Goal: Task Accomplishment & Management: Manage account settings

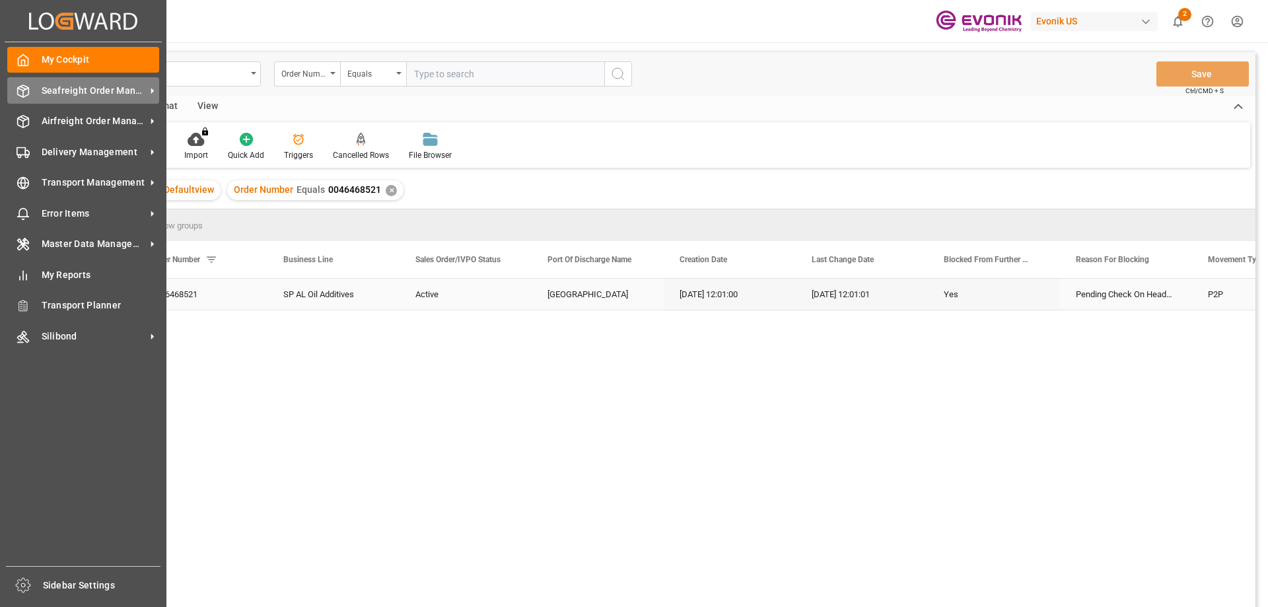
click at [63, 88] on span "Seafreight Order Management" at bounding box center [94, 91] width 104 height 14
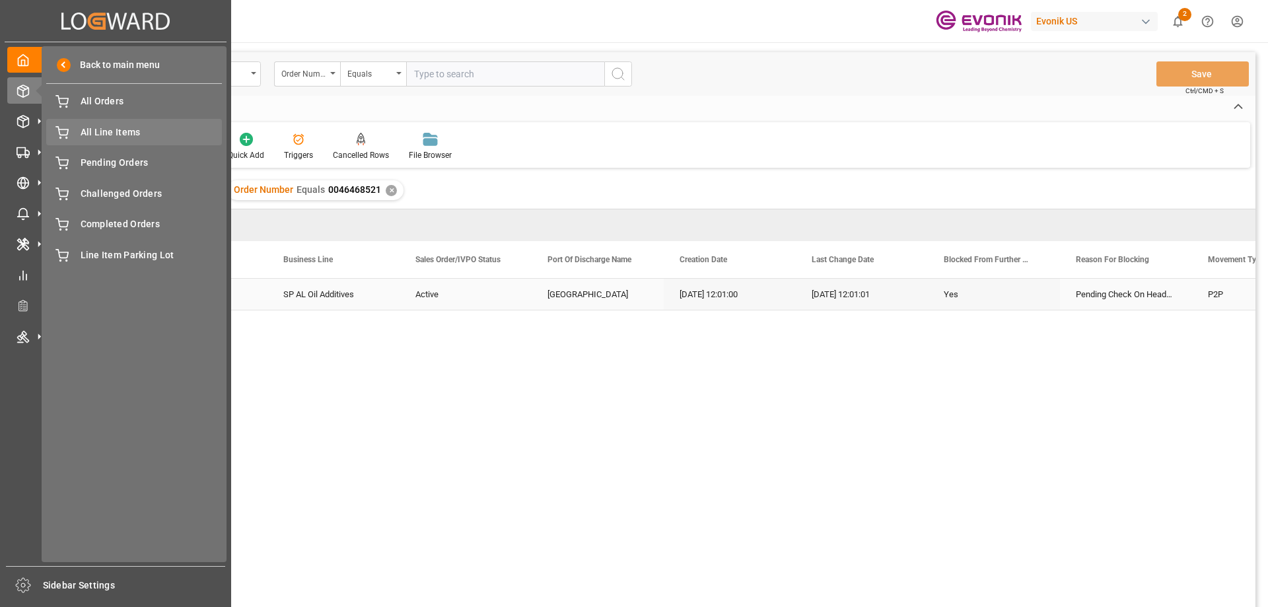
click at [110, 131] on span "All Line Items" at bounding box center [152, 132] width 142 height 14
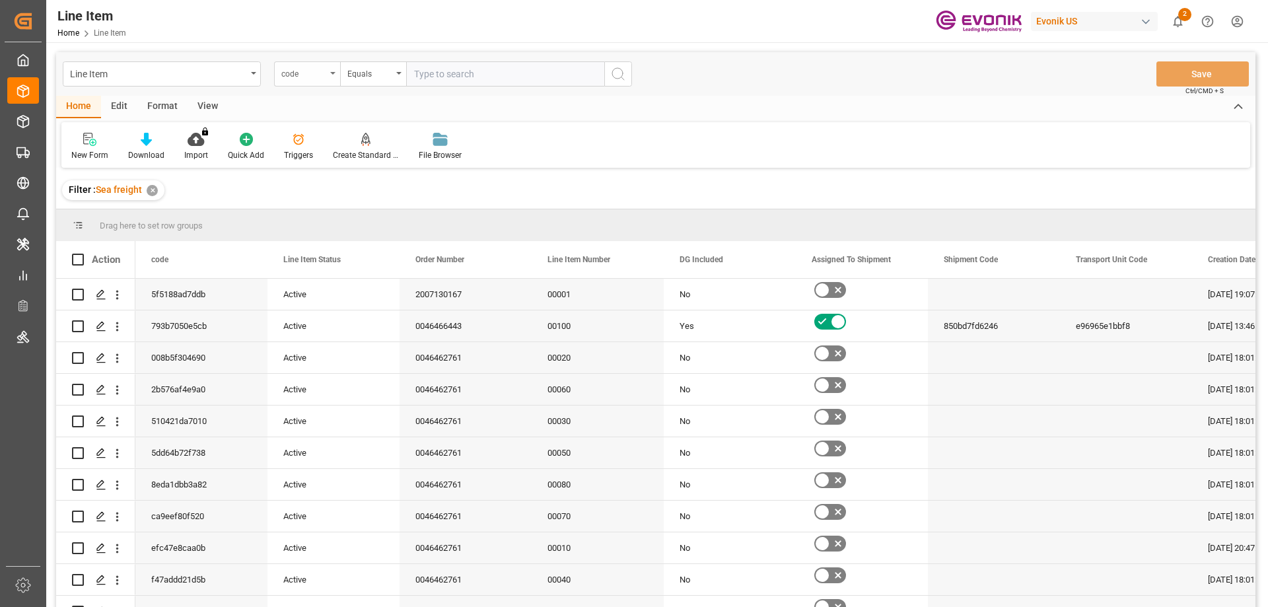
click at [334, 72] on icon "open menu" at bounding box center [332, 73] width 5 height 3
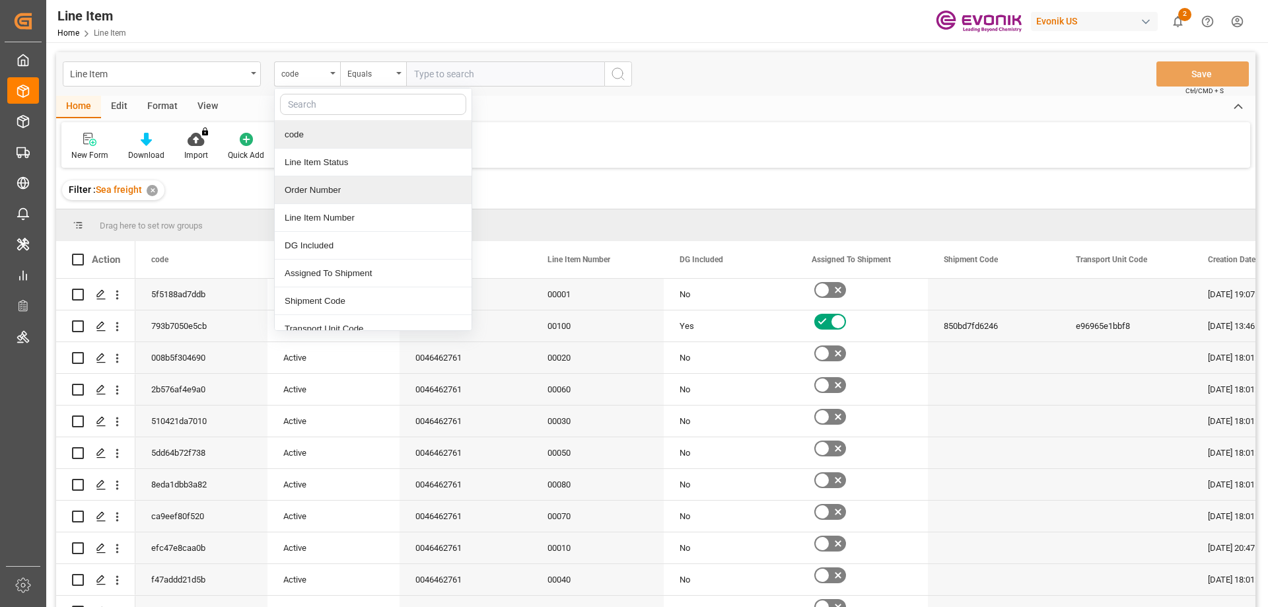
click at [324, 191] on div "Order Number" at bounding box center [373, 190] width 197 height 28
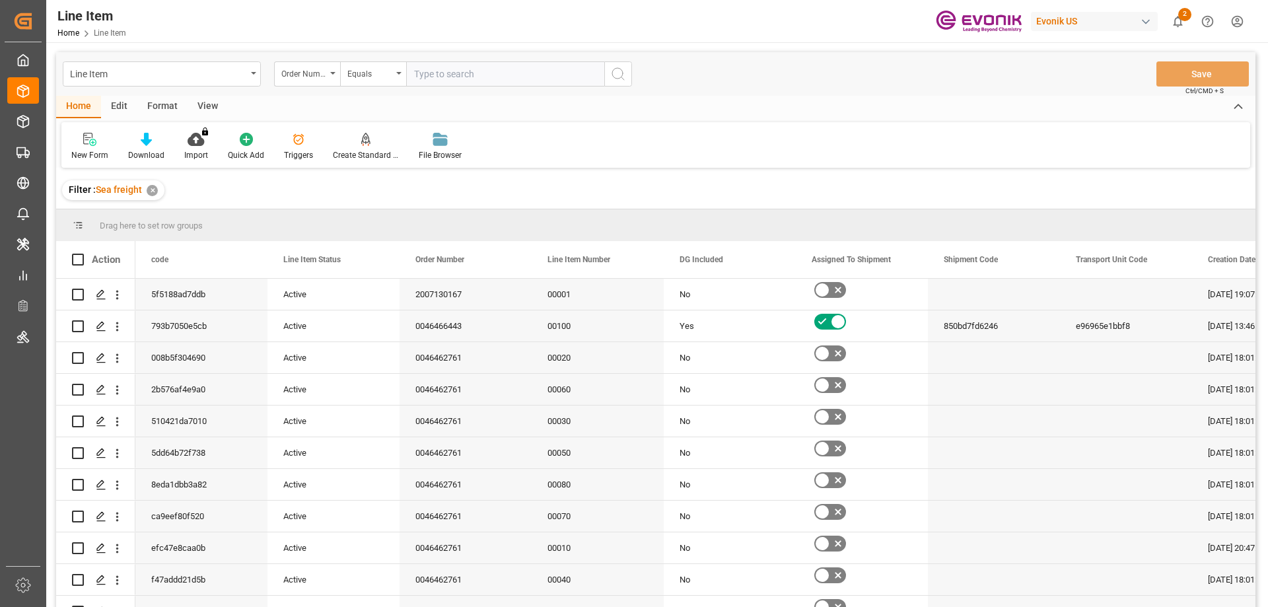
click at [464, 78] on input "text" at bounding box center [505, 73] width 198 height 25
paste input "0046443619"
type input "0046443619"
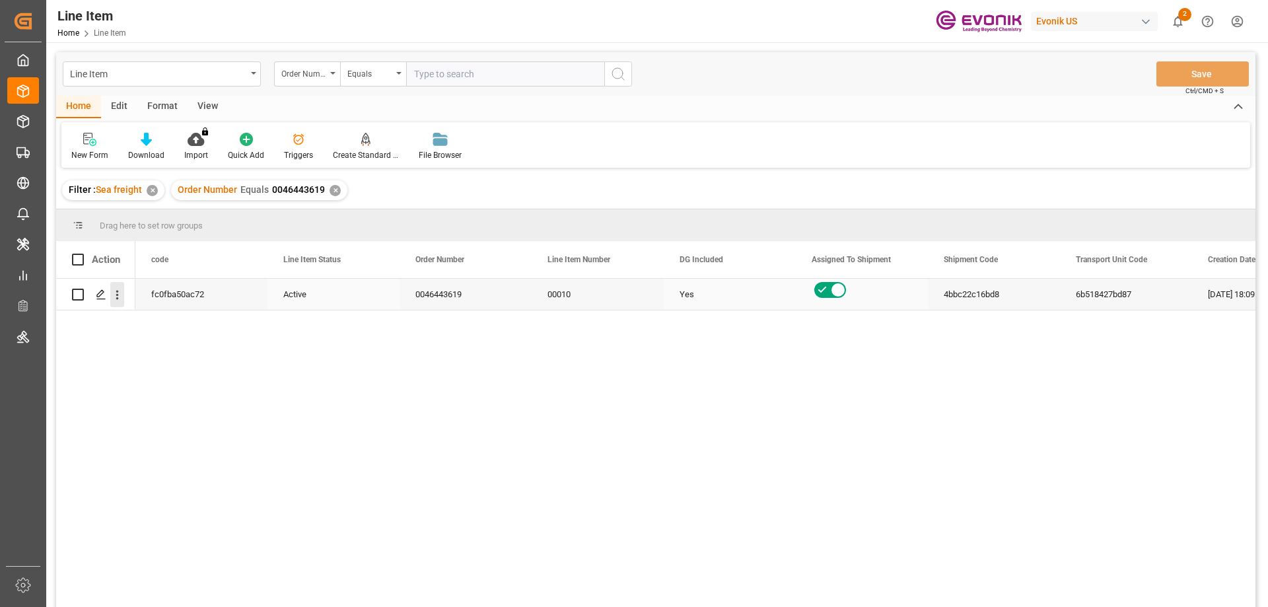
click at [118, 297] on icon "open menu" at bounding box center [117, 295] width 14 height 14
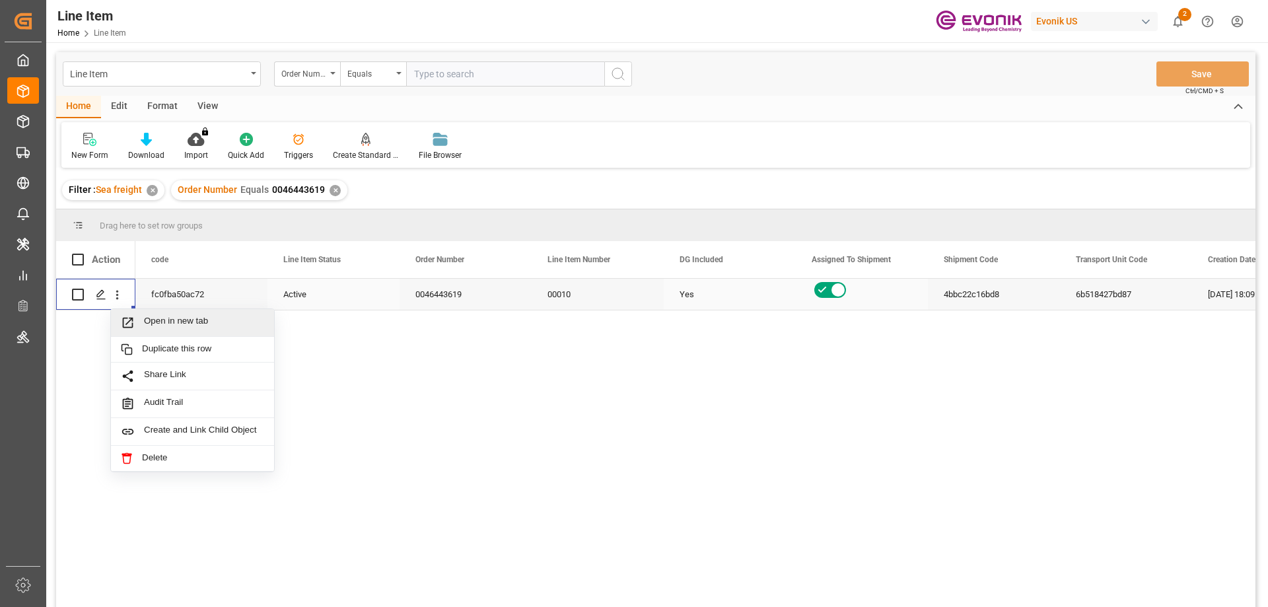
click at [176, 330] on span "Open in new tab" at bounding box center [204, 323] width 120 height 14
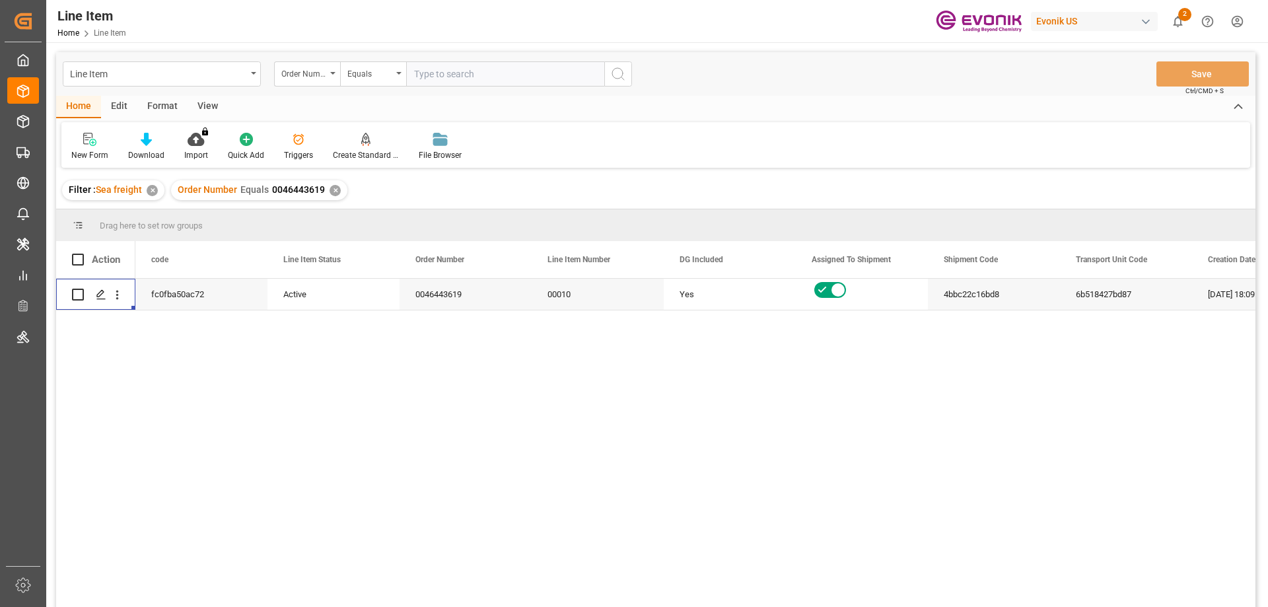
click at [217, 106] on div "View" at bounding box center [208, 107] width 40 height 22
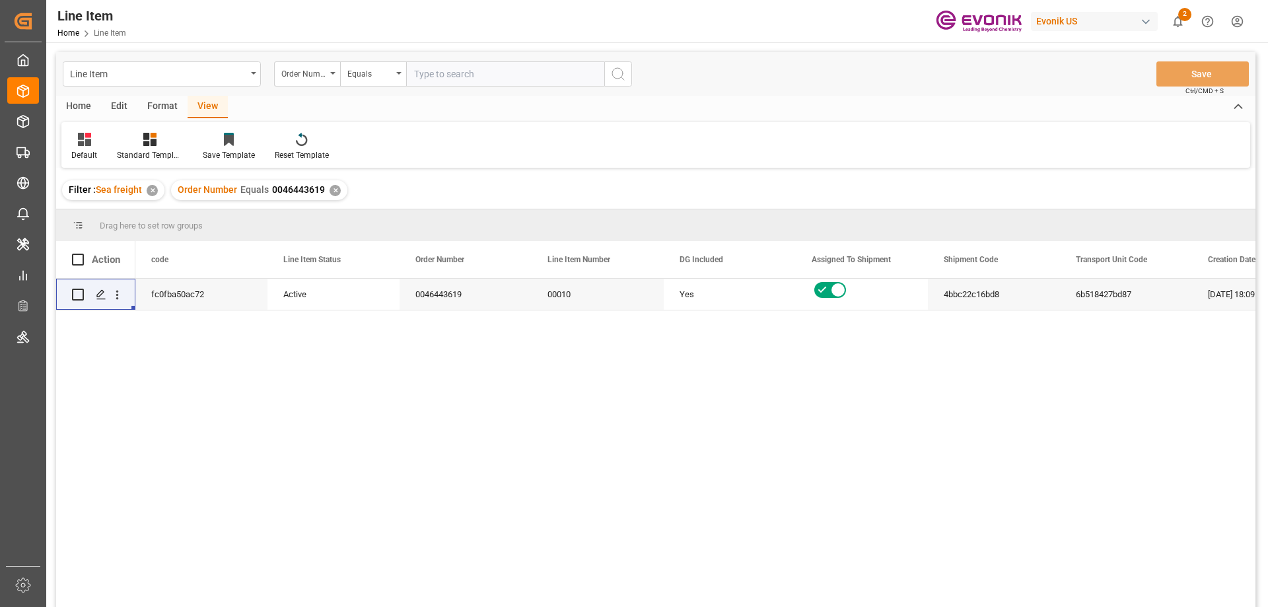
click at [112, 100] on div "Edit" at bounding box center [119, 107] width 36 height 22
click at [201, 108] on div "View" at bounding box center [208, 107] width 40 height 22
click at [153, 154] on div "Standard Templates" at bounding box center [150, 155] width 66 height 12
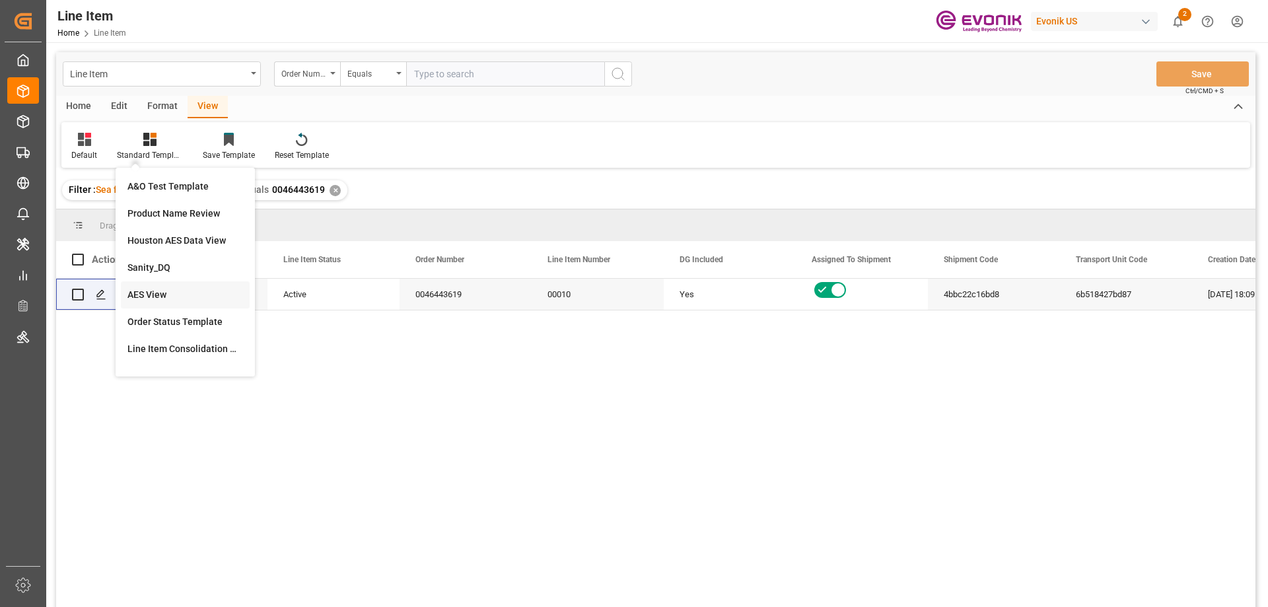
click at [152, 298] on div "AES View" at bounding box center [185, 295] width 116 height 14
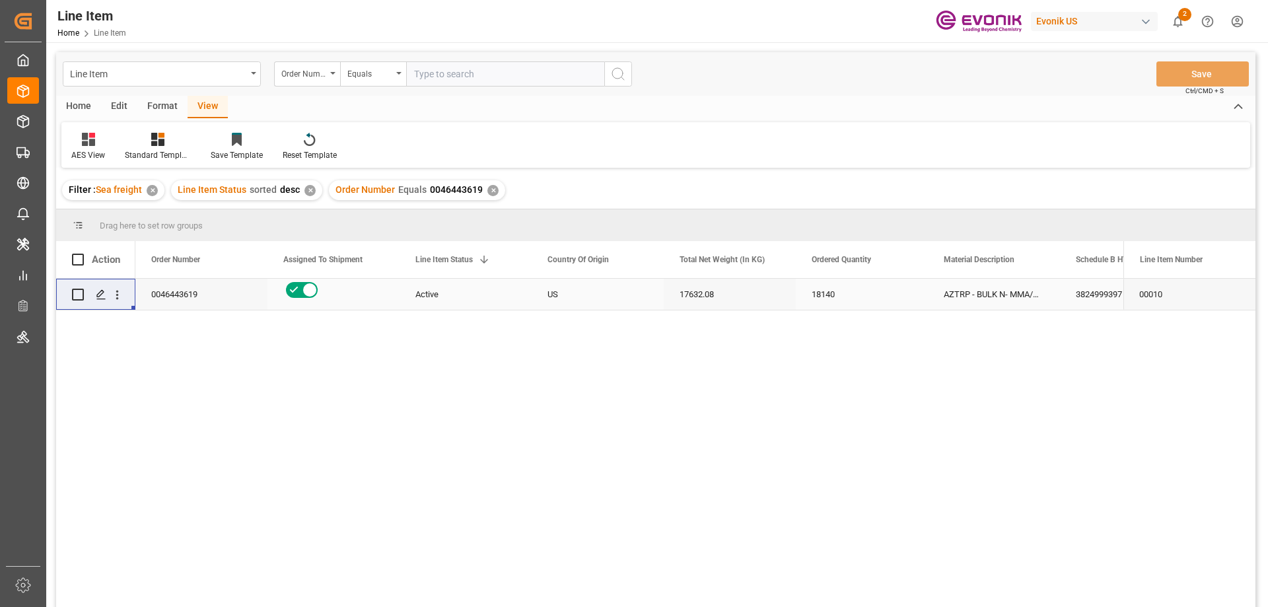
click at [847, 293] on div "18140" at bounding box center [862, 294] width 132 height 31
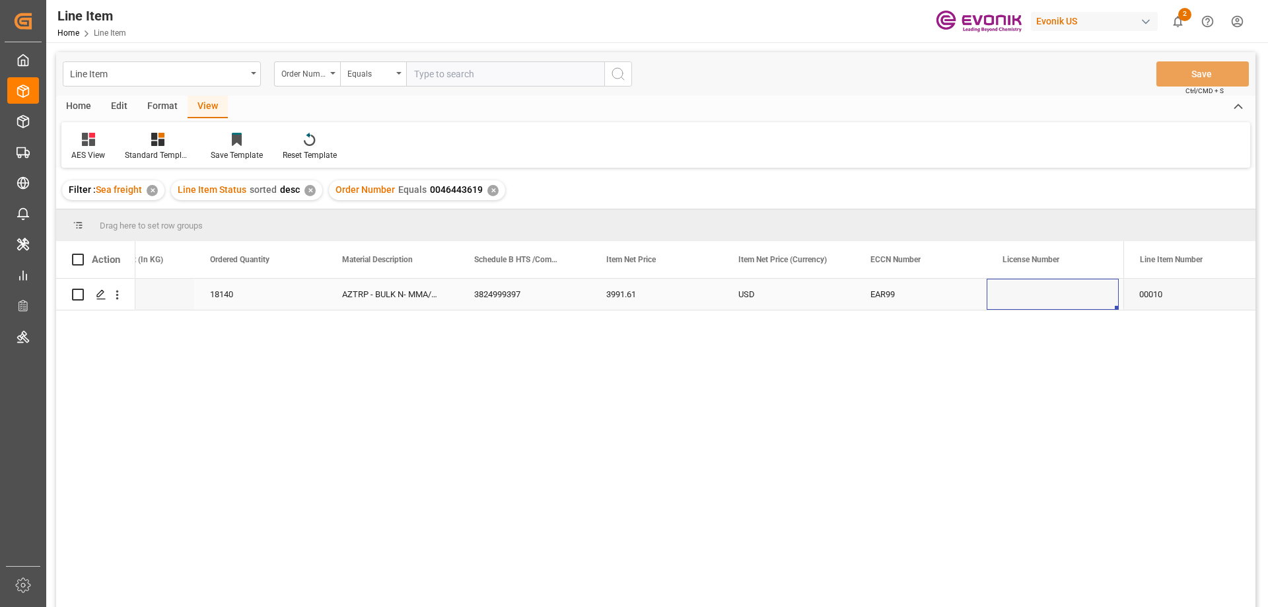
scroll to position [0, 866]
click at [901, 295] on div "Reseller" at bounding box center [920, 294] width 132 height 31
click at [75, 104] on div "Home" at bounding box center [78, 107] width 45 height 22
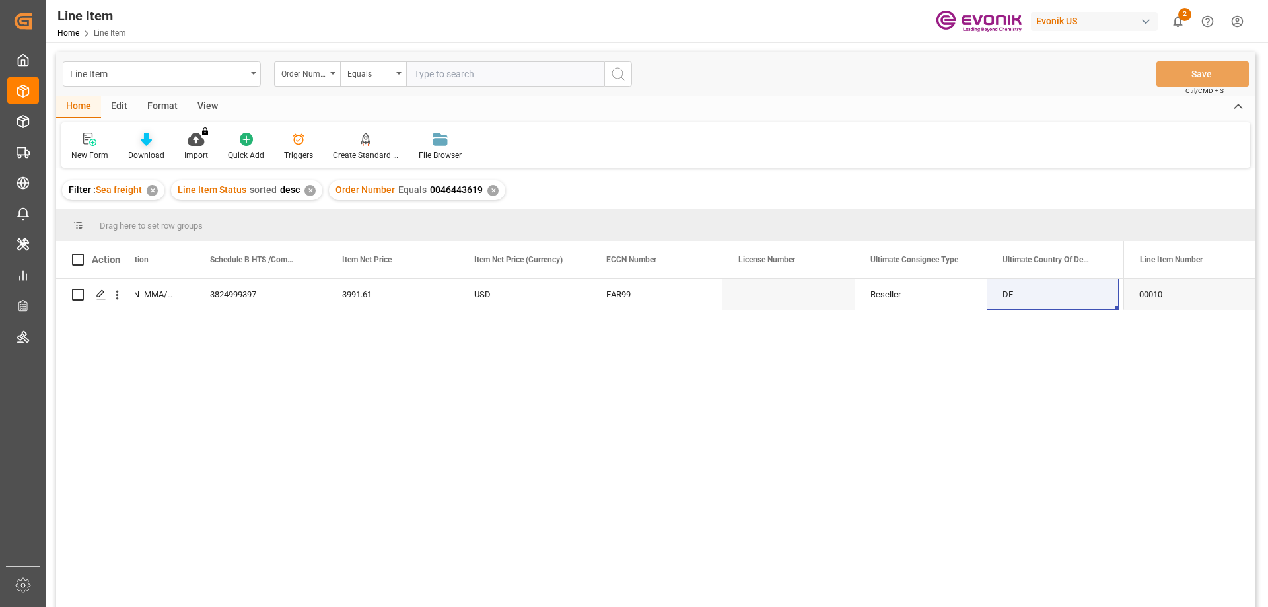
click at [153, 154] on div "Download" at bounding box center [146, 155] width 36 height 12
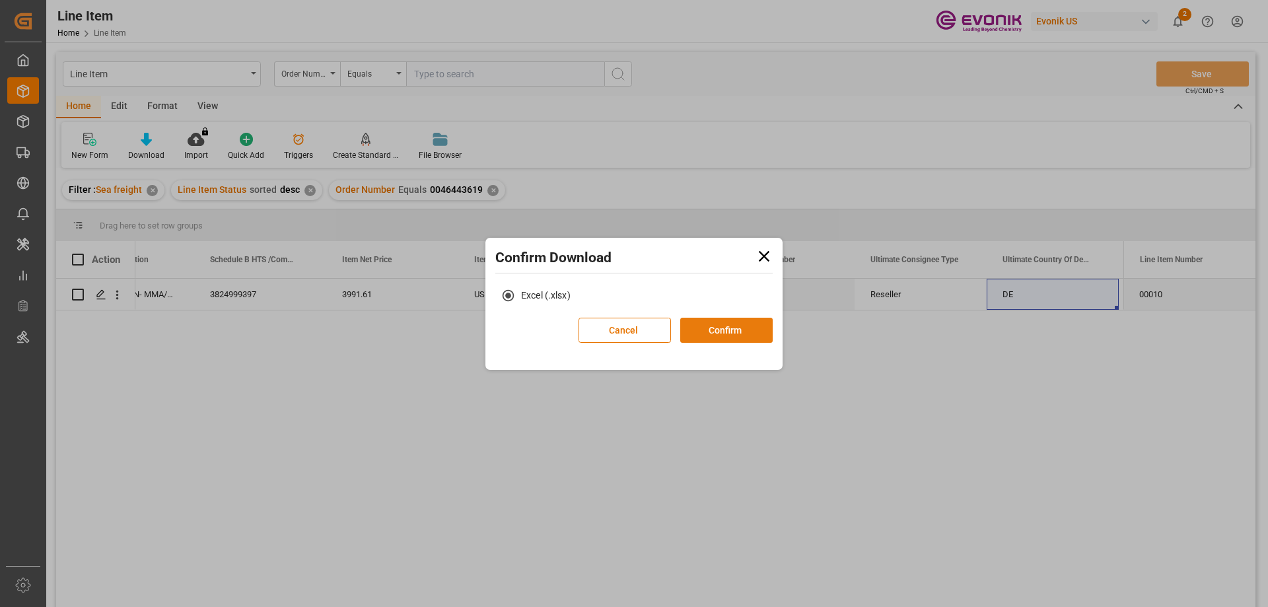
click at [740, 337] on button "Confirm" at bounding box center [726, 330] width 92 height 25
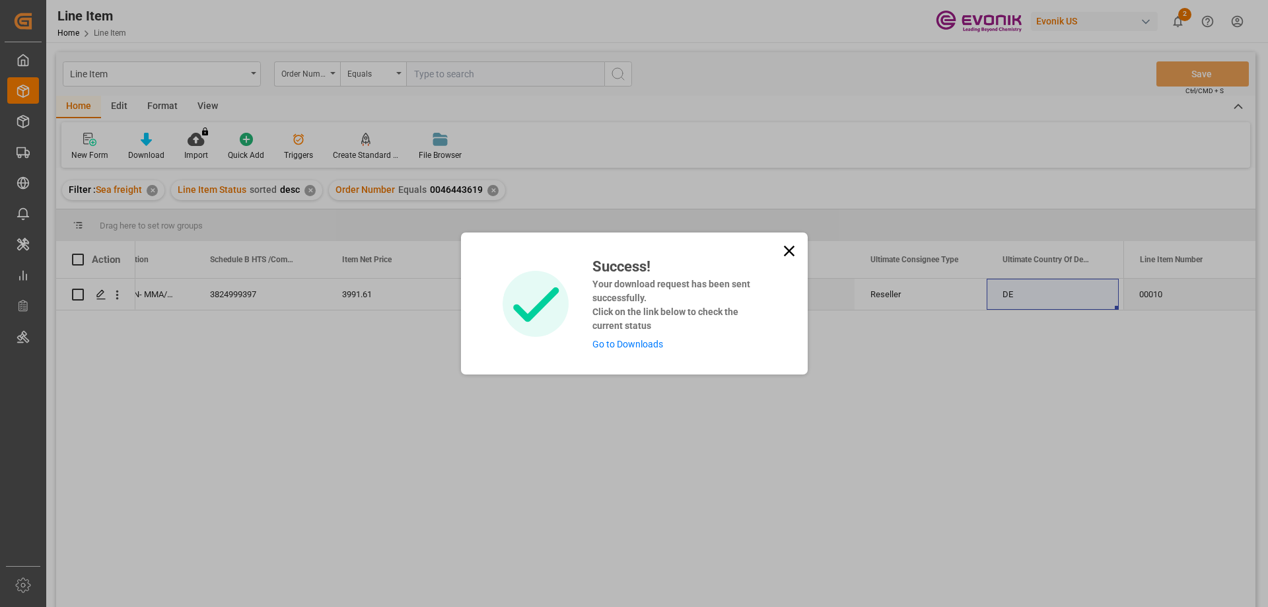
click at [640, 339] on link "Go to Downloads" at bounding box center [627, 344] width 71 height 11
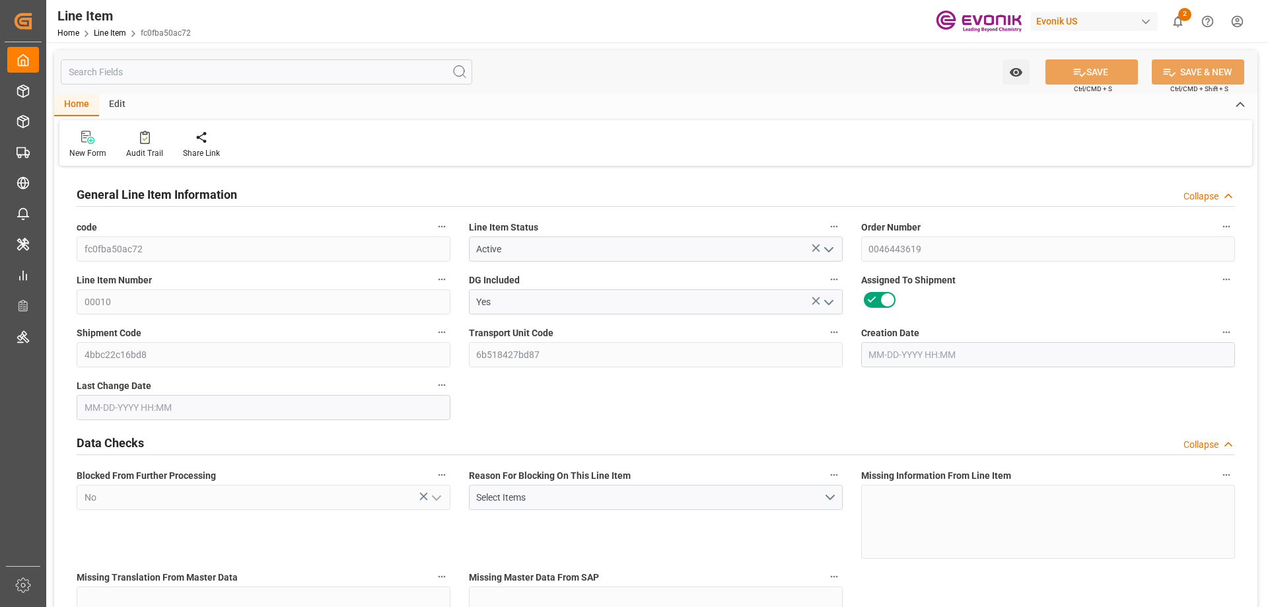
type input "0"
type input "33187.13"
type input "17632.08"
type input "0"
type input "17636"
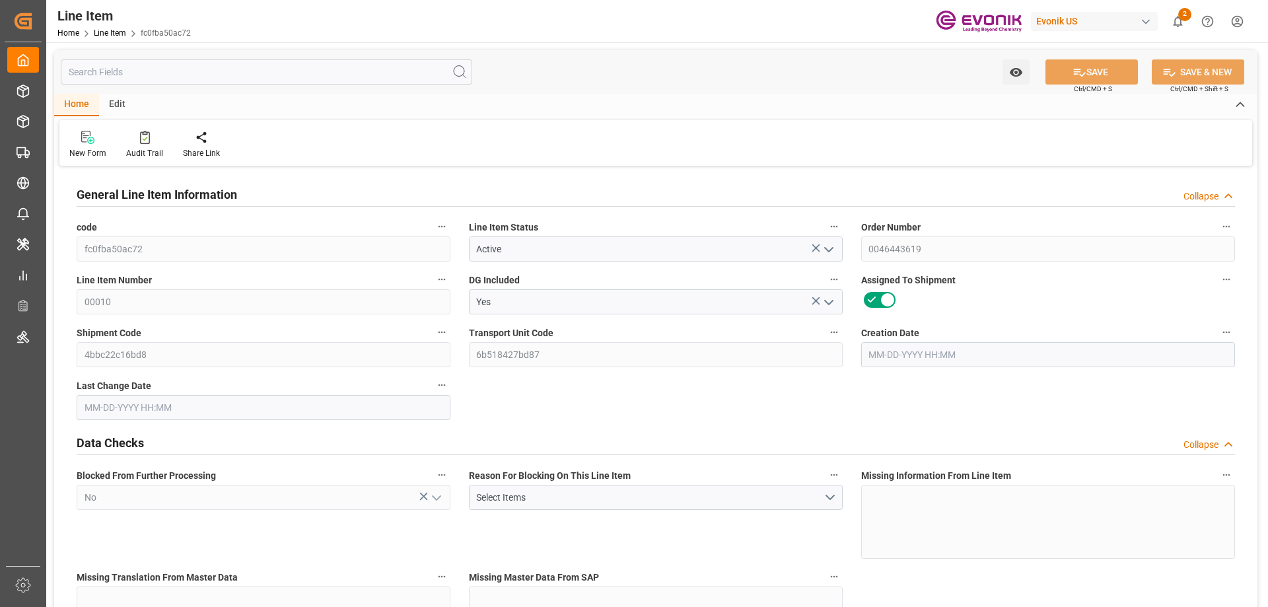
type input "3991.61"
type input "18140"
type input "40000"
type input "18160"
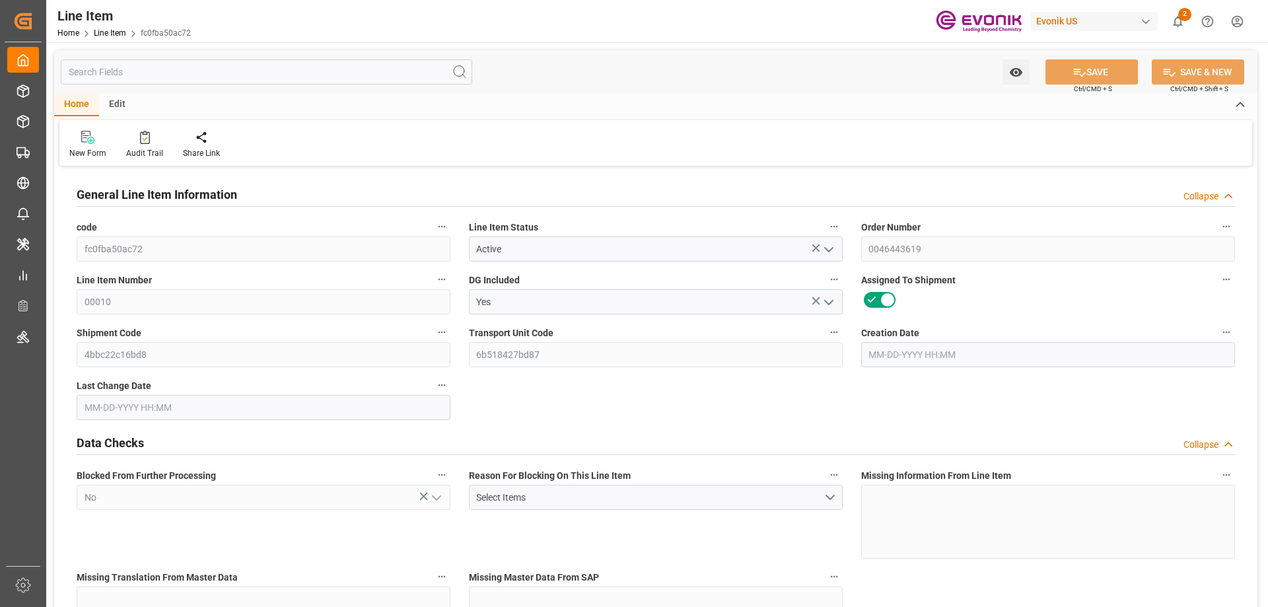
type input "18160"
type input "0"
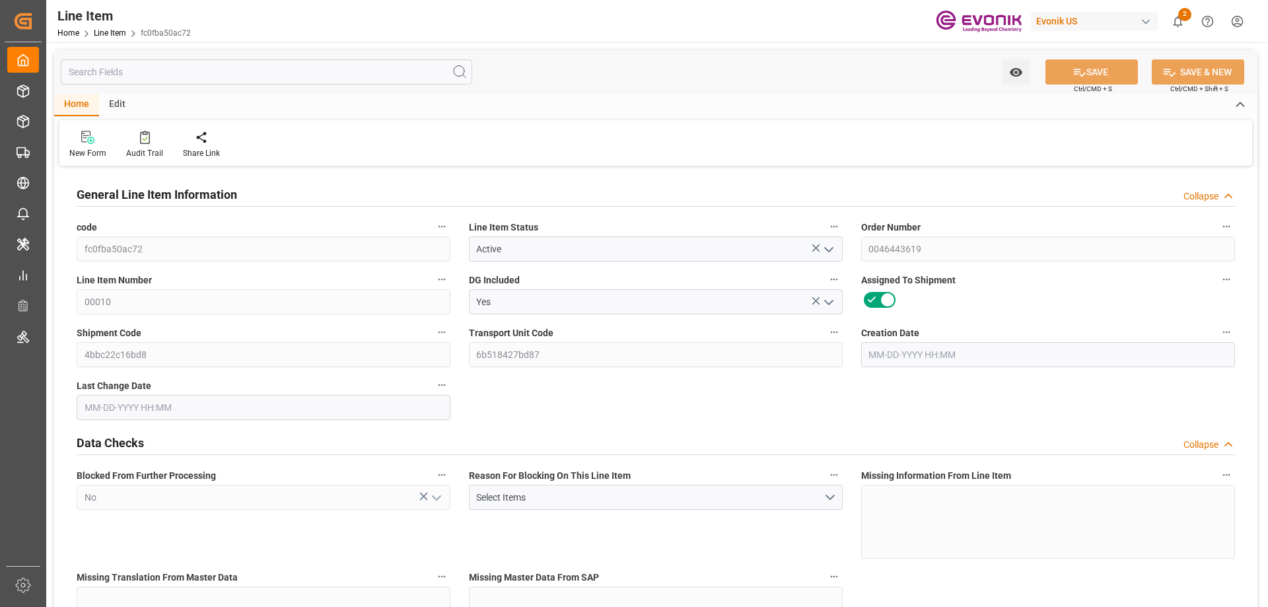
type input "17635.657"
type input "33187.13"
type input "17632.08"
type input "0"
type input "06-06-2025 18:09"
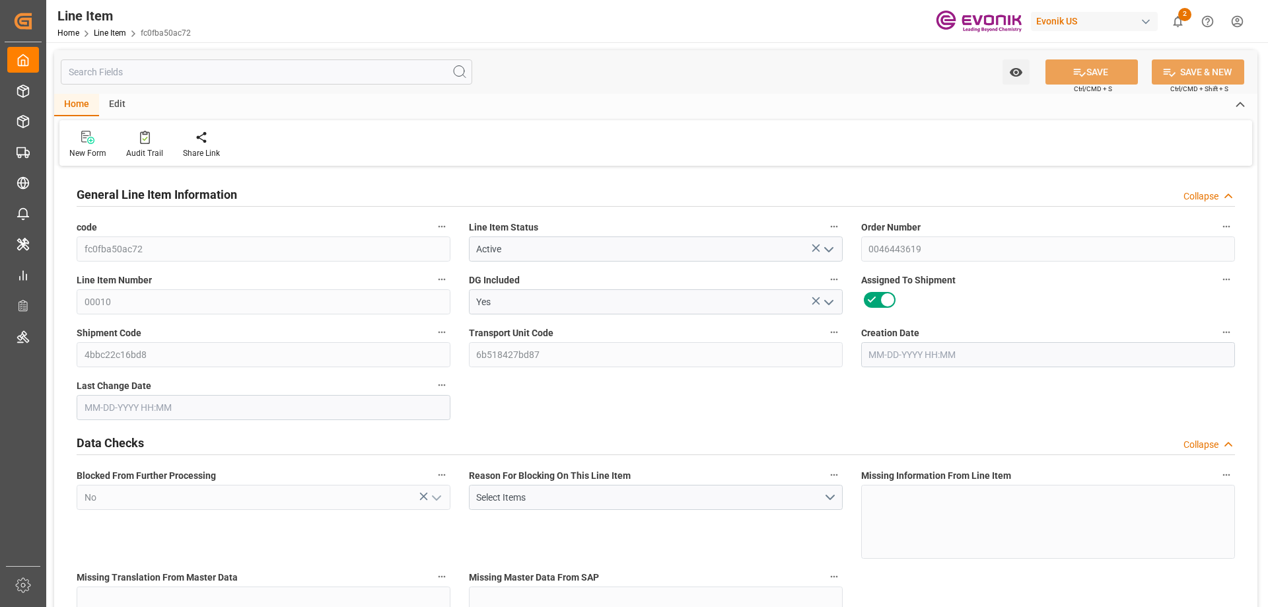
type input "07-01-2025 15:00"
type input "08-11-2025"
type input "07-01-2025"
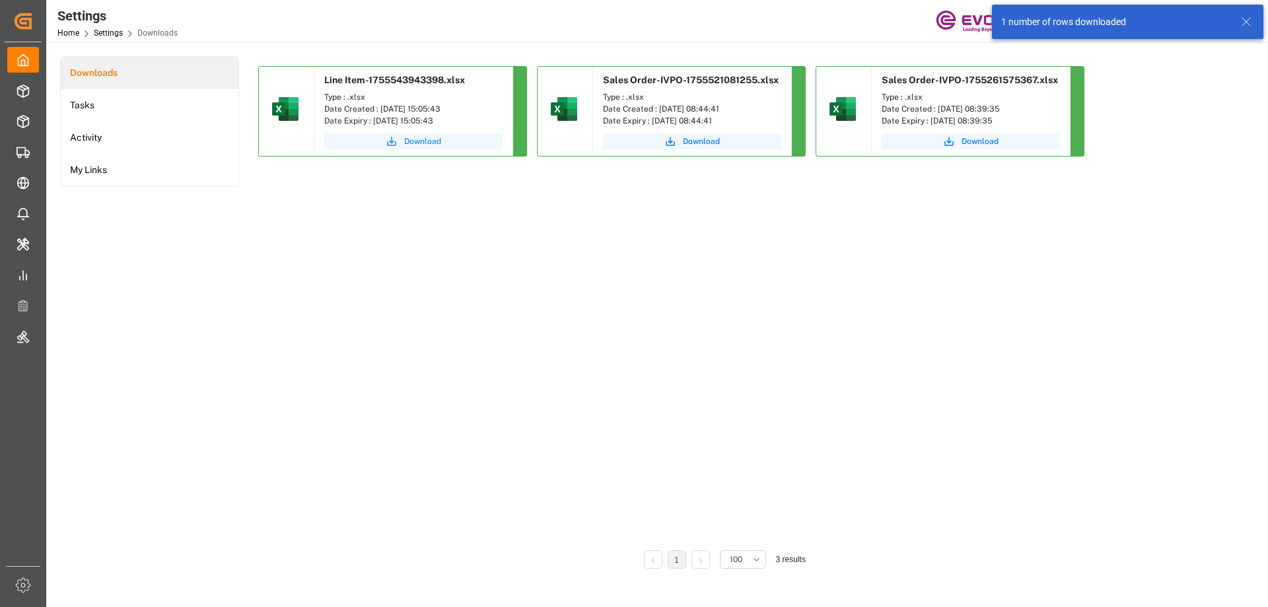
click at [384, 143] on button "Download" at bounding box center [413, 141] width 178 height 16
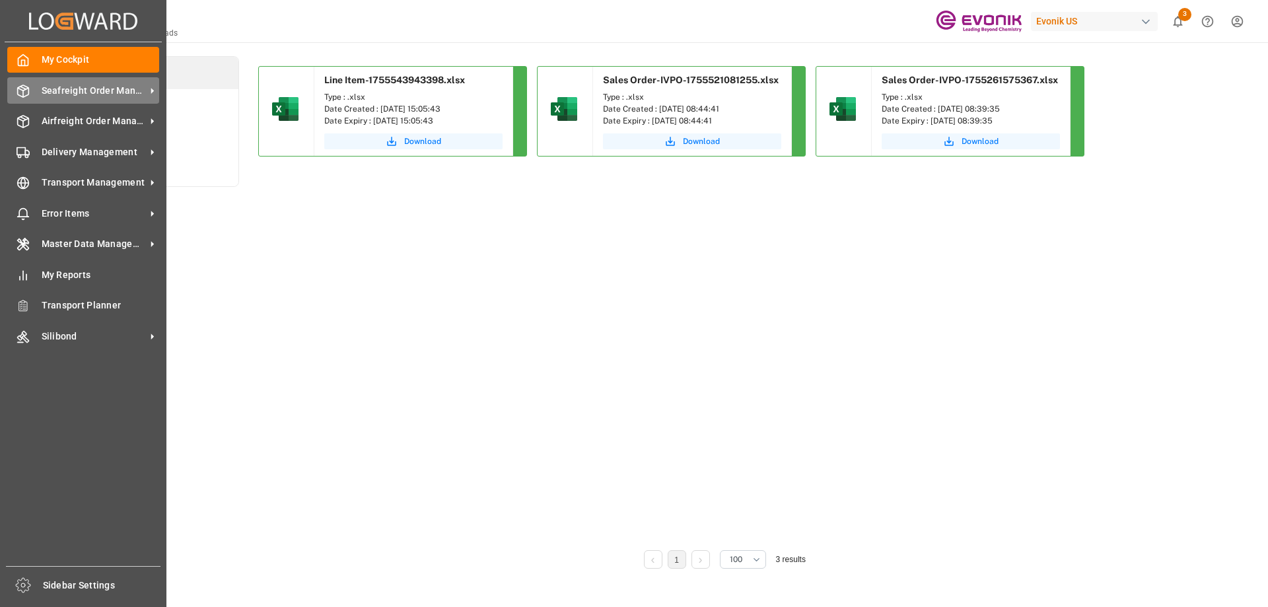
click at [117, 93] on span "Seafreight Order Management" at bounding box center [94, 91] width 104 height 14
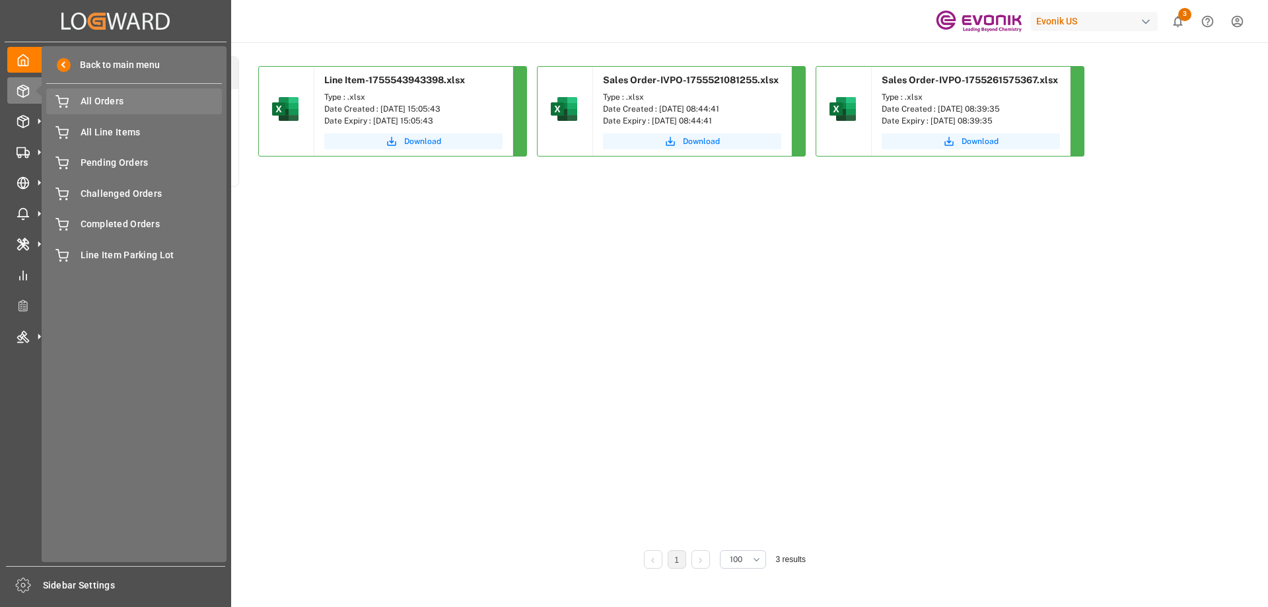
click at [87, 102] on span "All Orders" at bounding box center [152, 101] width 142 height 14
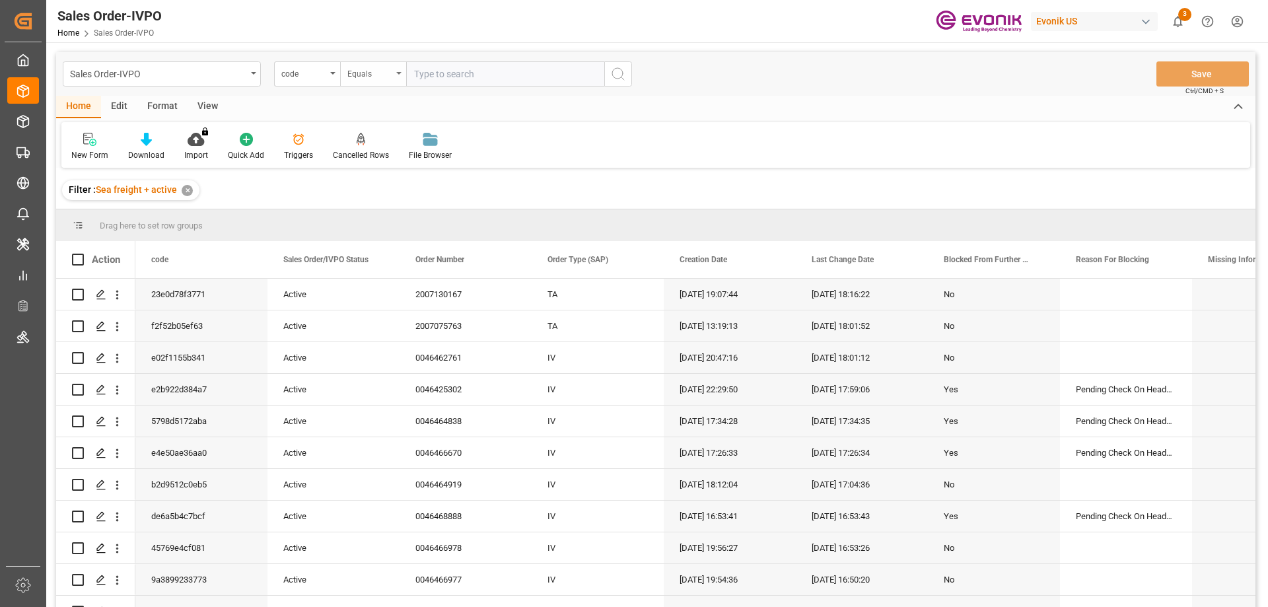
click at [344, 75] on div "Equals" at bounding box center [373, 73] width 66 height 25
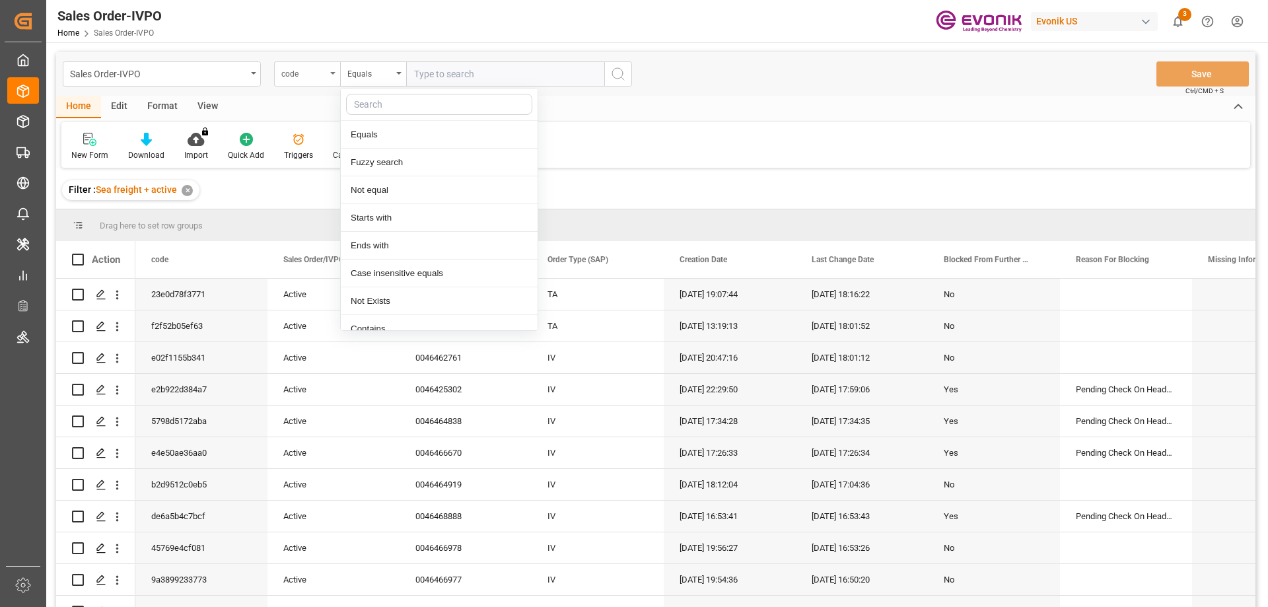
click at [338, 74] on div "code" at bounding box center [307, 73] width 66 height 25
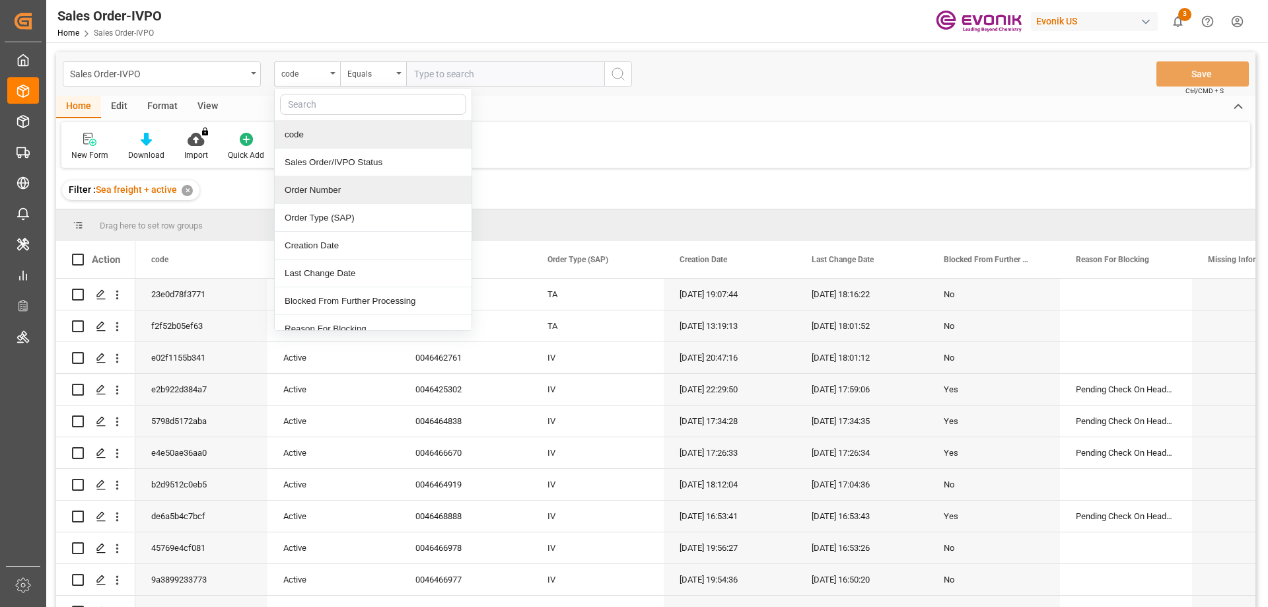
click at [324, 186] on div "Order Number" at bounding box center [373, 190] width 197 height 28
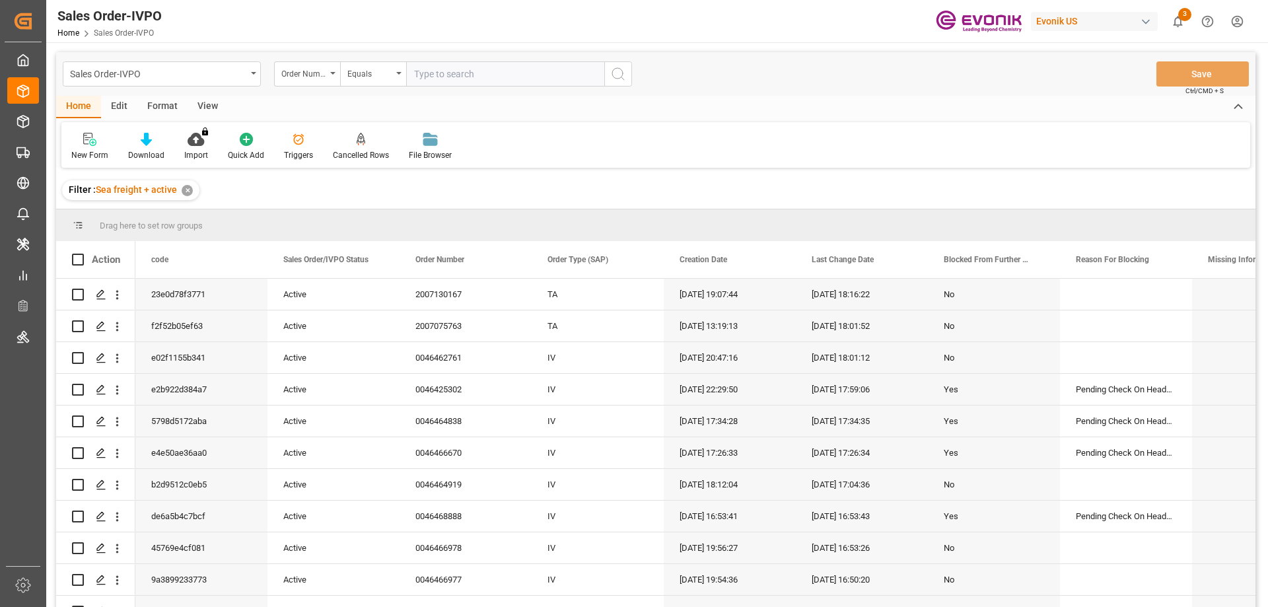
click at [503, 76] on input "text" at bounding box center [505, 73] width 198 height 25
paste input "0046425302"
type input "0046425302"
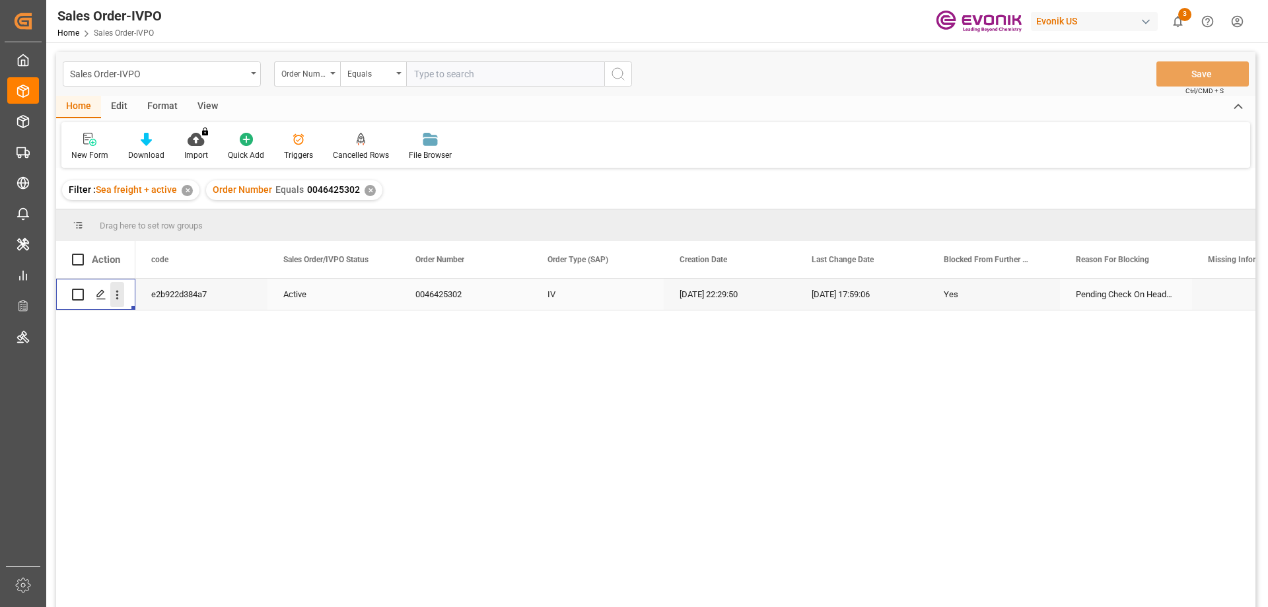
click at [119, 297] on icon "open menu" at bounding box center [117, 295] width 14 height 14
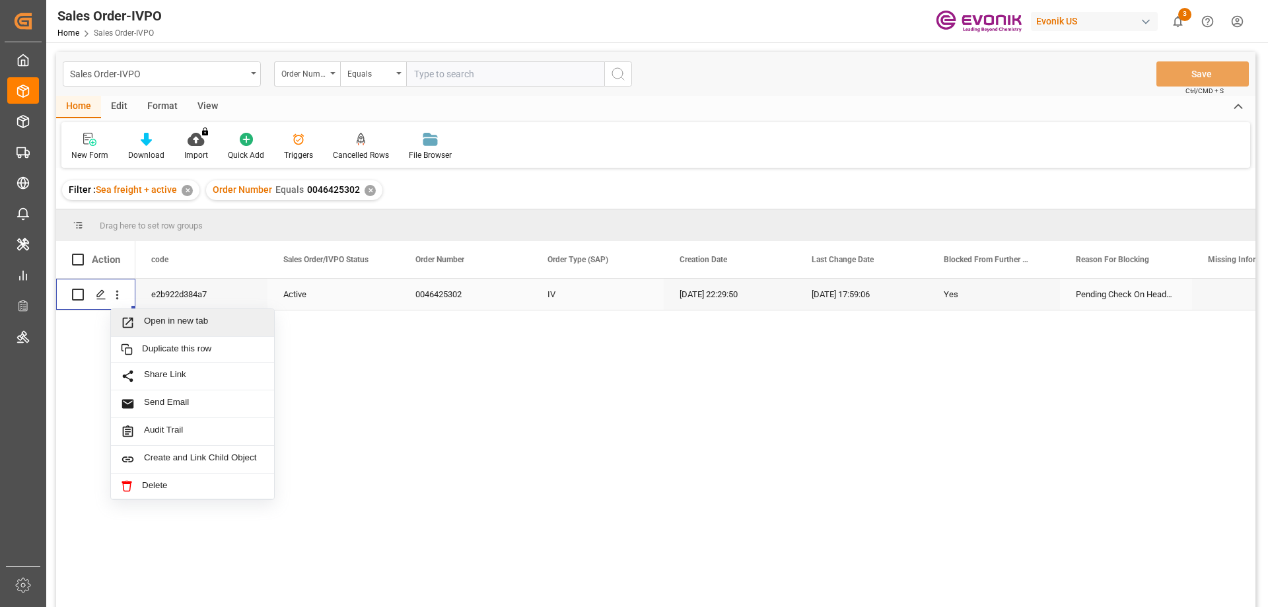
click at [177, 322] on span "Open in new tab" at bounding box center [204, 323] width 120 height 14
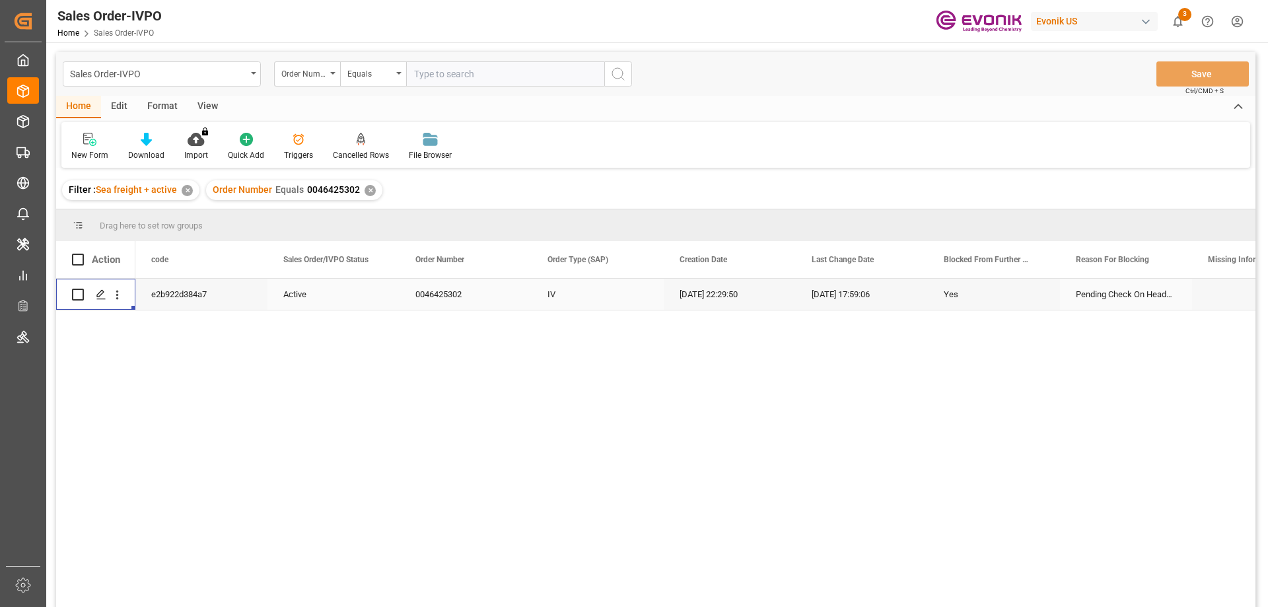
click at [468, 79] on input "text" at bounding box center [505, 73] width 198 height 25
paste input "0046462761"
type input "0046462761"
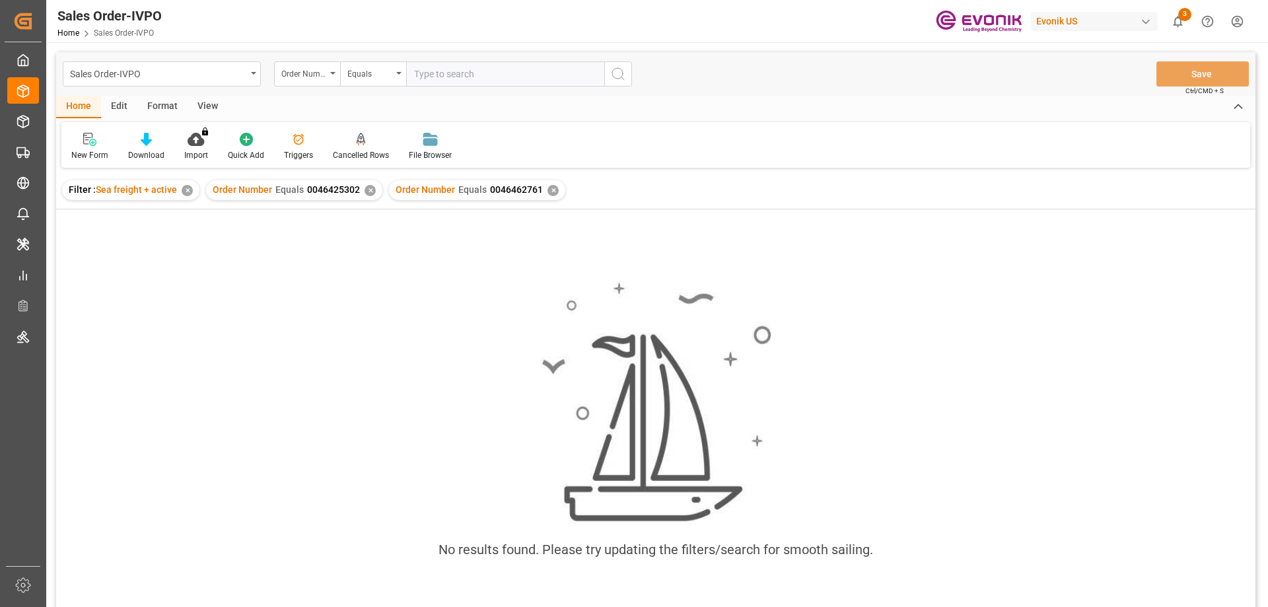
click at [368, 190] on div "✕" at bounding box center [370, 190] width 11 height 11
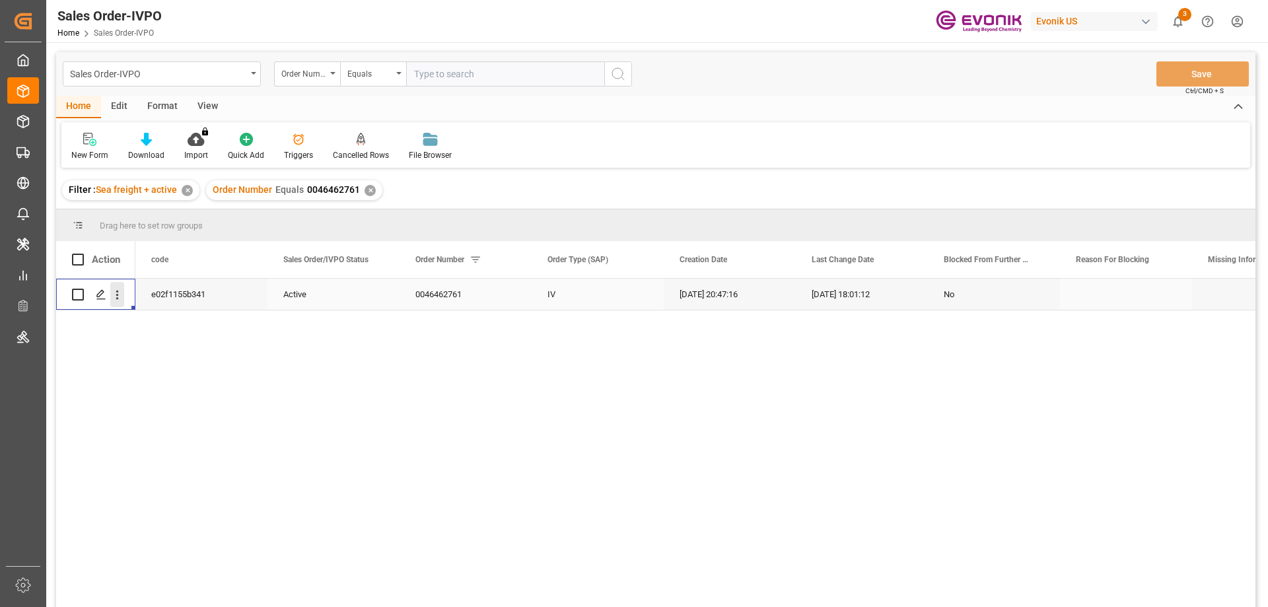
click at [114, 295] on icon "open menu" at bounding box center [117, 295] width 14 height 14
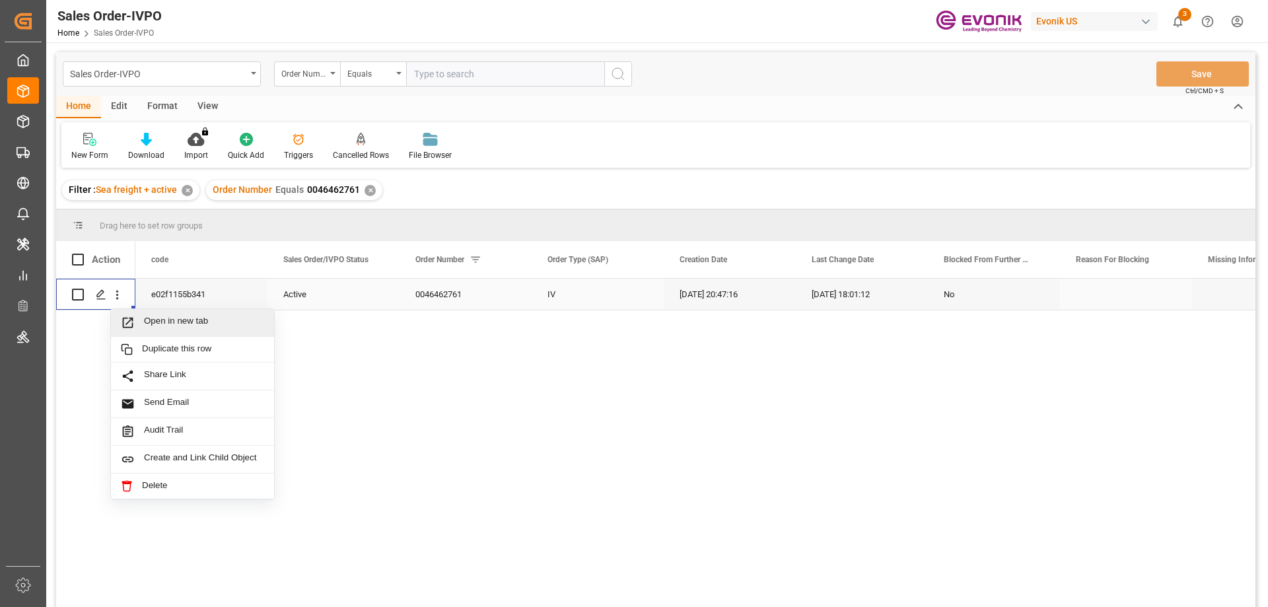
click at [178, 321] on span "Open in new tab" at bounding box center [204, 323] width 120 height 14
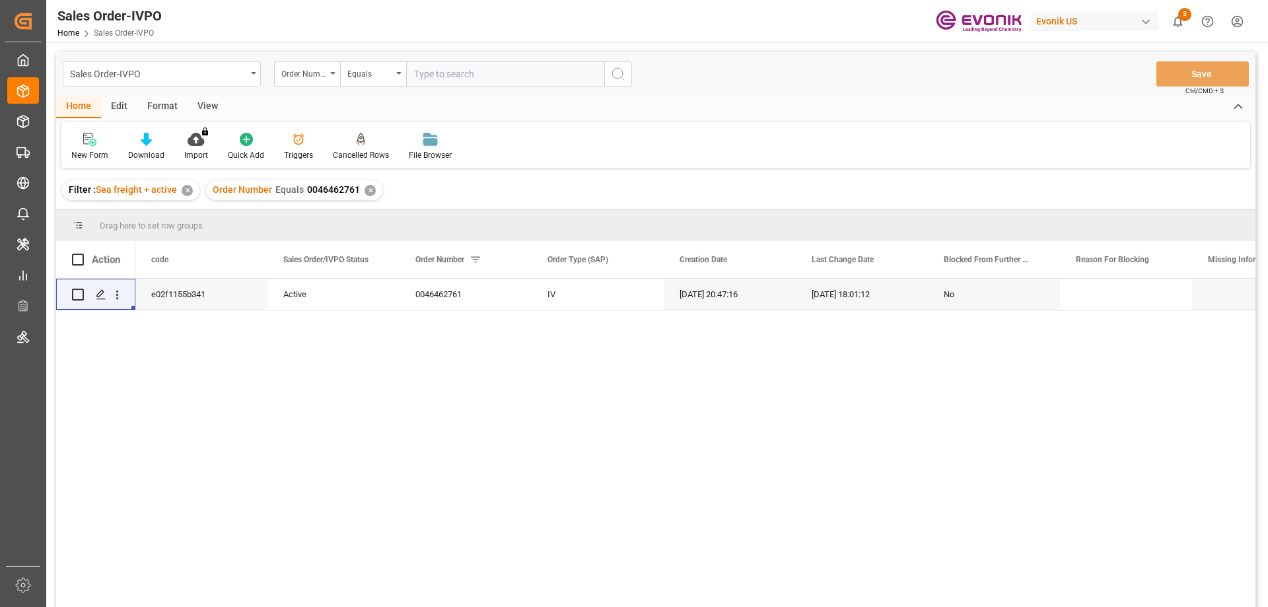
click at [504, 63] on input "text" at bounding box center [505, 73] width 198 height 25
paste input "46466732"
click at [415, 75] on input "46466732" at bounding box center [505, 73] width 198 height 25
type input "0046466732"
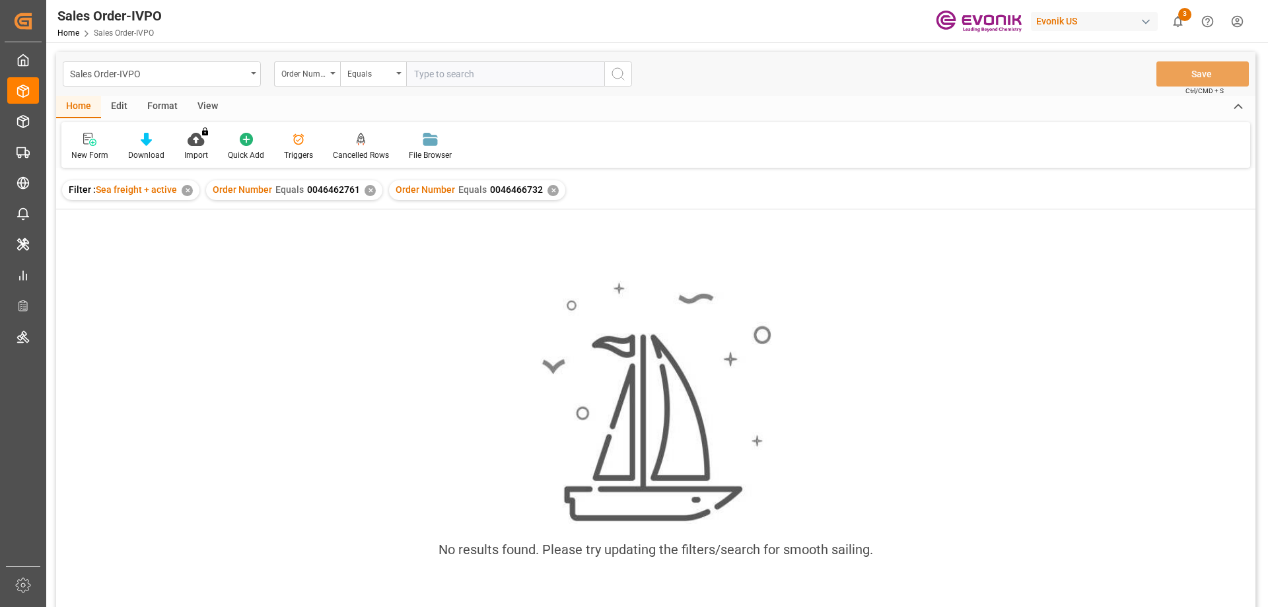
click at [369, 190] on div "✕" at bounding box center [370, 190] width 11 height 11
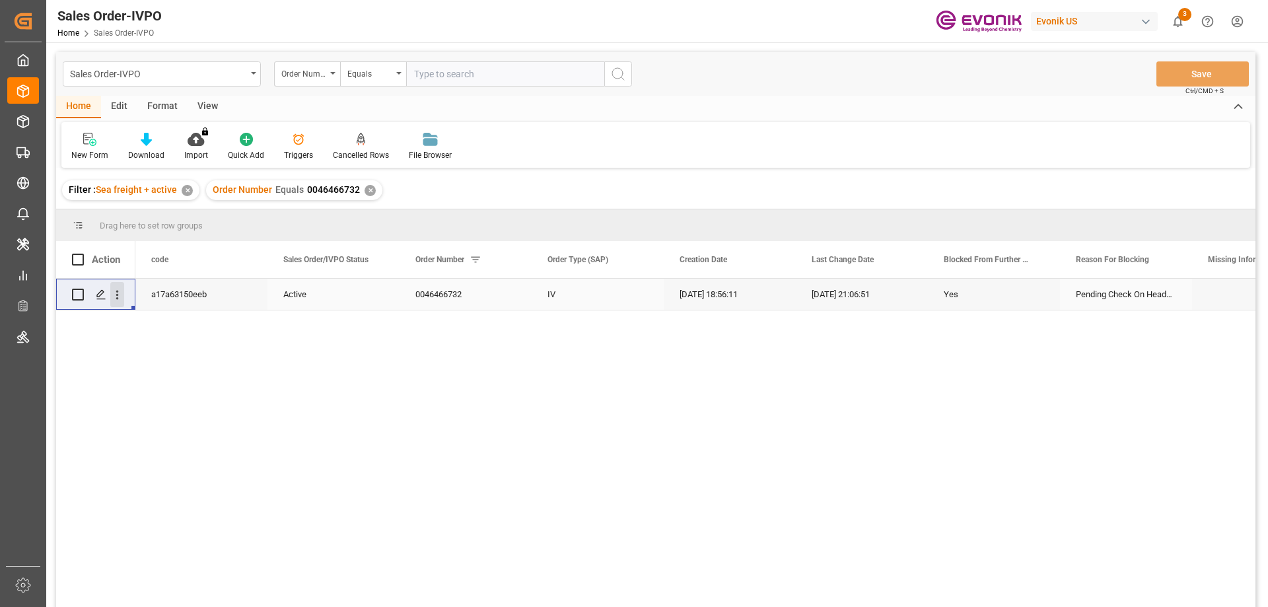
click at [116, 287] on button "open menu" at bounding box center [117, 294] width 14 height 25
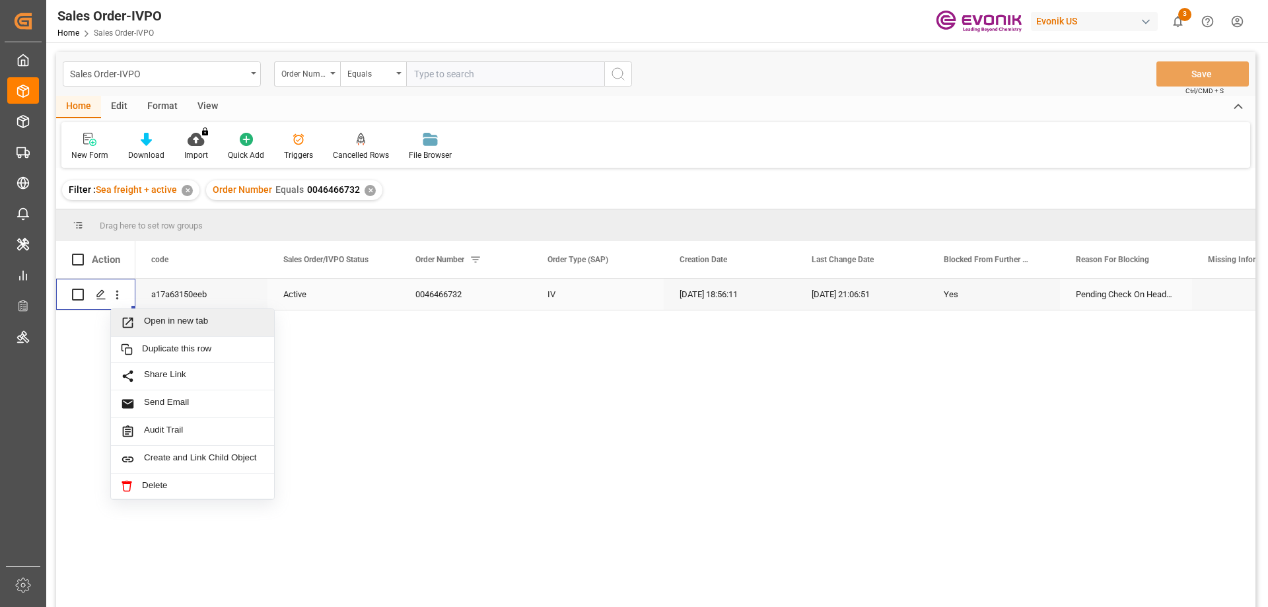
click at [170, 324] on span "Open in new tab" at bounding box center [204, 323] width 120 height 14
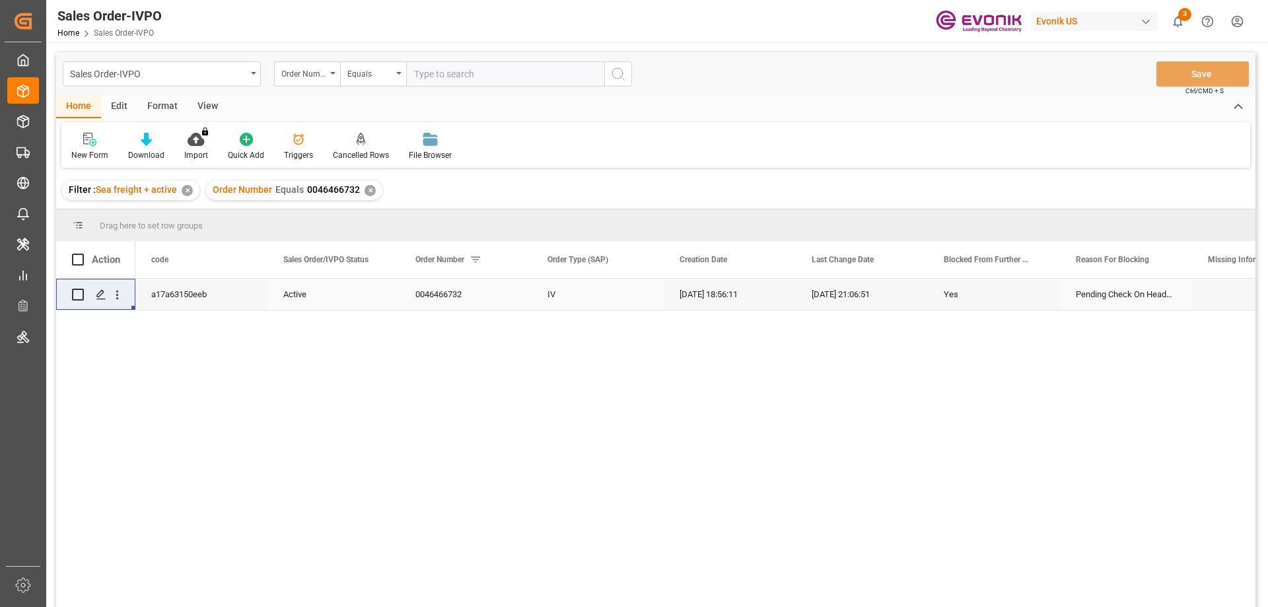
click at [499, 87] on div "Sales Order-IVPO Order Number Equals Save Ctrl/CMD + S" at bounding box center [655, 74] width 1199 height 44
click at [498, 73] on input "text" at bounding box center [505, 73] width 198 height 25
paste input "0046448841"
type input "0046448841"
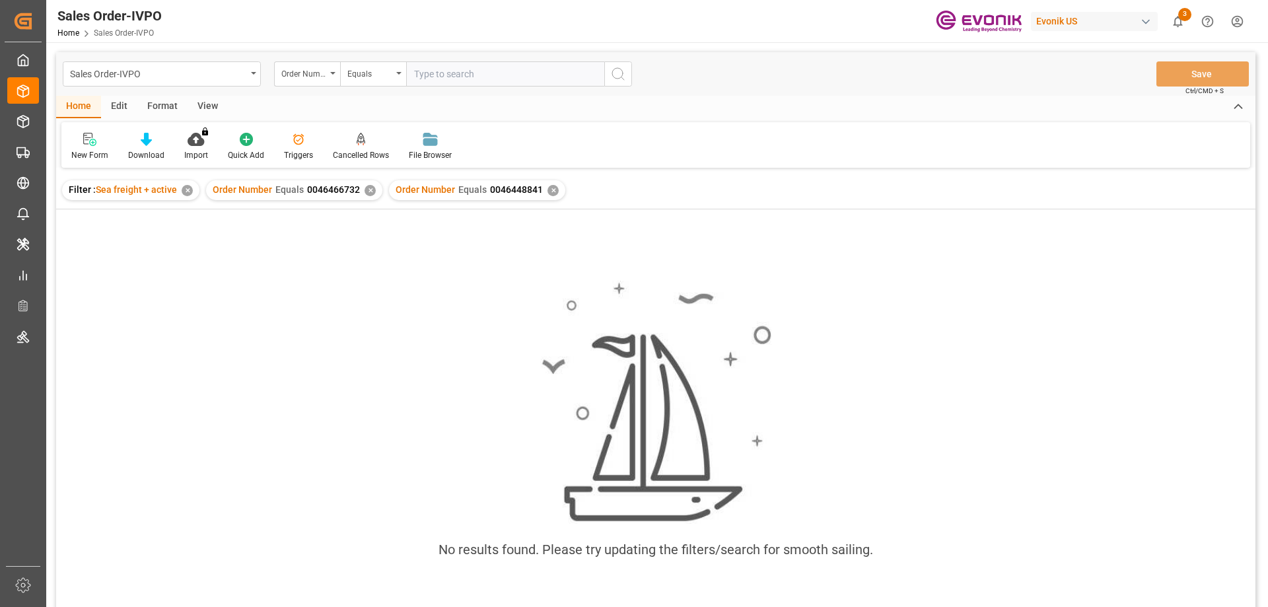
click at [370, 191] on div "✕" at bounding box center [370, 190] width 11 height 11
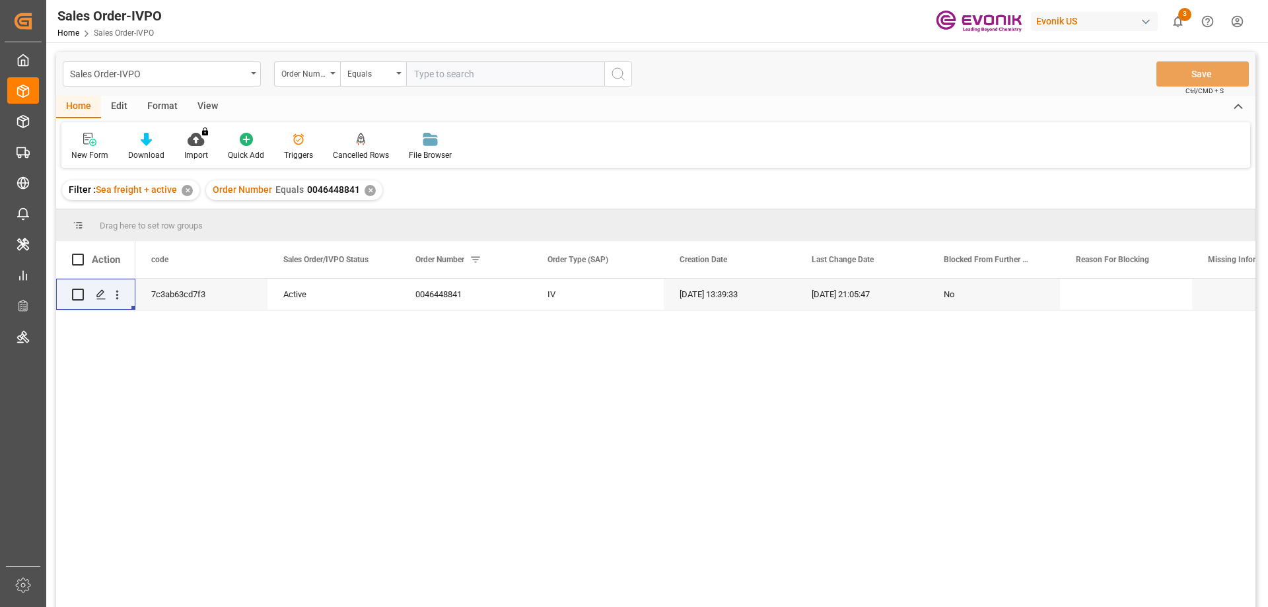
click at [450, 71] on input "text" at bounding box center [505, 73] width 198 height 25
paste input "0046466732"
type input "0046466732"
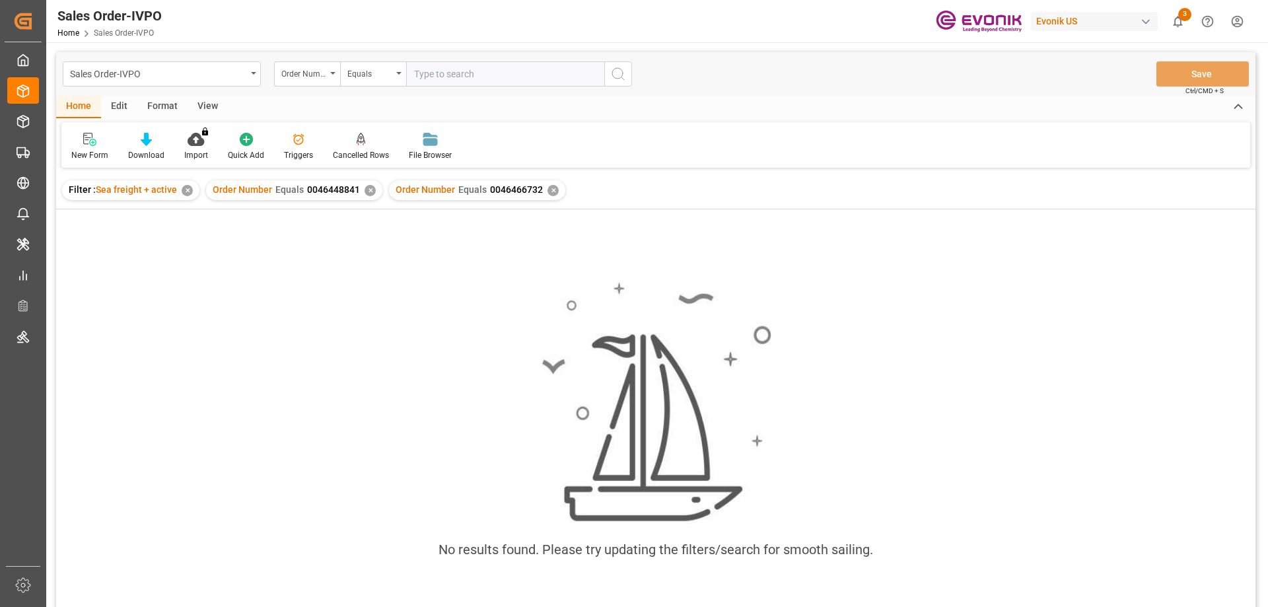
click at [367, 191] on div "✕" at bounding box center [370, 190] width 11 height 11
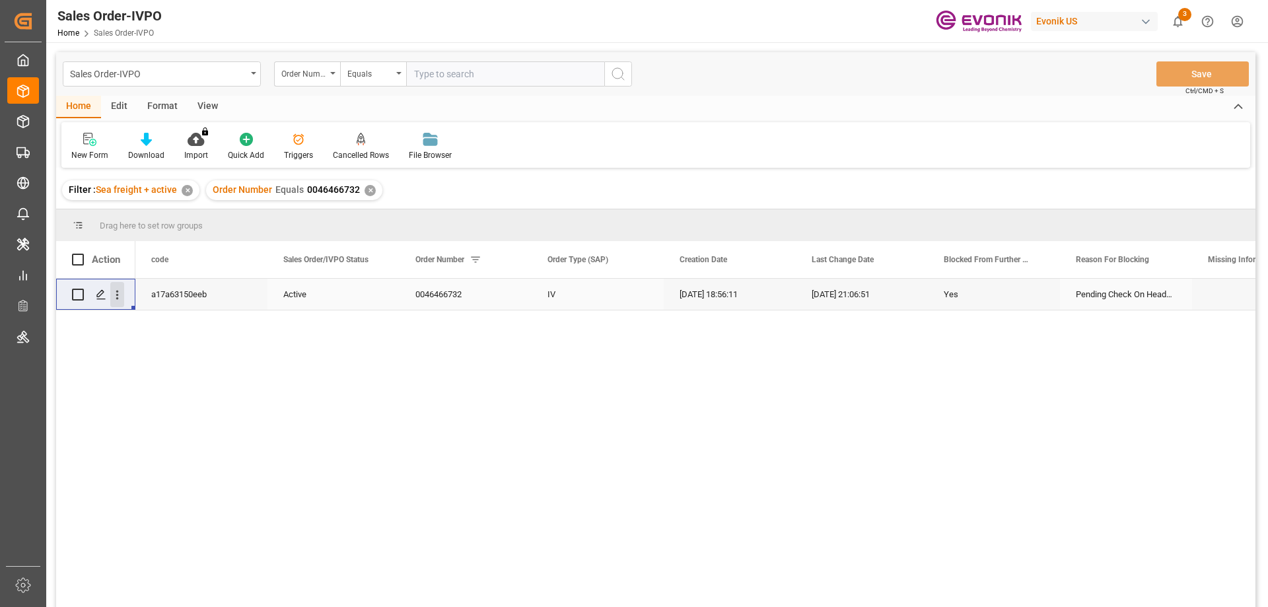
click at [119, 294] on icon "open menu" at bounding box center [117, 295] width 14 height 14
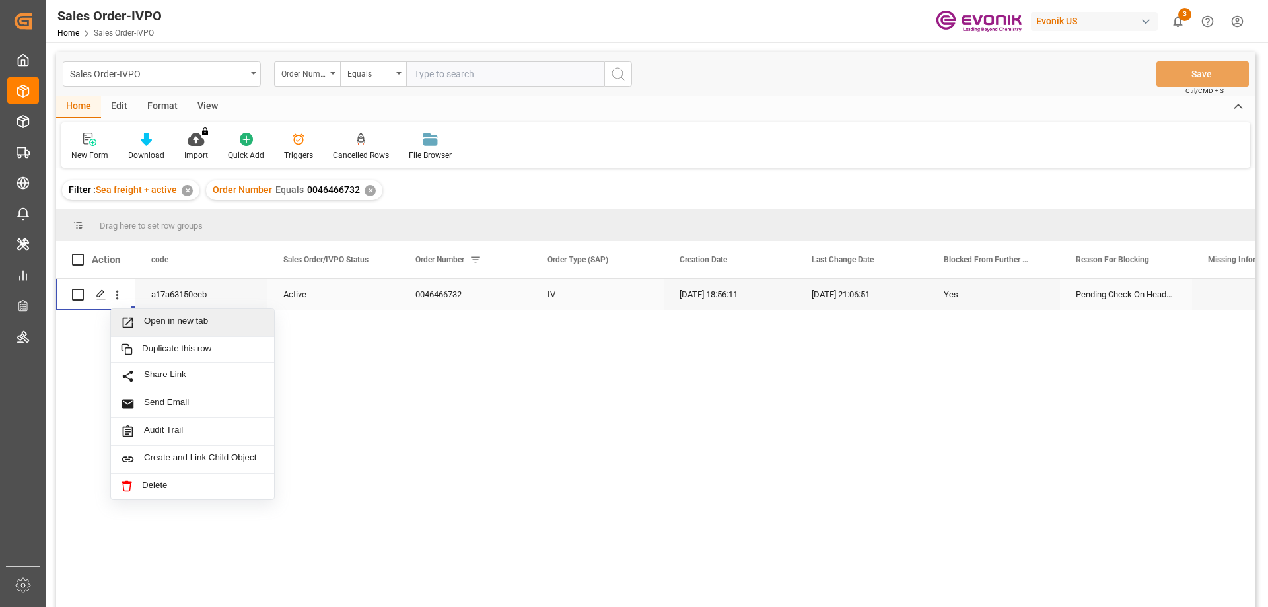
click at [155, 316] on span "Open in new tab" at bounding box center [204, 323] width 120 height 14
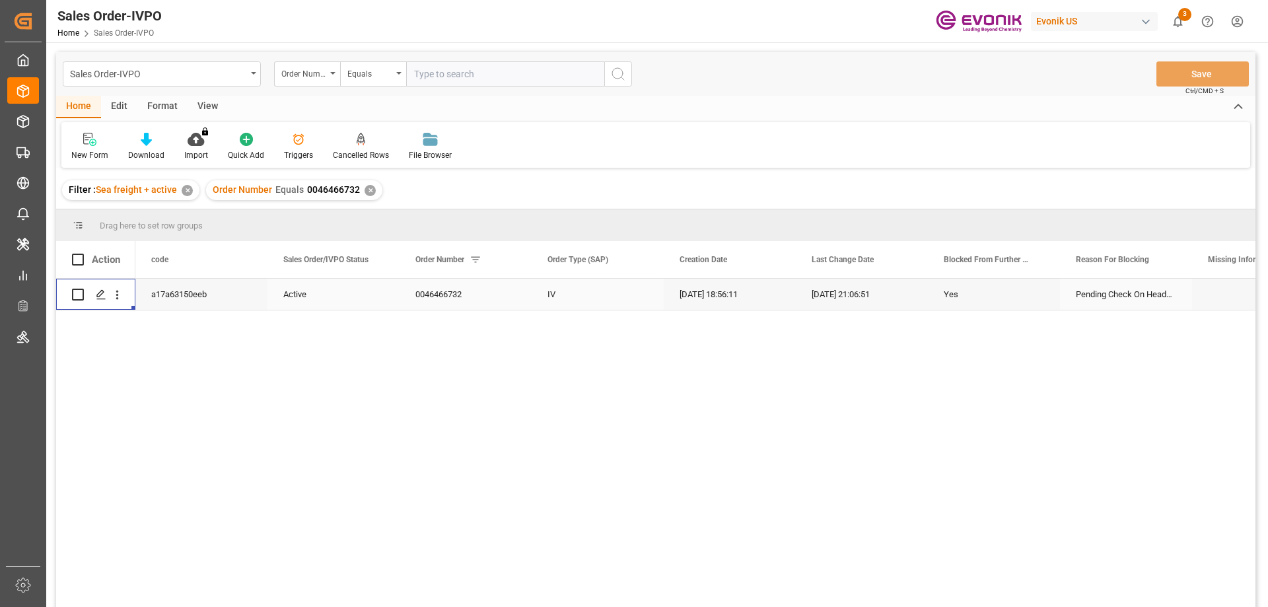
click at [513, 71] on input "text" at bounding box center [505, 73] width 198 height 25
paste input "2007114585"
type input "2007114585"
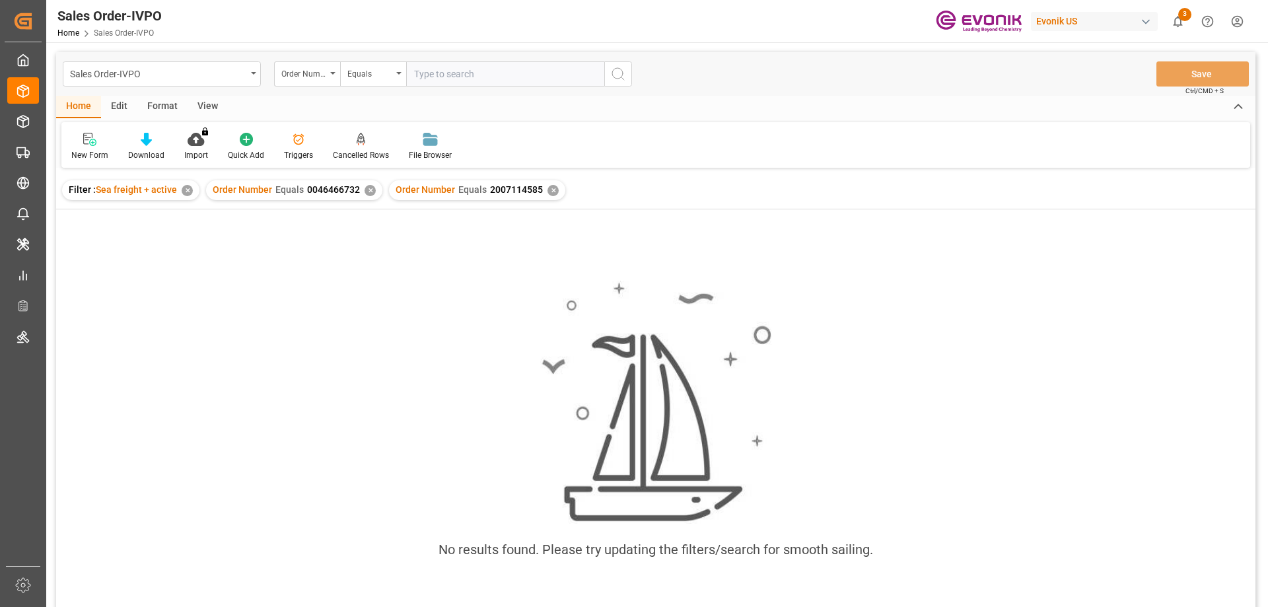
click at [369, 194] on div "✕" at bounding box center [370, 190] width 11 height 11
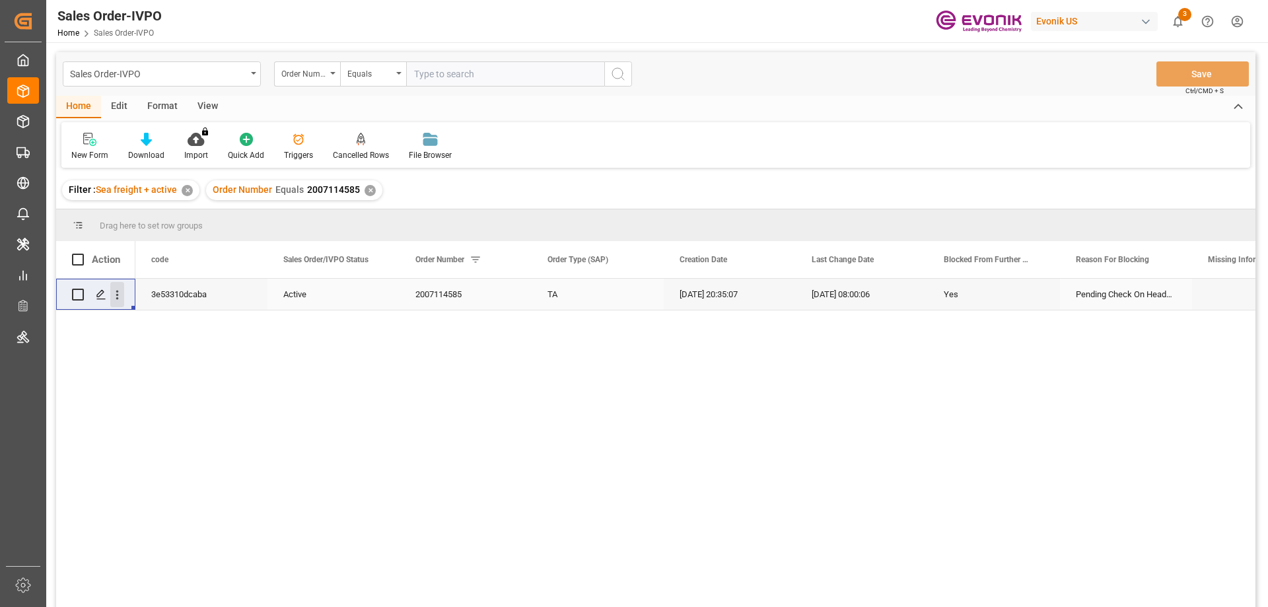
click at [118, 291] on icon "open menu" at bounding box center [117, 295] width 3 height 9
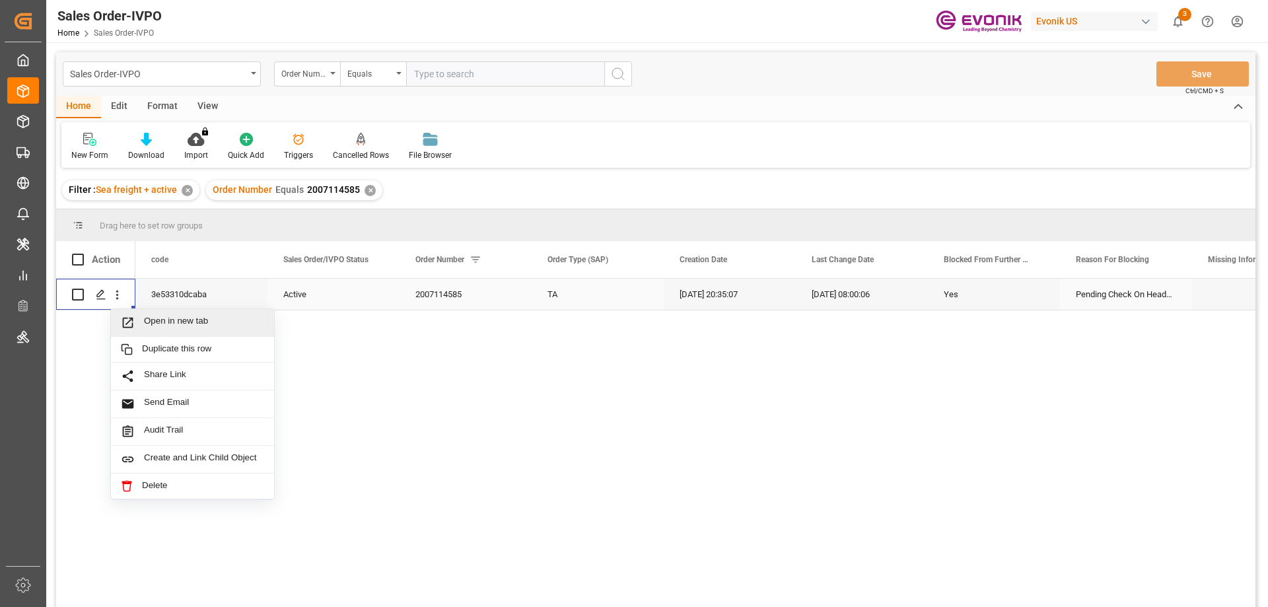
click at [149, 322] on span "Open in new tab" at bounding box center [204, 323] width 120 height 14
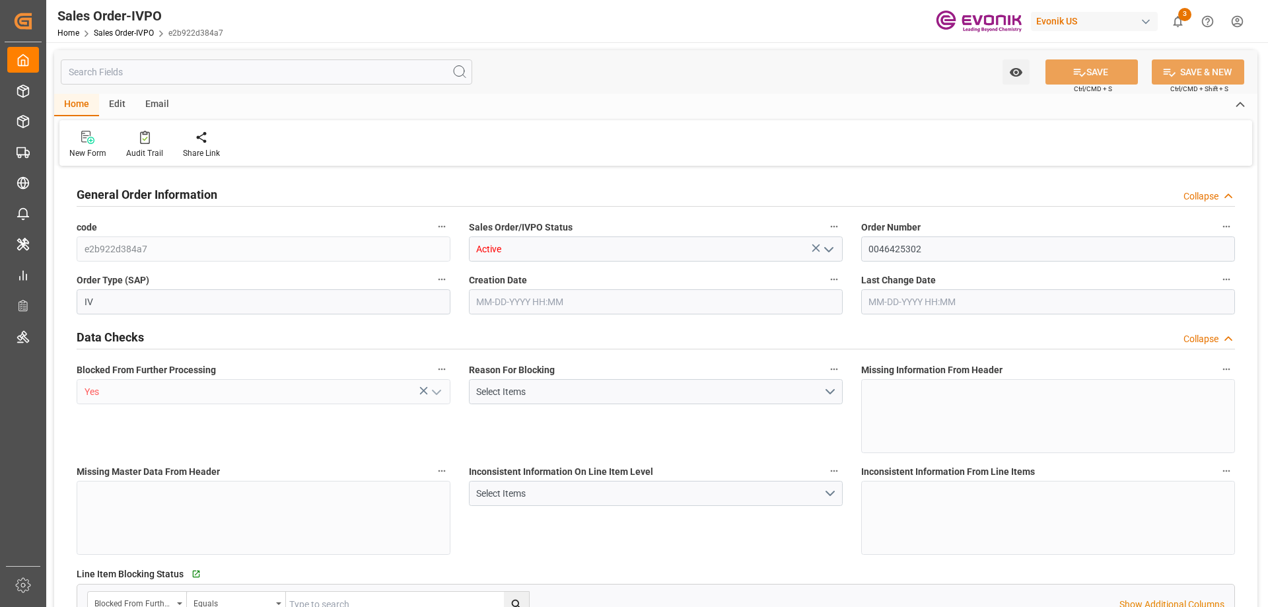
type input "THLCH"
type input "0"
type input "1"
type input "2"
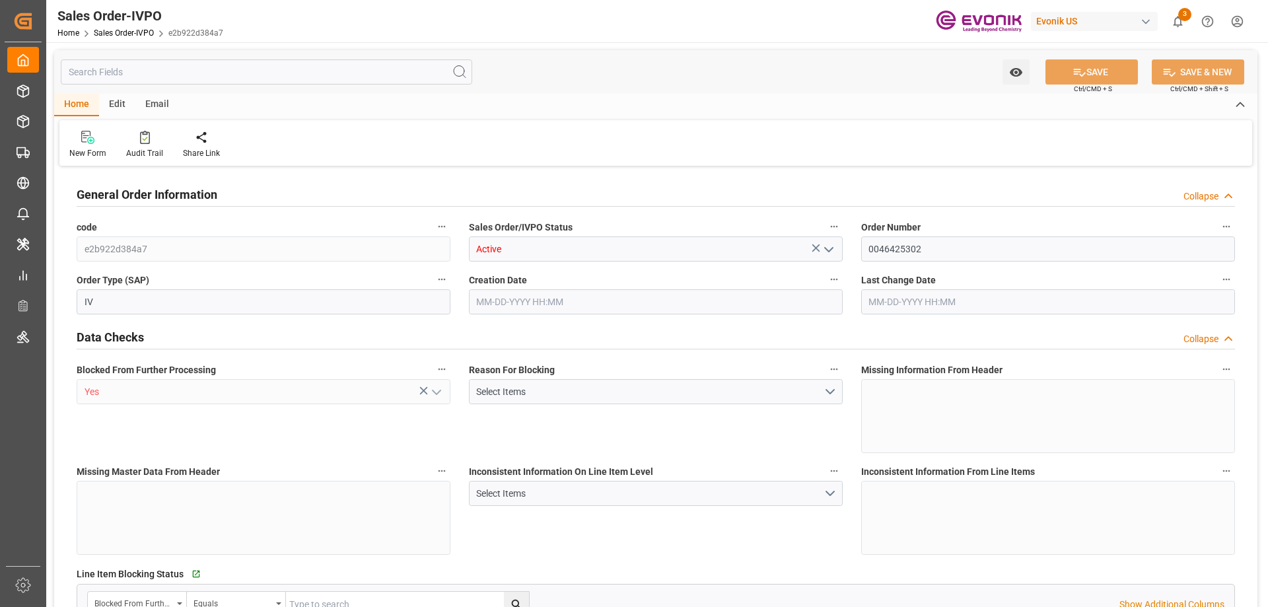
type input "9348.216"
type input "38.066"
type input "17000"
type input "30"
type input "11-25-2024 22:29"
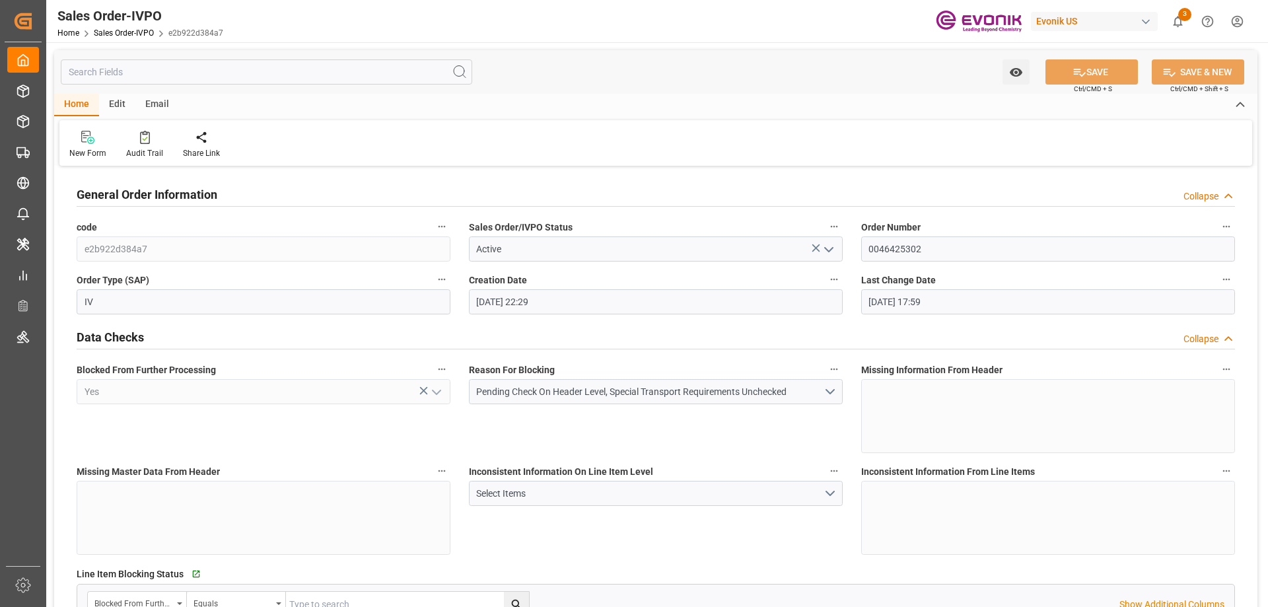
type input "08-18-2025 17:59"
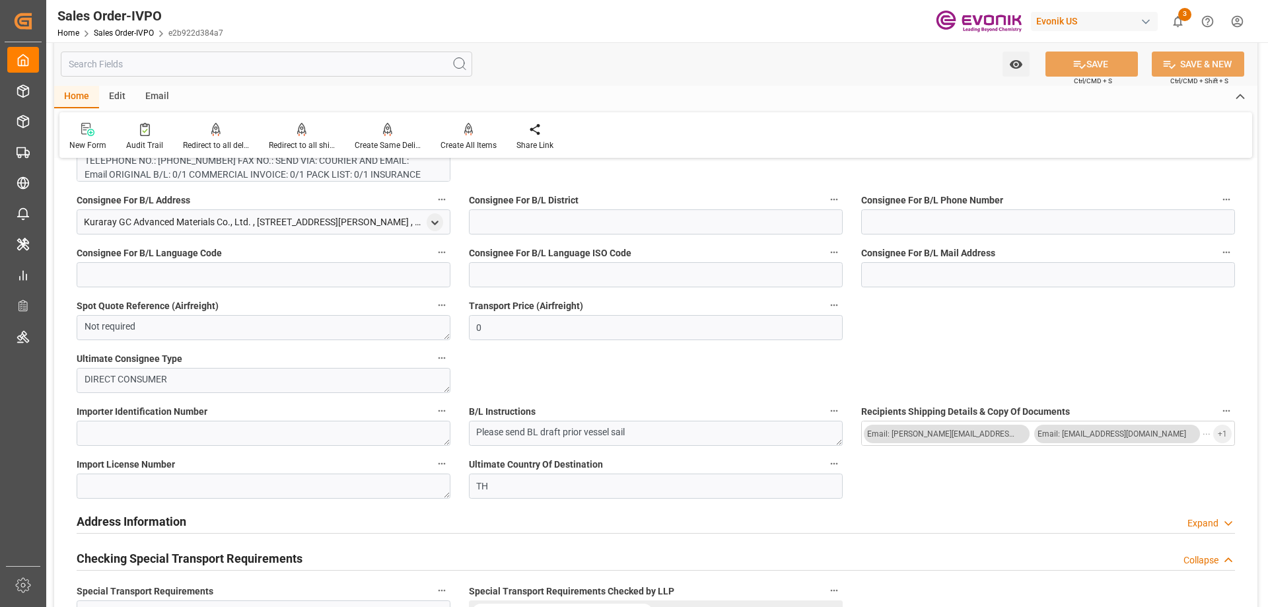
scroll to position [1387, 0]
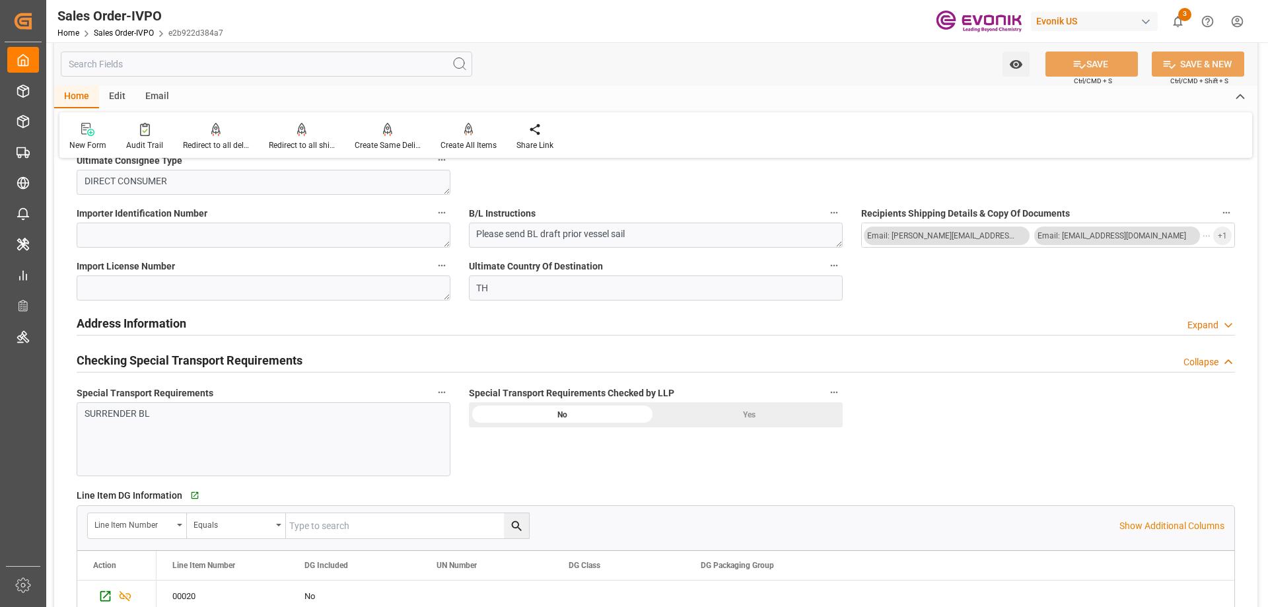
click at [331, 75] on input "text" at bounding box center [266, 64] width 411 height 25
paste input "0046462761"
type input "0046462761"
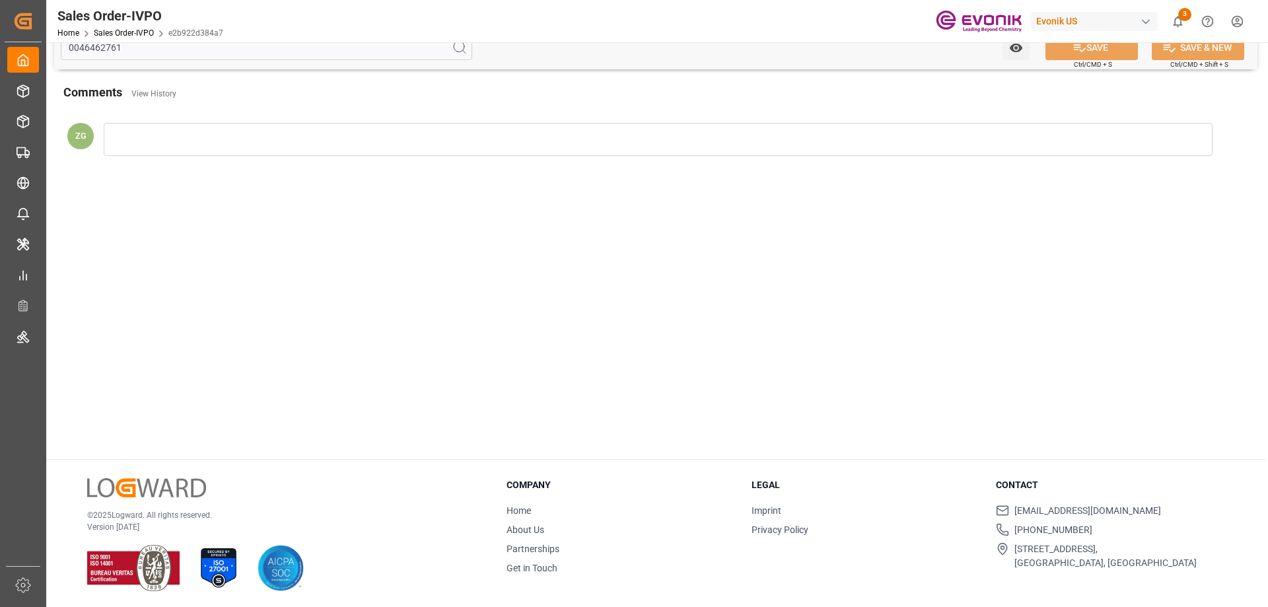
scroll to position [0, 0]
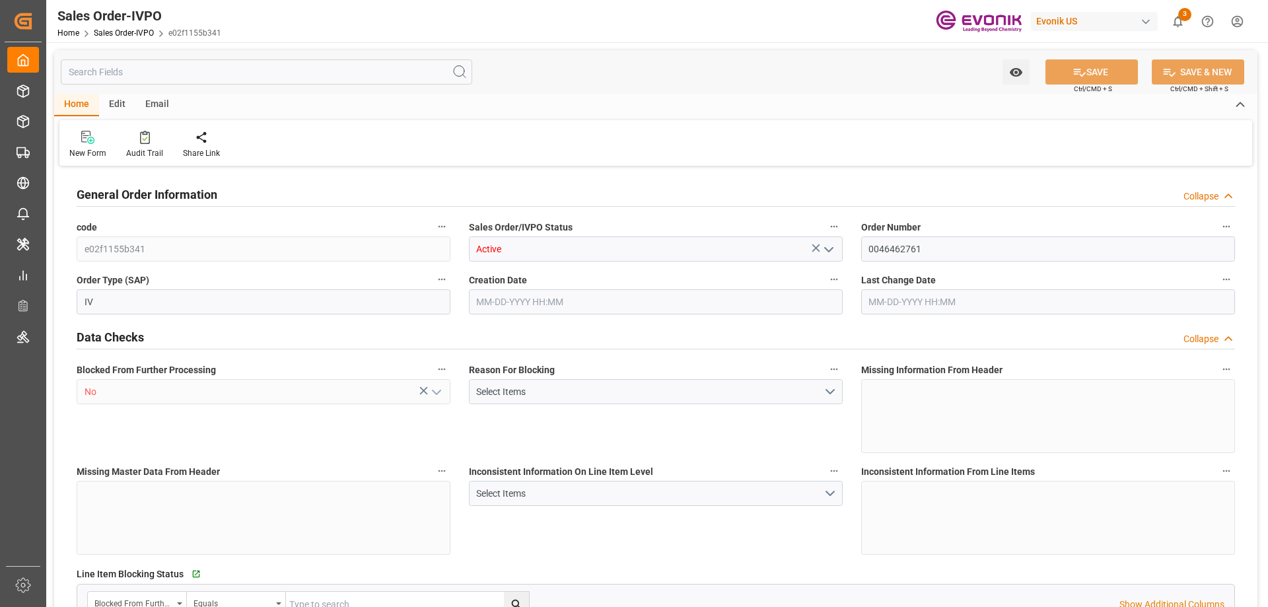
type input "BEANR"
type input "0"
type input "1"
type input "8"
type input "11"
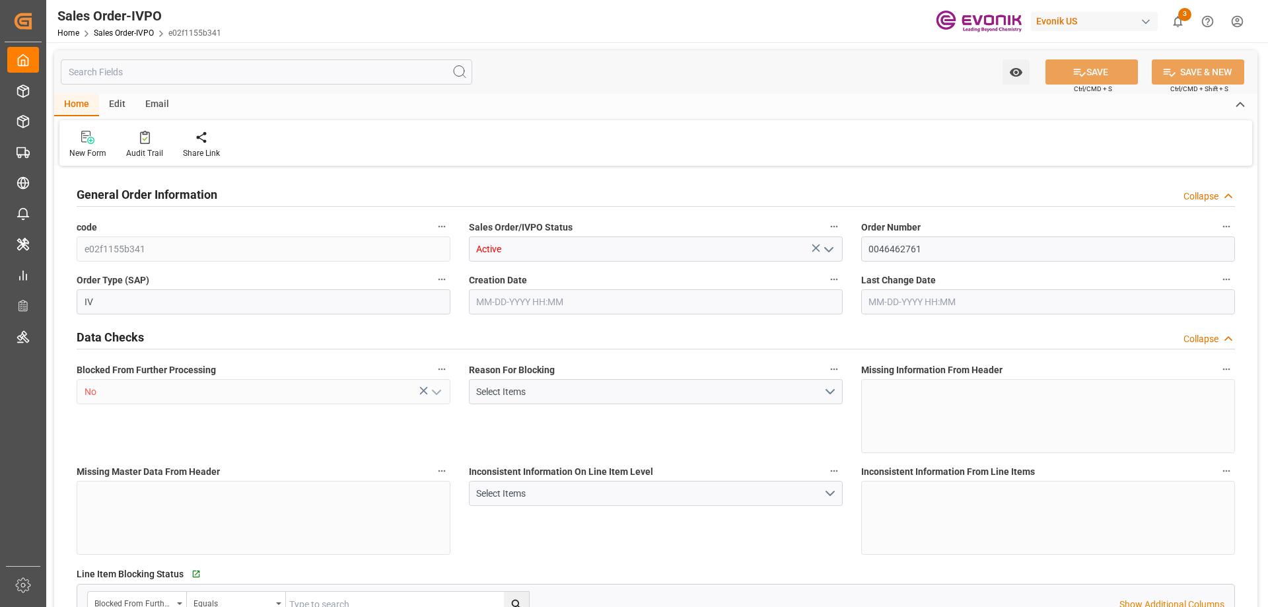
type input "149571.456"
type input "609.0578"
type input "19000"
type input "60"
type input "[DATE] 20:47"
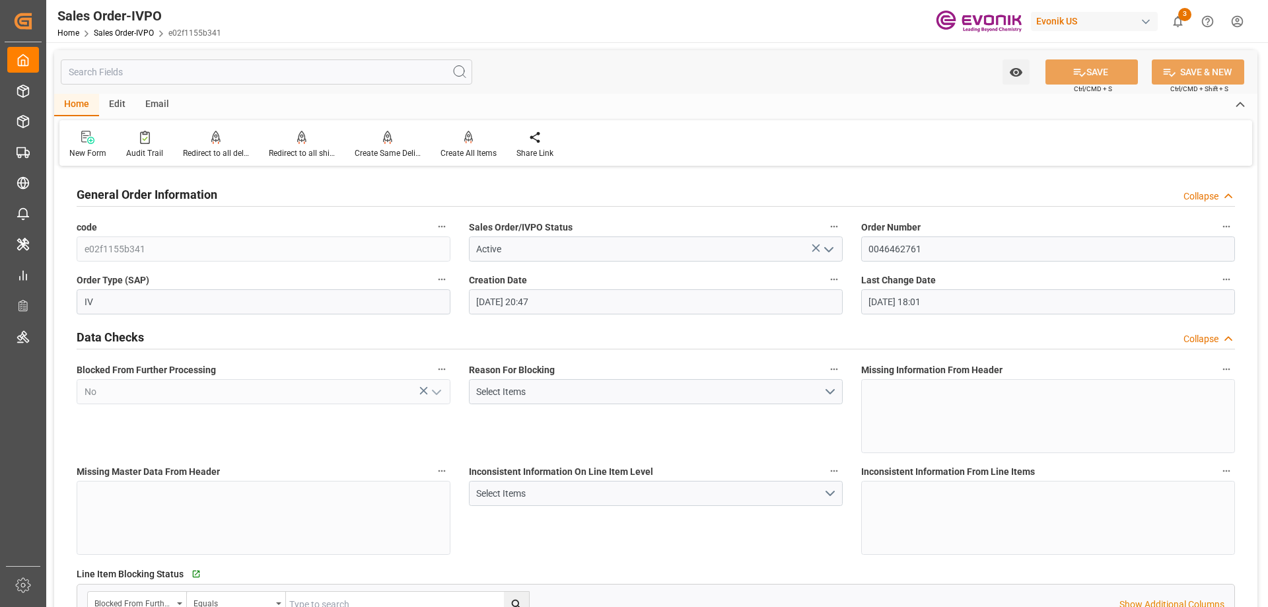
type input "[DATE] 18:01"
click at [288, 145] on div "Redirect to all shipments" at bounding box center [302, 144] width 86 height 29
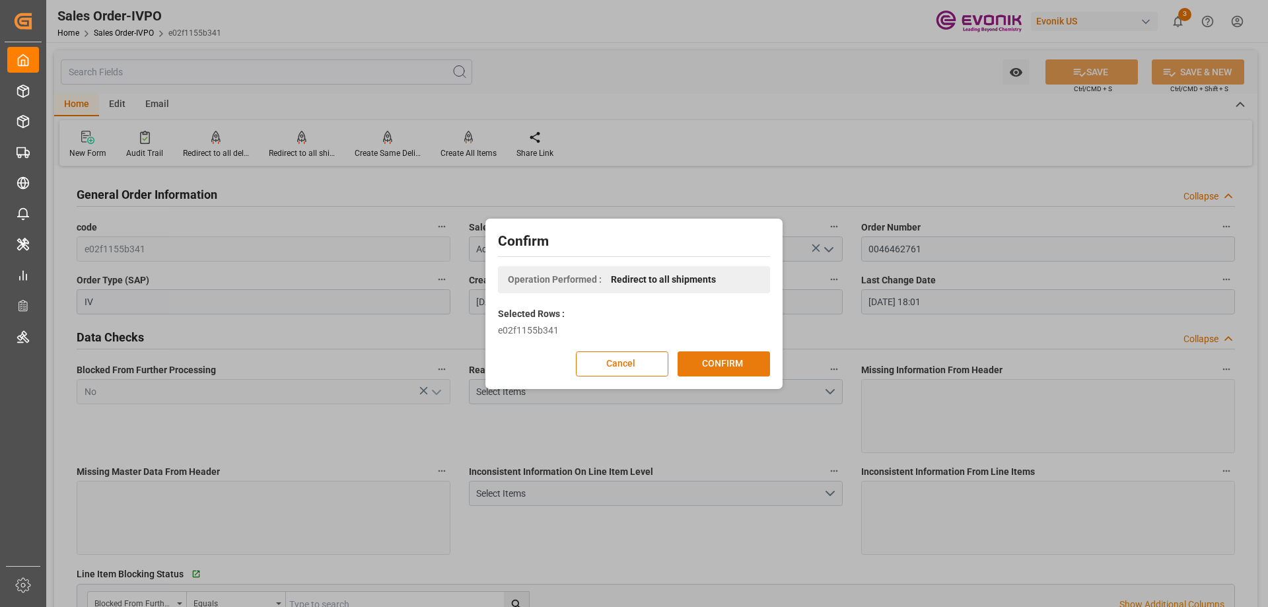
click at [709, 368] on button "CONFIRM" at bounding box center [724, 363] width 92 height 25
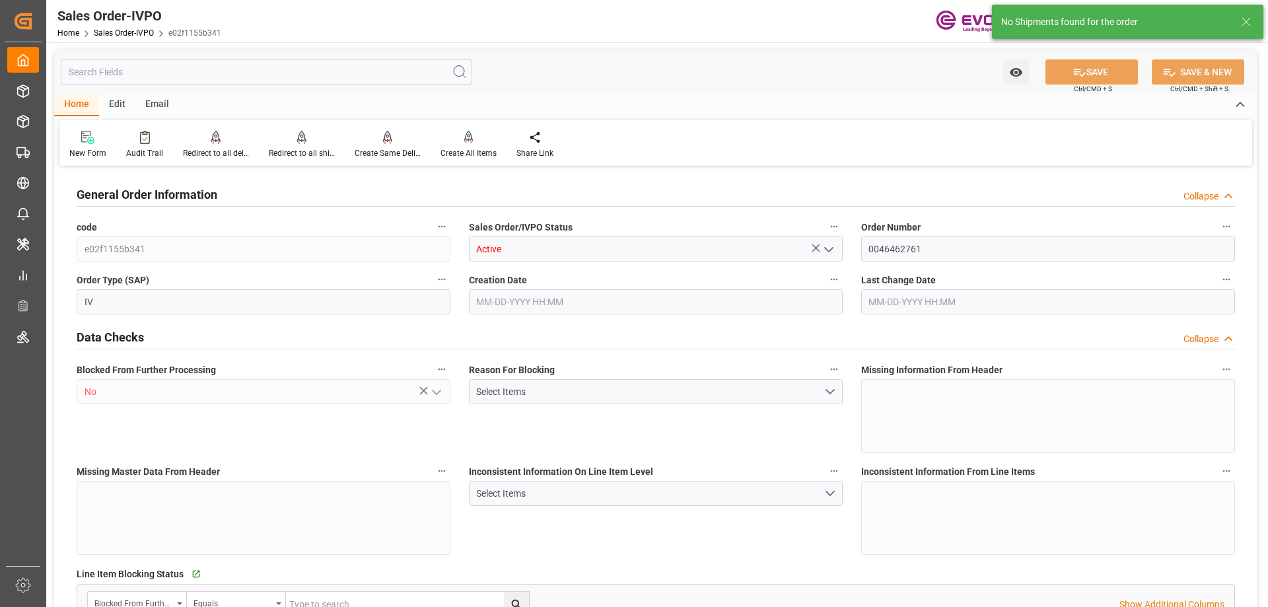
type input "BEANR"
type input "0"
type input "1"
type input "8"
type input "11"
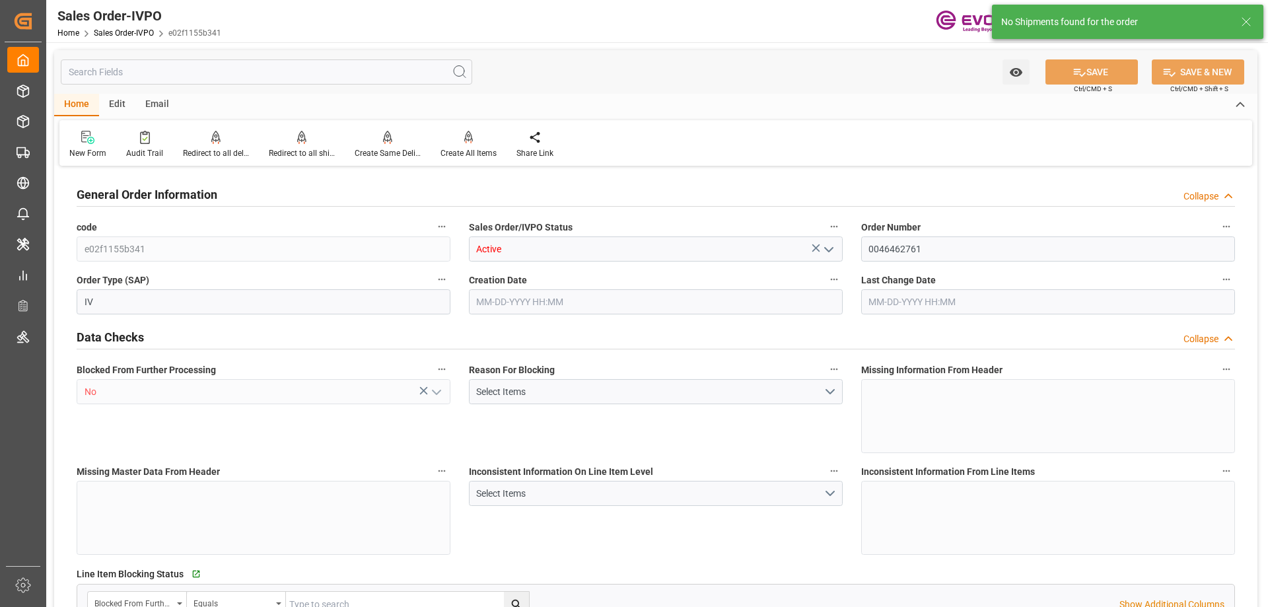
type input "149571.456"
type input "609.0578"
type input "19000"
type input "60"
type input "07-09-2025 20:47"
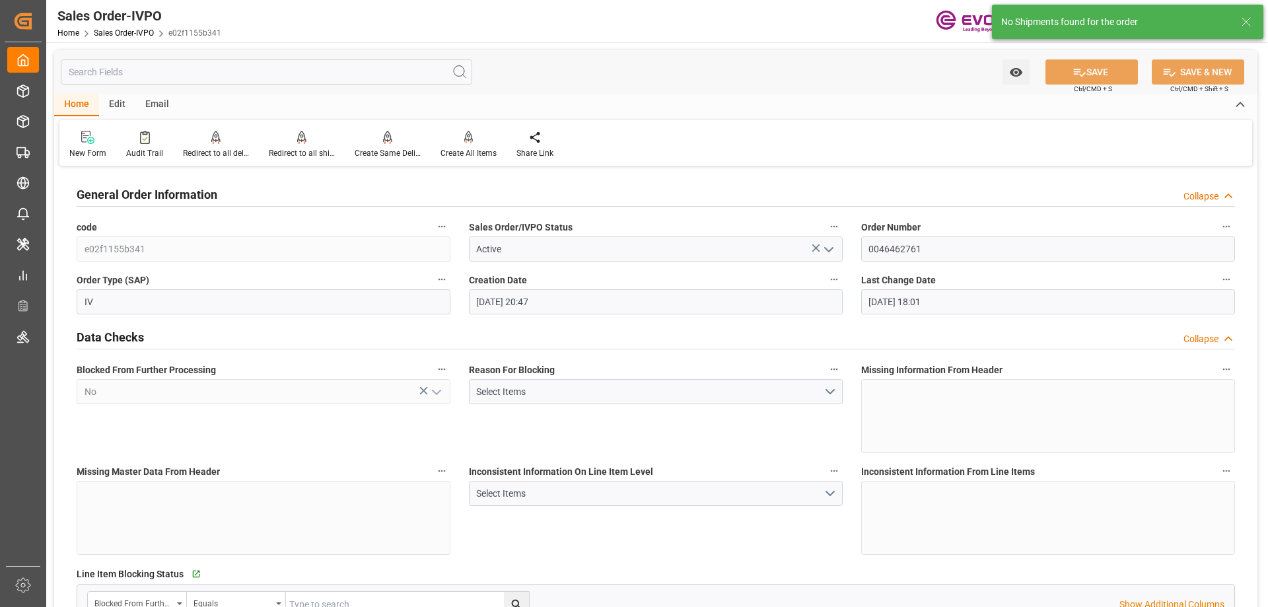
type input "08-18-2025 18:01"
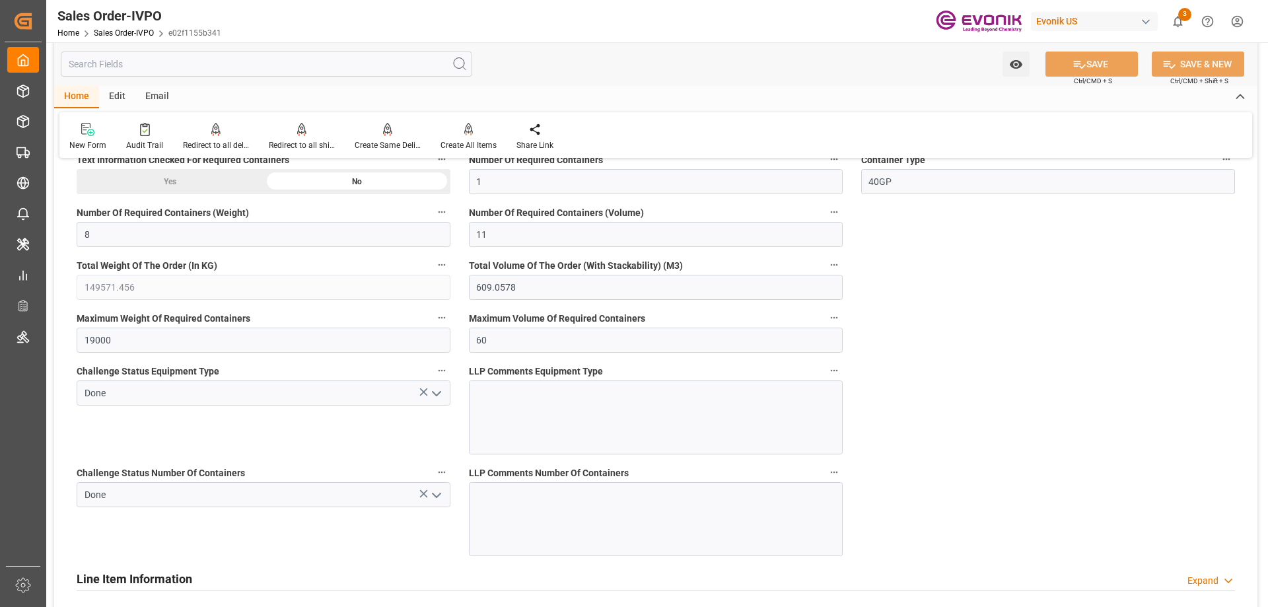
scroll to position [3434, 0]
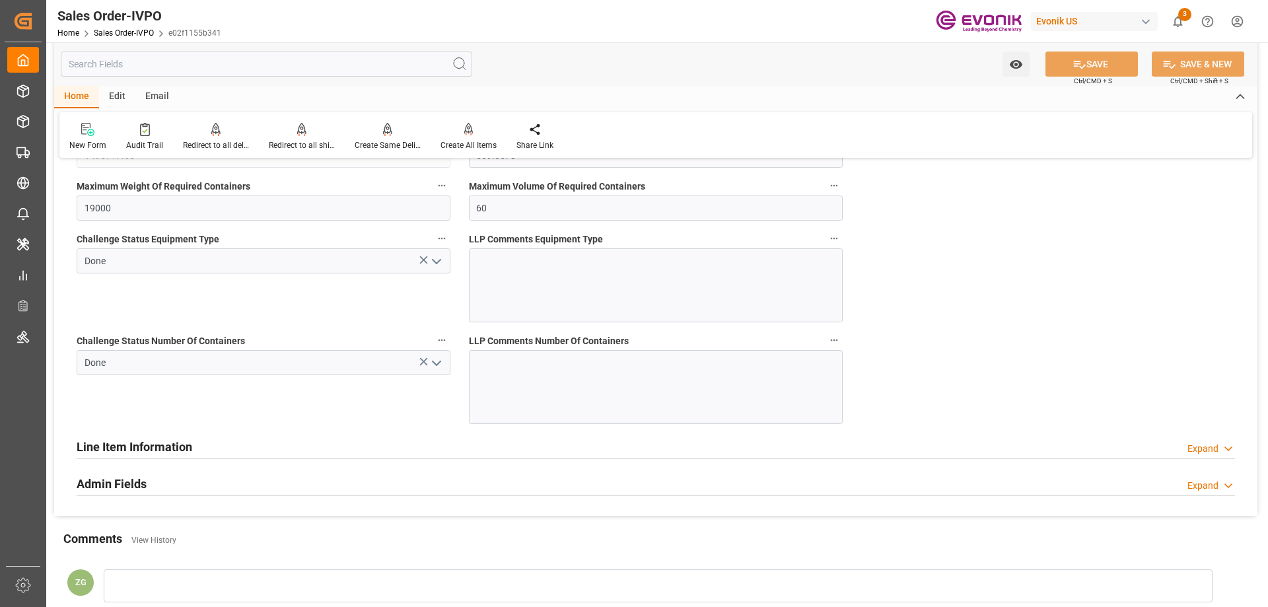
click at [436, 369] on icon "open menu" at bounding box center [437, 363] width 16 height 16
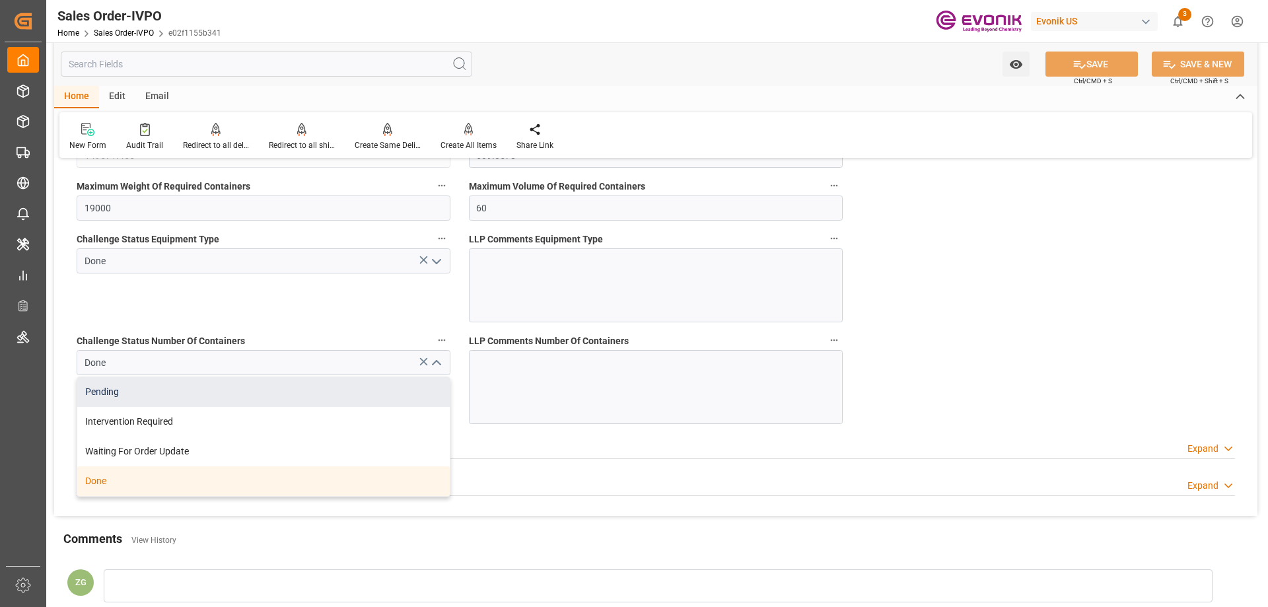
click at [119, 398] on div "Pending" at bounding box center [263, 392] width 372 height 30
type input "Pending"
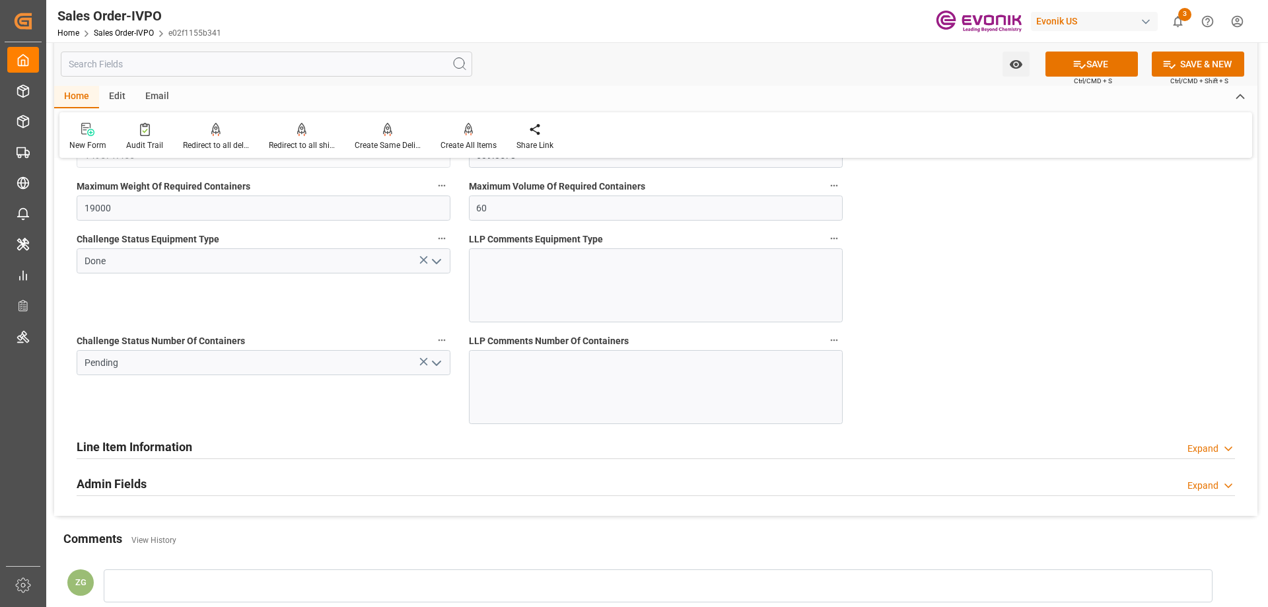
click at [440, 260] on polyline "open menu" at bounding box center [437, 262] width 8 height 4
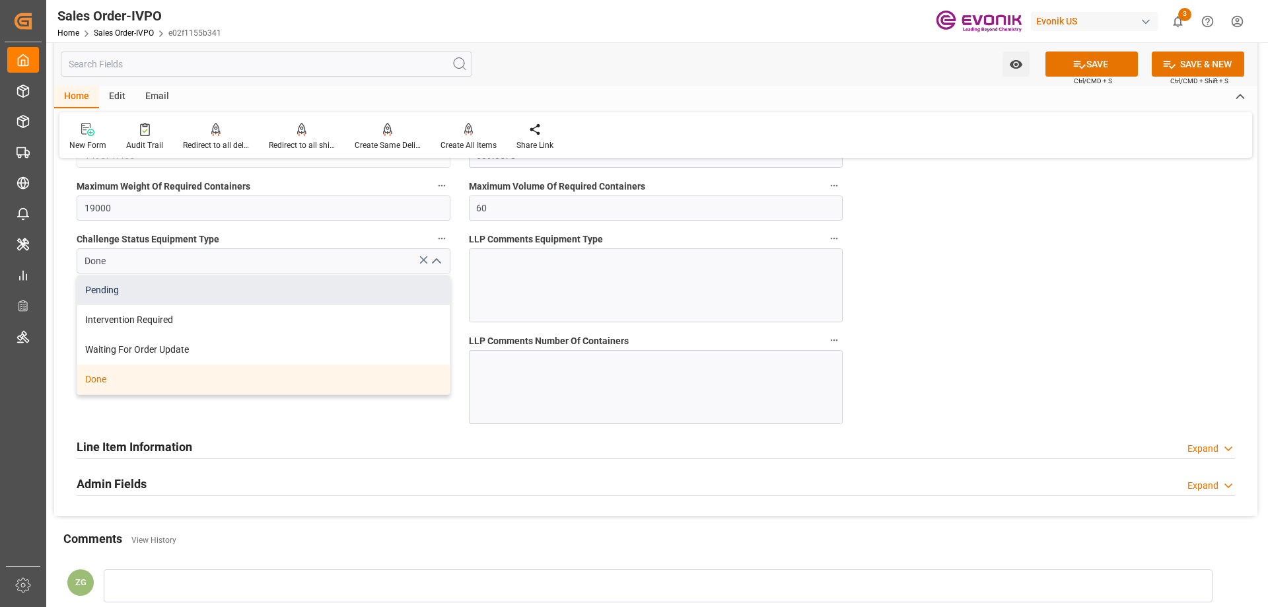
click at [193, 295] on div "Pending" at bounding box center [263, 290] width 372 height 30
type input "Pending"
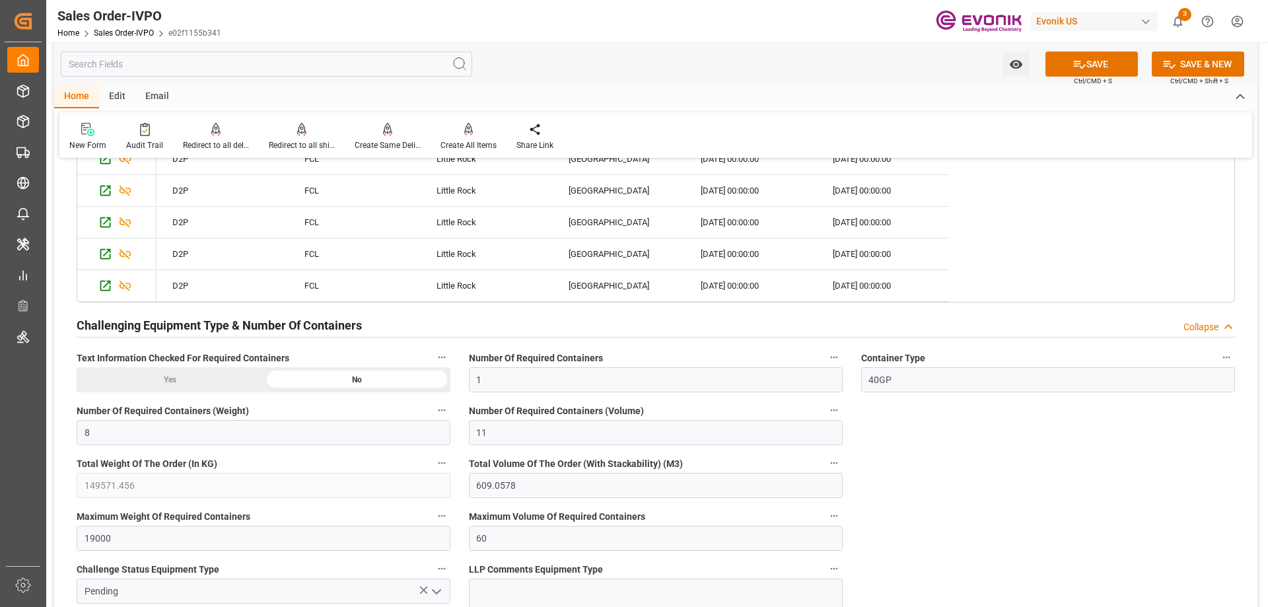
scroll to position [2707, 0]
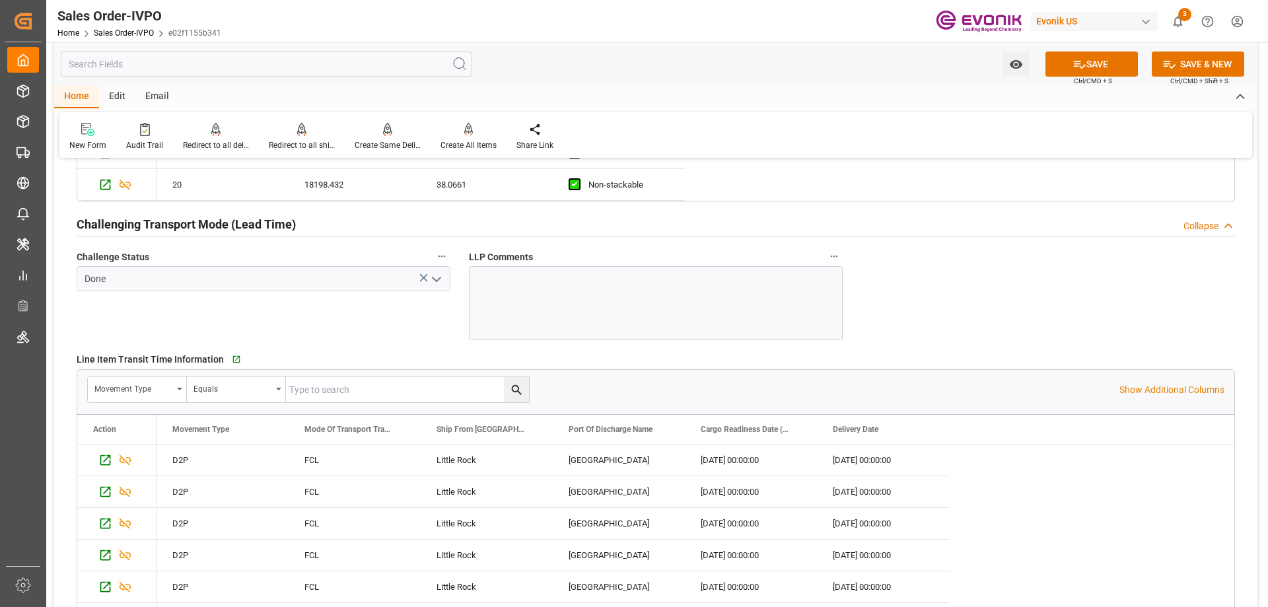
click at [440, 277] on polyline "open menu" at bounding box center [437, 279] width 8 height 4
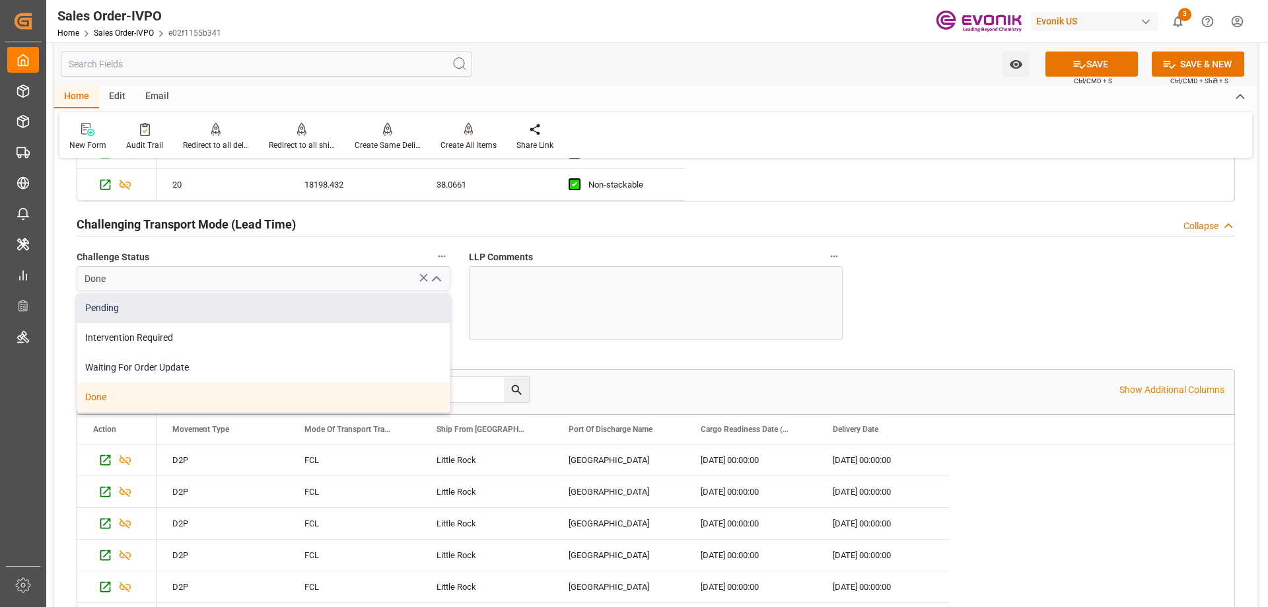
click at [196, 308] on div "Pending" at bounding box center [263, 308] width 372 height 30
type input "Pending"
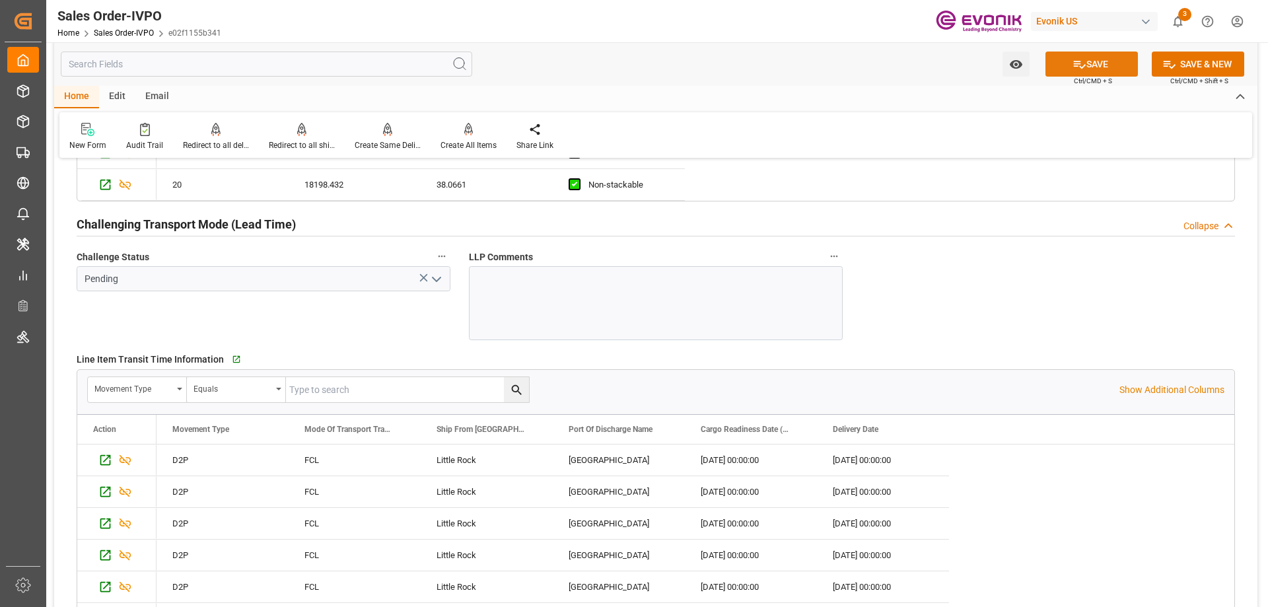
click at [1069, 61] on button "SAVE" at bounding box center [1091, 64] width 92 height 25
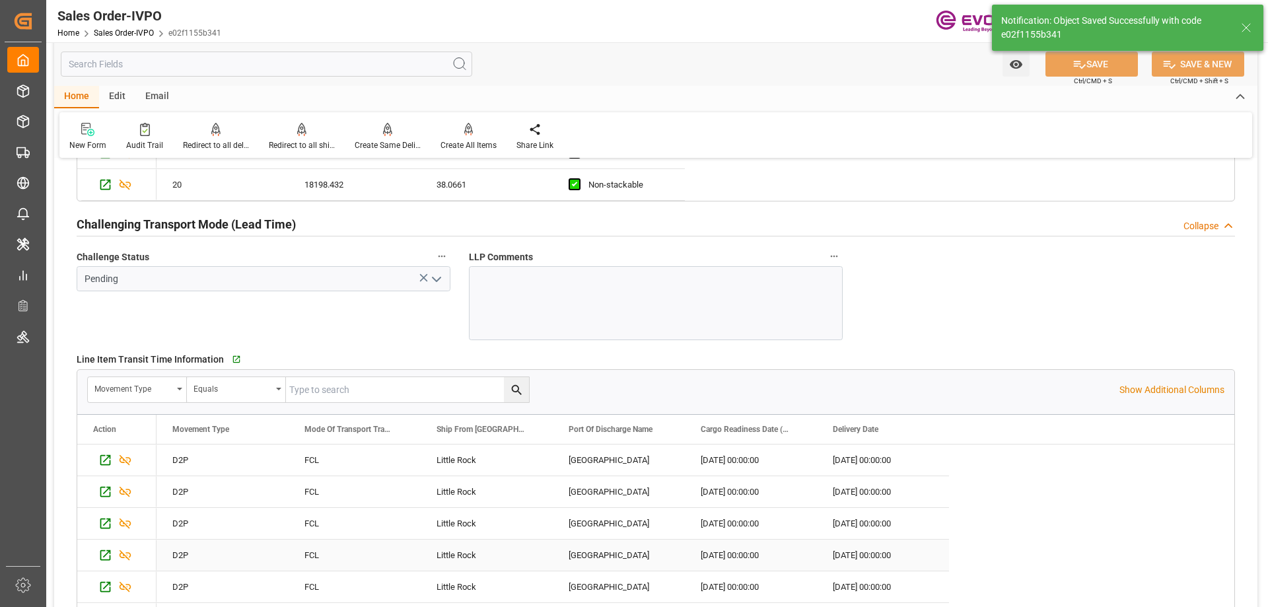
type input "Yes"
type input "609.0576"
type input "08-18-2025 19:25"
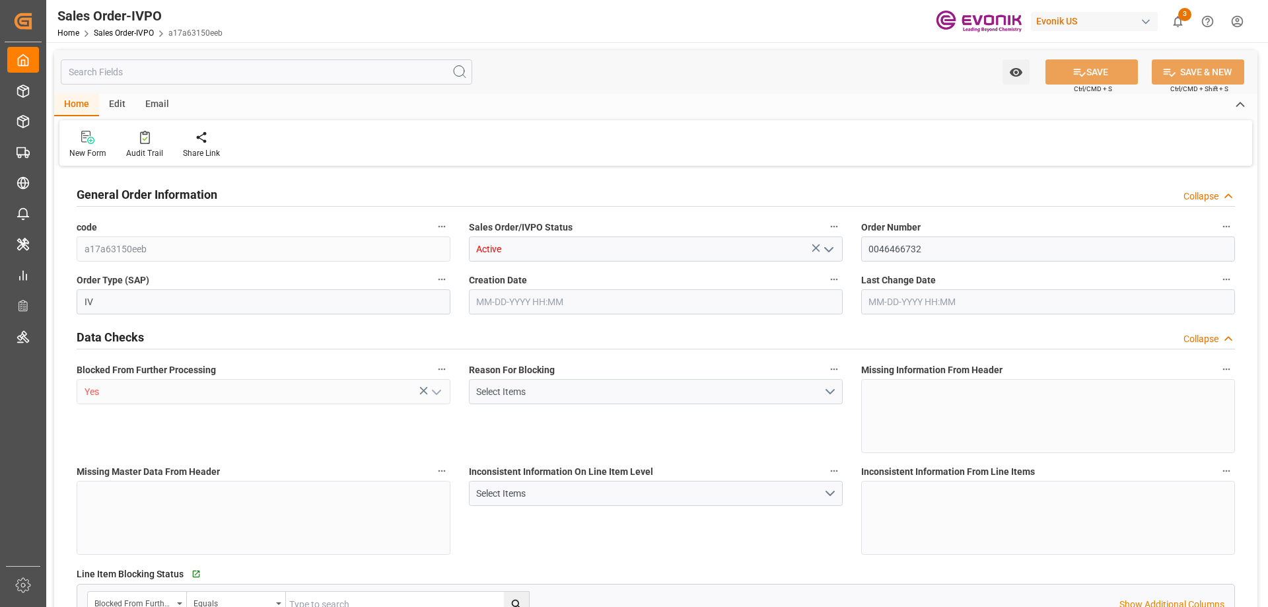
type input "SGSIN"
type input "0"
type input "1"
type input "807"
type input "[DATE] 18:56"
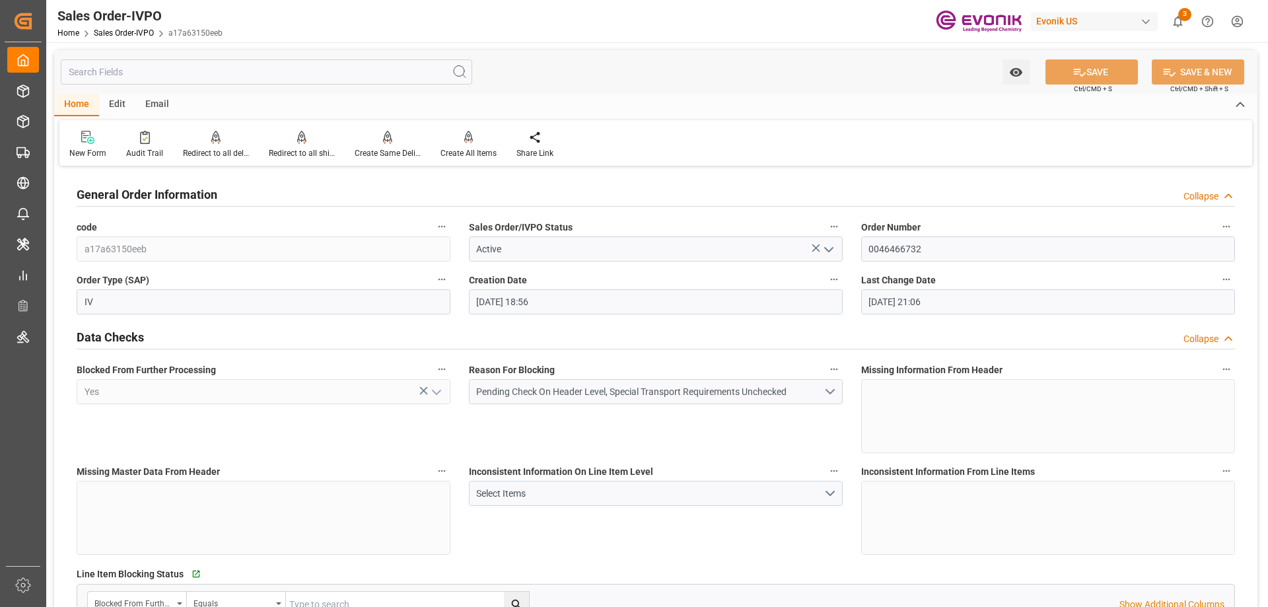
type input "[DATE] 21:06"
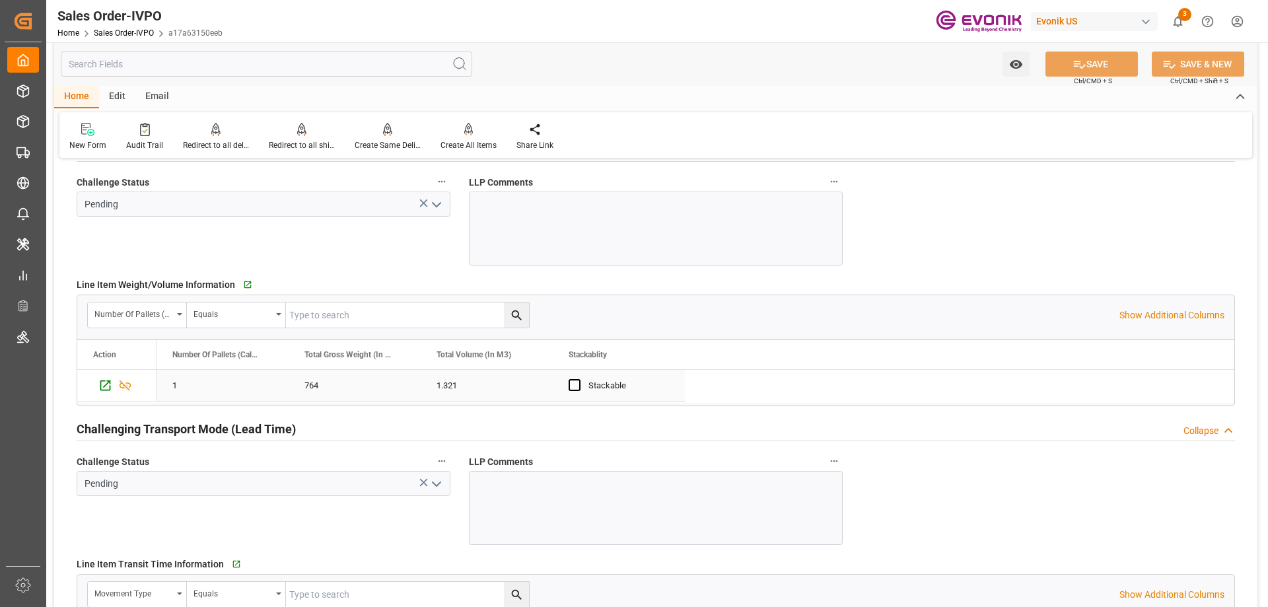
scroll to position [2179, 0]
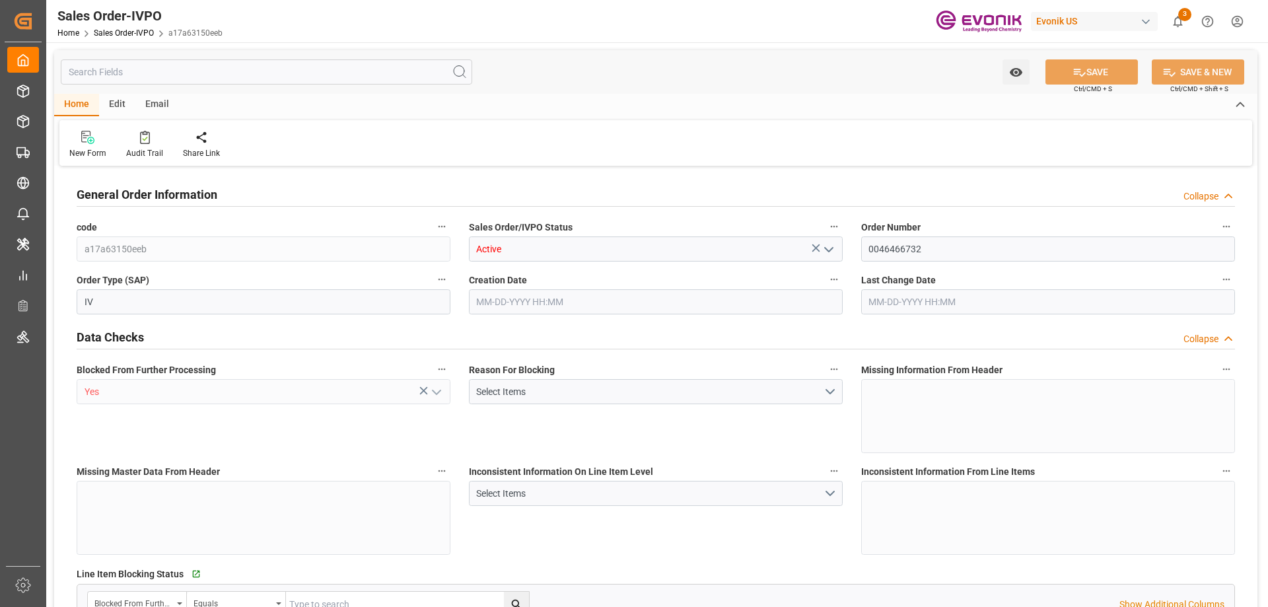
type input "SGSIN"
type input "0"
type input "1"
type input "807"
type input "[DATE] 18:56"
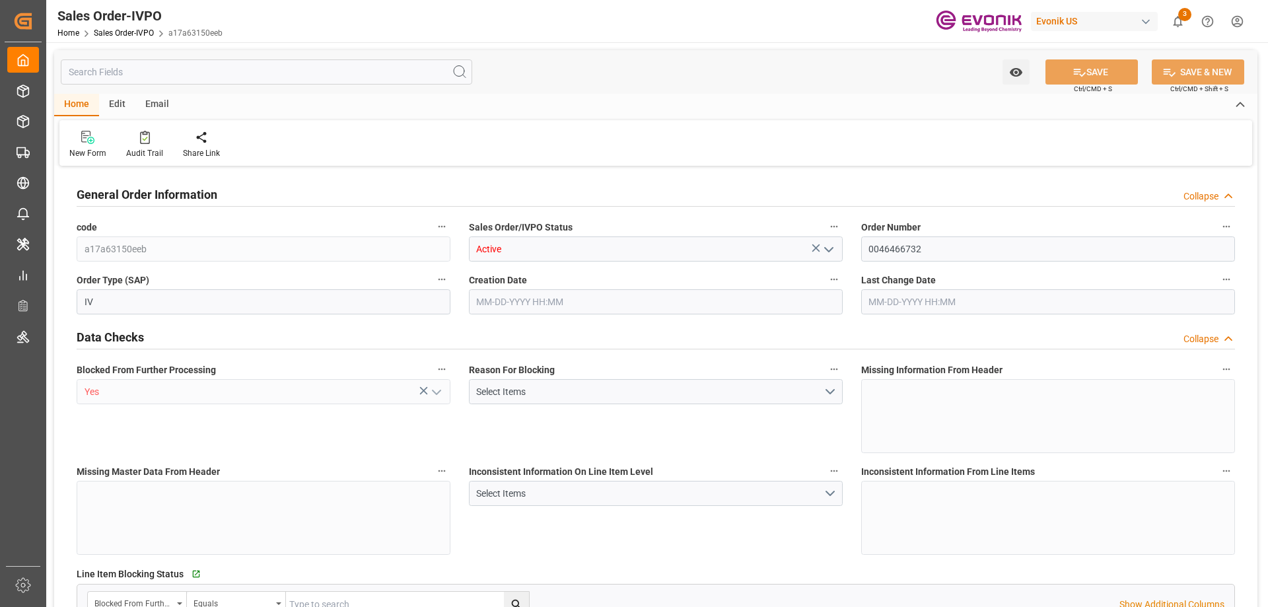
type input "[DATE] 21:06"
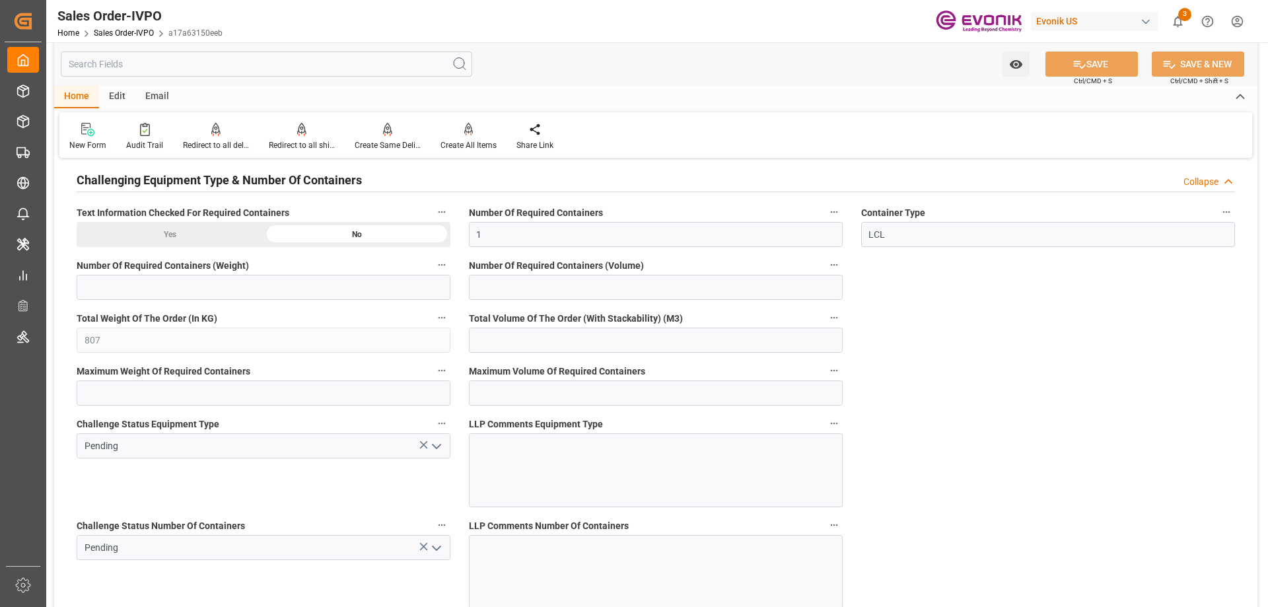
scroll to position [2641, 0]
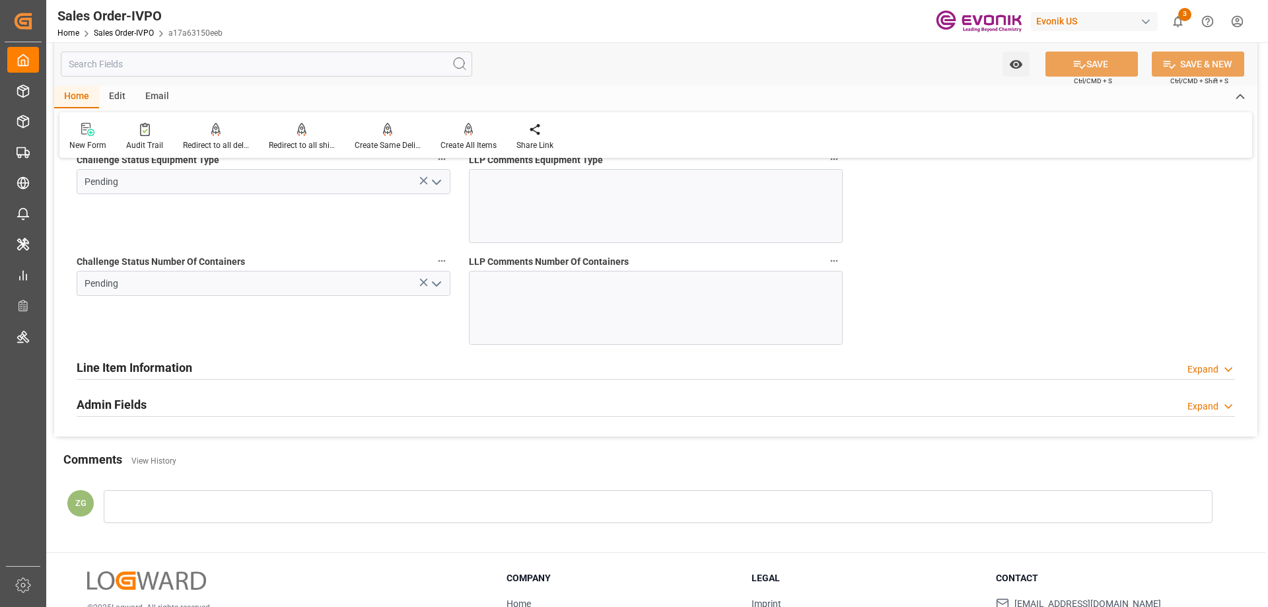
click at [437, 283] on icon "open menu" at bounding box center [437, 284] width 16 height 16
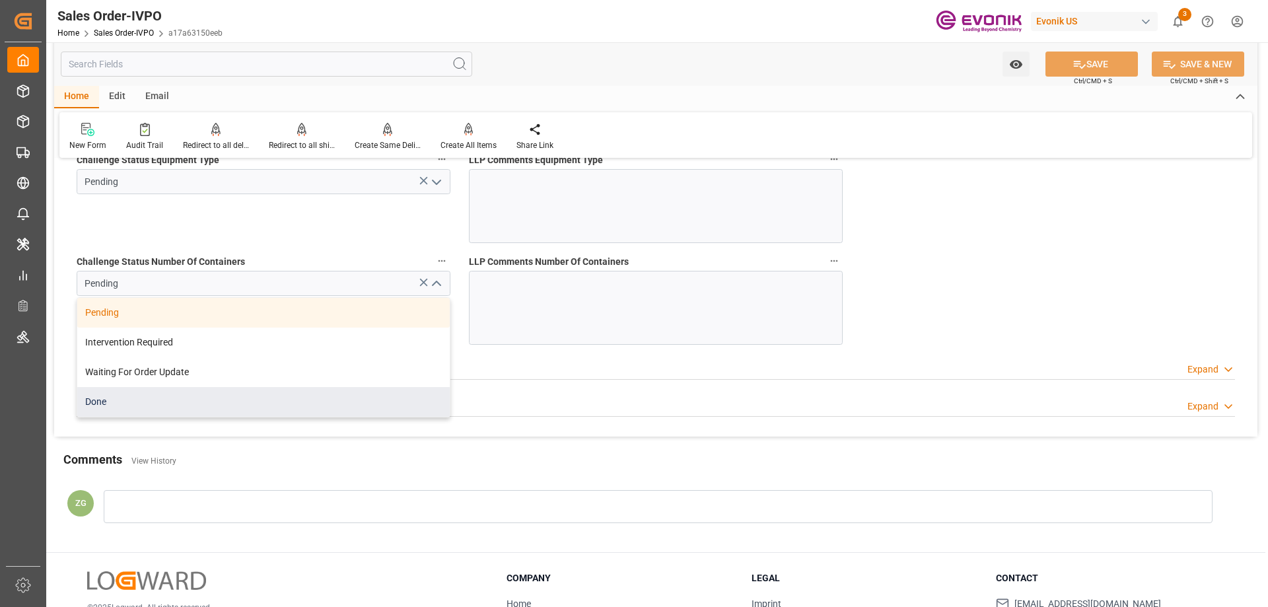
click at [149, 412] on div "Done" at bounding box center [263, 402] width 372 height 30
type input "Done"
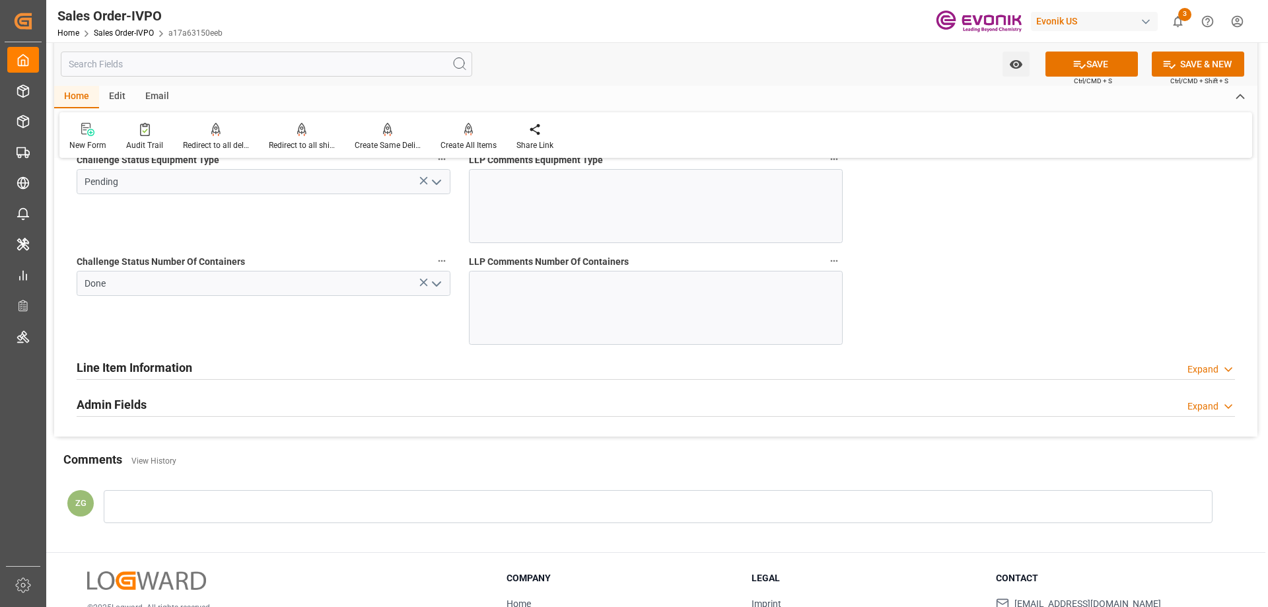
click at [436, 184] on polyline "open menu" at bounding box center [437, 182] width 8 height 4
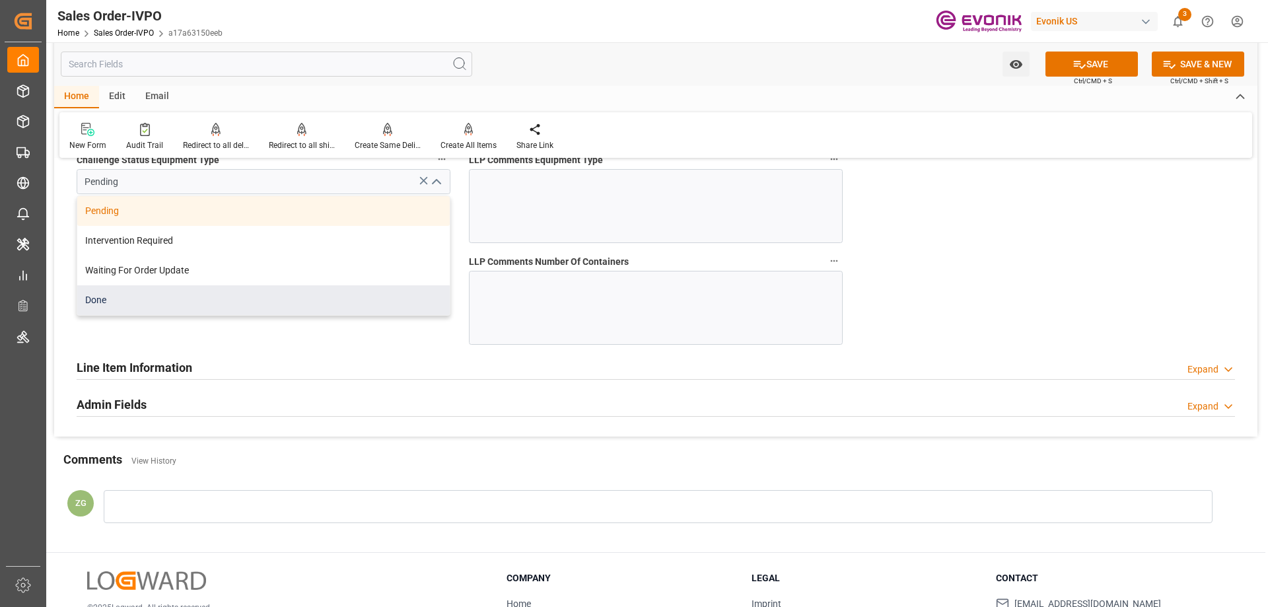
click at [137, 302] on div "Done" at bounding box center [263, 300] width 372 height 30
type input "Done"
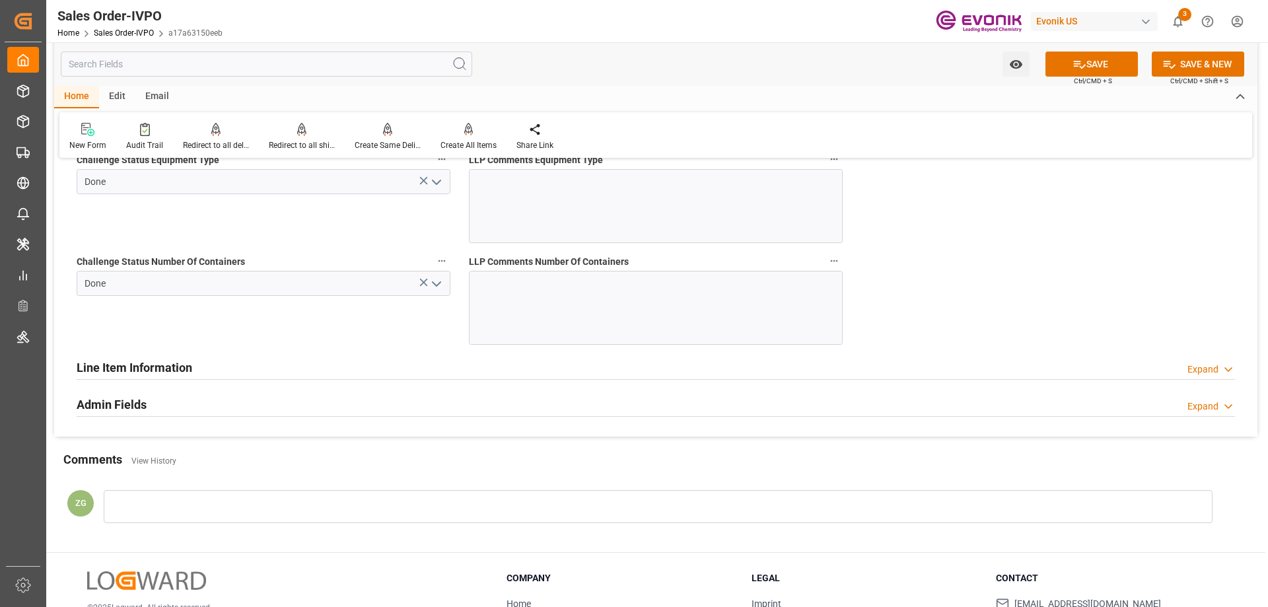
scroll to position [2377, 0]
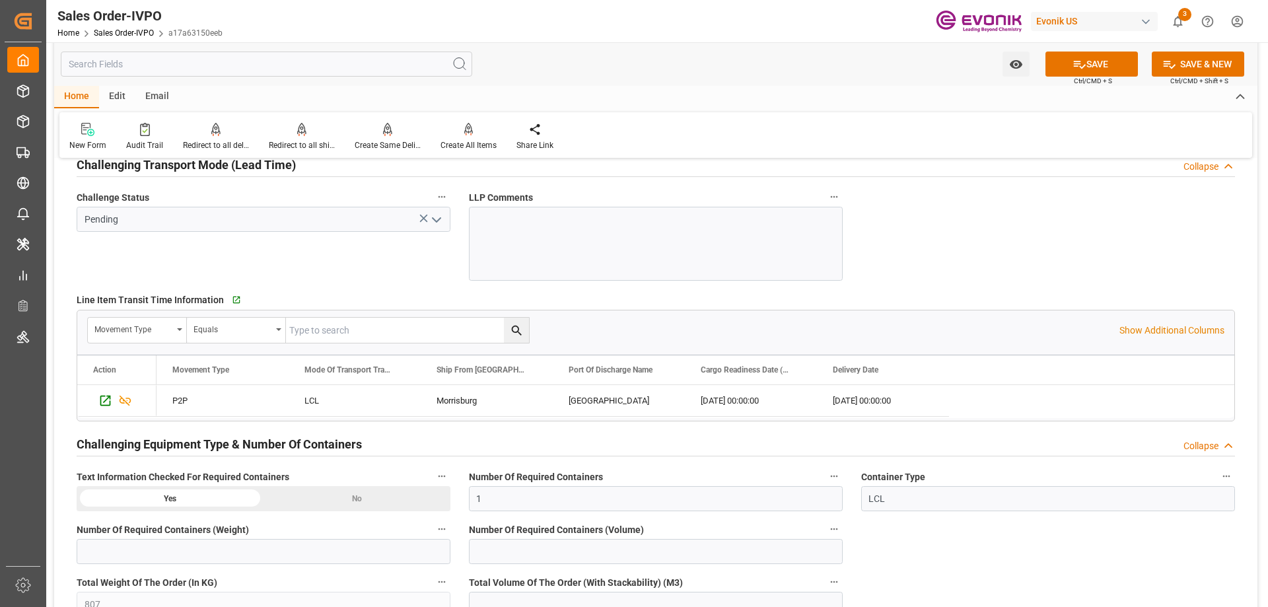
scroll to position [2047, 0]
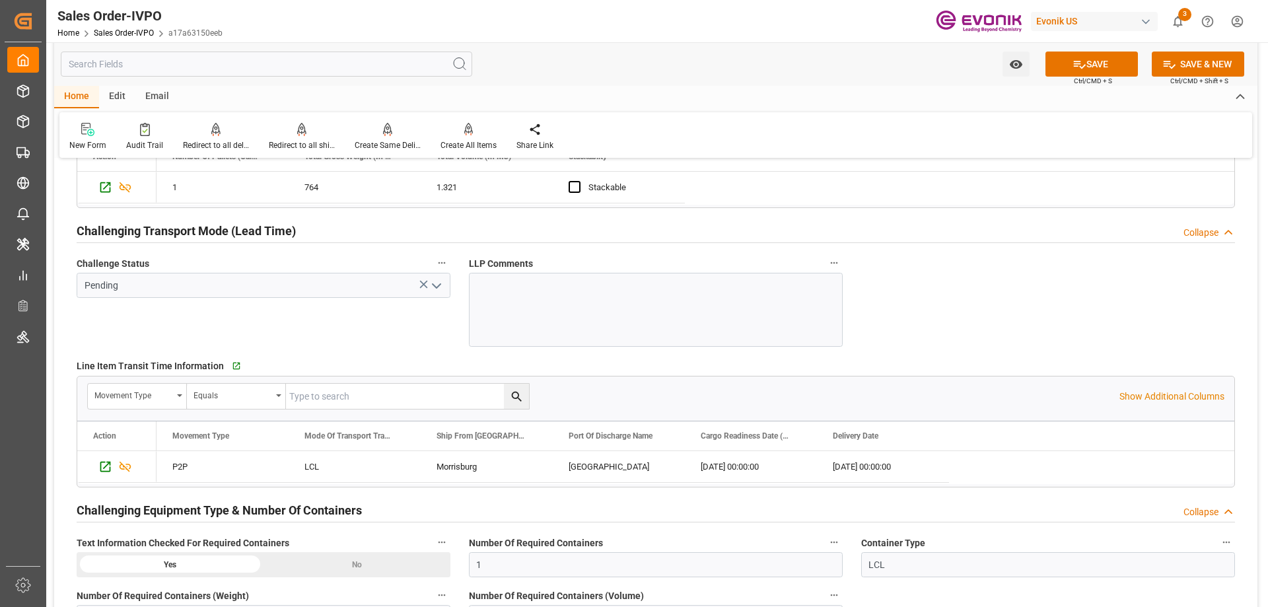
click at [429, 283] on icon "open menu" at bounding box center [437, 286] width 16 height 16
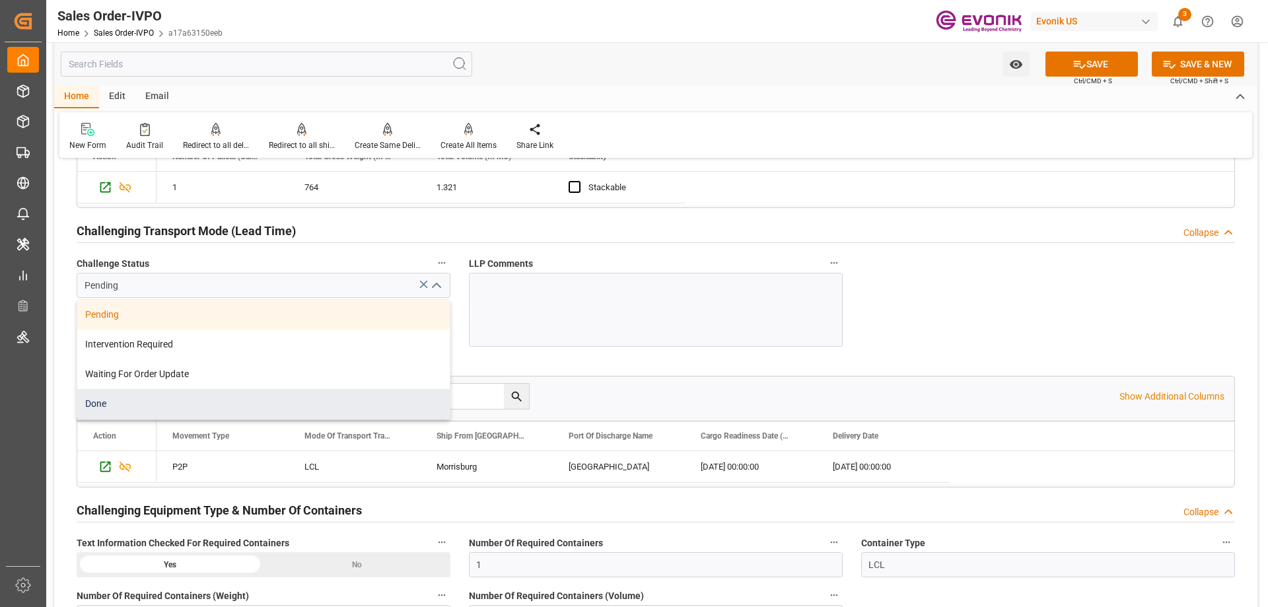
click at [135, 401] on div "Done" at bounding box center [263, 404] width 372 height 30
type input "Done"
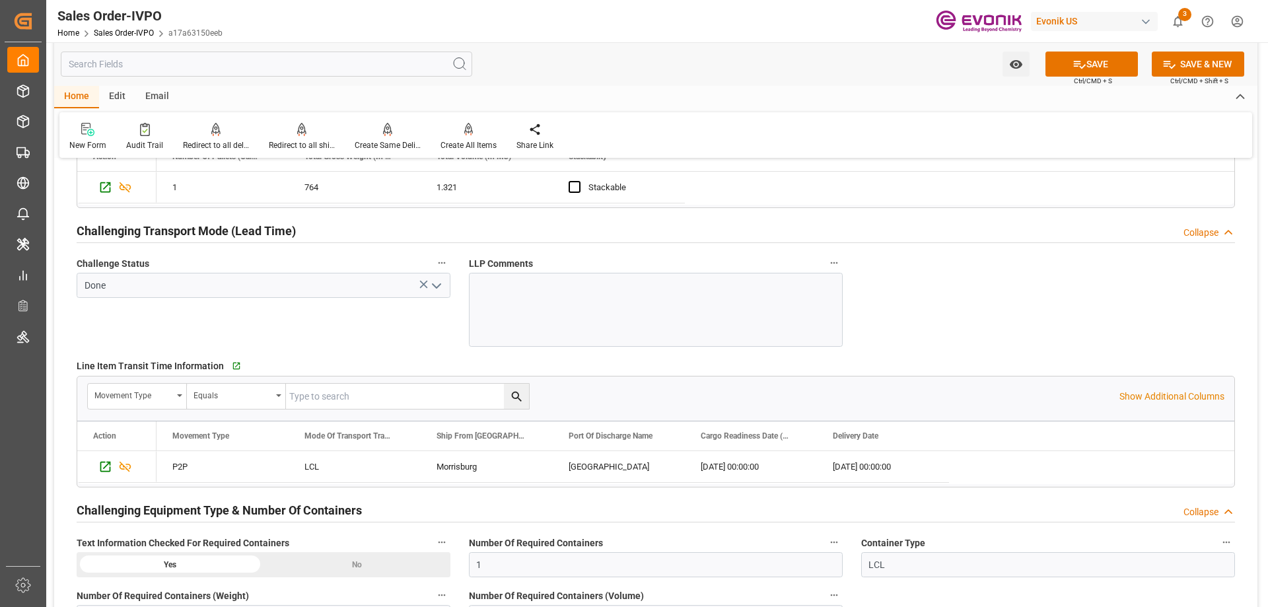
scroll to position [1783, 0]
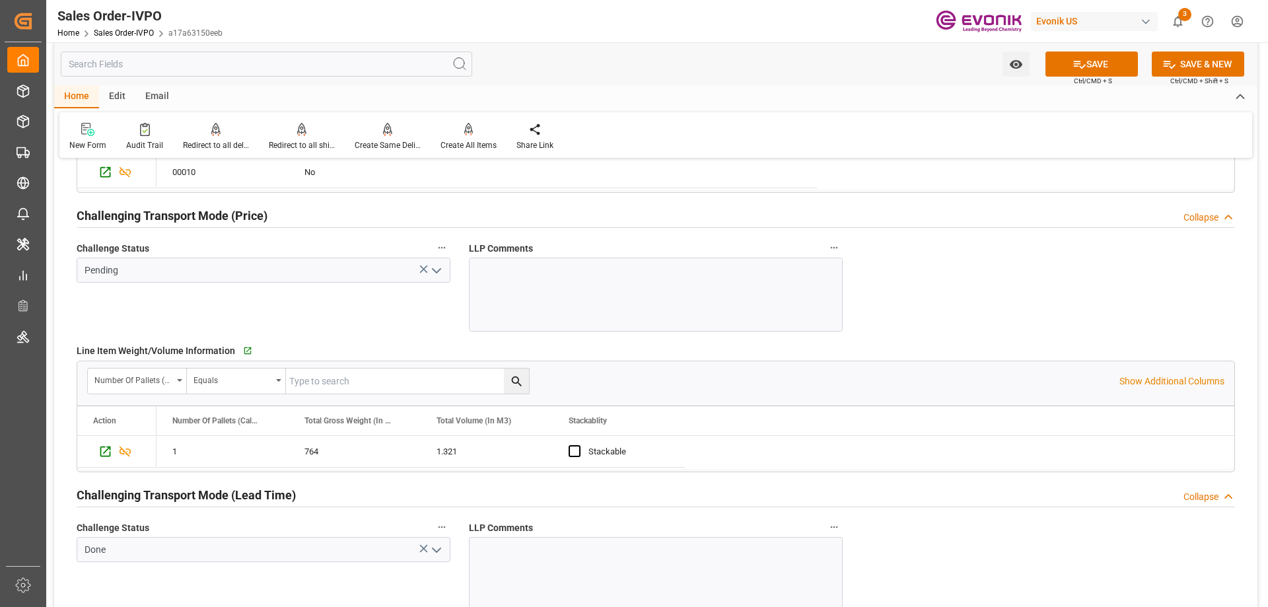
drag, startPoint x: 456, startPoint y: 264, endPoint x: 442, endPoint y: 267, distance: 13.6
click at [444, 267] on div "Pending" at bounding box center [264, 270] width 394 height 25
click at [442, 267] on icon "open menu" at bounding box center [437, 271] width 16 height 16
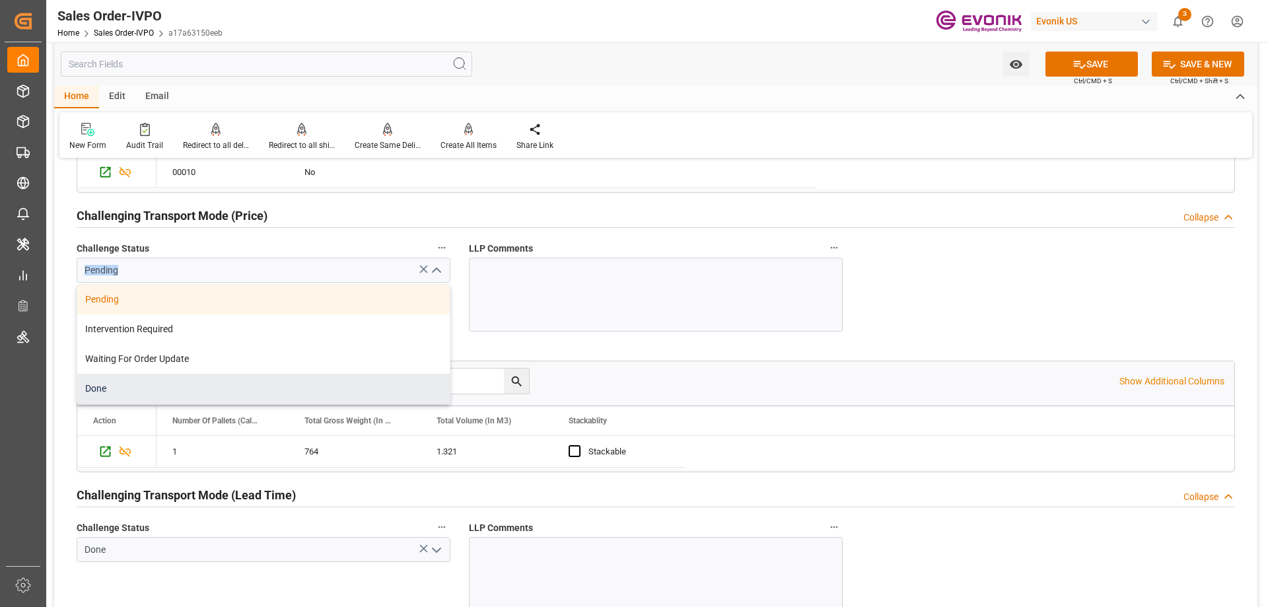
click at [111, 378] on div "Done" at bounding box center [263, 389] width 372 height 30
type input "Done"
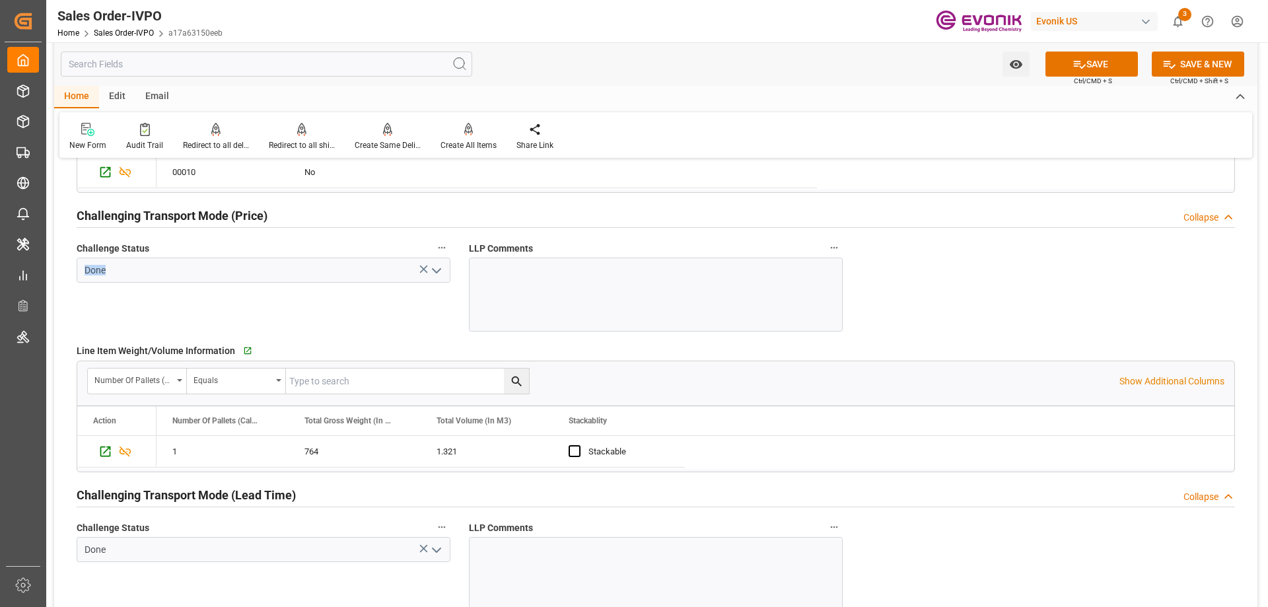
scroll to position [1519, 0]
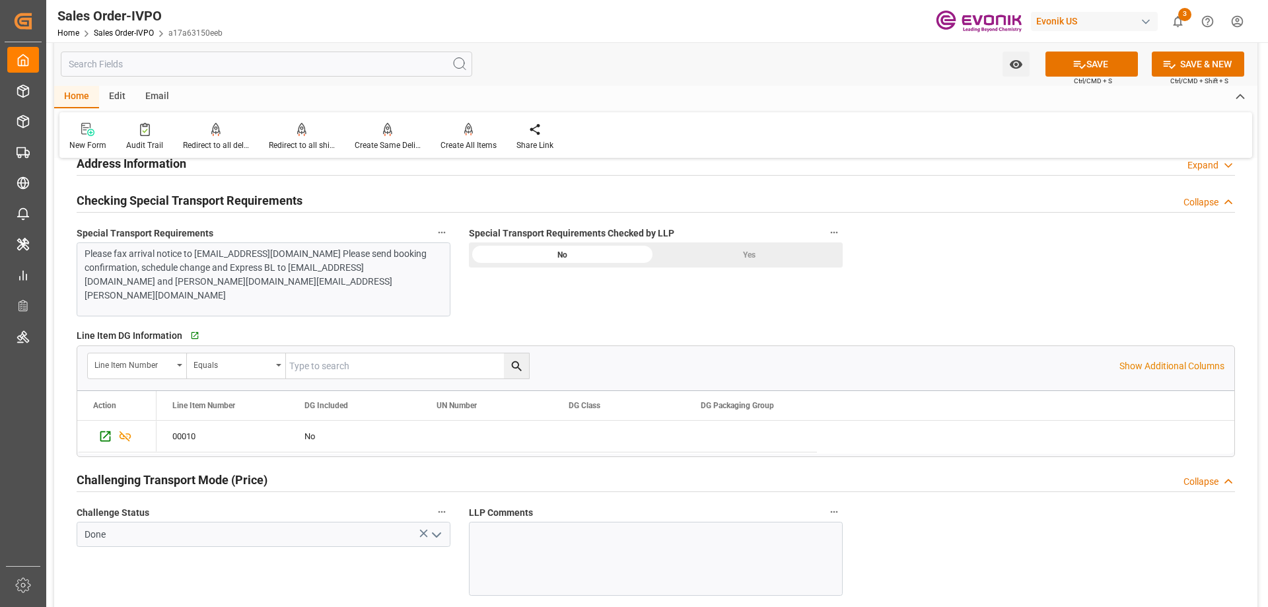
click at [712, 250] on div "Yes" at bounding box center [749, 254] width 187 height 25
click at [1084, 57] on button "SAVE" at bounding box center [1091, 64] width 92 height 25
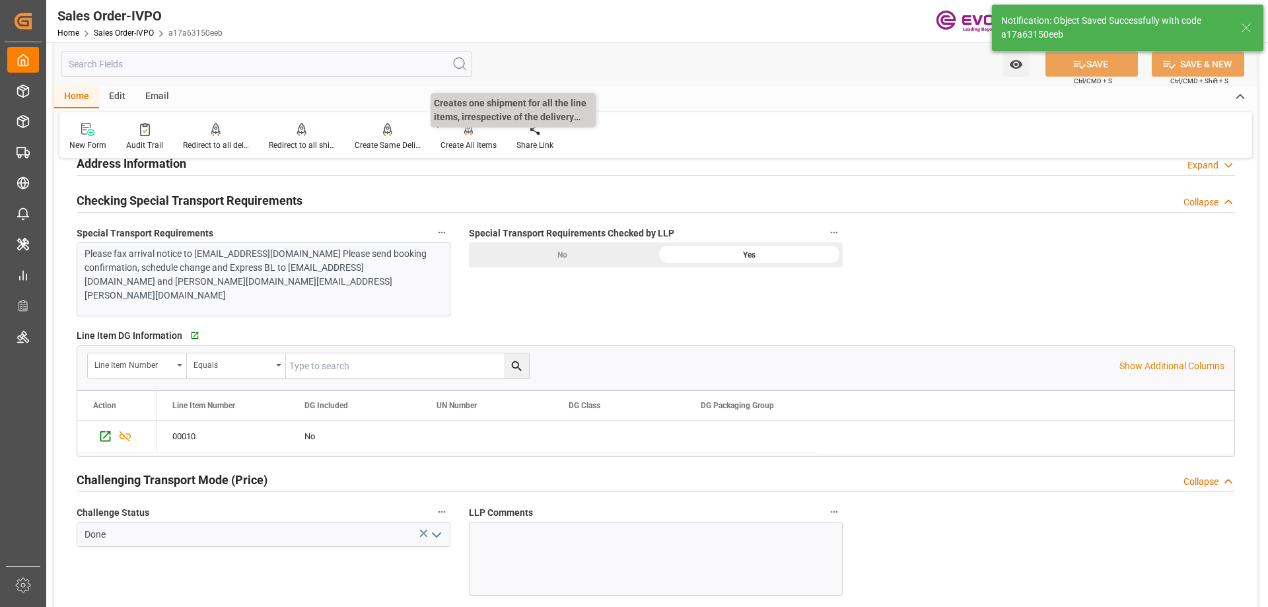
type input "[DATE] 20:11"
type input "No"
click at [458, 141] on div "Create All Items" at bounding box center [468, 145] width 56 height 12
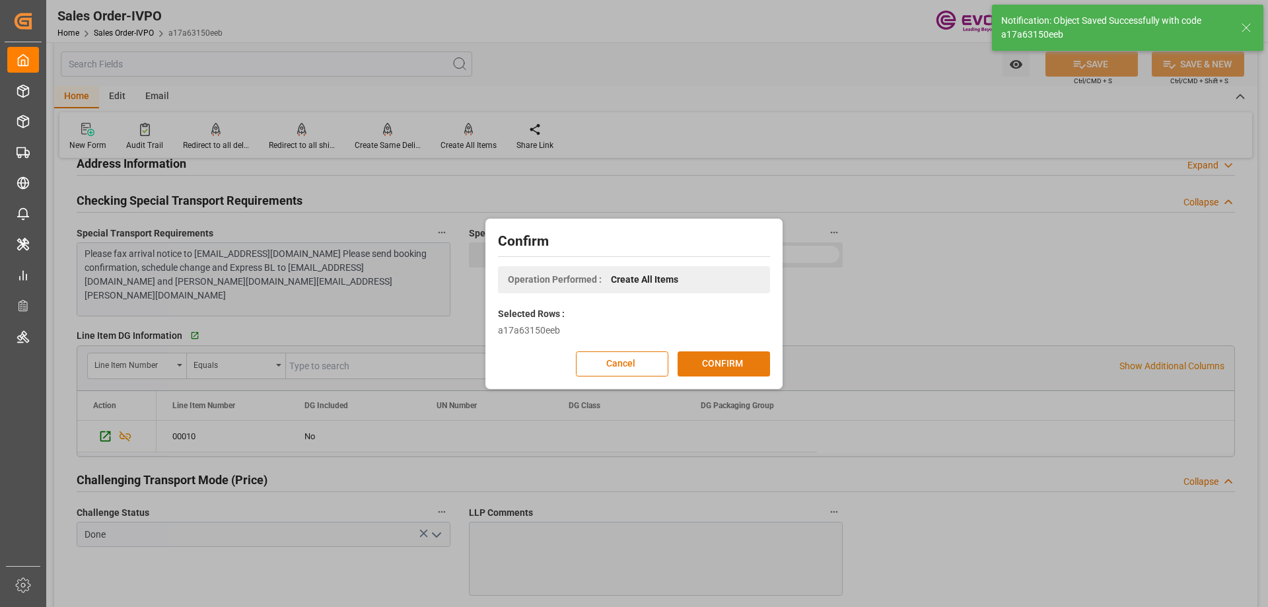
click at [690, 374] on button "CONFIRM" at bounding box center [724, 363] width 92 height 25
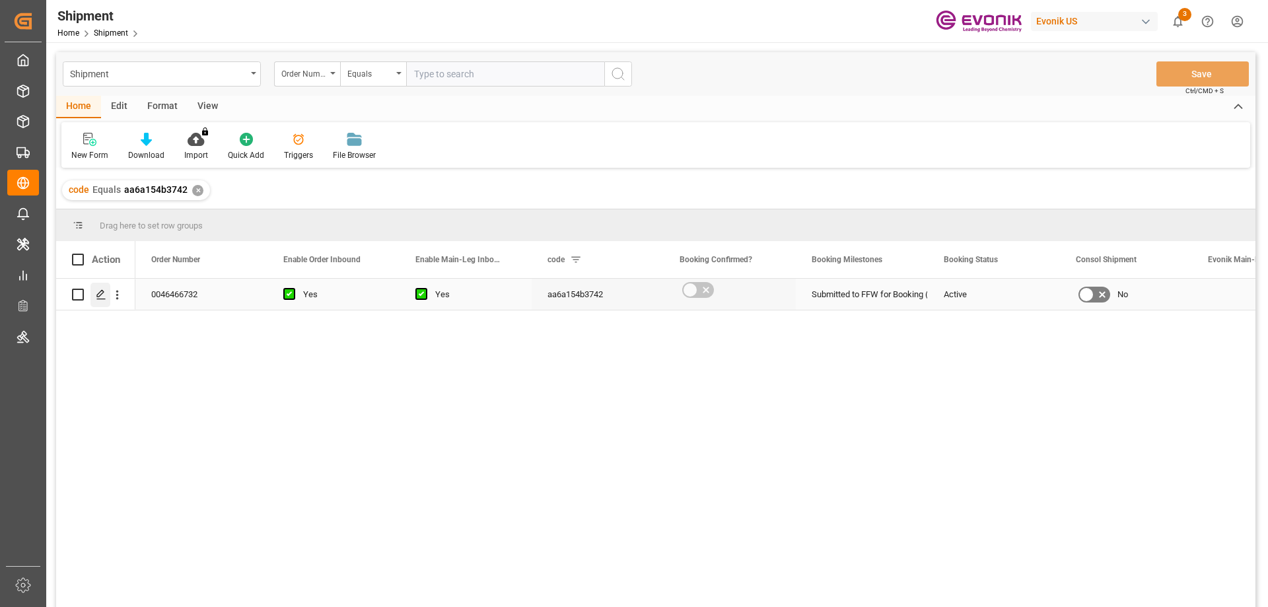
click at [97, 296] on polygon "Press SPACE to select this row." at bounding box center [100, 294] width 7 height 7
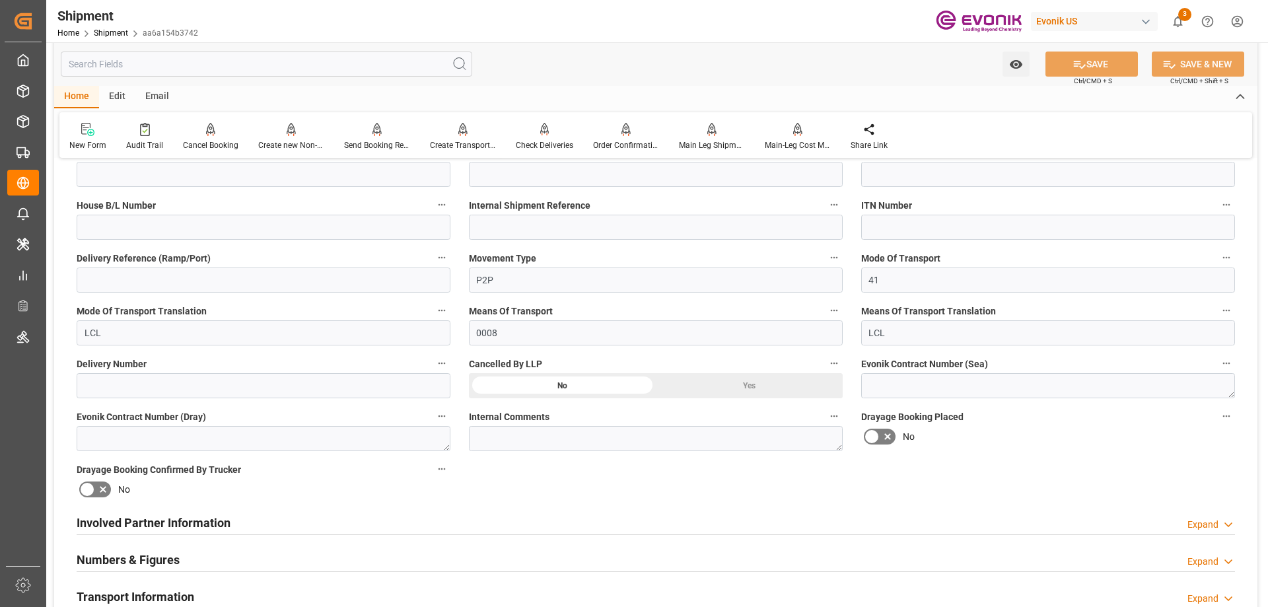
scroll to position [660, 0]
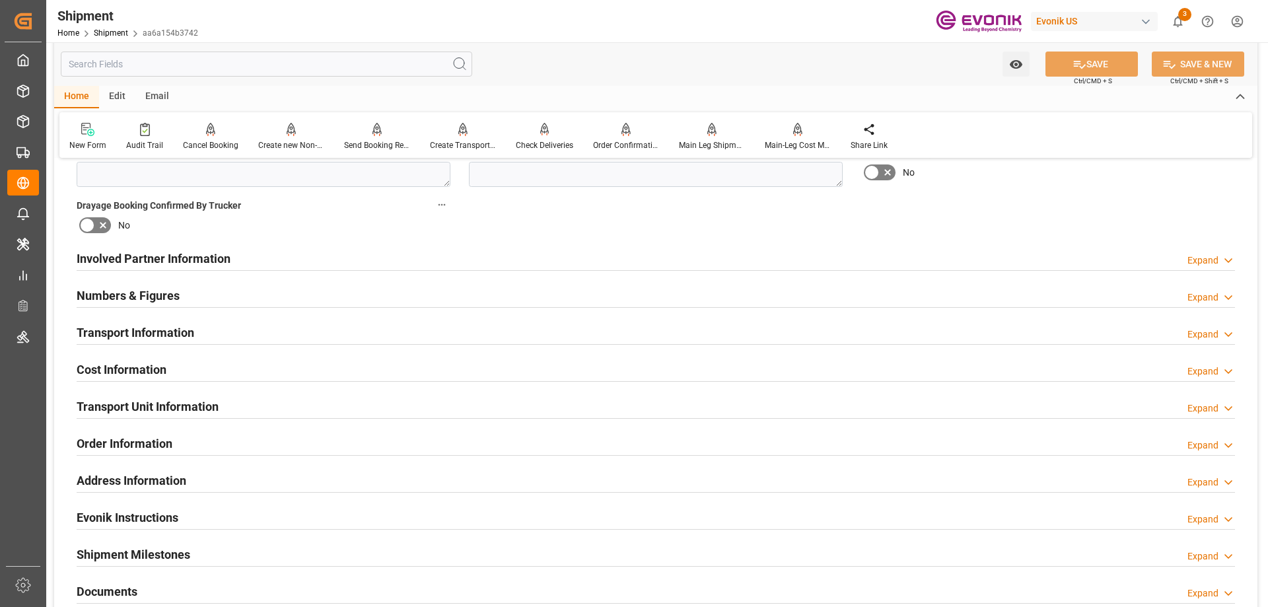
click at [172, 259] on h2 "Involved Partner Information" at bounding box center [154, 259] width 154 height 18
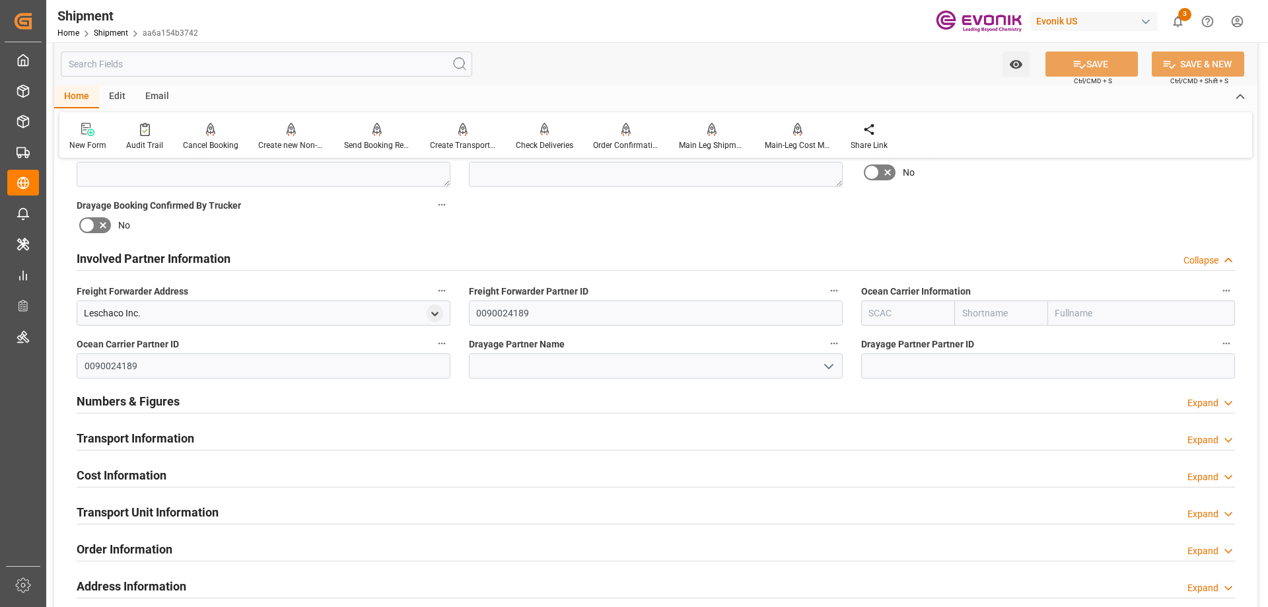
click at [931, 318] on input "text" at bounding box center [907, 312] width 93 height 25
type input "ALRB"
click at [895, 344] on div "ALRB" at bounding box center [881, 343] width 39 height 30
type input "AC Containerline"
type input "AC Containerline GmbH"
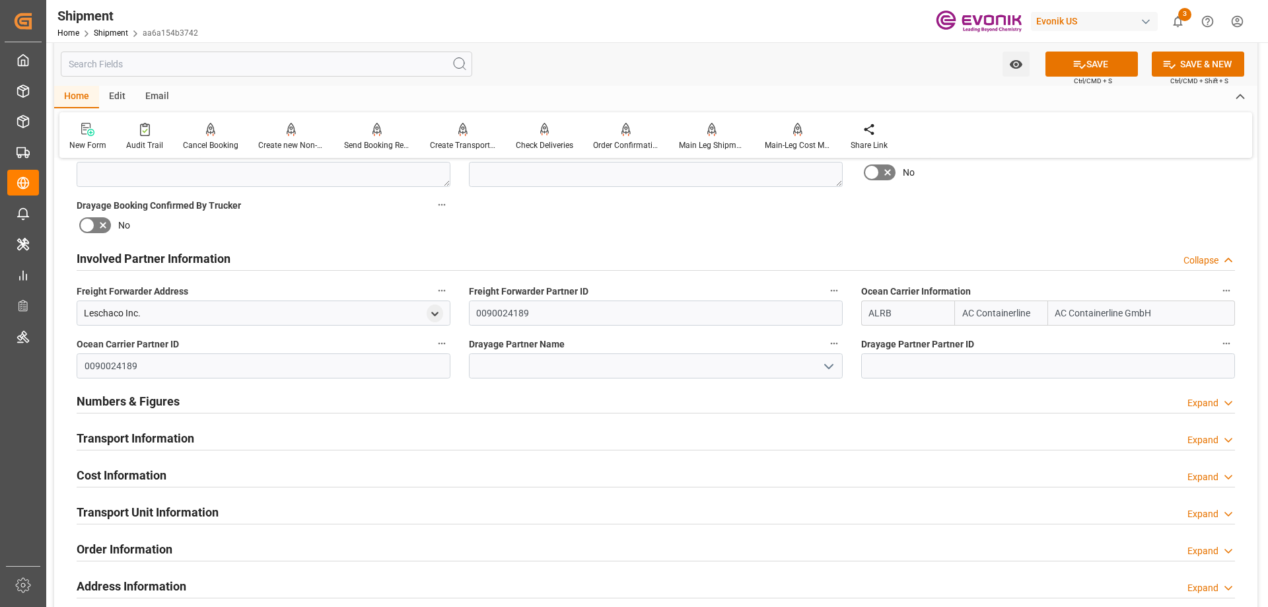
type input "ALRB"
click at [702, 374] on input at bounding box center [656, 365] width 374 height 25
click at [672, 355] on input at bounding box center [656, 365] width 374 height 25
paste input "Harland Veinotte"
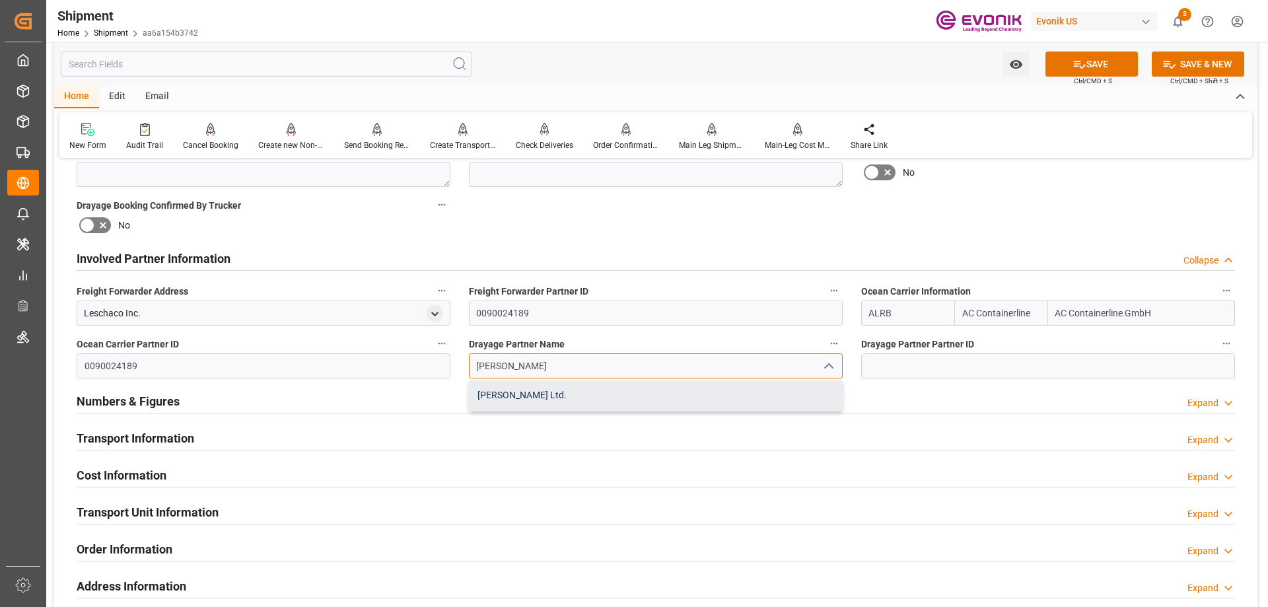
click at [544, 396] on div "Harland Veinotte Ltd." at bounding box center [656, 395] width 372 height 30
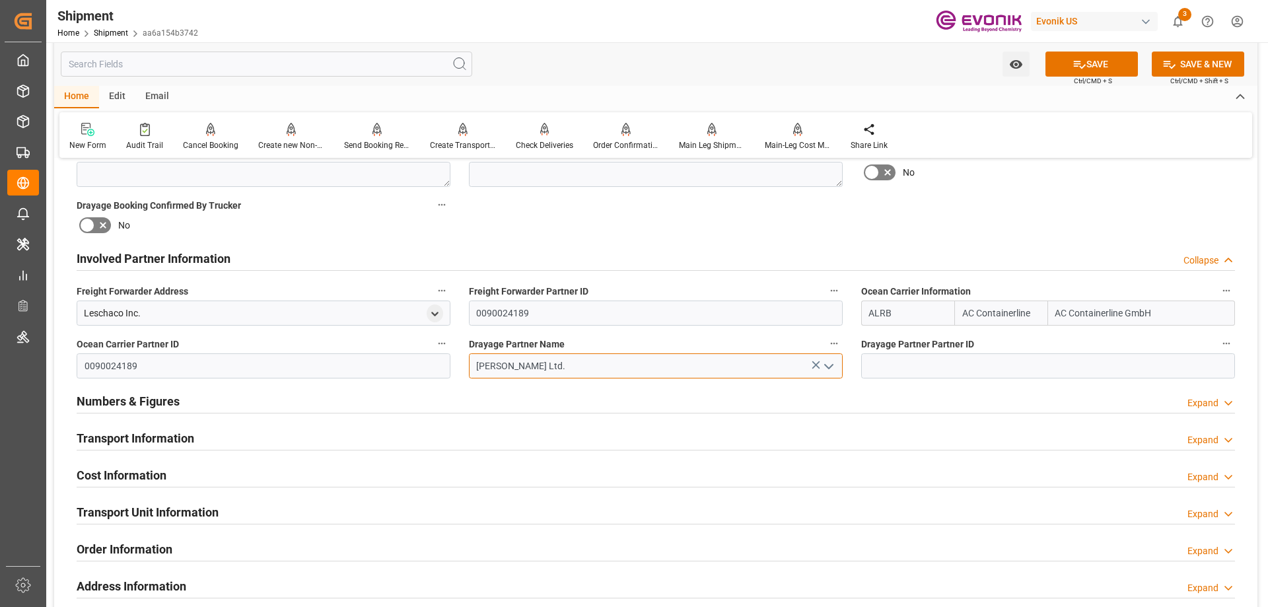
type input "Harland Veinotte Ltd."
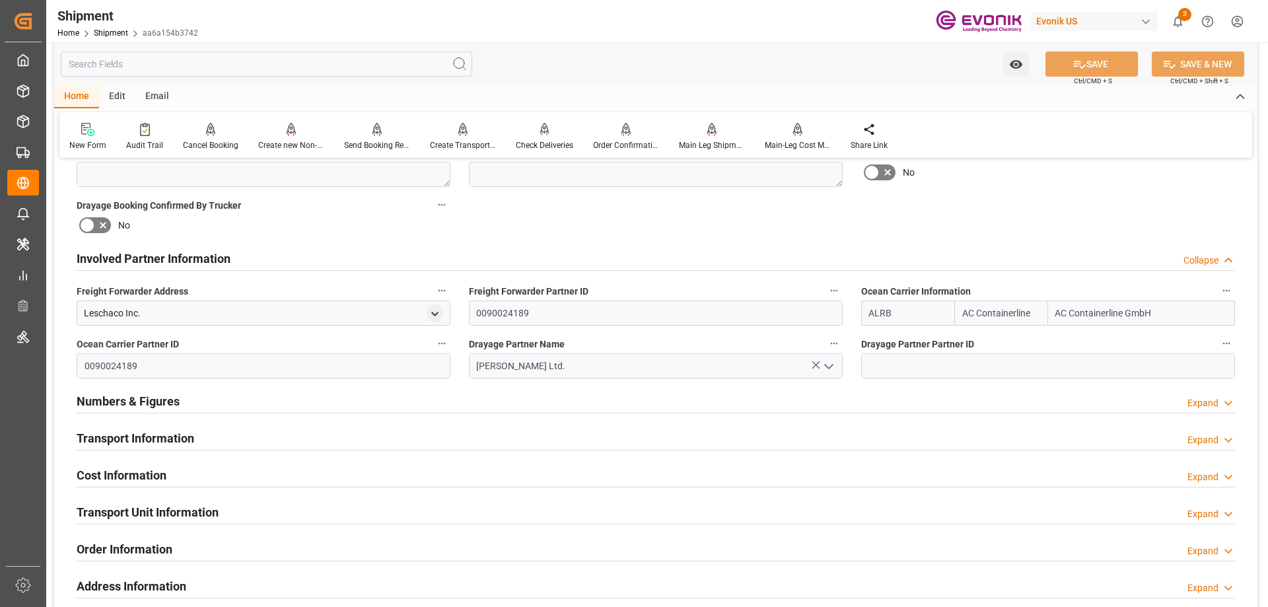
click at [174, 444] on h2 "Transport Information" at bounding box center [136, 438] width 118 height 18
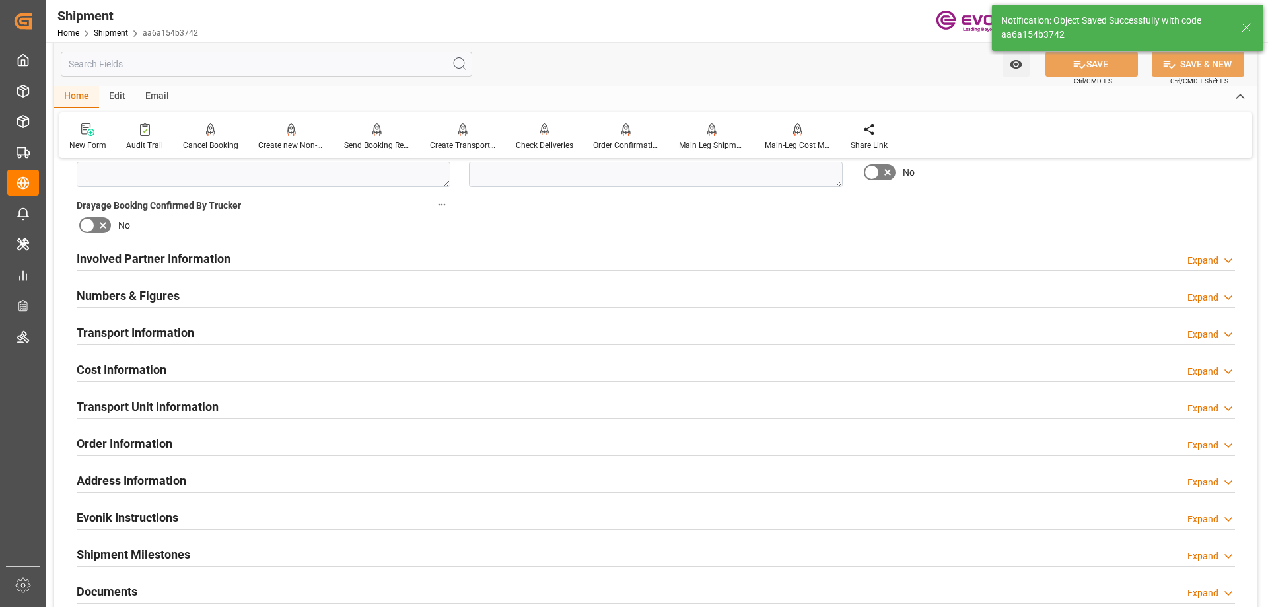
click at [159, 261] on h2 "Involved Partner Information" at bounding box center [154, 259] width 154 height 18
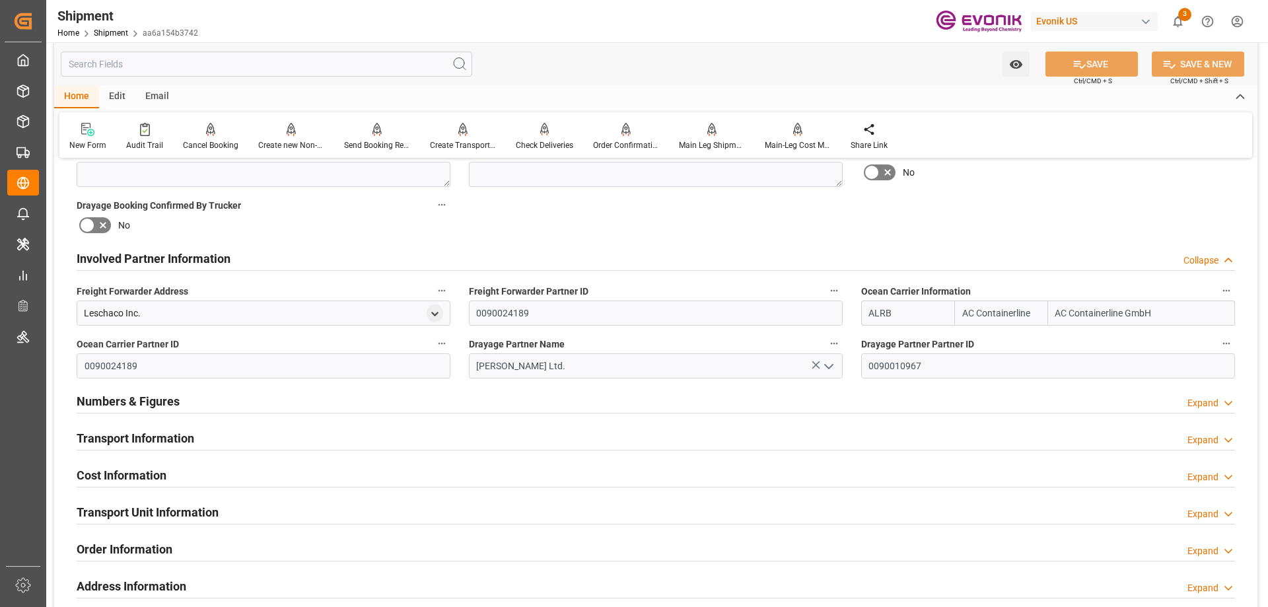
click at [134, 434] on h2 "Transport Information" at bounding box center [136, 438] width 118 height 18
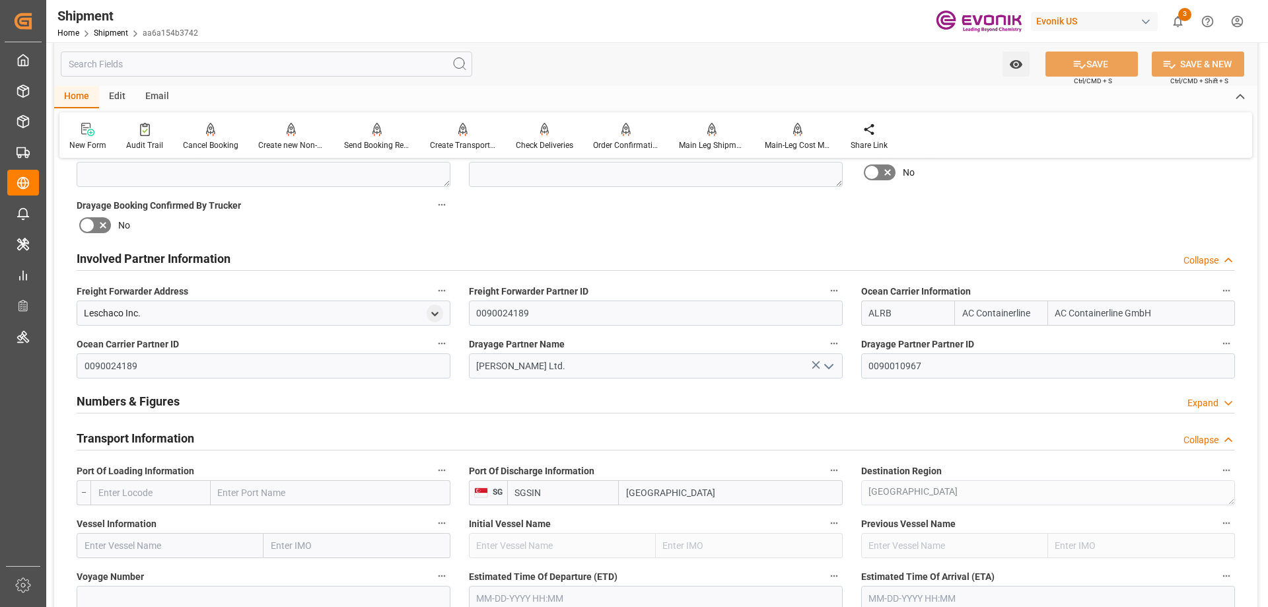
scroll to position [792, 0]
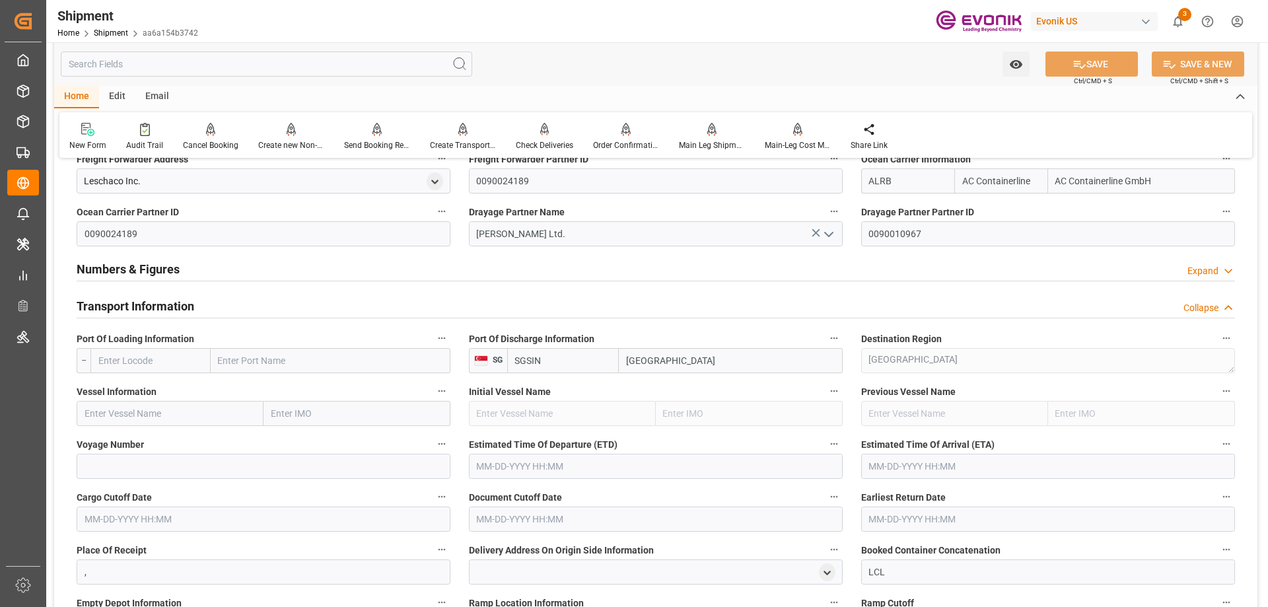
click at [122, 357] on input "text" at bounding box center [150, 360] width 120 height 25
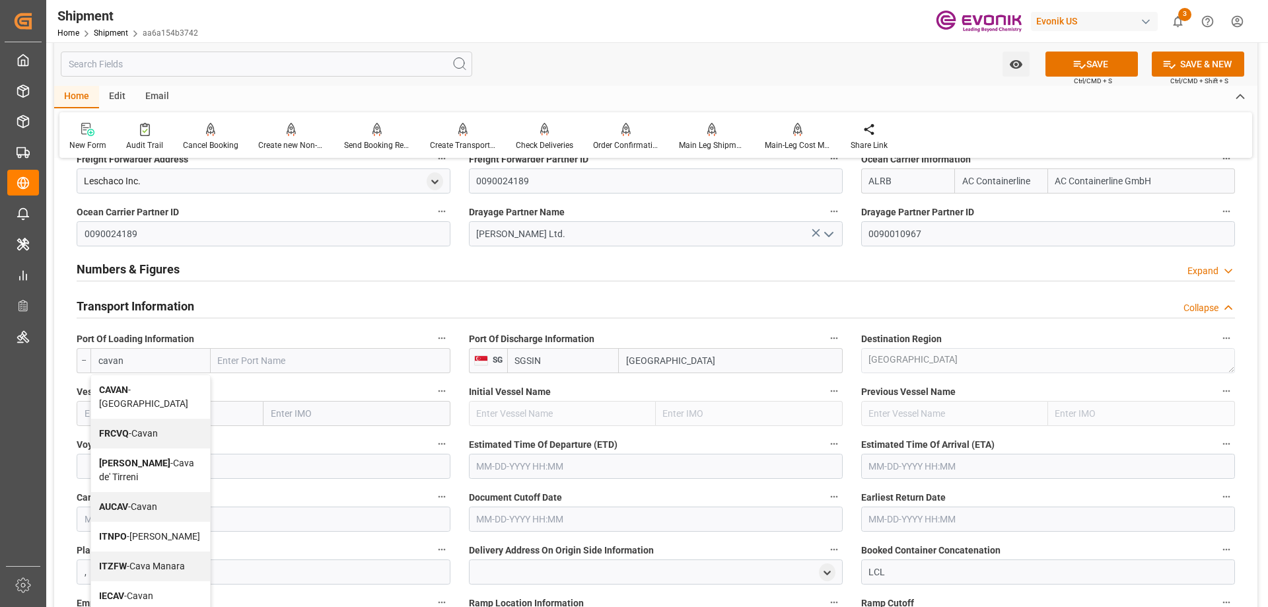
click at [145, 395] on span "CAVAN - Vancouver" at bounding box center [143, 396] width 89 height 24
type input "CAVAN"
type input "[GEOGRAPHIC_DATA]"
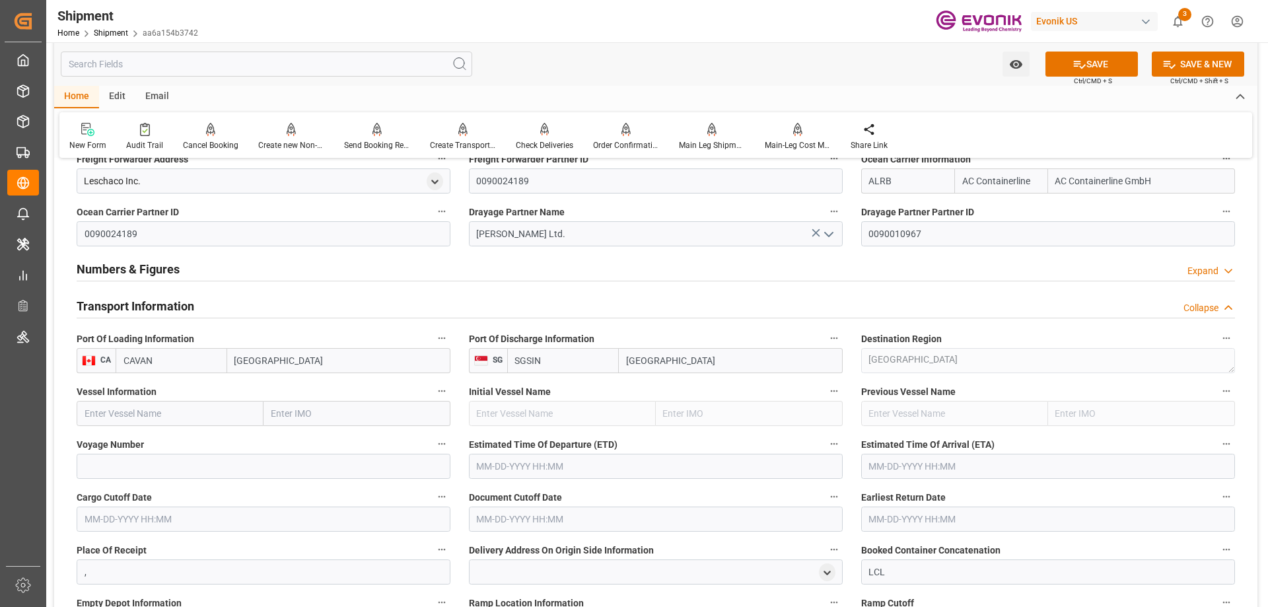
type input "CAVAN"
click at [147, 425] on input "text" at bounding box center [170, 413] width 187 height 25
paste input "HMM AMETHYST"
type input "HMM AMETHYST"
click at [139, 437] on b "HMM AMETHYST" at bounding box center [122, 442] width 74 height 11
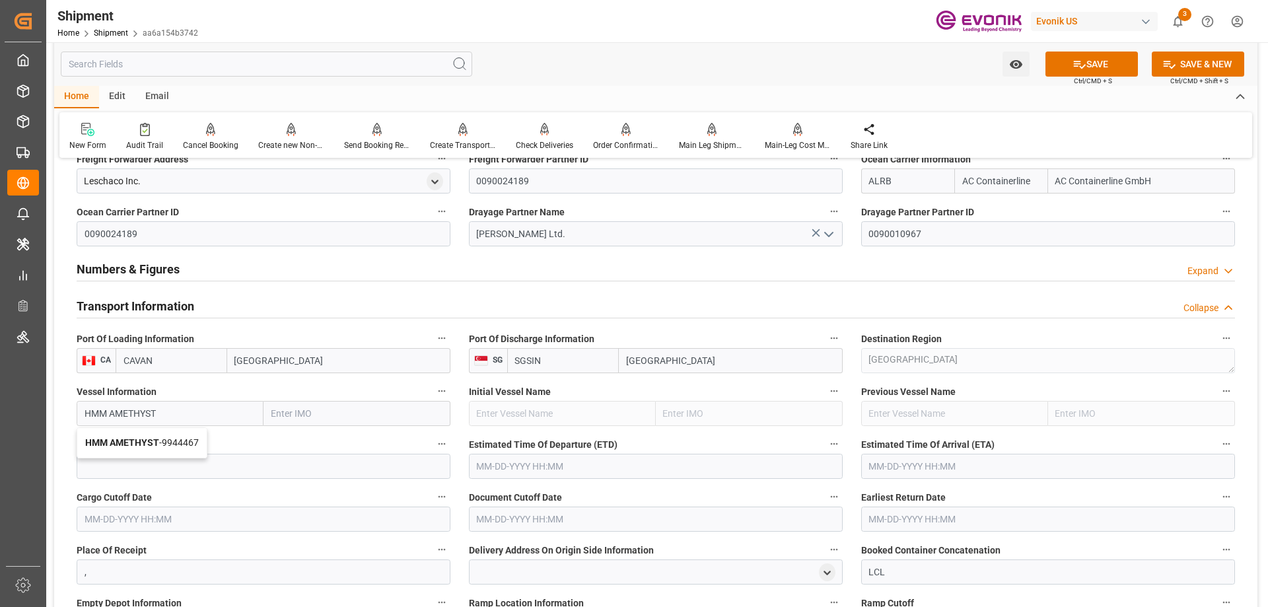
type input "9944467"
type input "HMM AMETHYST"
click at [172, 472] on input at bounding box center [264, 466] width 374 height 25
paste input "6W"
type input "6W"
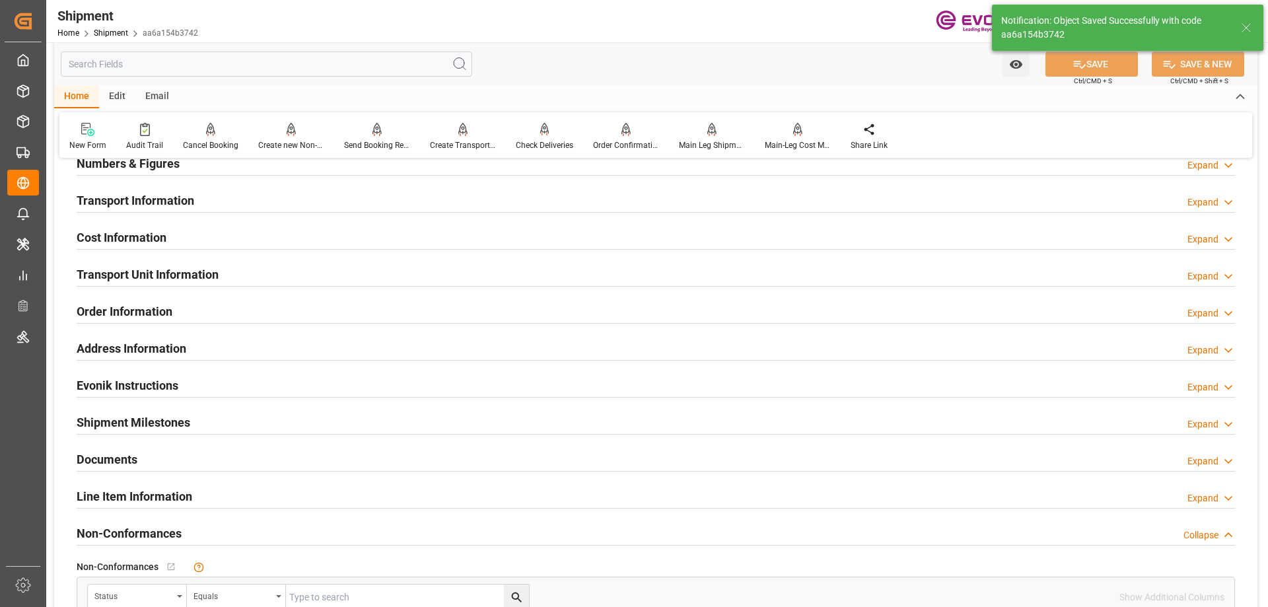
type input "HMM AMETHYST"
type input "9944467"
click at [122, 190] on div "Transport Information" at bounding box center [136, 199] width 118 height 25
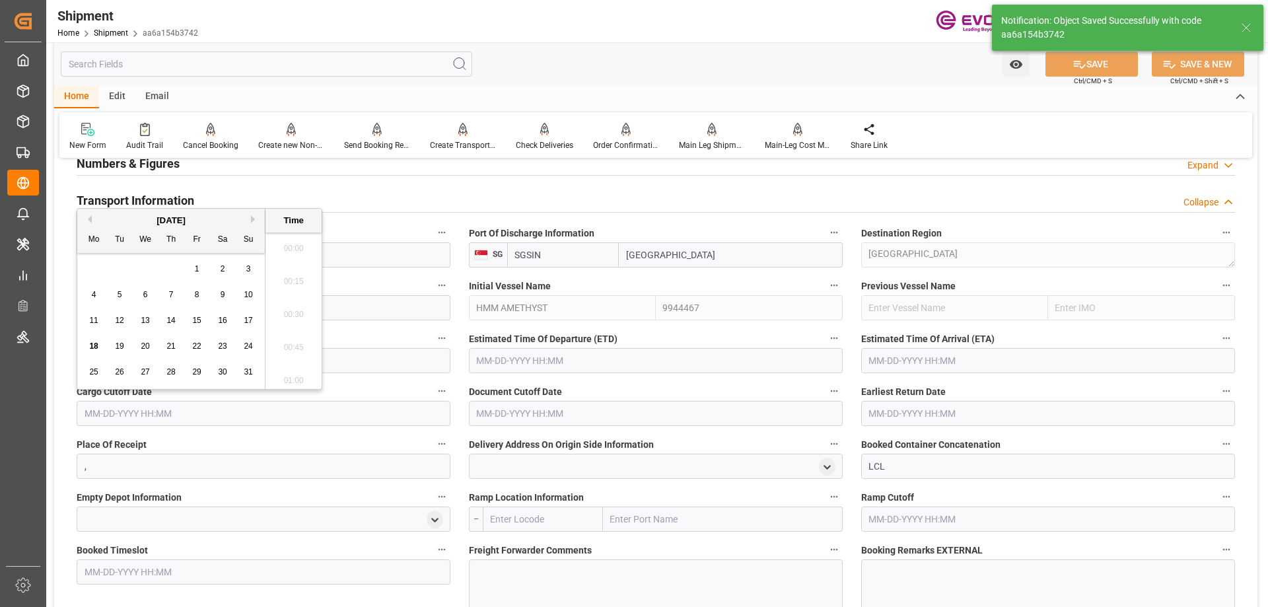
click at [164, 412] on input "text" at bounding box center [264, 413] width 374 height 25
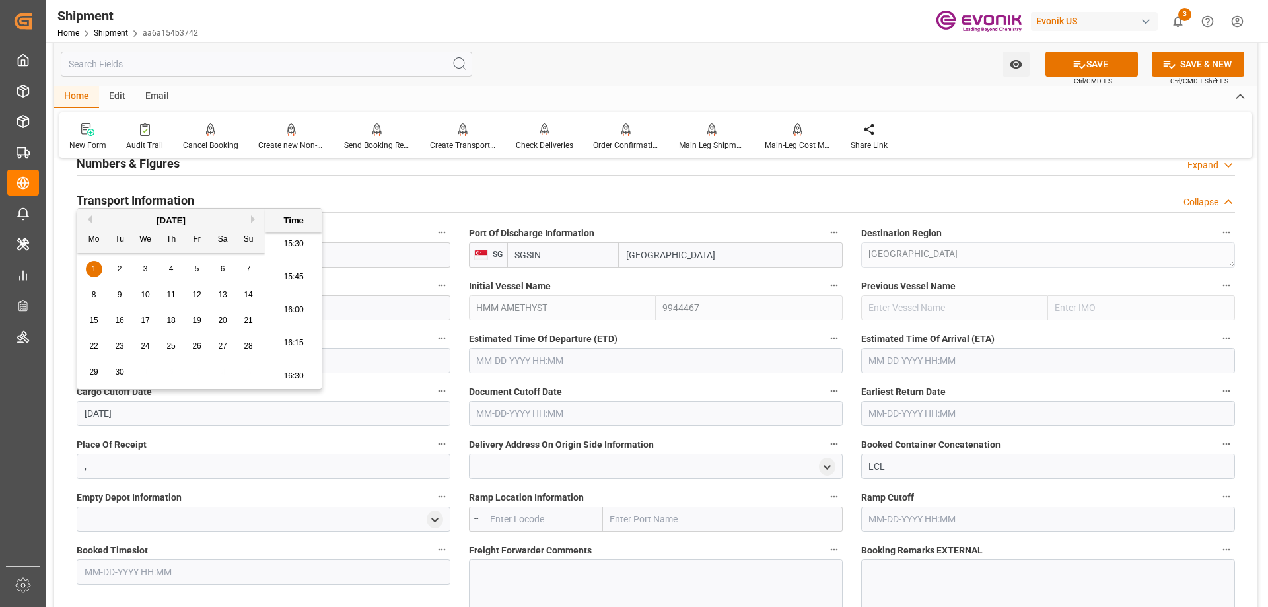
type input "9/1/2025"
type input "09-01-2025 00:00"
drag, startPoint x: 169, startPoint y: 407, endPoint x: 82, endPoint y: 425, distance: 89.0
click at [82, 425] on input "09-01-2025 00:00" at bounding box center [264, 413] width 374 height 25
click at [532, 422] on input "text" at bounding box center [656, 413] width 374 height 25
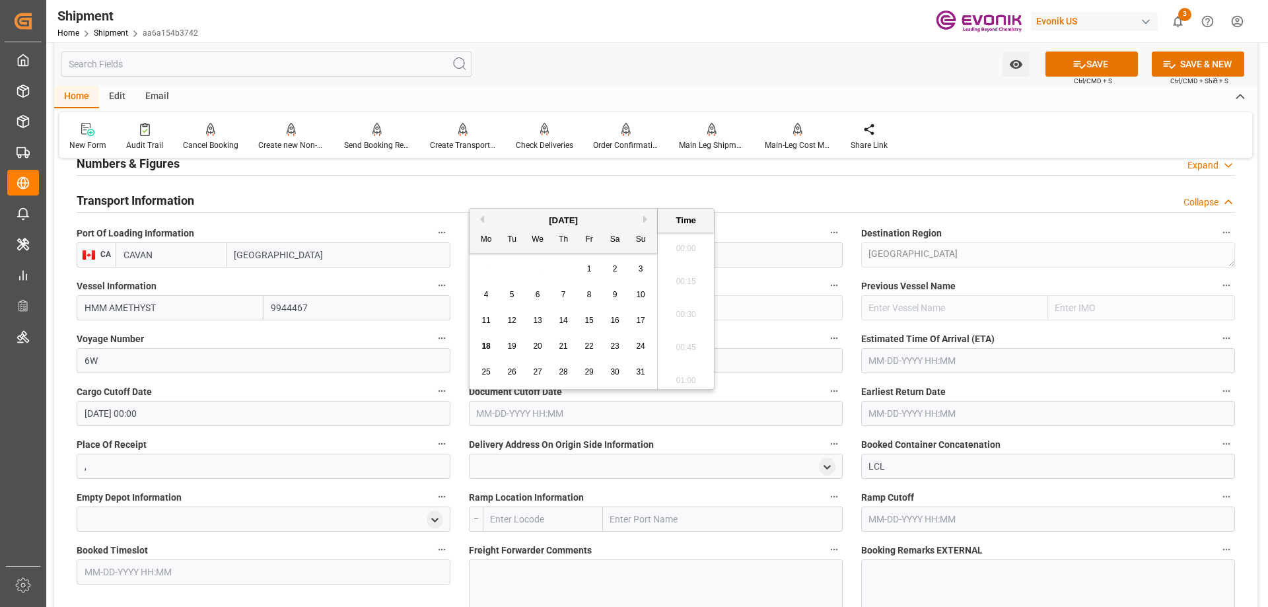
paste input "09-01-2025 00:00"
type input "09-01-2025 00:00"
click at [911, 404] on input "text" at bounding box center [1048, 413] width 374 height 25
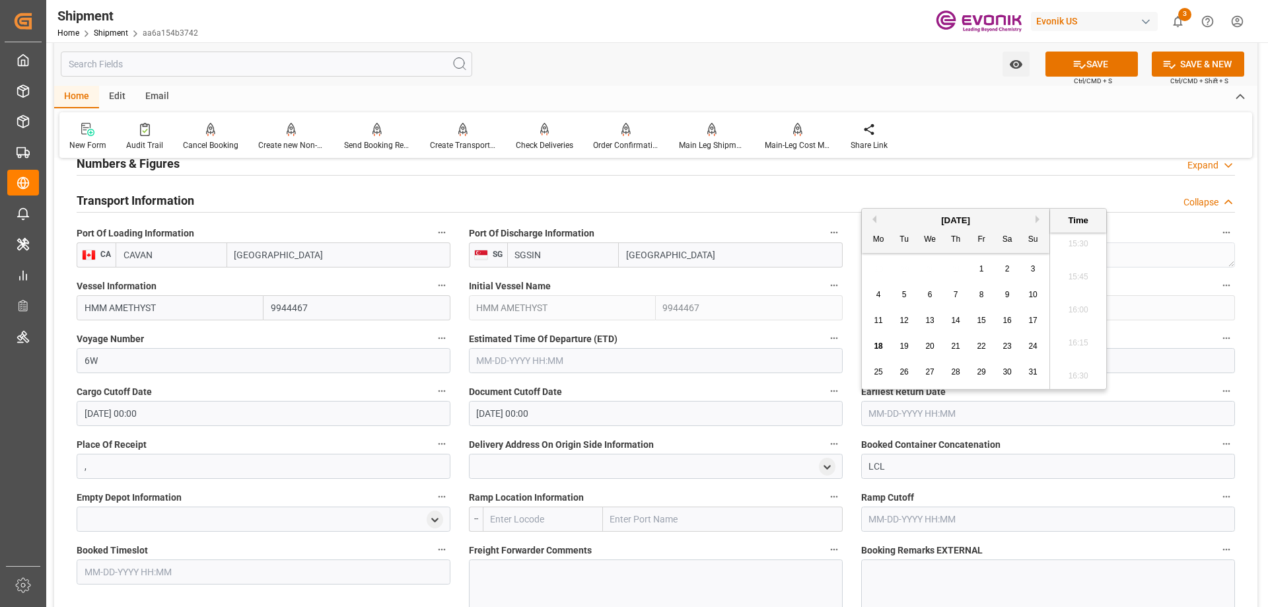
paste input "09-01-2025 00:00"
type input "09-01-2025 00:00"
click at [620, 361] on input "text" at bounding box center [656, 360] width 374 height 25
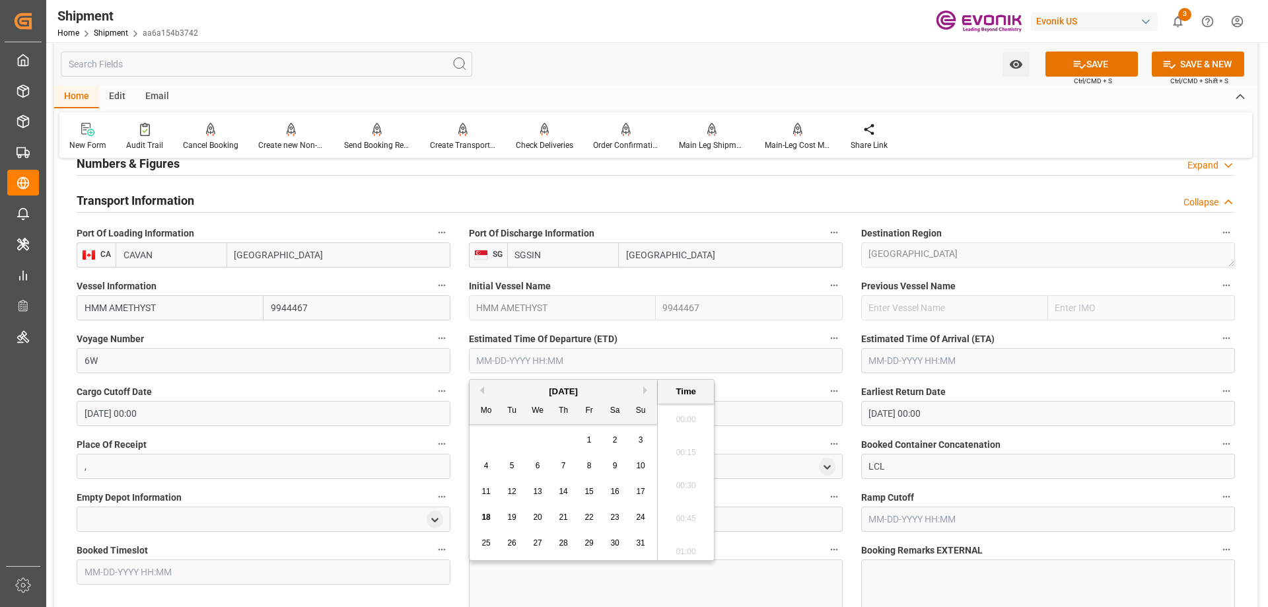
paste input "09-01-2025 00:00"
click at [489, 488] on span "15" at bounding box center [485, 491] width 9 height 9
type input "09-15-2025 00:00"
click at [926, 358] on input "text" at bounding box center [1048, 360] width 374 height 25
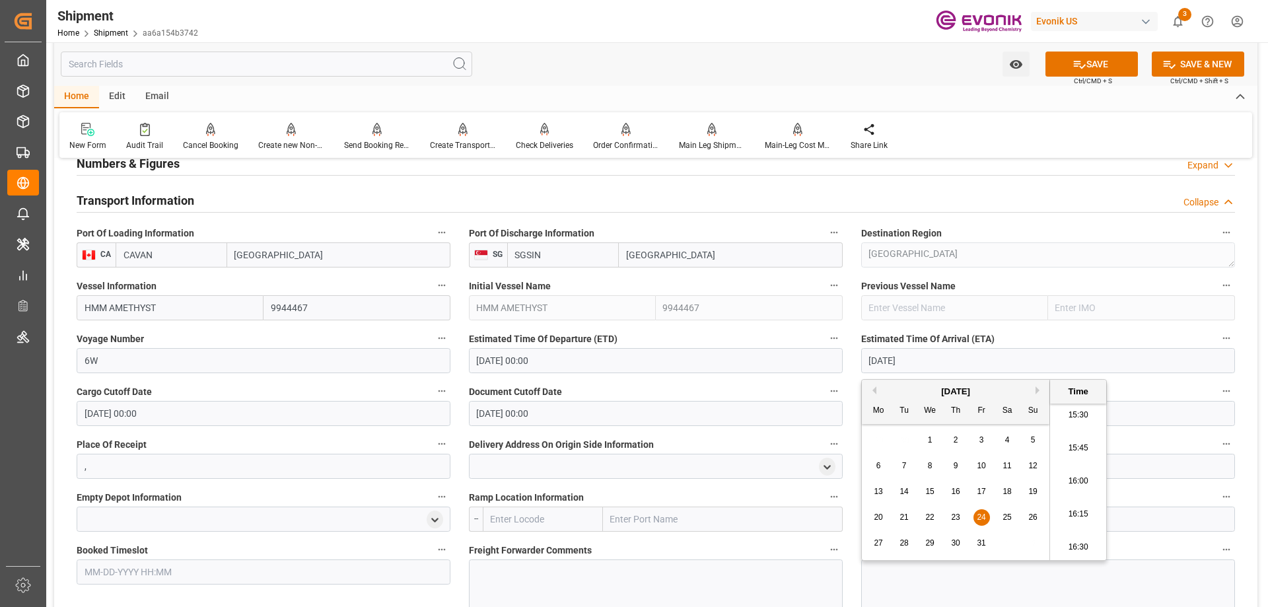
type input "10/24/2025"
type input "10-24-2025 00:00"
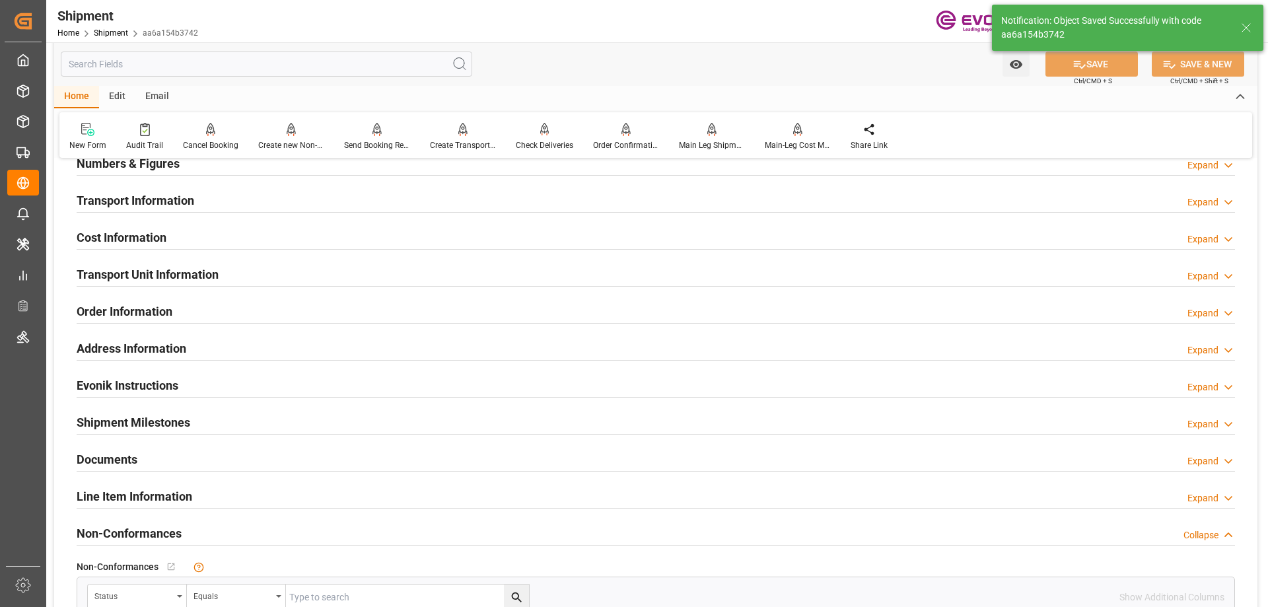
click at [129, 195] on h2 "Transport Information" at bounding box center [136, 200] width 118 height 18
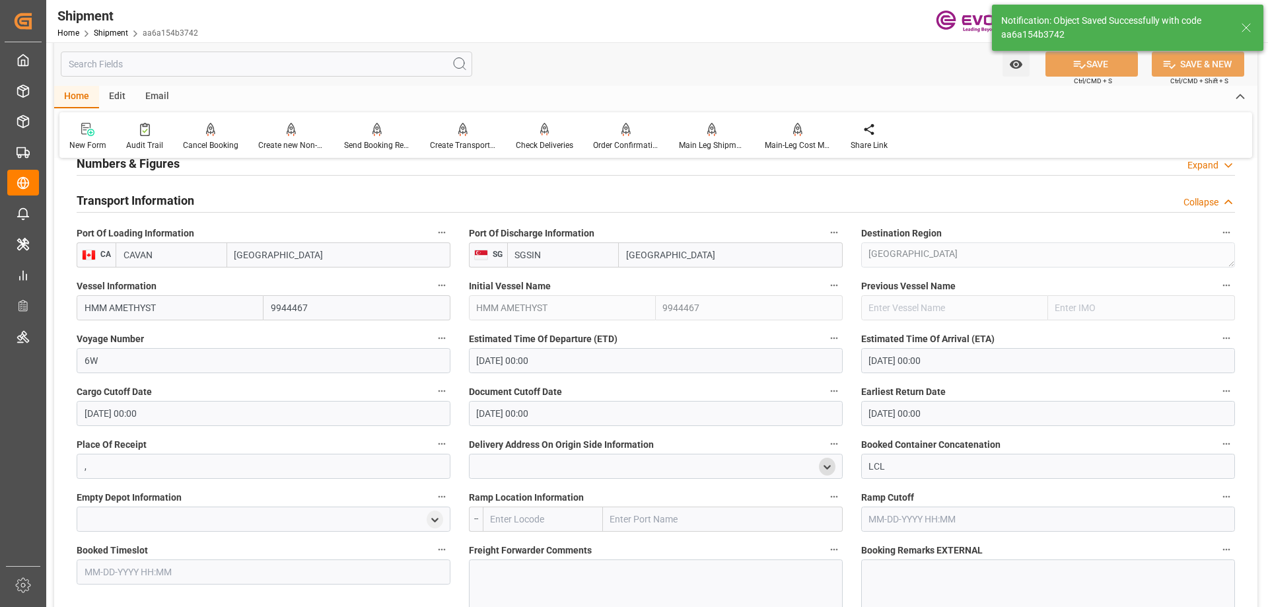
scroll to position [924, 0]
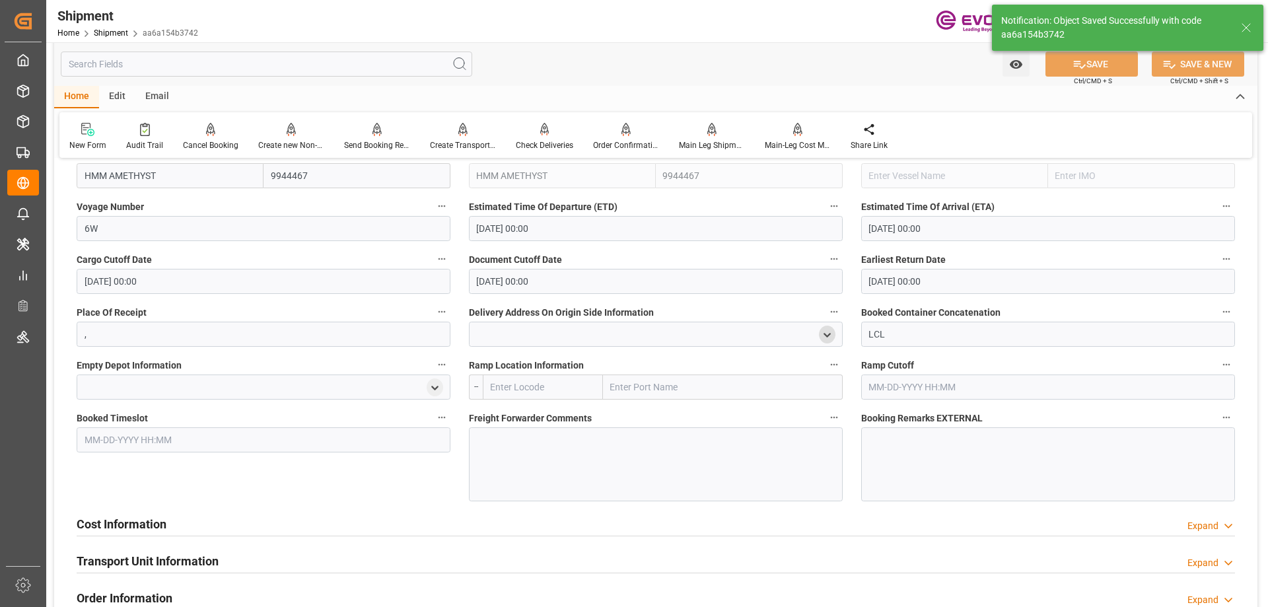
click at [824, 334] on icon "open menu" at bounding box center [826, 335] width 11 height 11
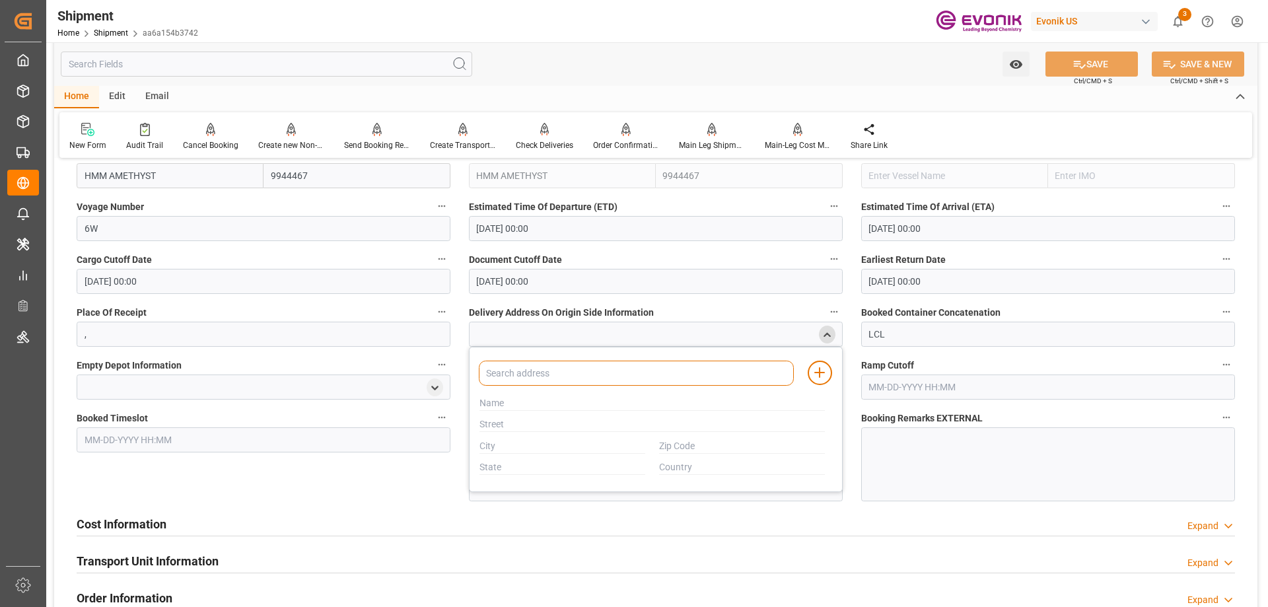
click at [674, 380] on input at bounding box center [636, 373] width 315 height 25
click at [831, 334] on icon "close menu" at bounding box center [826, 335] width 11 height 11
click at [697, 378] on input "text" at bounding box center [723, 386] width 240 height 25
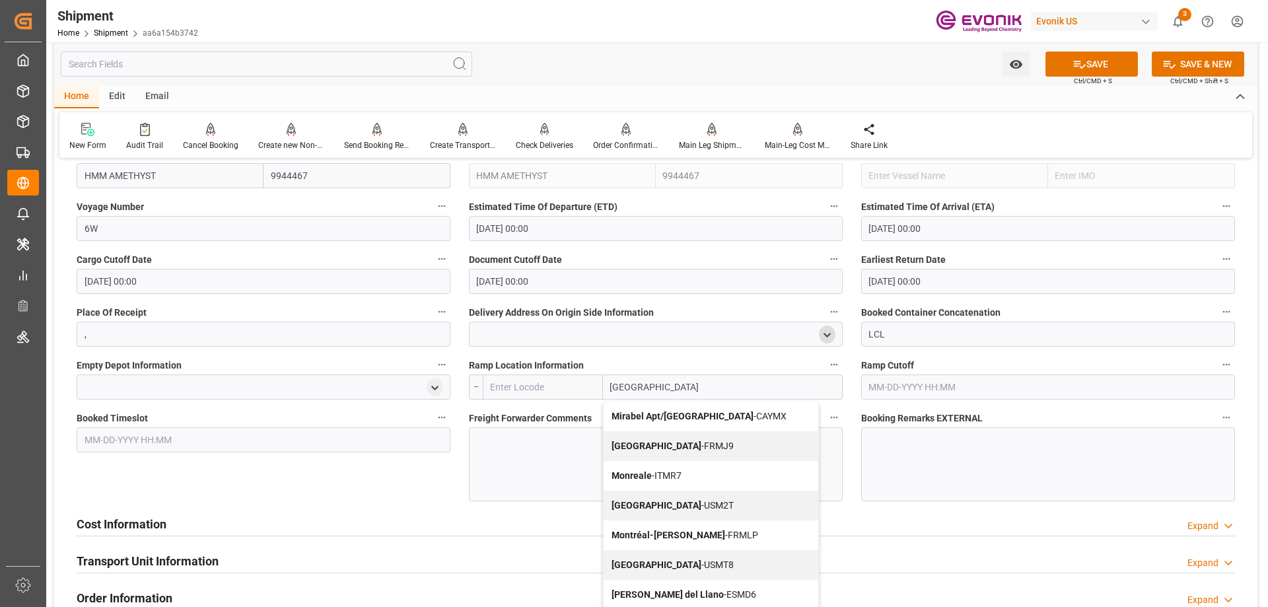
type input "montreal"
click at [555, 390] on input "text" at bounding box center [543, 386] width 120 height 25
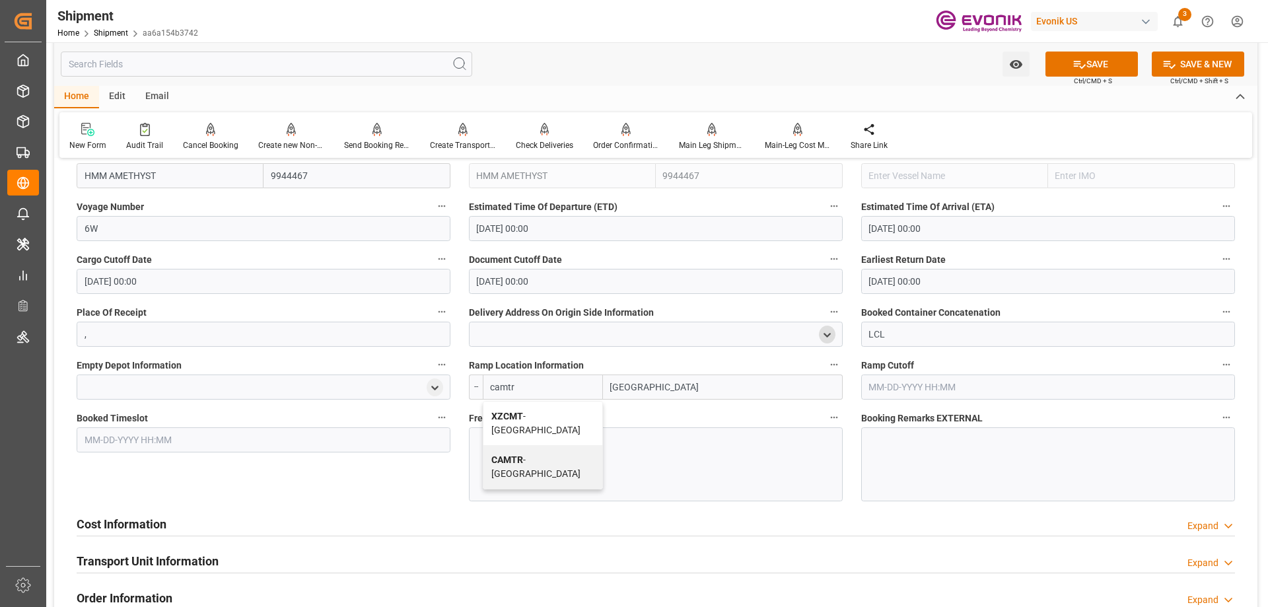
click at [538, 458] on span "CAMTR - Montreal" at bounding box center [535, 466] width 89 height 24
type input "CAMTR"
type input "Montreal"
type input "CAMTR"
click at [575, 459] on div at bounding box center [656, 464] width 374 height 74
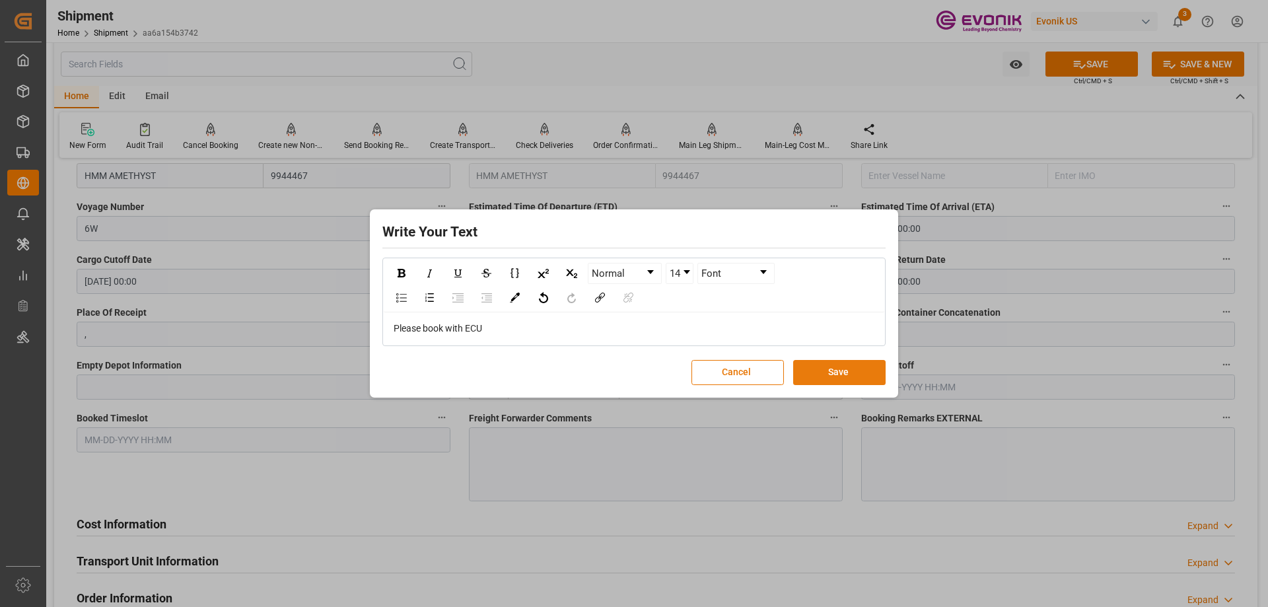
click at [833, 361] on button "Save" at bounding box center [839, 372] width 92 height 25
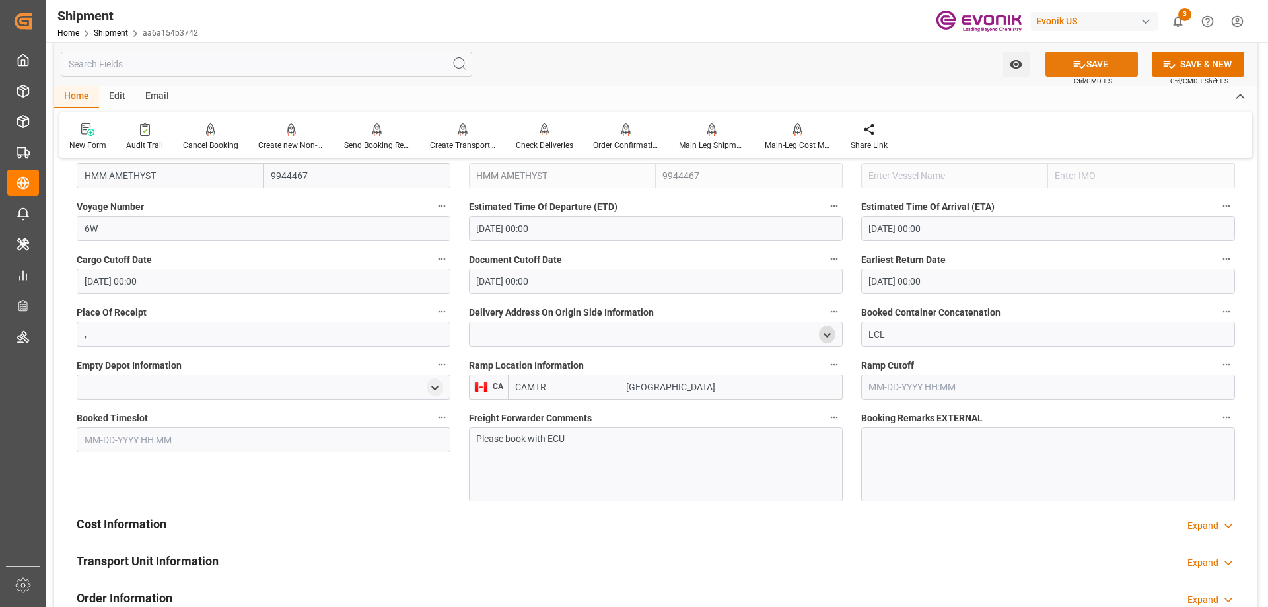
click at [1101, 73] on button "SAVE" at bounding box center [1091, 64] width 92 height 25
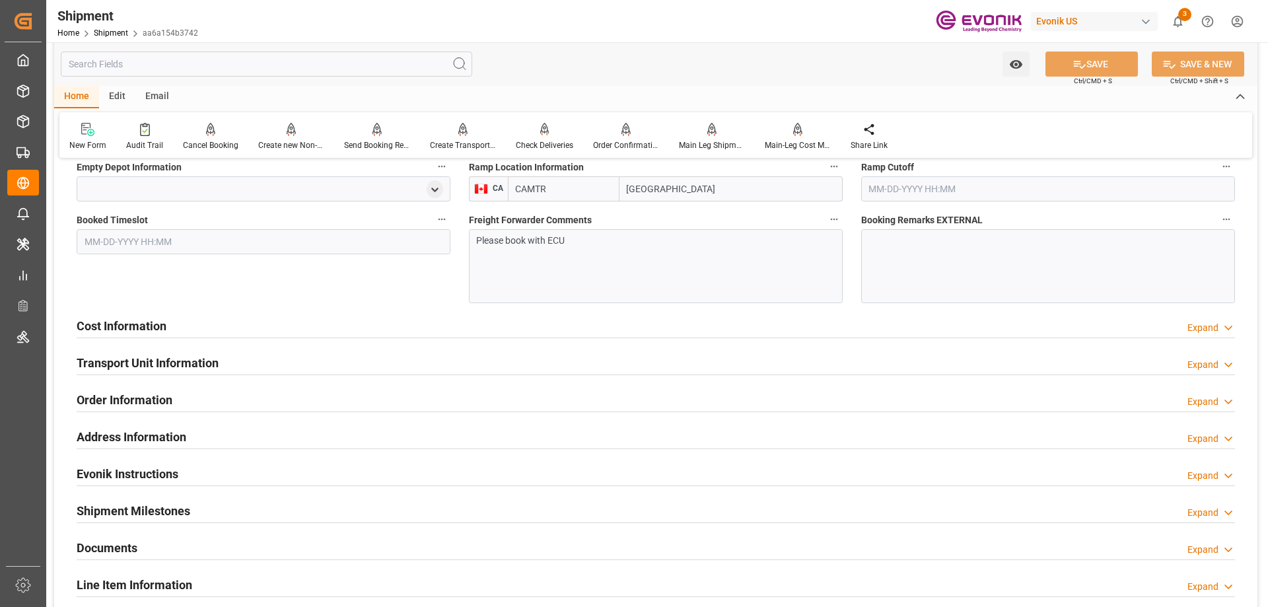
click at [157, 327] on h2 "Cost Information" at bounding box center [122, 326] width 90 height 18
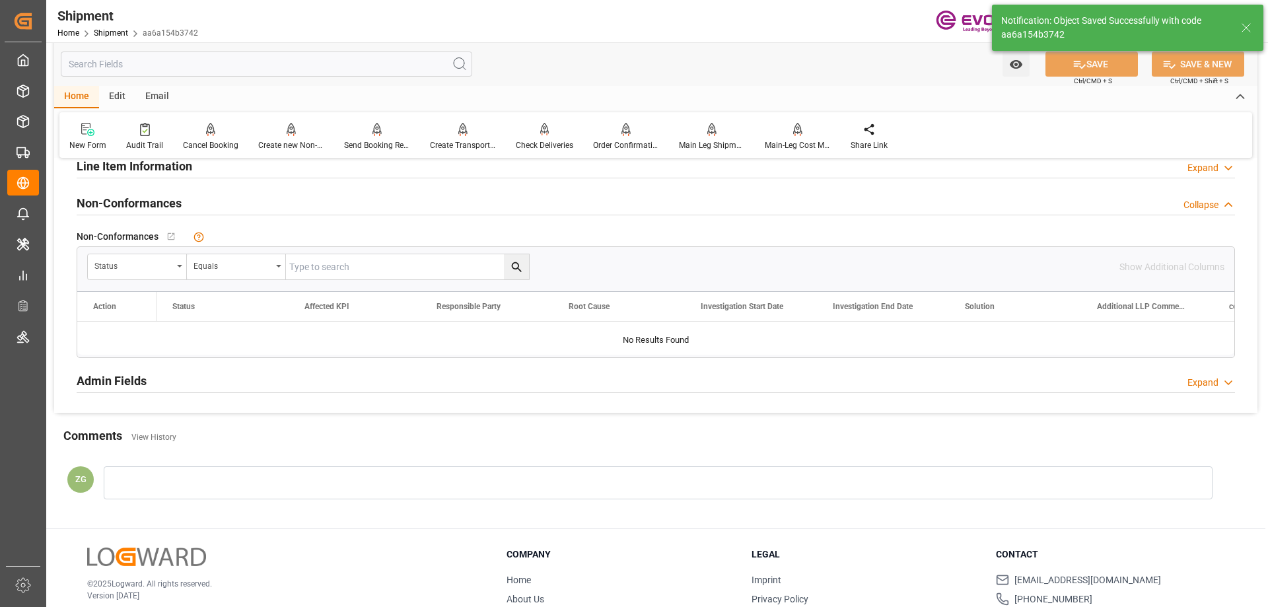
scroll to position [704, 0]
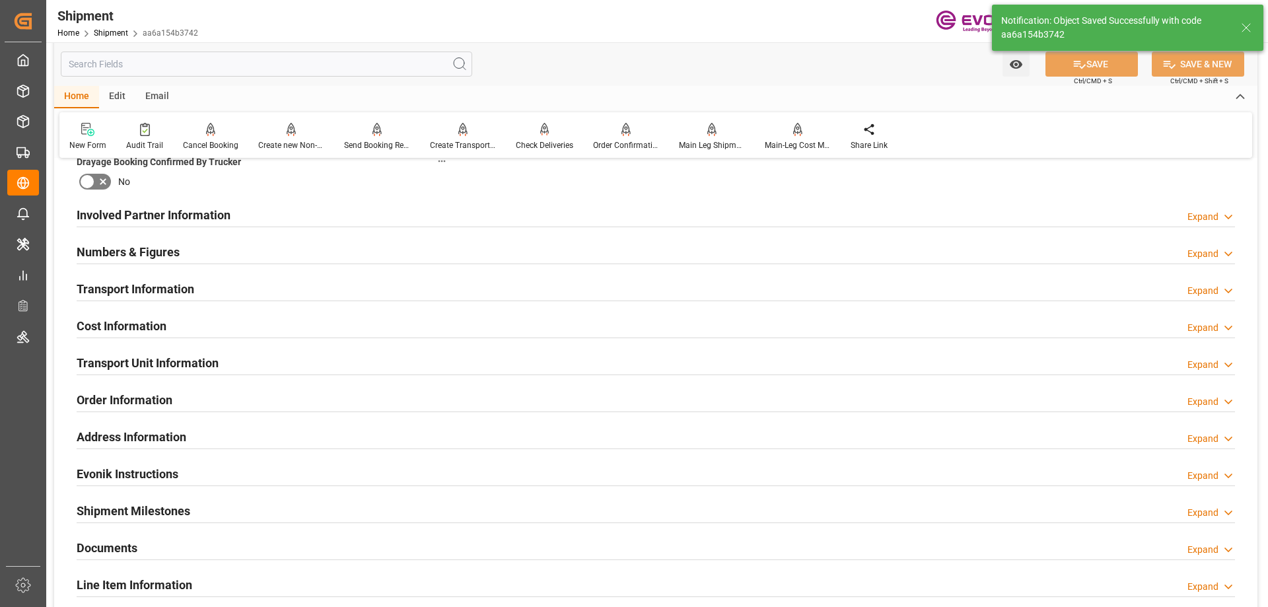
click at [129, 312] on div "Cost Information" at bounding box center [122, 324] width 90 height 25
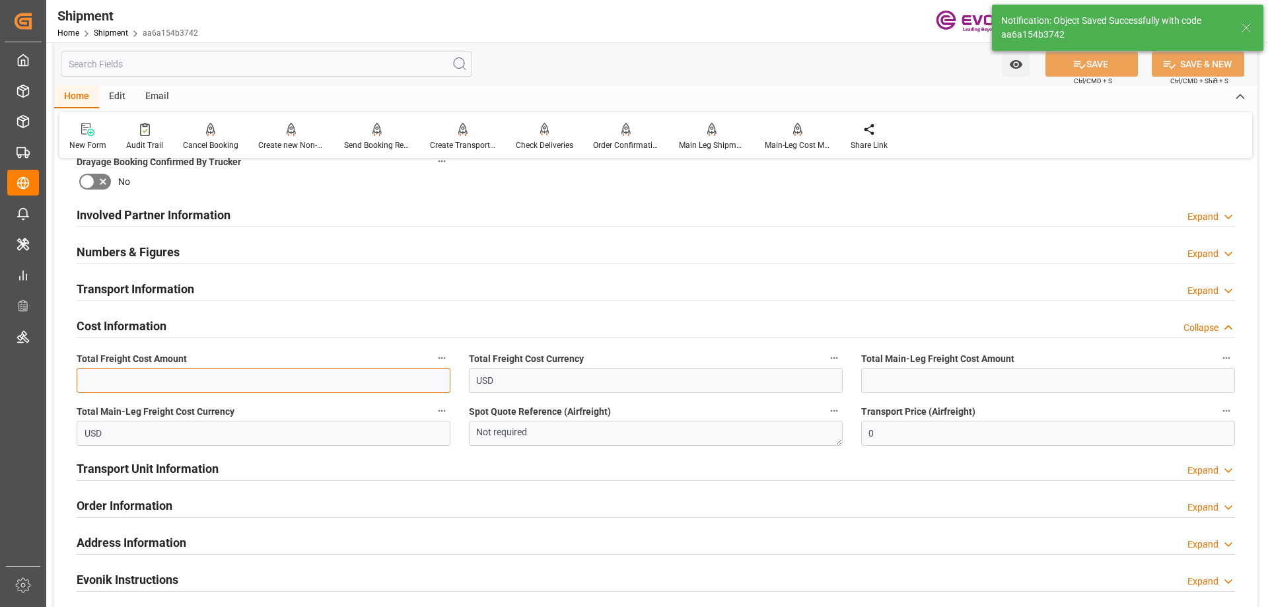
click at [182, 381] on input "text" at bounding box center [264, 380] width 374 height 25
paste input "514"
type input "514"
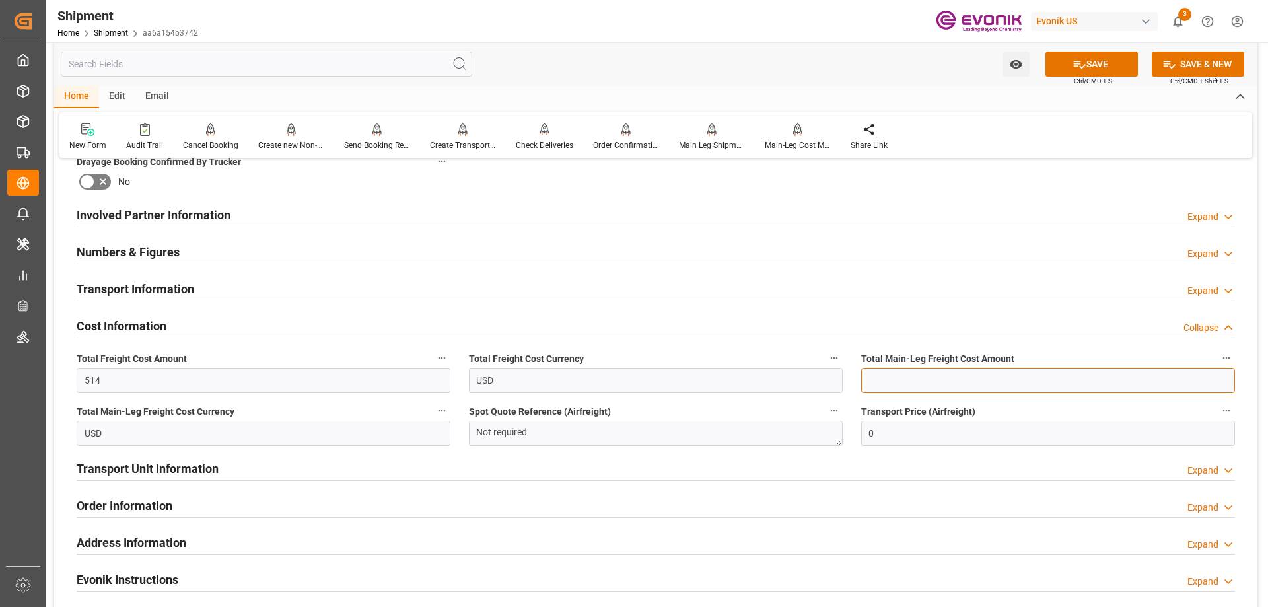
click at [959, 381] on input "text" at bounding box center [1048, 380] width 374 height 25
paste input "319"
type input "319"
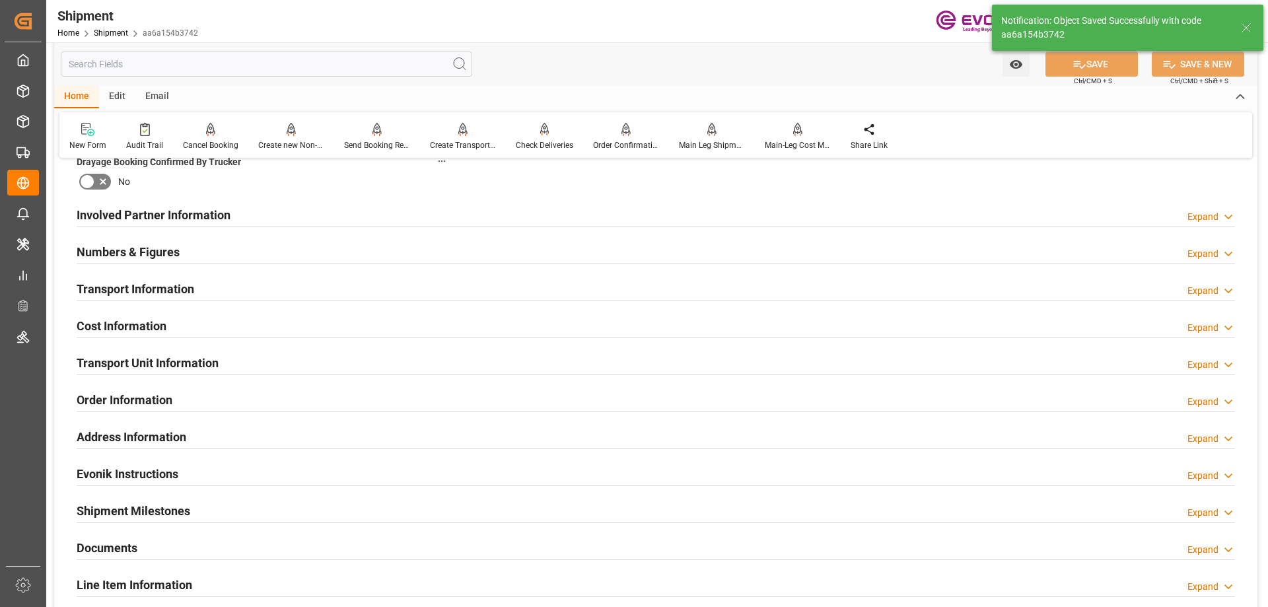
click at [114, 360] on h2 "Transport Unit Information" at bounding box center [148, 363] width 142 height 18
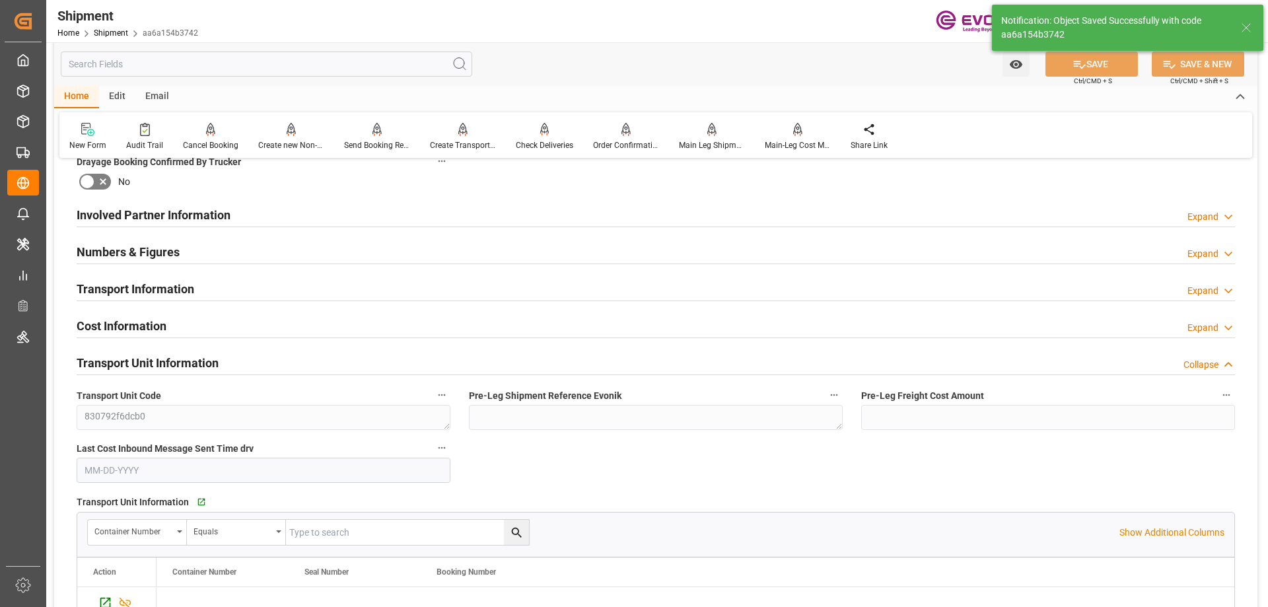
scroll to position [770, 0]
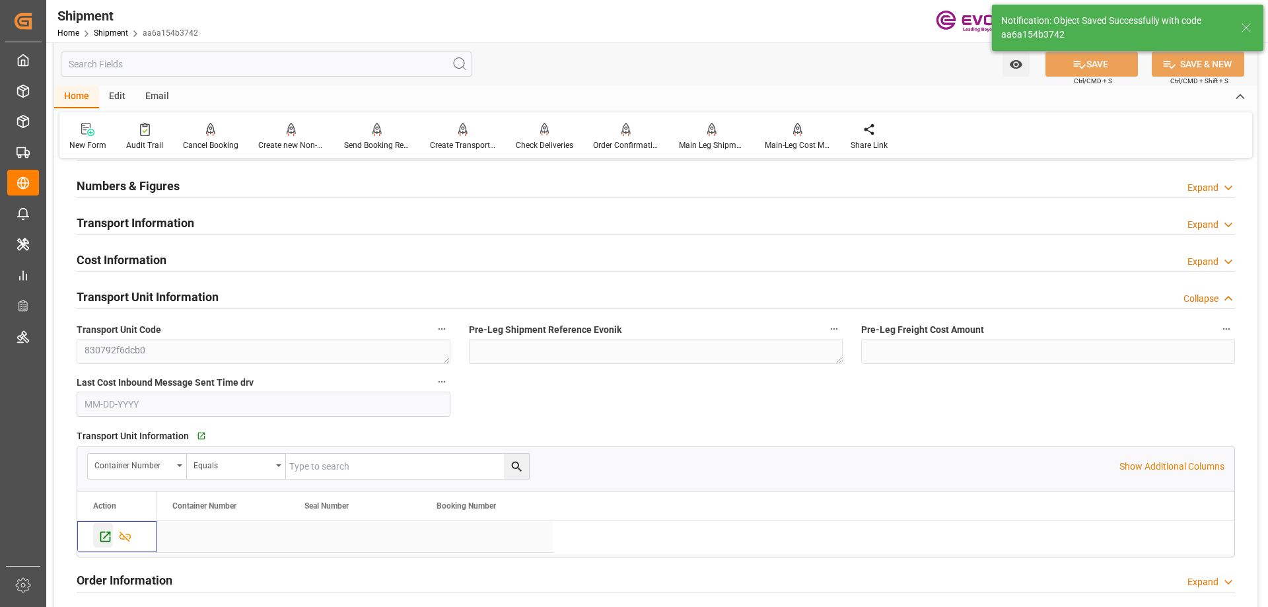
click at [104, 530] on icon "Press SPACE to select this row." at bounding box center [105, 537] width 14 height 14
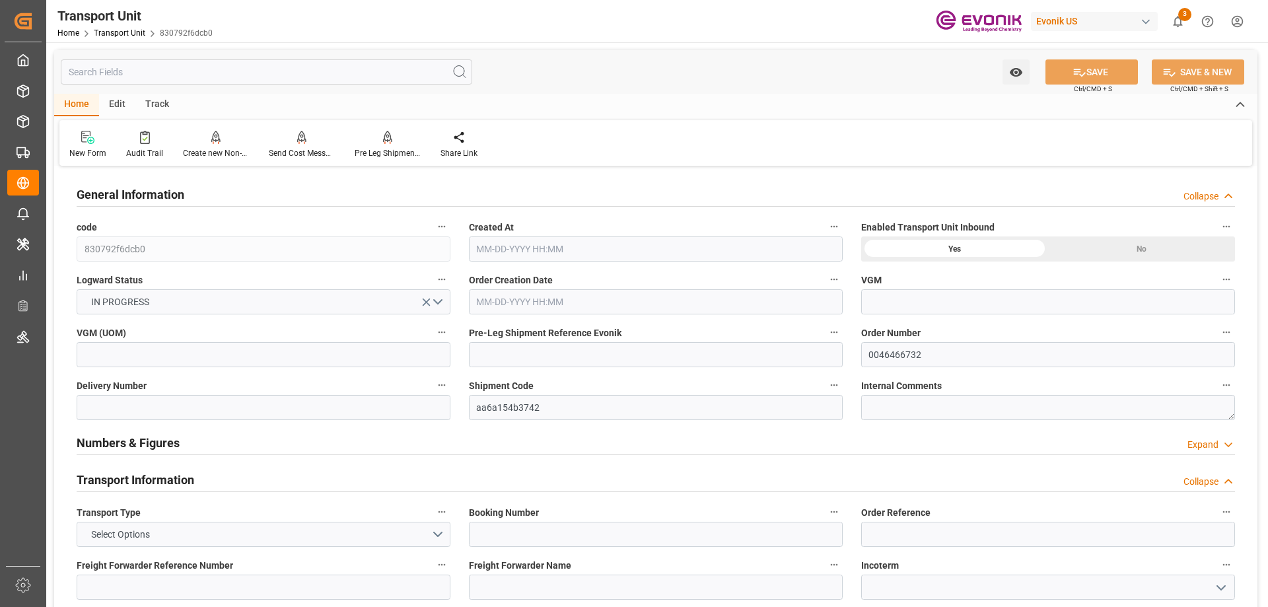
type input "AC Containerline"
type input "Leschaco Inc."
type input "CAVAN"
type input "SGSIN"
type input "807"
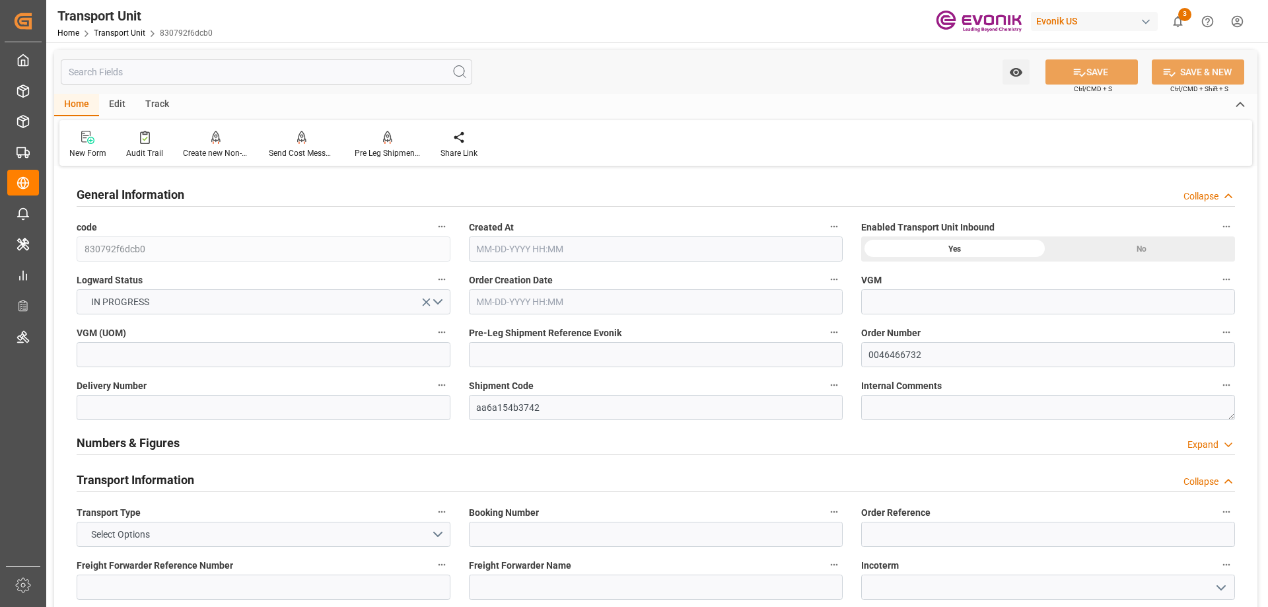
type input "[DATE] 20:11"
type input "[DATE]"
type input "[DATE] 00:00"
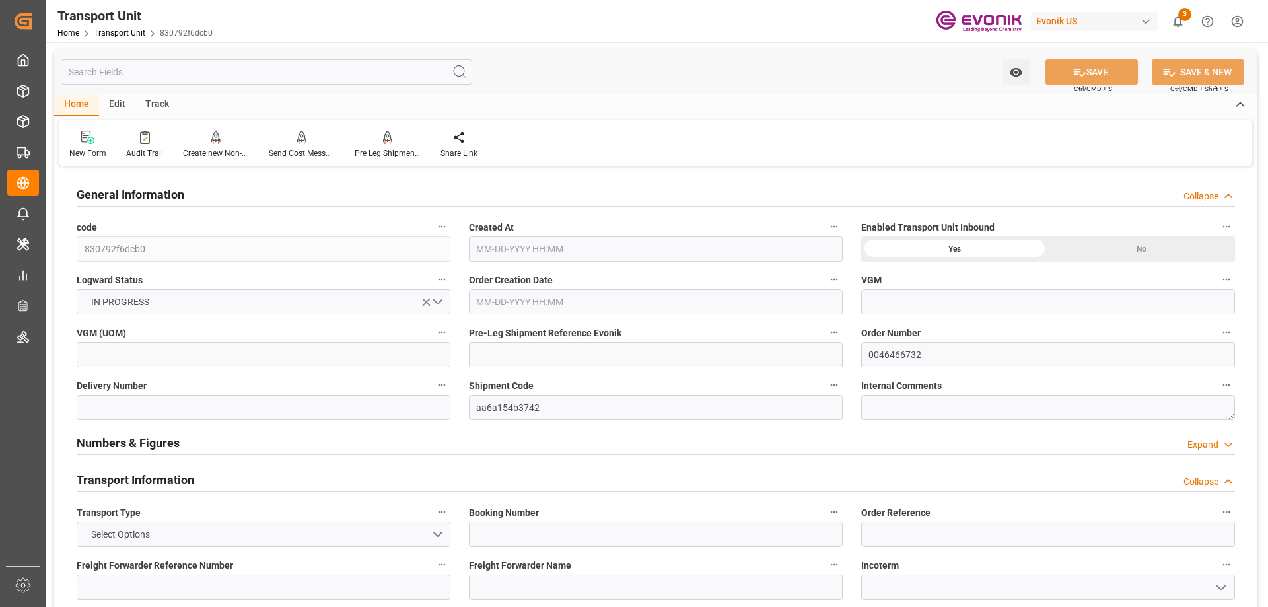
type input "[DATE] 00:00"
click at [226, 71] on input "text" at bounding box center [266, 71] width 411 height 25
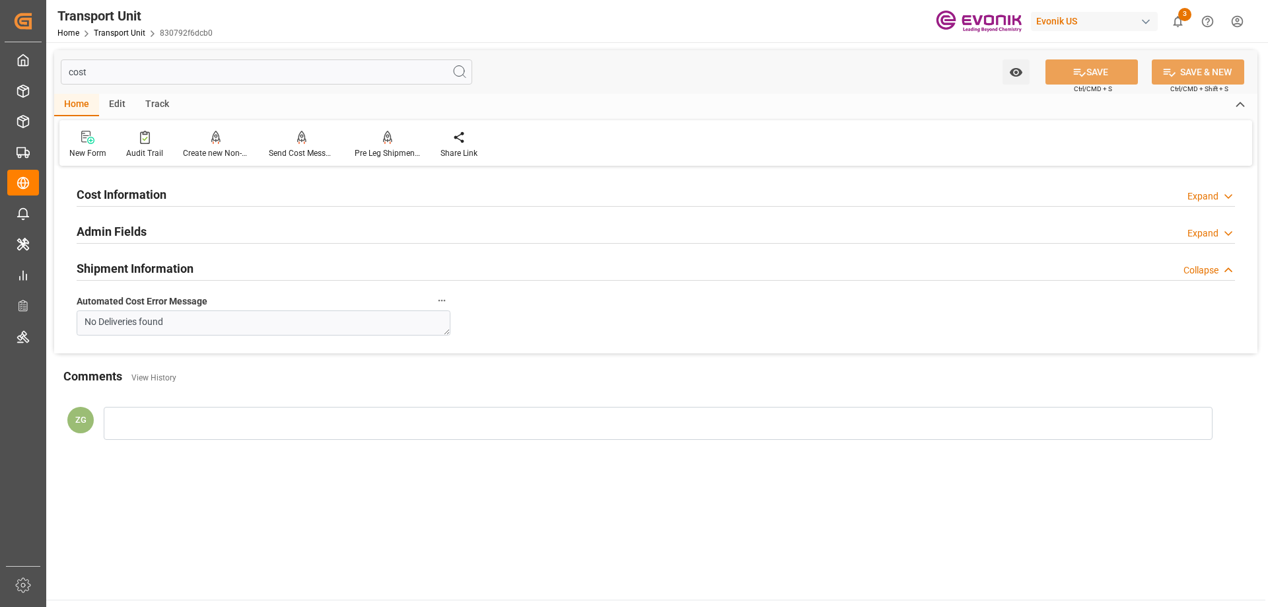
type input "cost"
click at [182, 198] on div "Cost Information Expand" at bounding box center [656, 193] width 1158 height 25
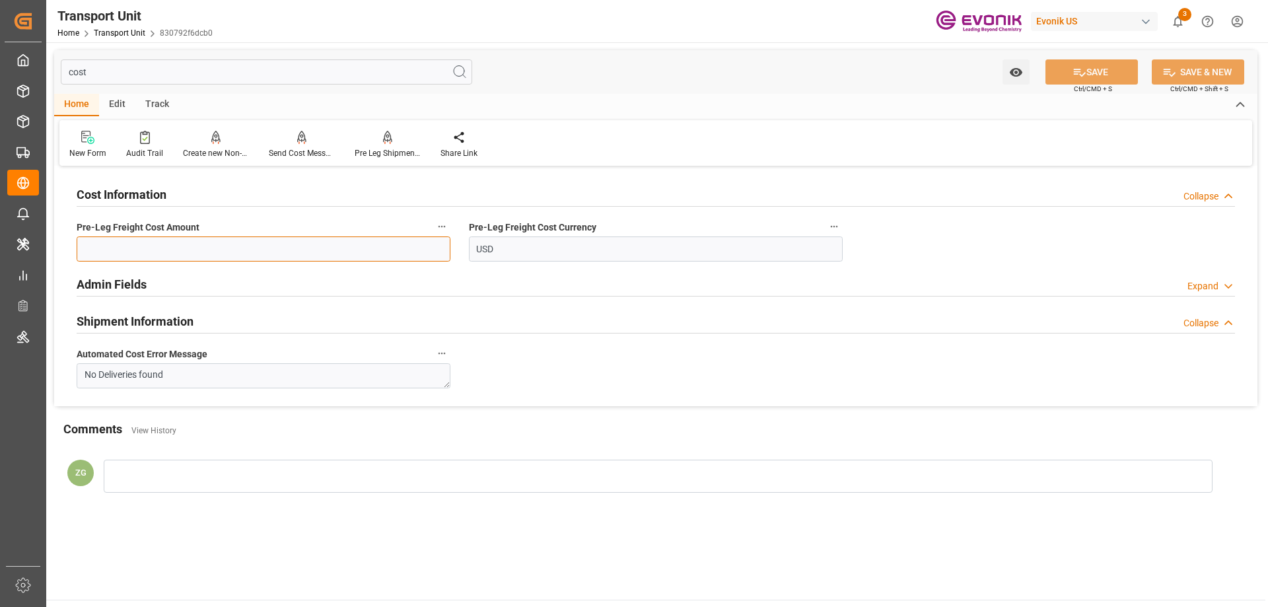
click at [196, 252] on input "text" at bounding box center [264, 248] width 374 height 25
paste input "195"
type input "195"
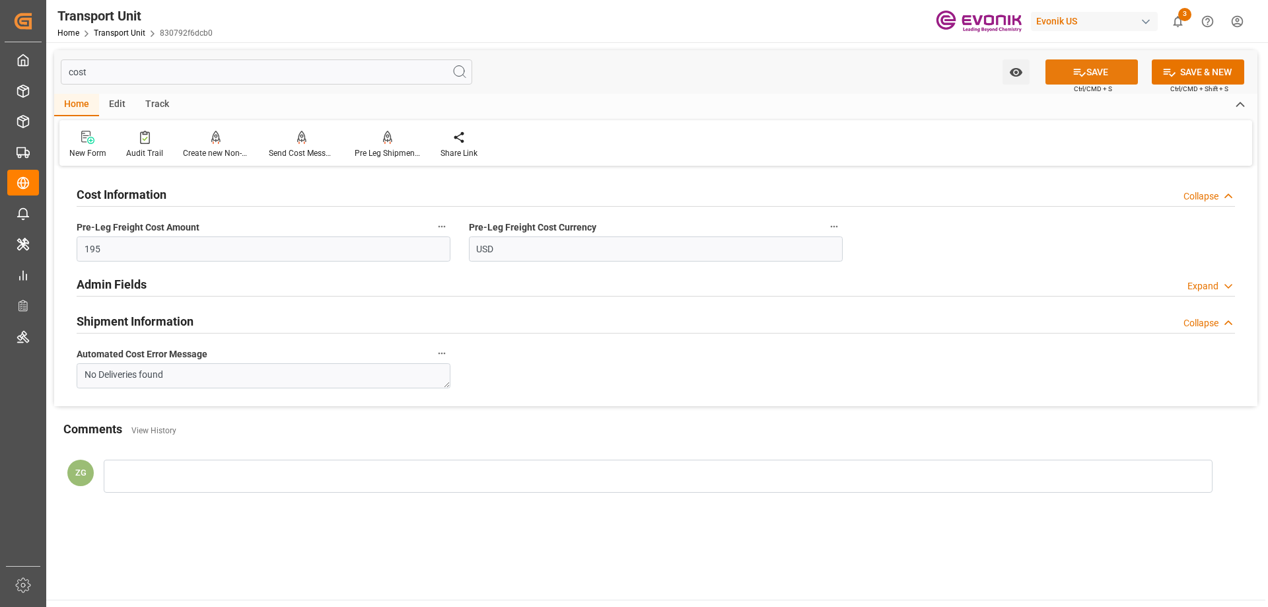
click at [1097, 73] on button "SAVE" at bounding box center [1091, 71] width 92 height 25
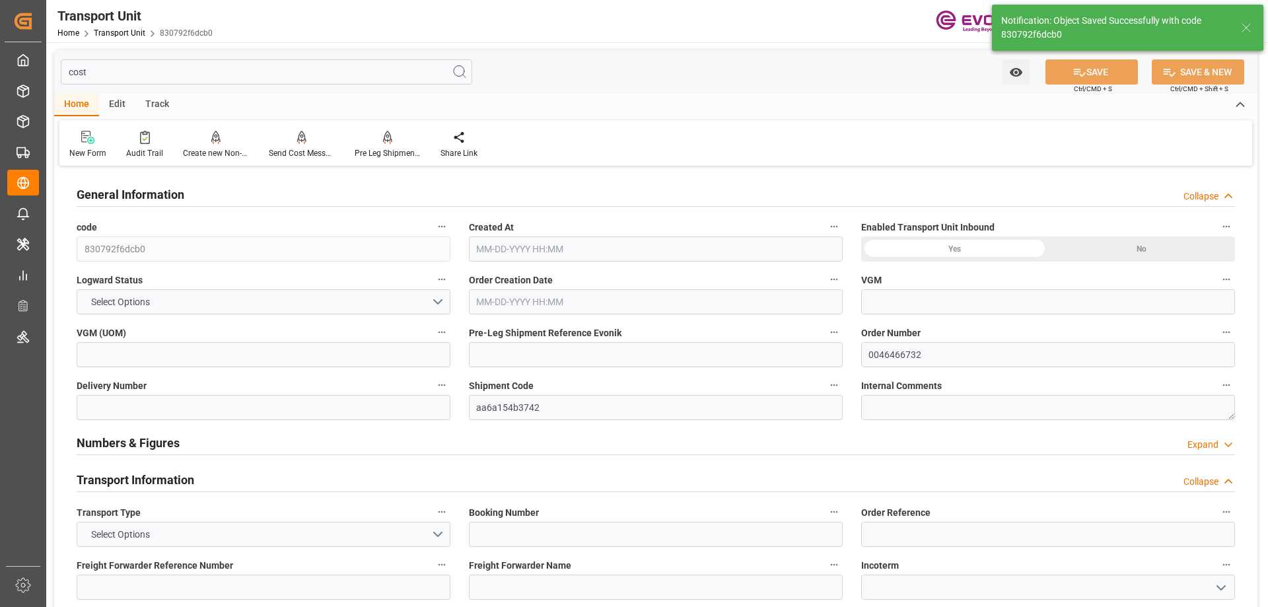
type input "AC Containerline"
type input "Leschaco Inc."
type input "CAVAN"
type input "SGSIN"
type input "807"
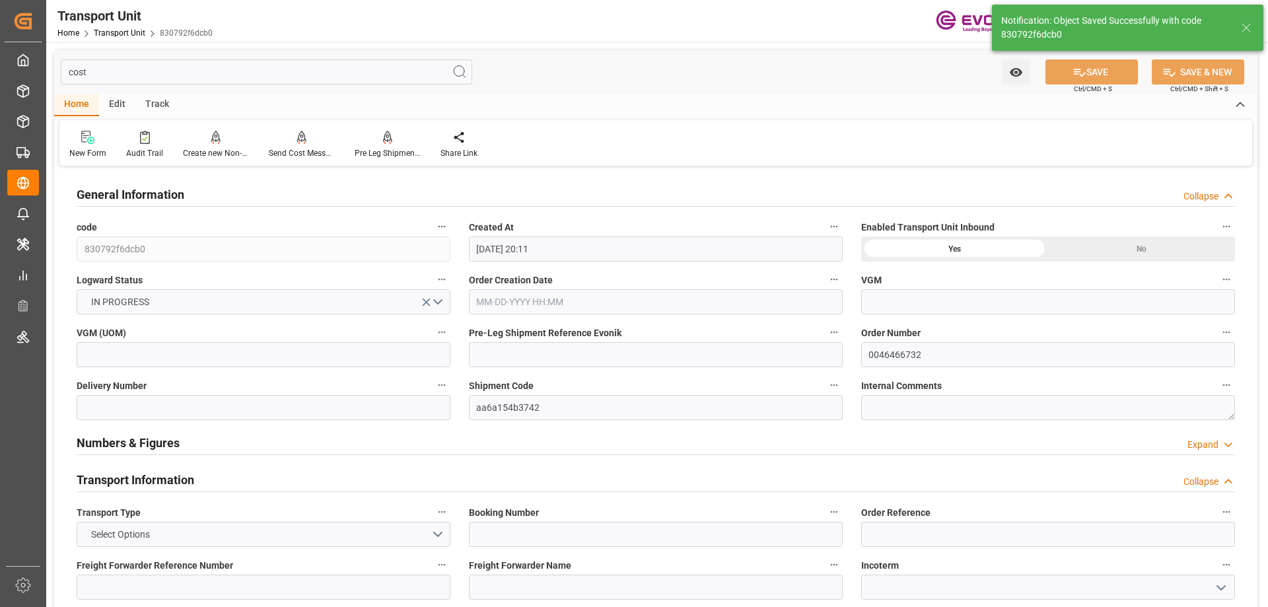
type input "08-18-2025 20:11"
type input "10-10-2025"
type input "09-15-2025 00:00"
type input "10-24-2025 00:00"
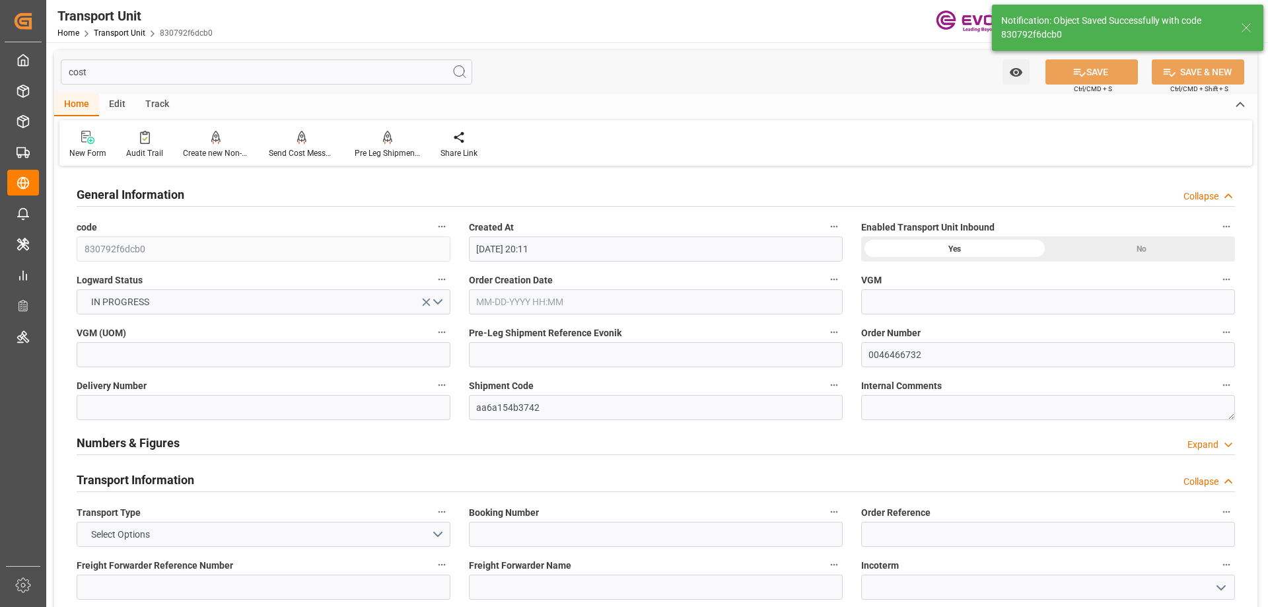
type input "10-24-2025 00:00"
type input "09-01-2025 00:00"
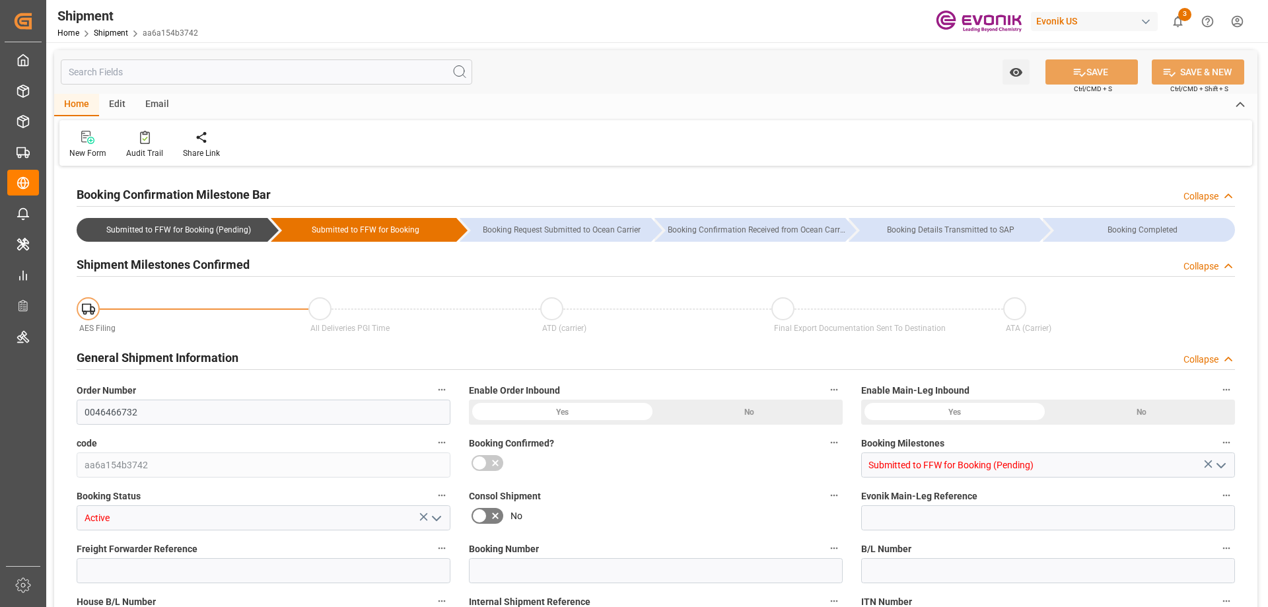
type input "AC Containerline"
type input "Leschaco Inc."
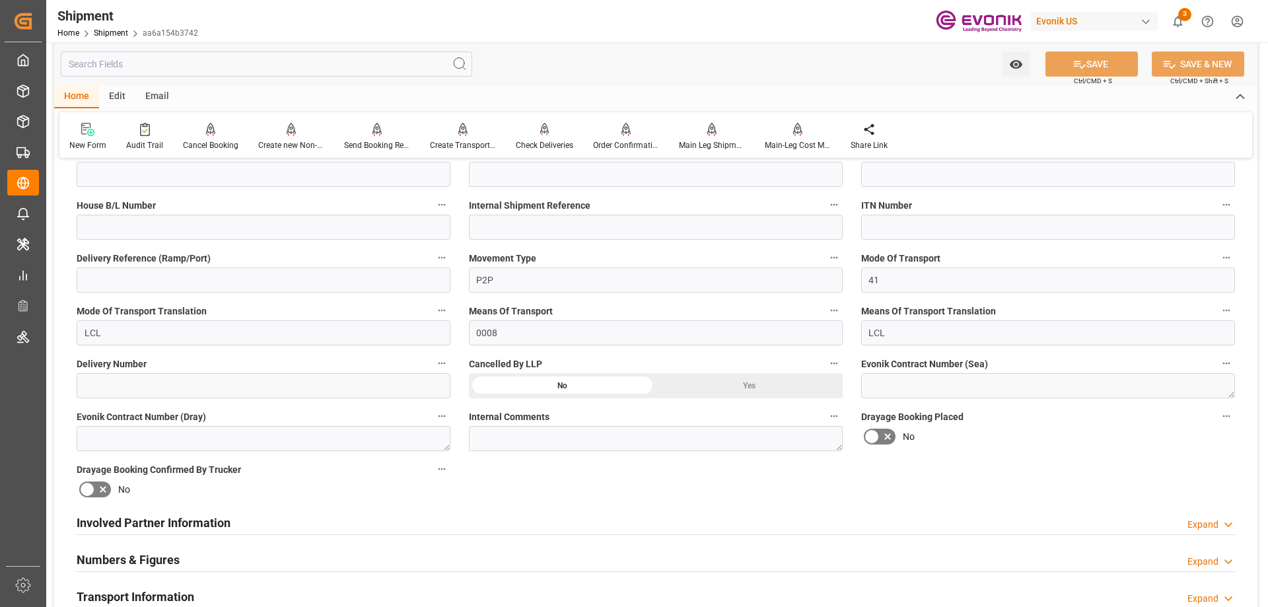
scroll to position [462, 0]
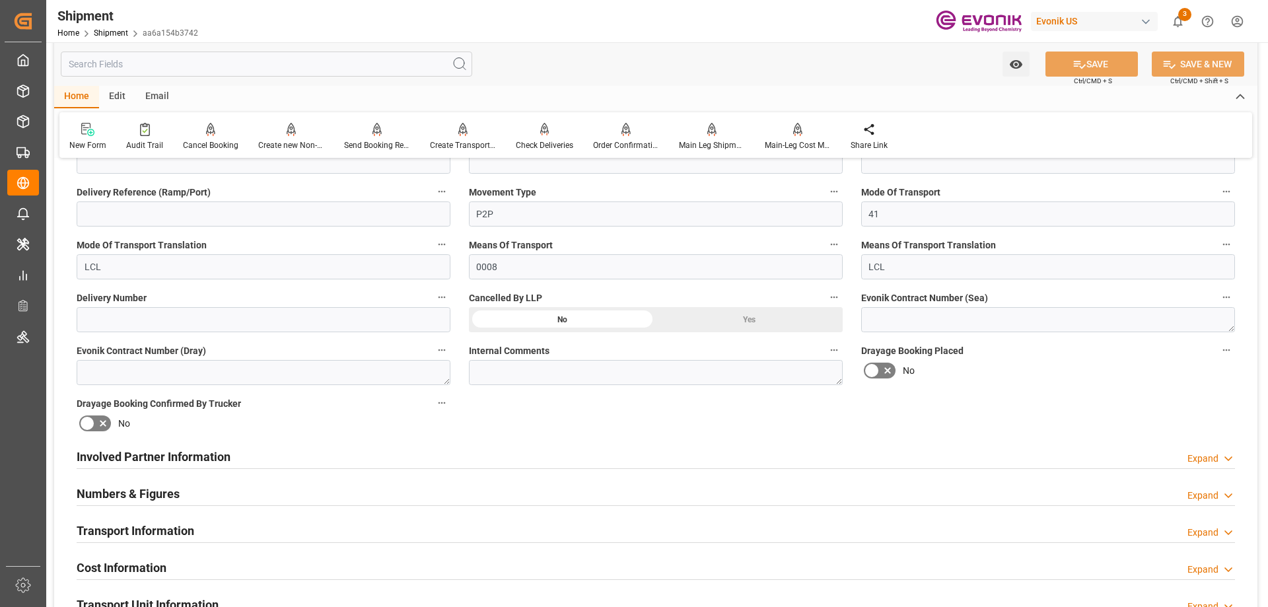
click at [147, 449] on h2 "Involved Partner Information" at bounding box center [154, 457] width 154 height 18
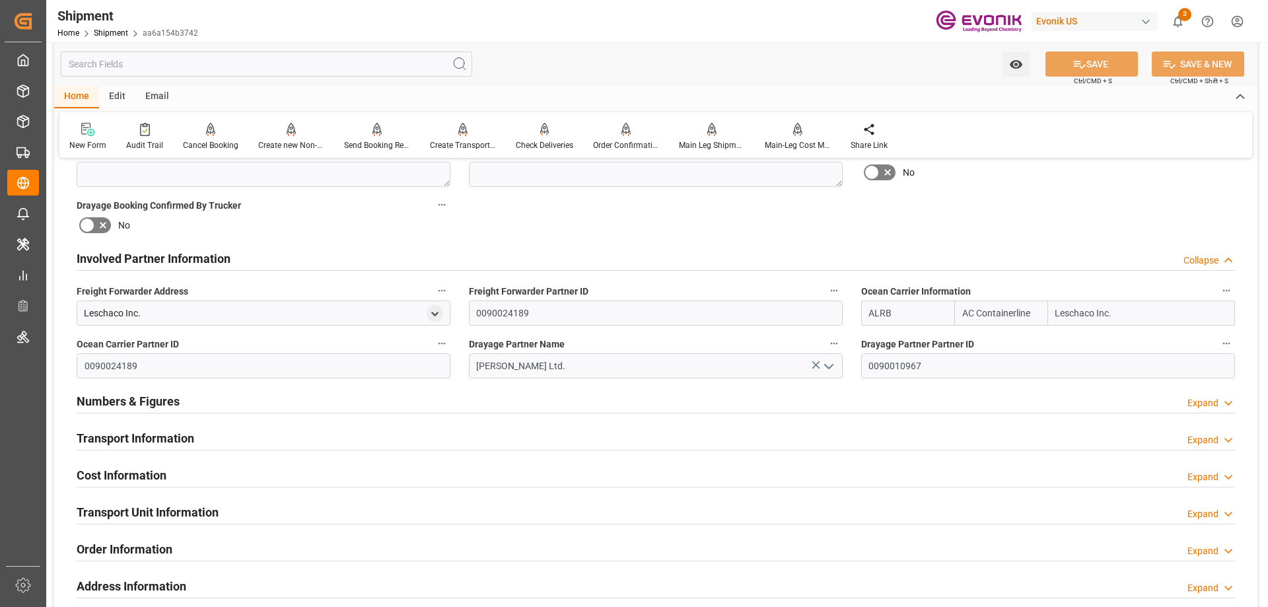
scroll to position [726, 0]
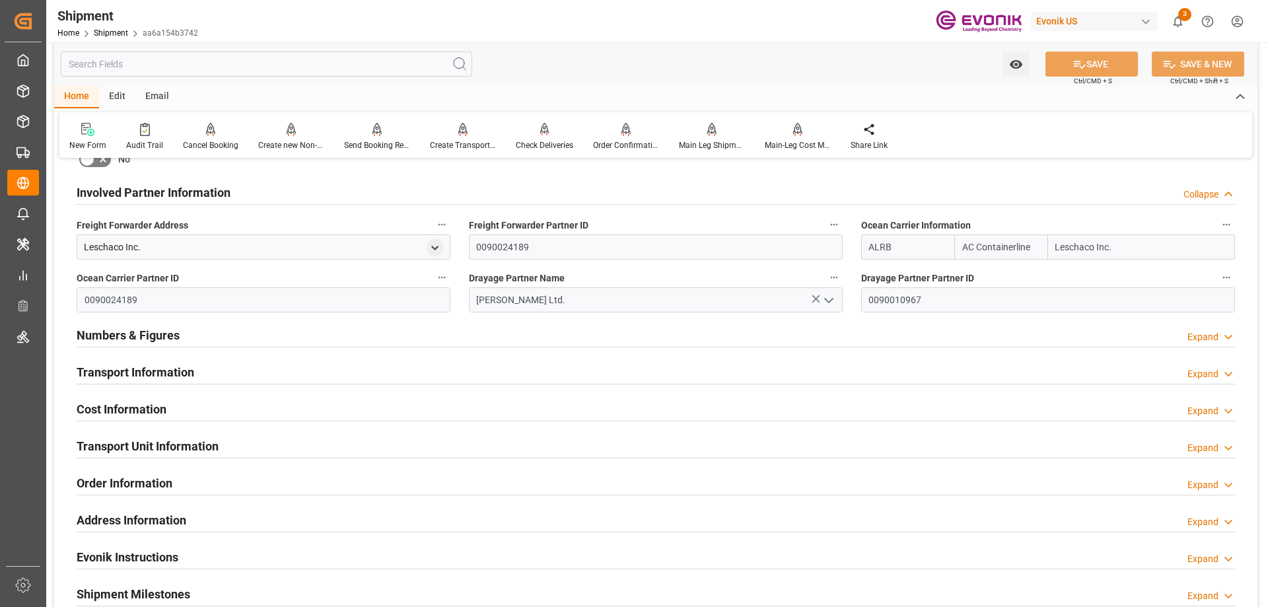
click at [125, 372] on h2 "Transport Information" at bounding box center [136, 372] width 118 height 18
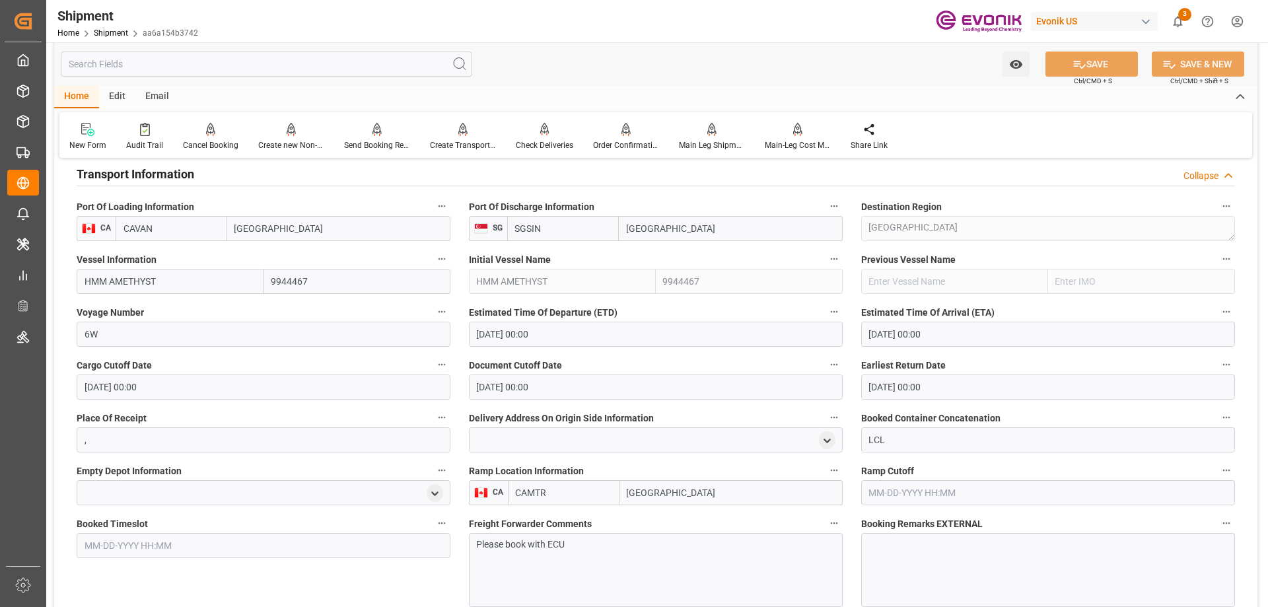
scroll to position [1123, 0]
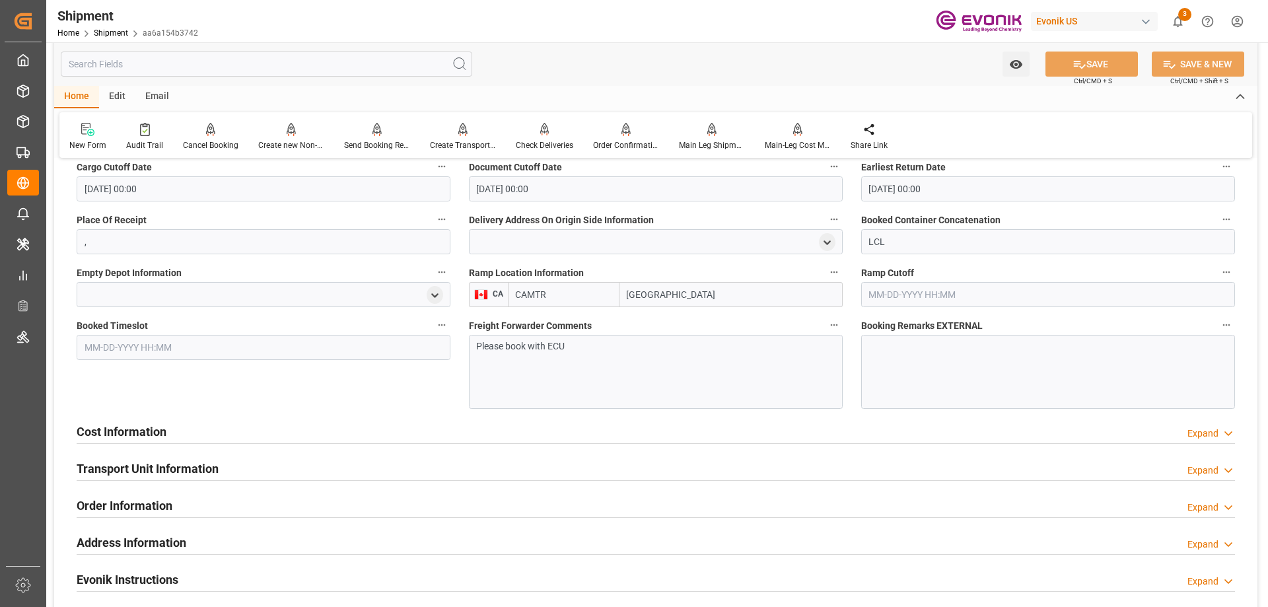
click at [142, 434] on h2 "Cost Information" at bounding box center [122, 432] width 90 height 18
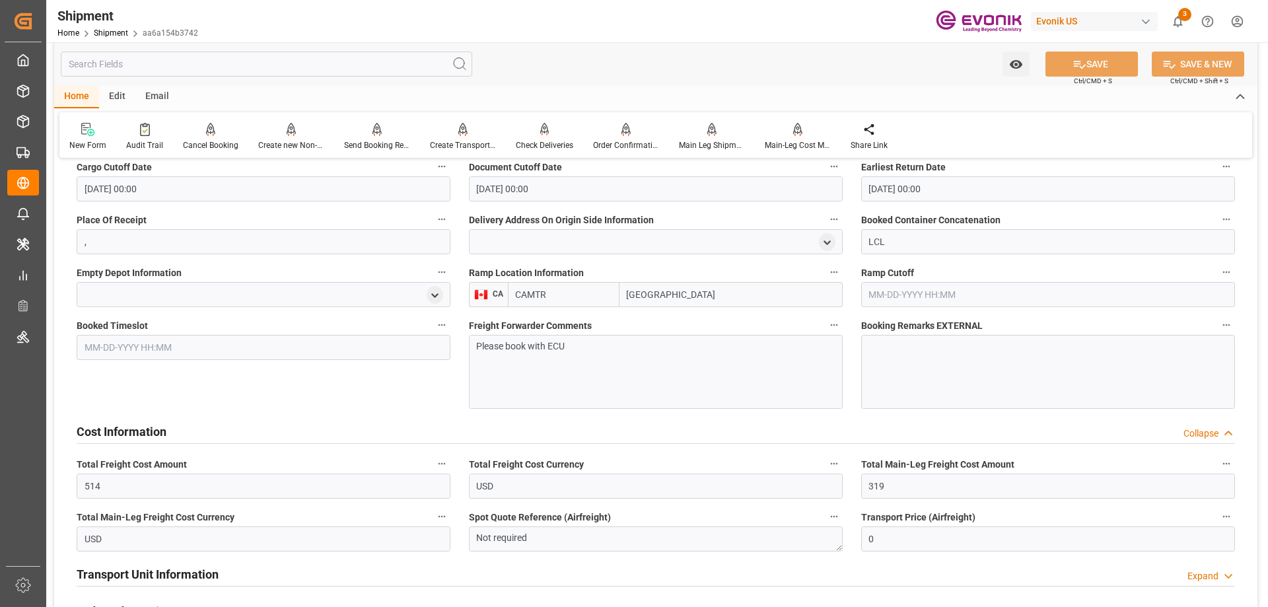
scroll to position [1387, 0]
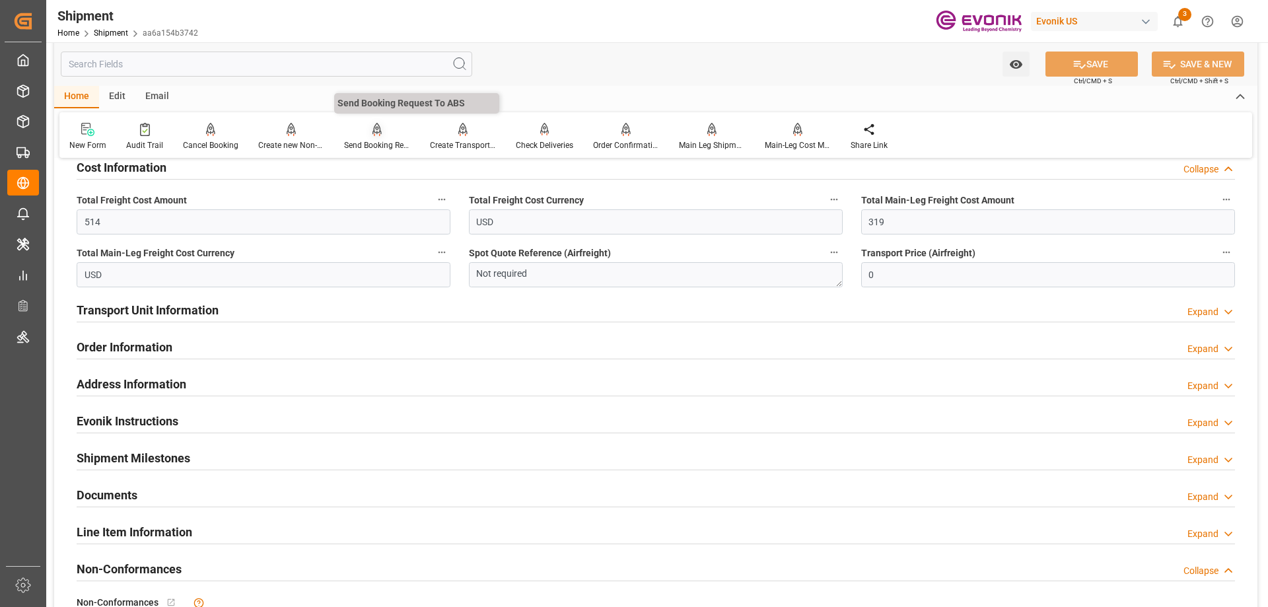
click at [374, 146] on div "Send Booking Request To ABS" at bounding box center [377, 145] width 66 height 12
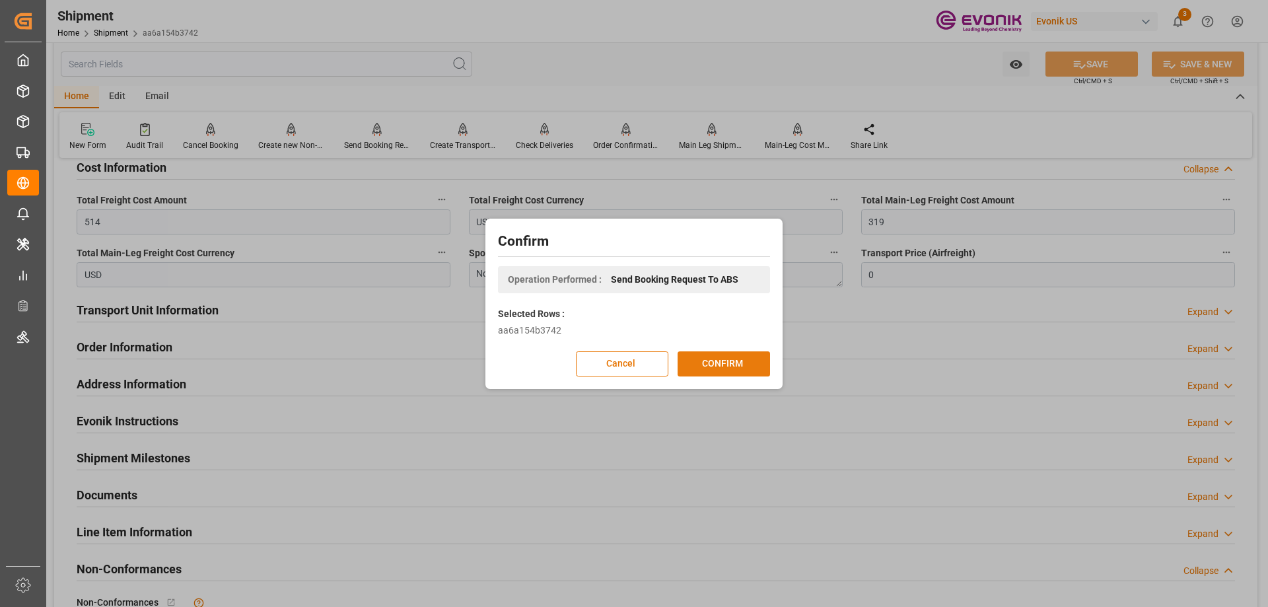
click at [714, 359] on button "CONFIRM" at bounding box center [724, 363] width 92 height 25
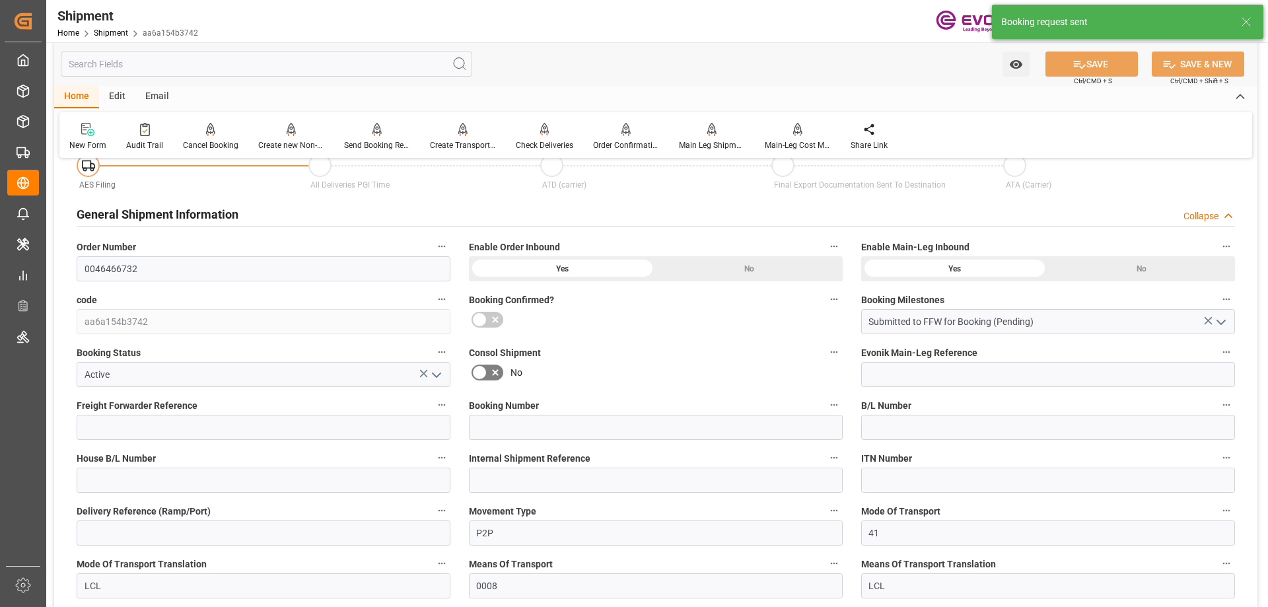
scroll to position [1193, 0]
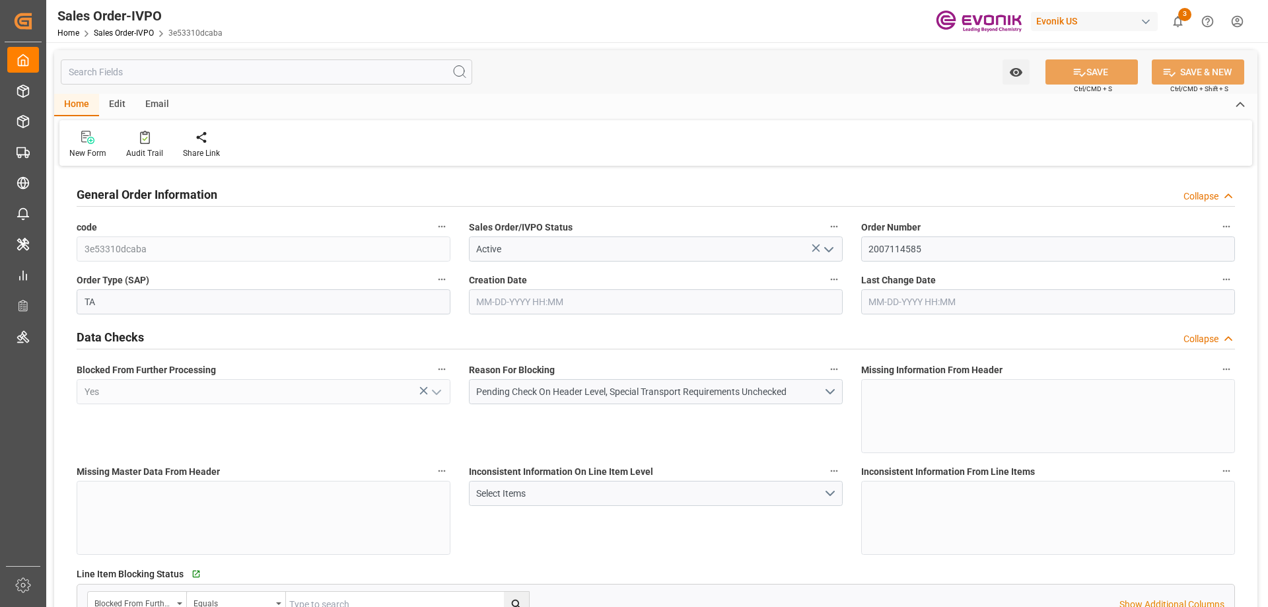
type input "ARBUE"
type input "0"
type input "1"
type input "2"
type input "20000"
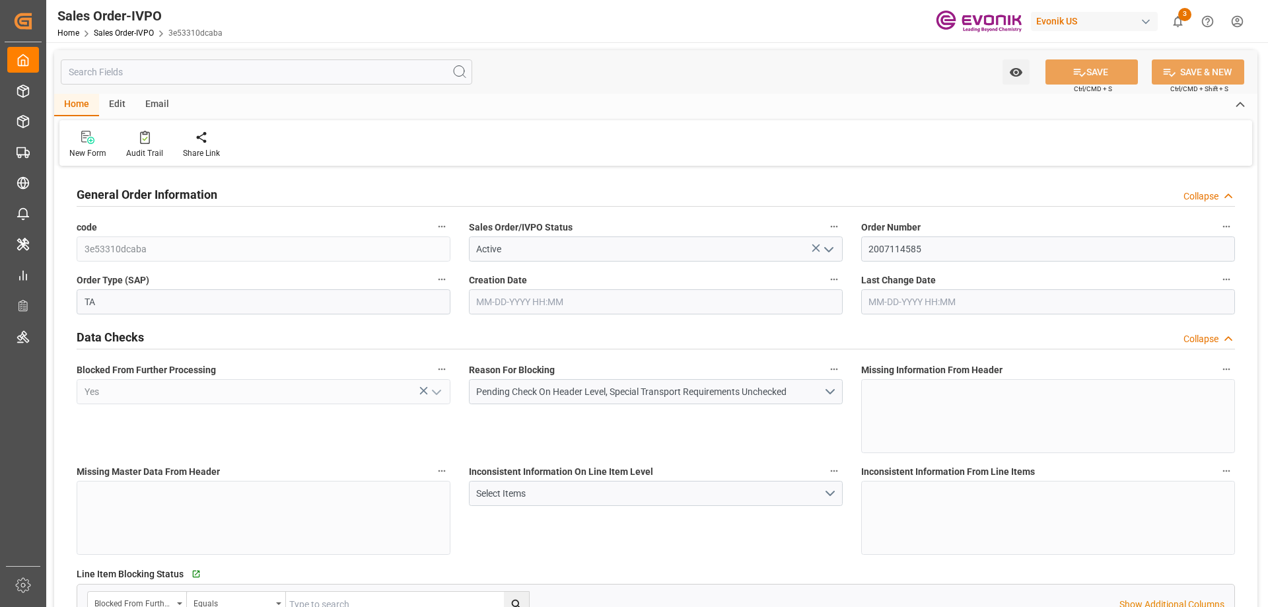
type input "0"
type input "17000"
type input "30"
type input "[DATE] 20:35"
type input "[DATE] 08:00"
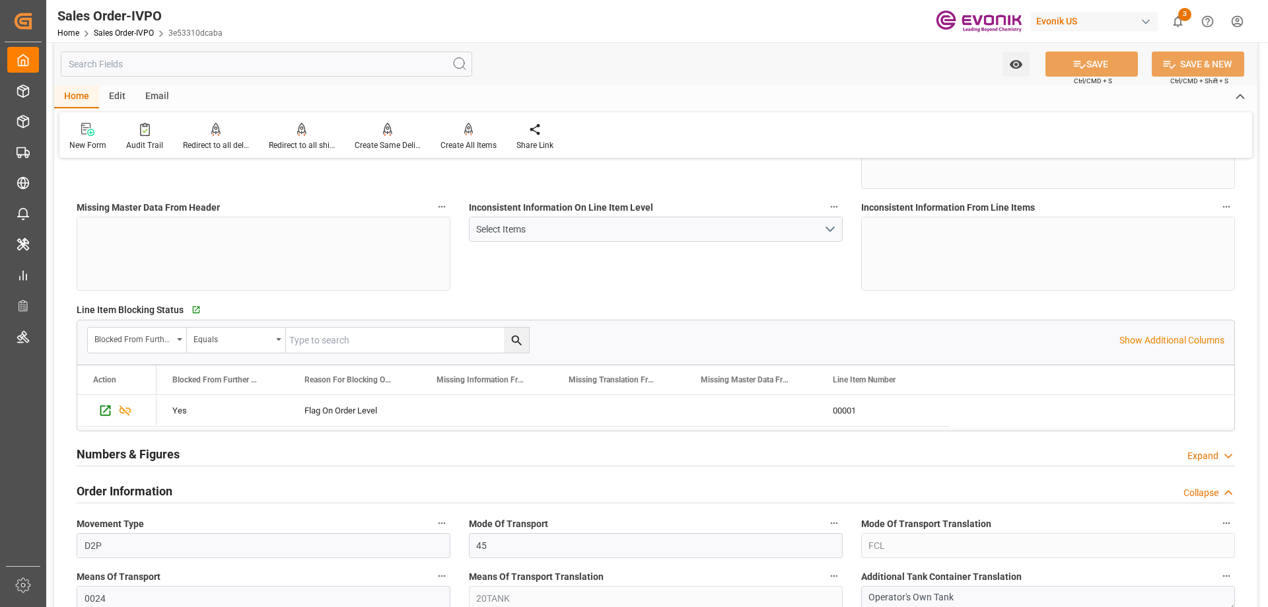
scroll to position [396, 0]
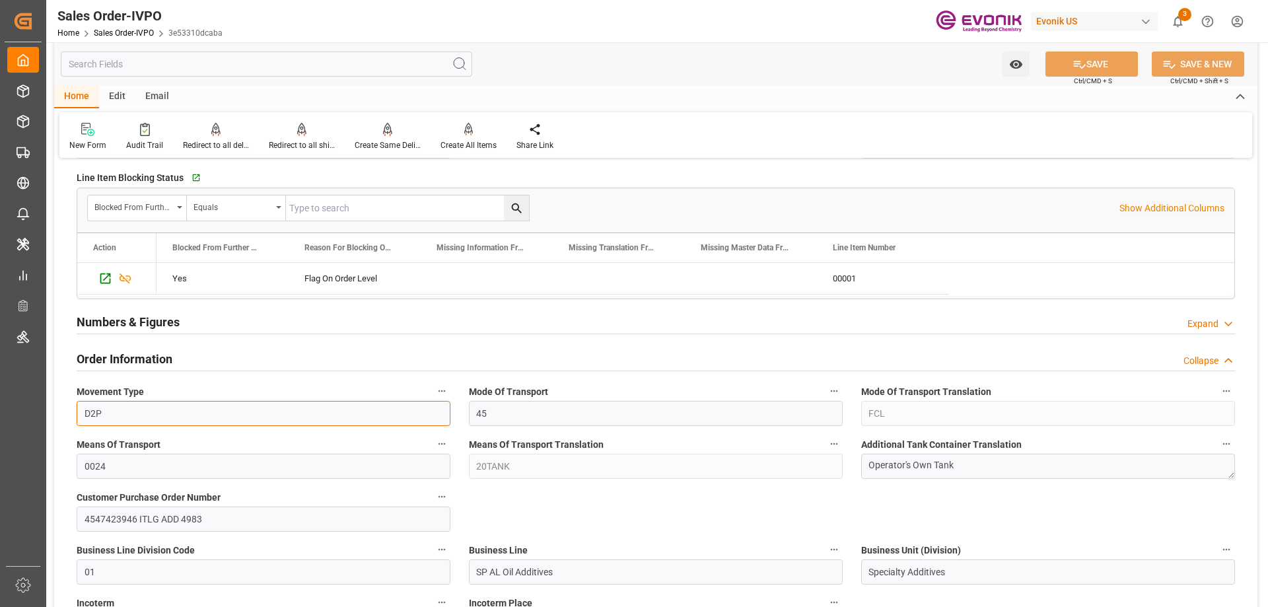
click at [308, 415] on input "D2P" at bounding box center [264, 413] width 374 height 25
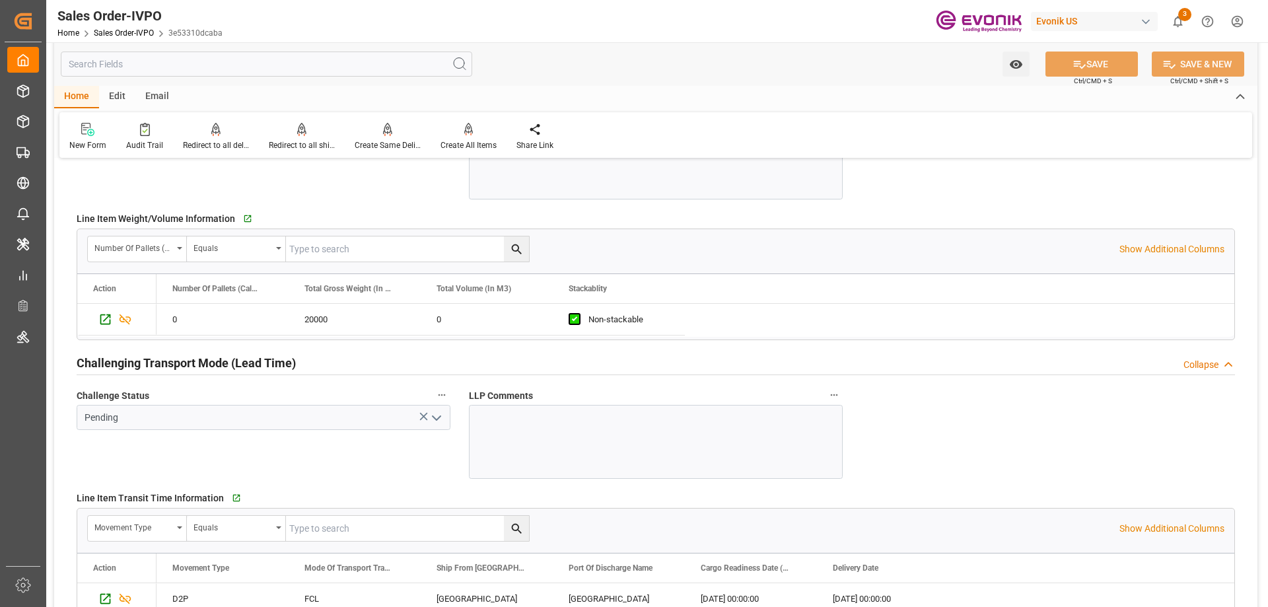
scroll to position [2047, 0]
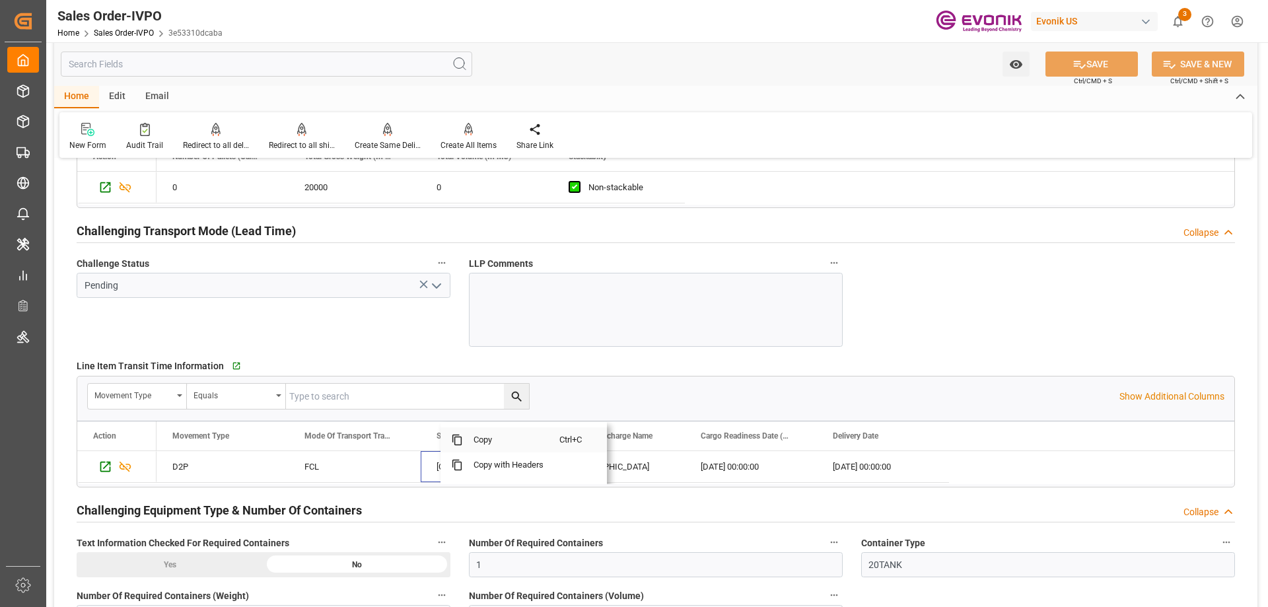
click at [484, 440] on span "Copy" at bounding box center [511, 439] width 96 height 25
click at [629, 438] on span "Copy" at bounding box center [658, 439] width 96 height 25
click at [817, 436] on span "Copy" at bounding box center [854, 439] width 96 height 25
click at [922, 445] on span "Copy" at bounding box center [959, 439] width 96 height 25
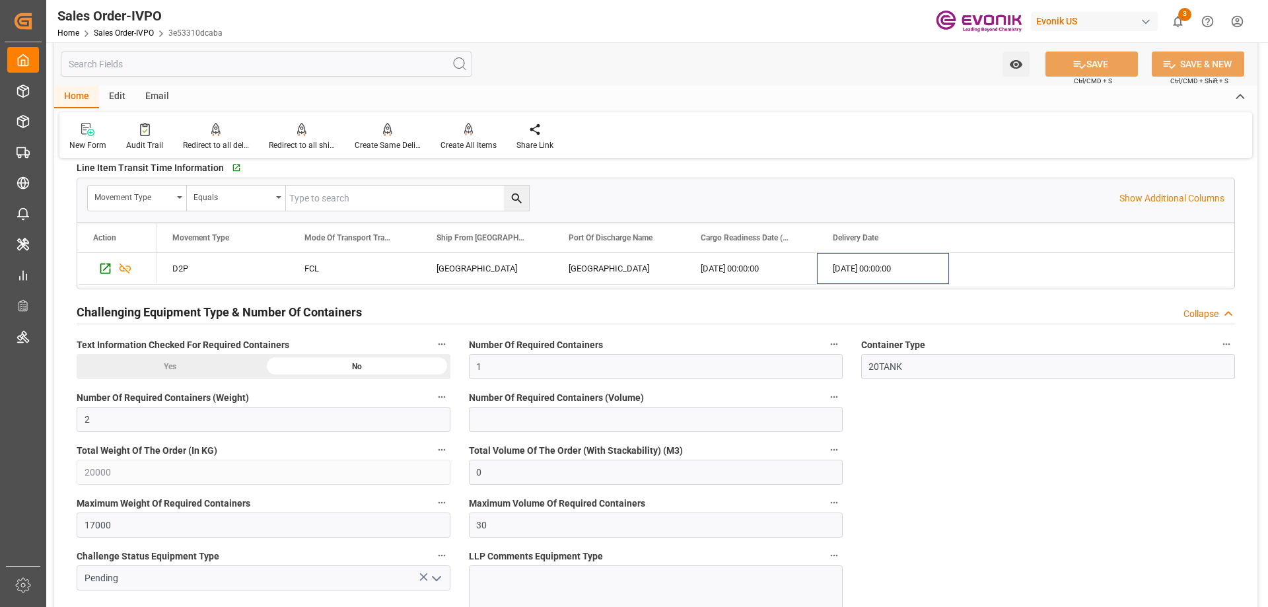
scroll to position [2113, 0]
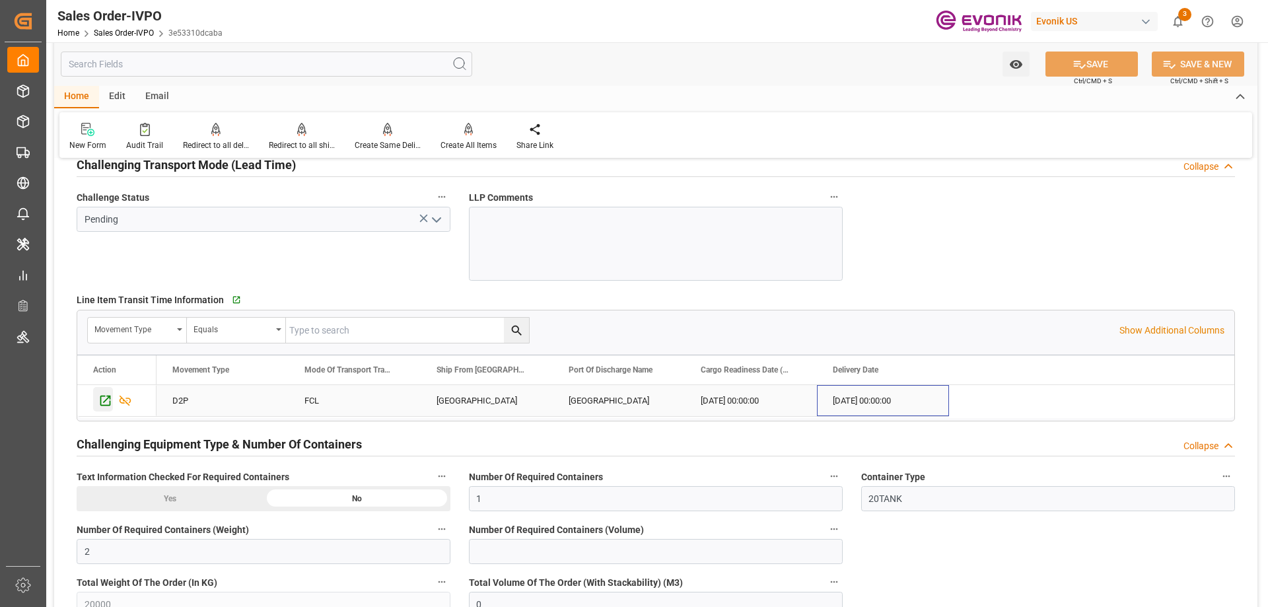
click at [102, 400] on icon "Press SPACE to select this row." at bounding box center [105, 401] width 14 height 14
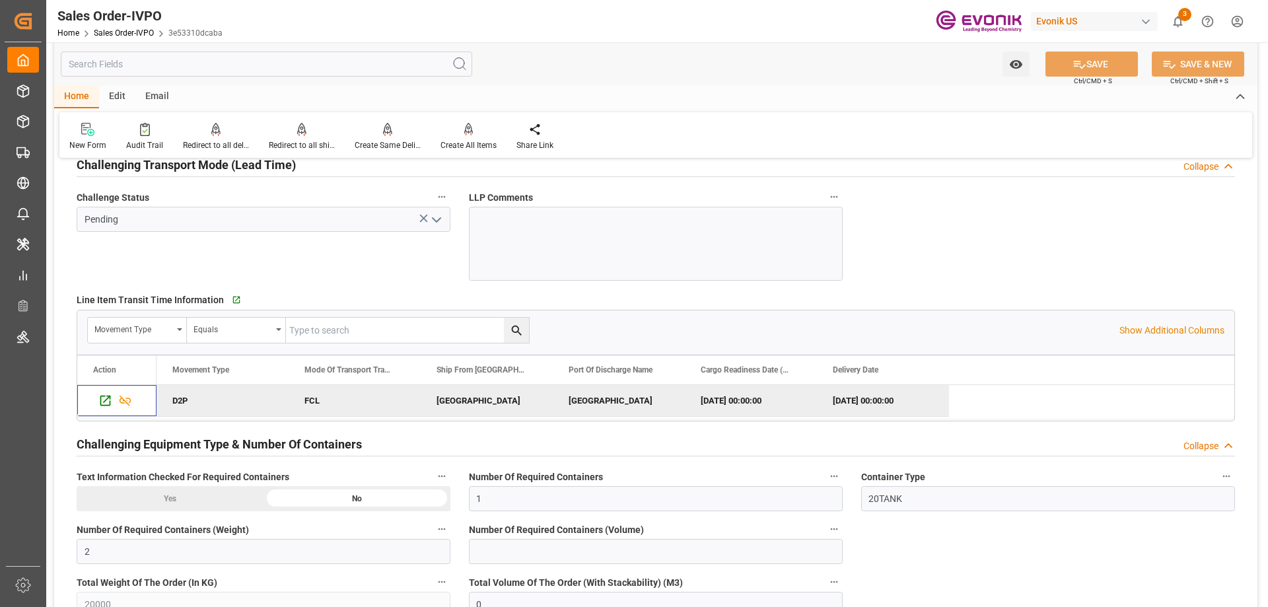
scroll to position [2509, 0]
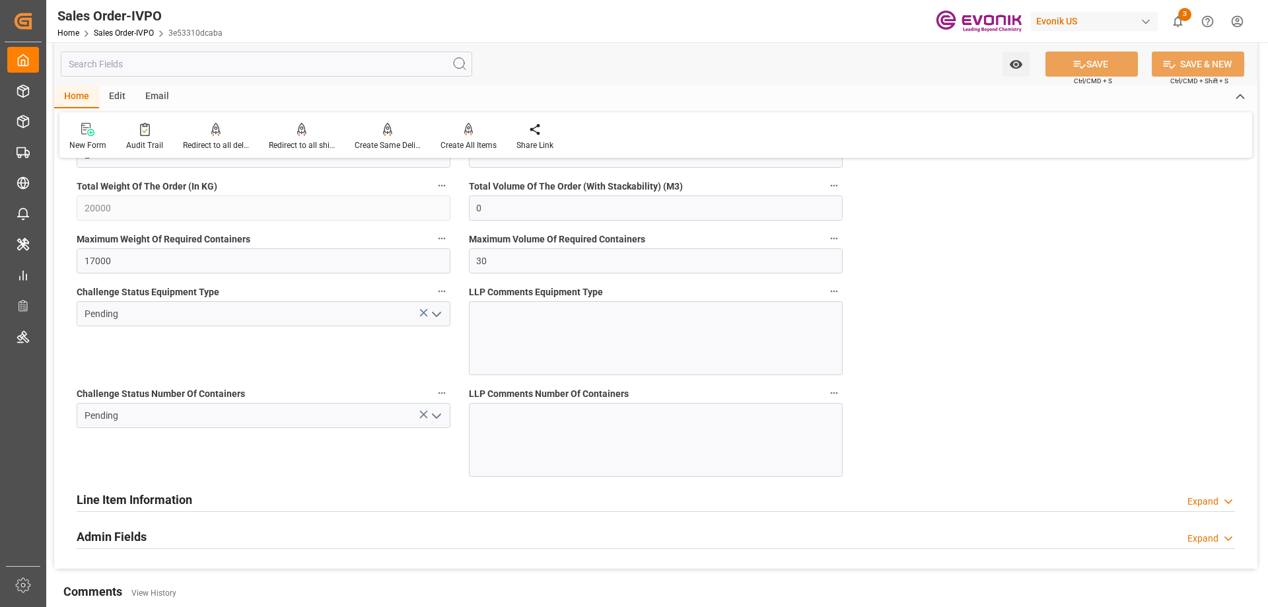
click at [440, 413] on icon "open menu" at bounding box center [437, 416] width 16 height 16
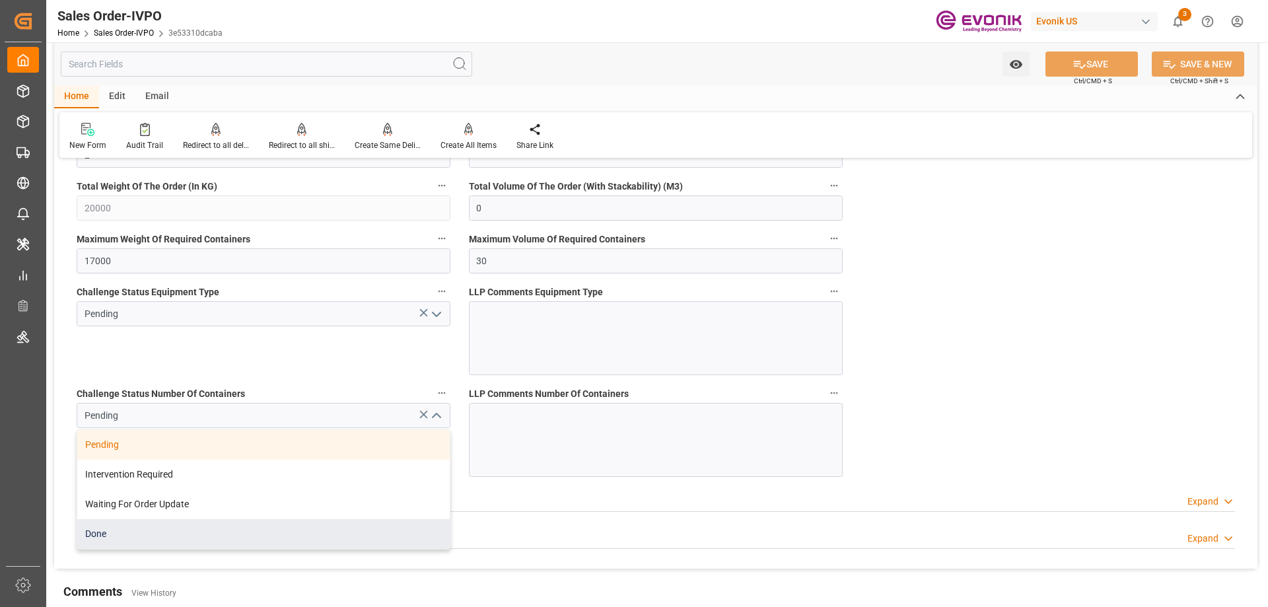
click at [108, 528] on div "Done" at bounding box center [263, 534] width 372 height 30
type input "Done"
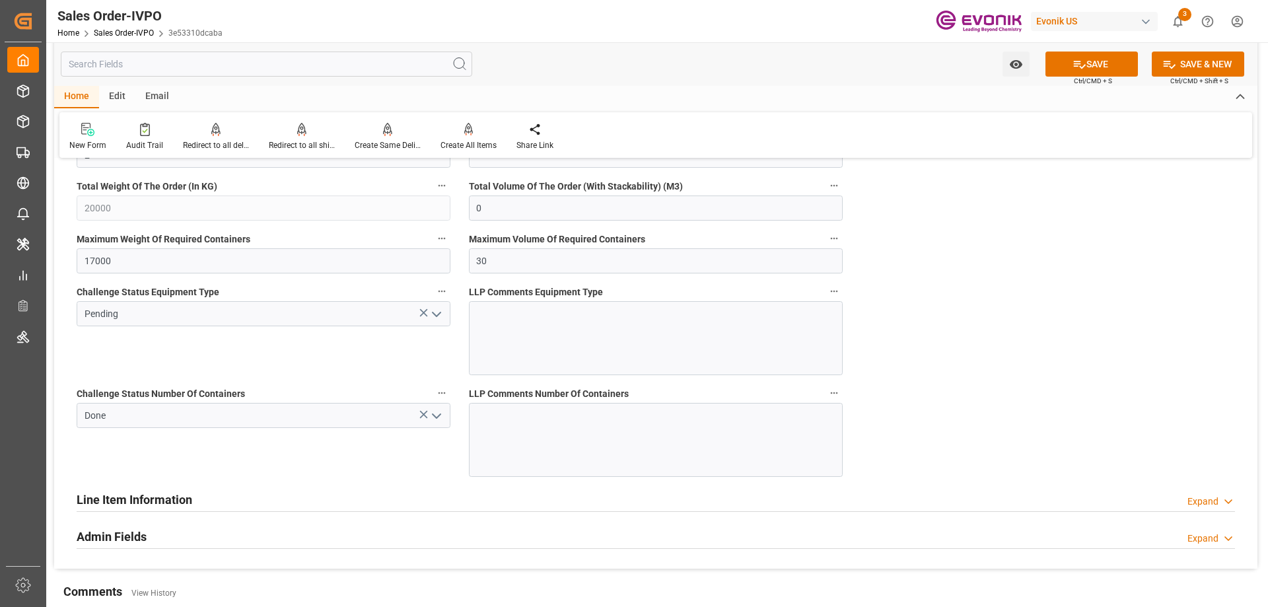
click at [429, 316] on icon "open menu" at bounding box center [437, 314] width 16 height 16
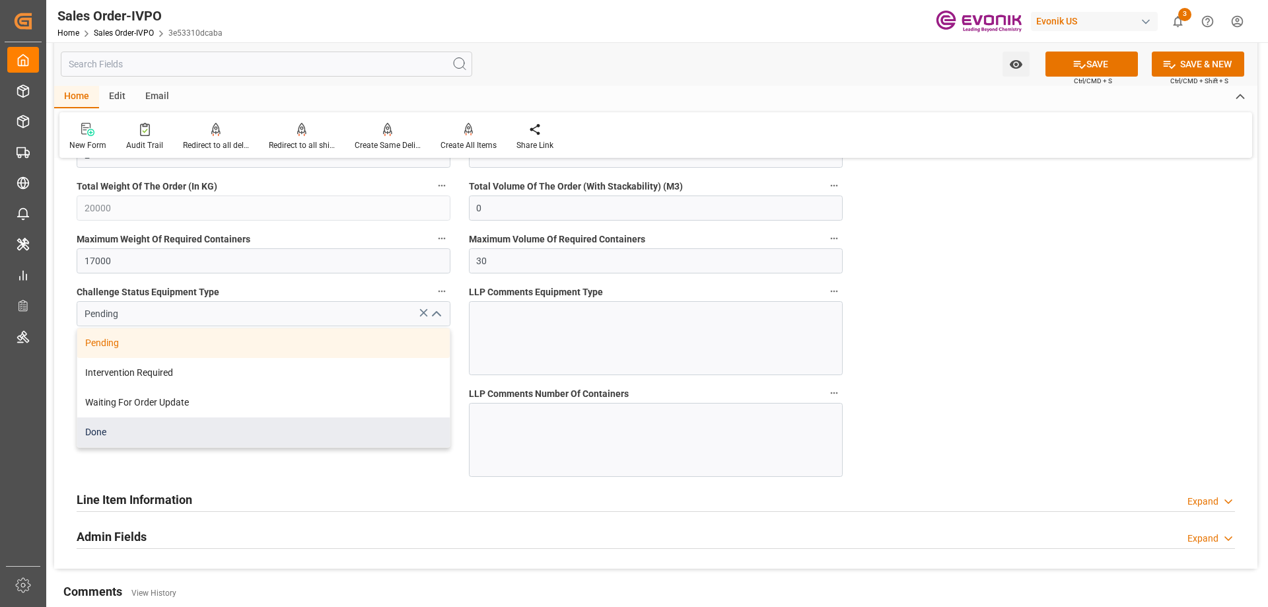
click at [125, 438] on div "Done" at bounding box center [263, 432] width 372 height 30
type input "Done"
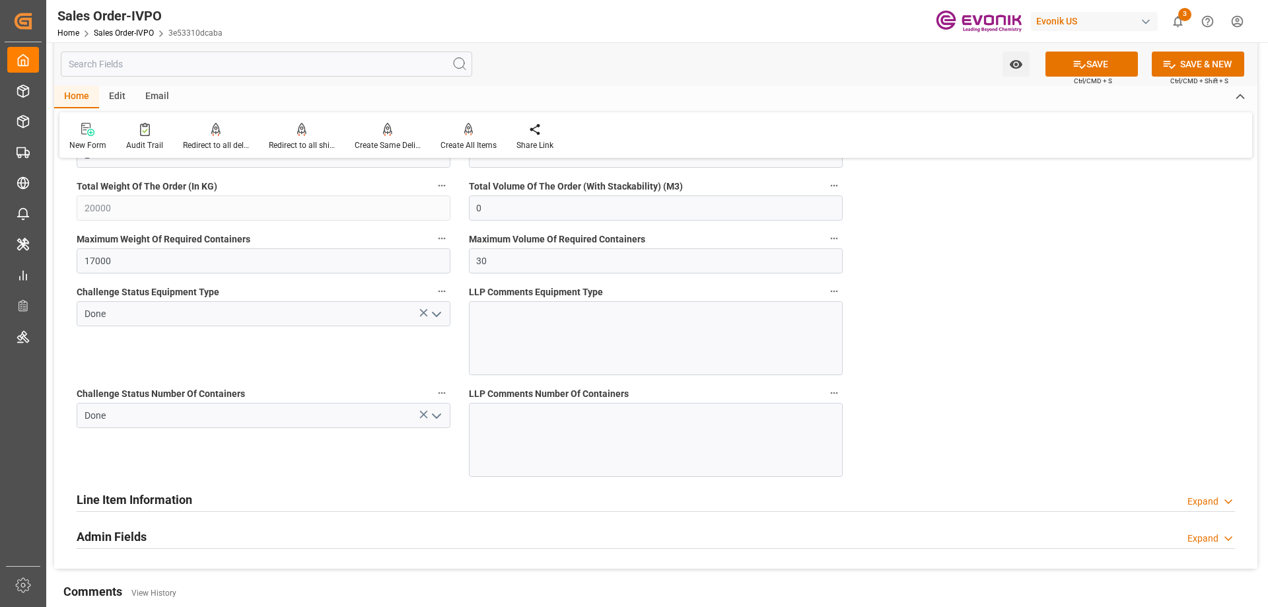
scroll to position [2311, 0]
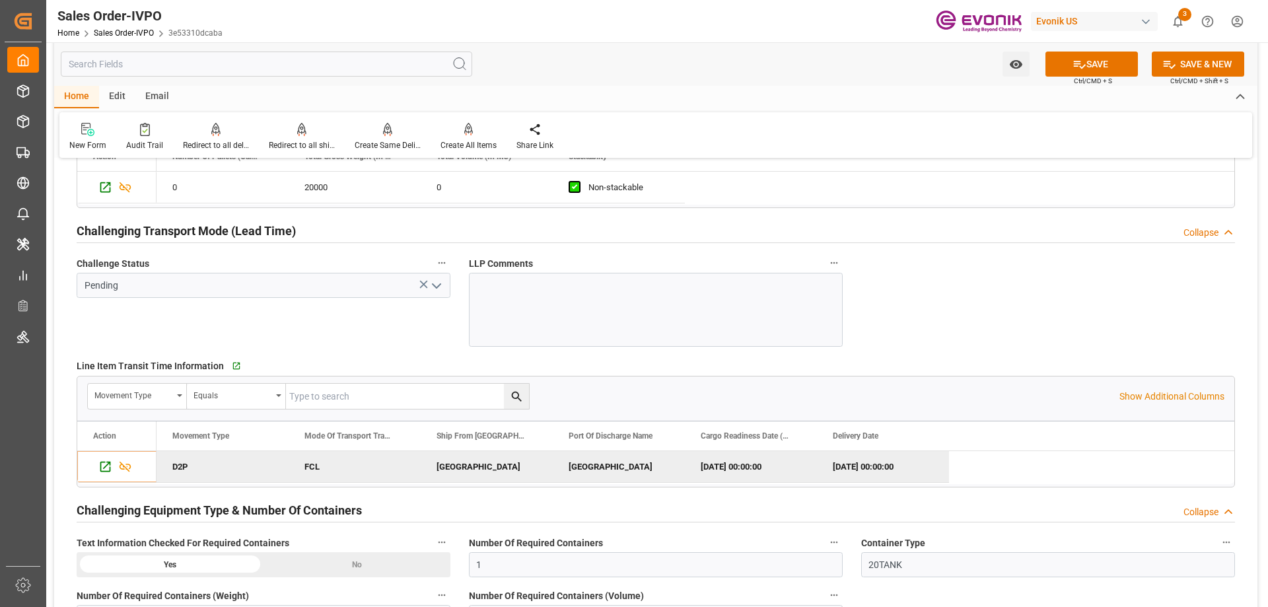
click at [433, 289] on icon "open menu" at bounding box center [437, 286] width 16 height 16
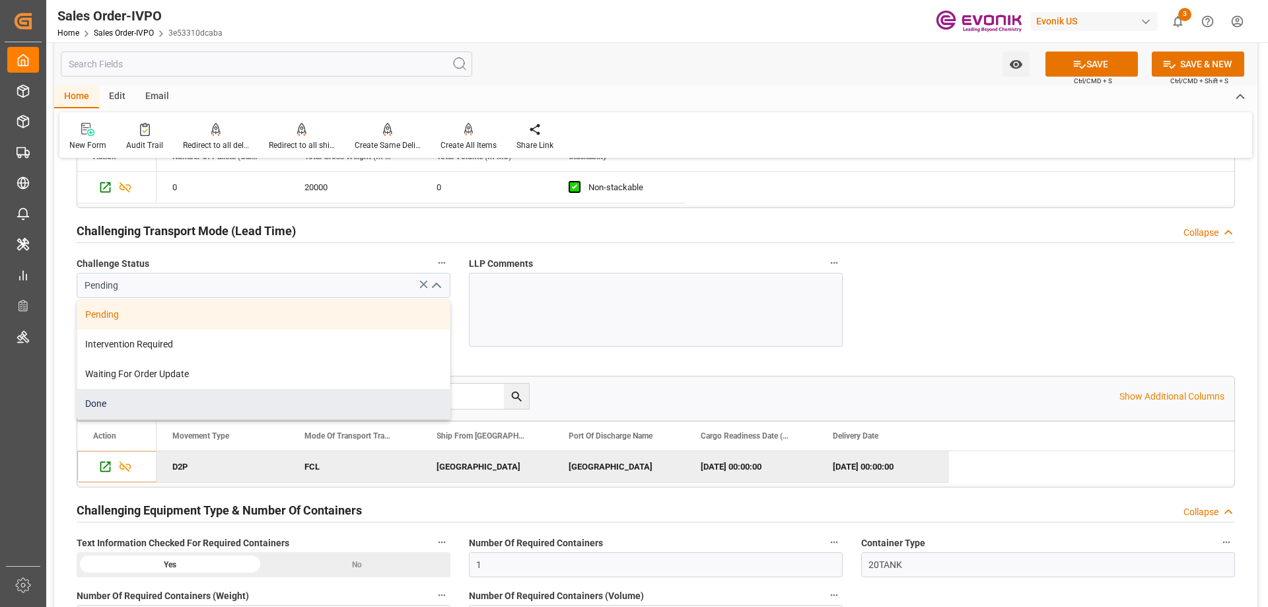
click at [114, 403] on div "Done" at bounding box center [263, 404] width 372 height 30
type input "Done"
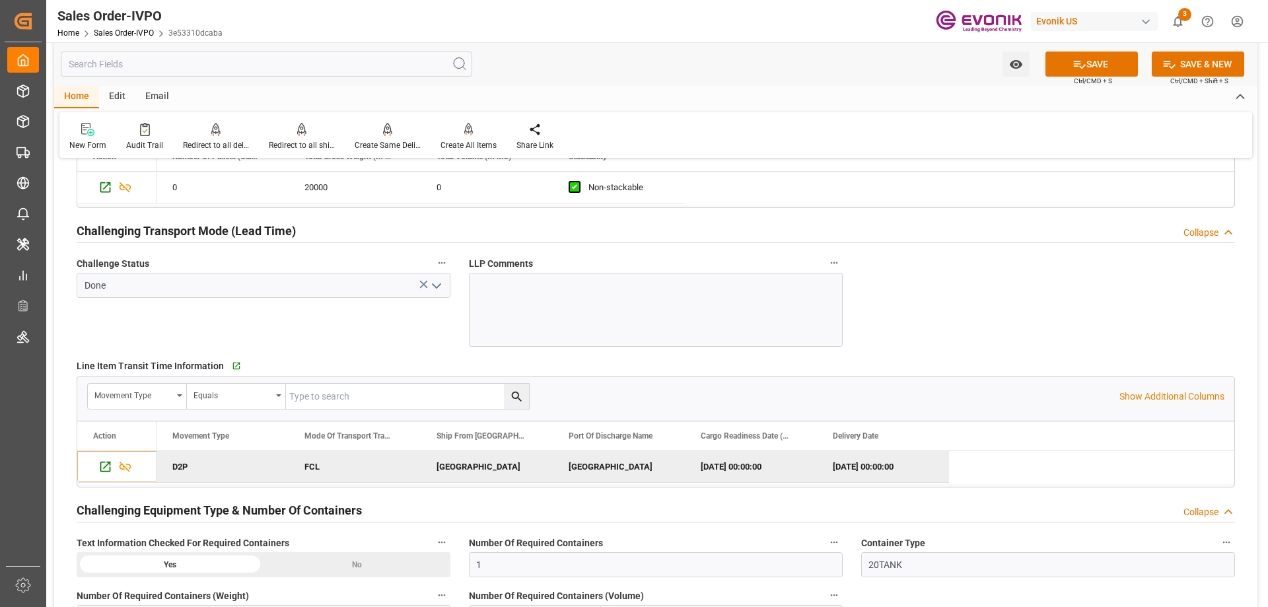
scroll to position [1783, 0]
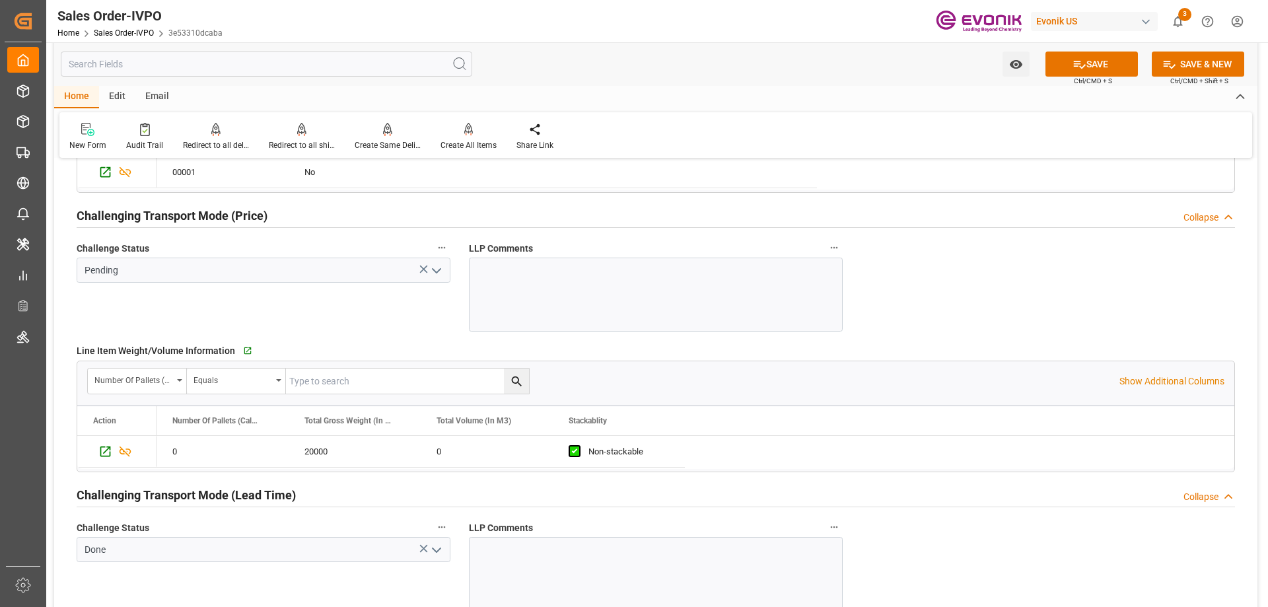
click at [436, 273] on icon "open menu" at bounding box center [437, 271] width 16 height 16
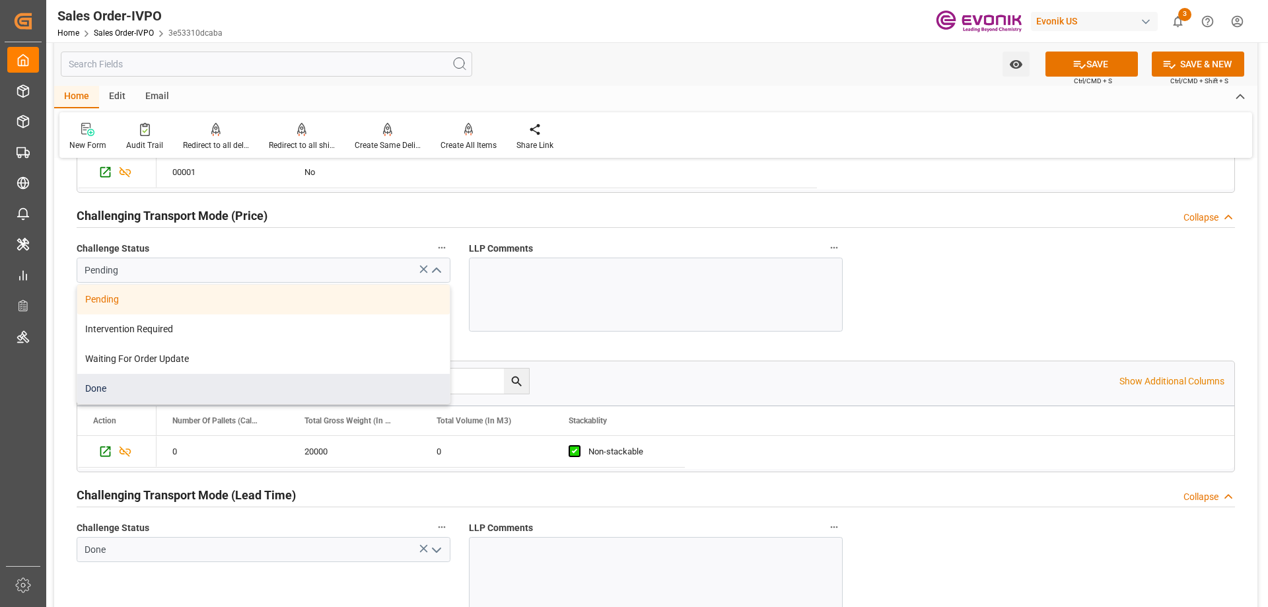
click at [139, 386] on div "Done" at bounding box center [263, 389] width 372 height 30
type input "Done"
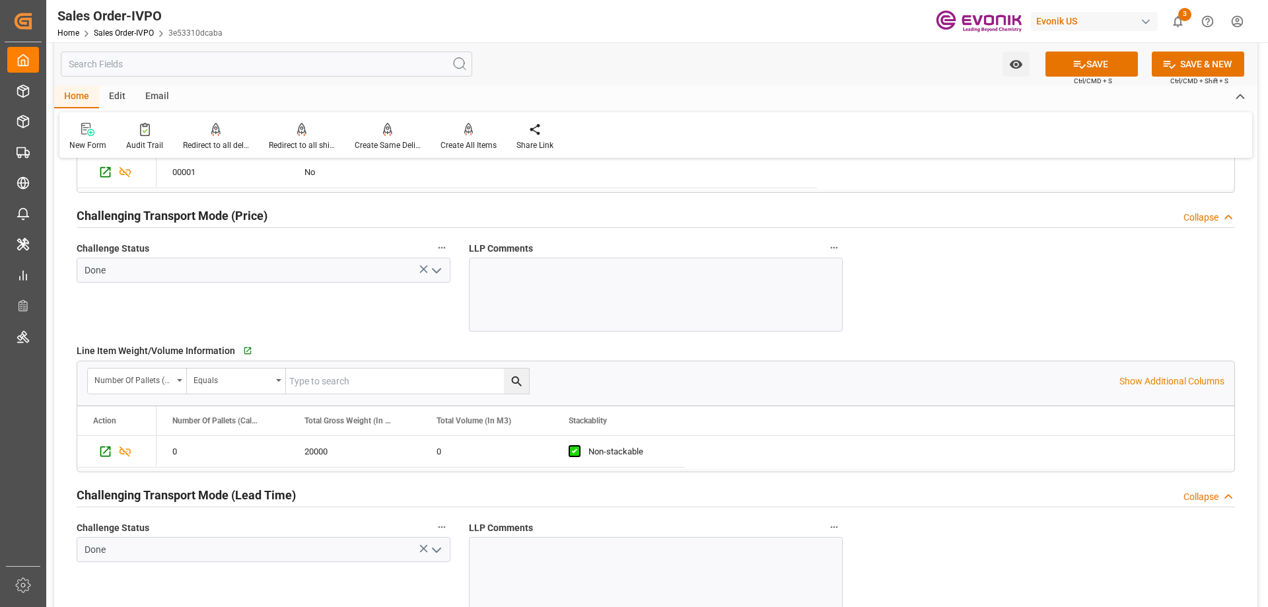
scroll to position [1519, 0]
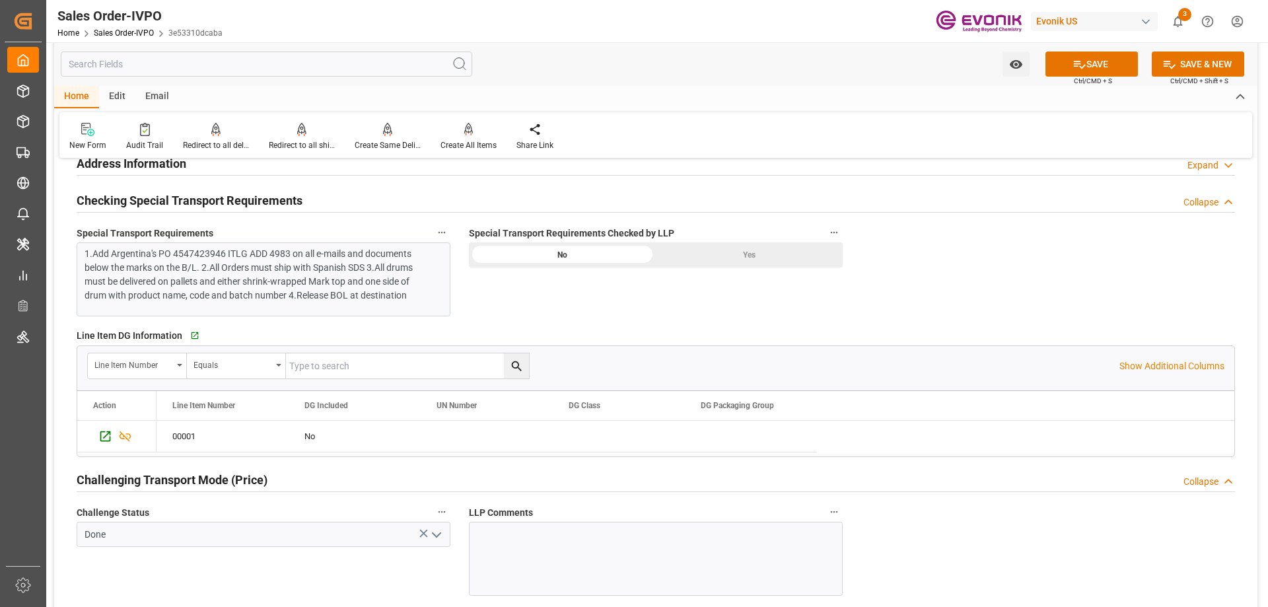
click at [680, 264] on div "Yes" at bounding box center [749, 254] width 187 height 25
click at [1061, 70] on button "SAVE" at bounding box center [1091, 64] width 92 height 25
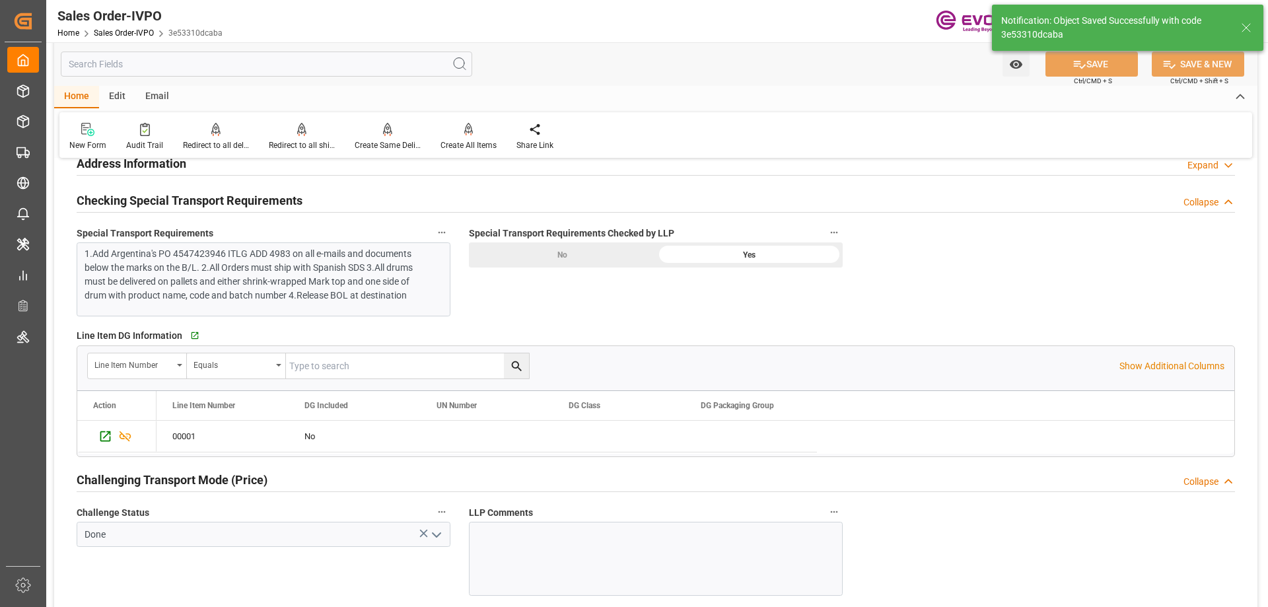
type input "[DATE] 20:18"
type input "No"
click at [465, 145] on div "Create All Items" at bounding box center [468, 145] width 56 height 12
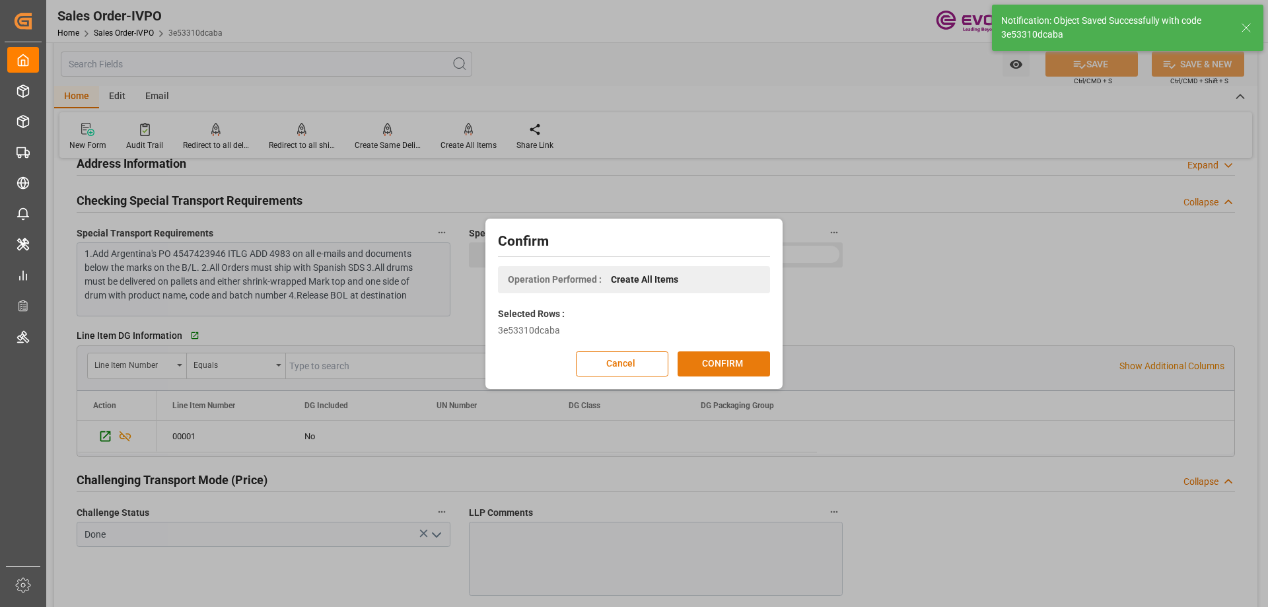
click at [724, 361] on button "CONFIRM" at bounding box center [724, 363] width 92 height 25
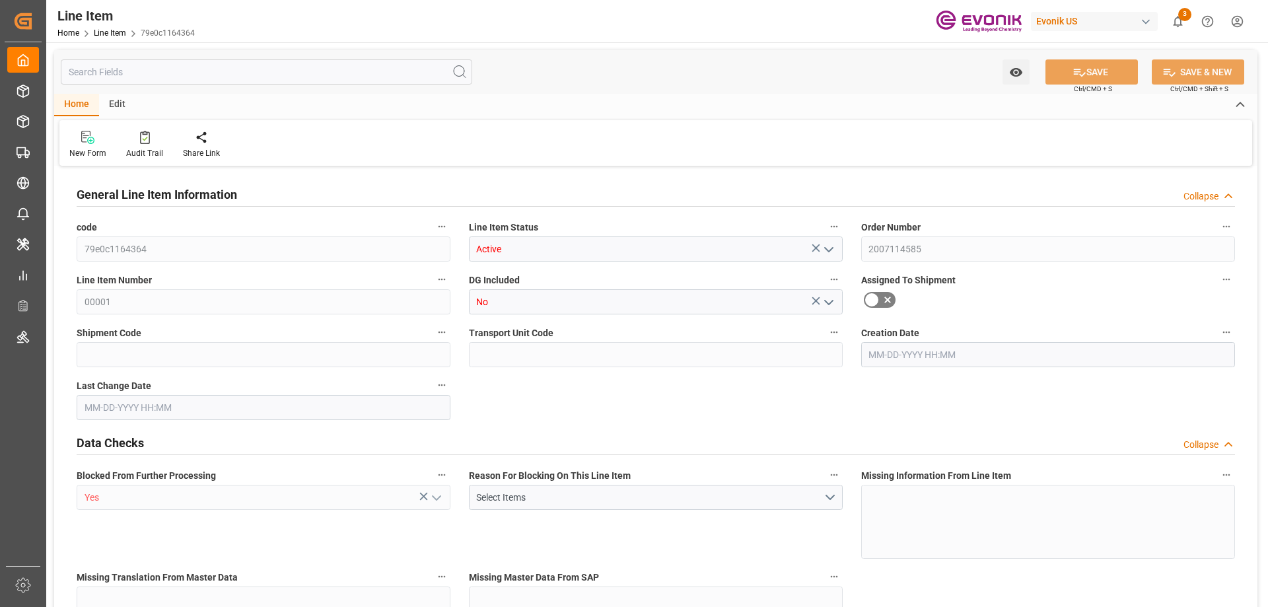
type input "0"
type input "20000"
type input "0"
type input "20000"
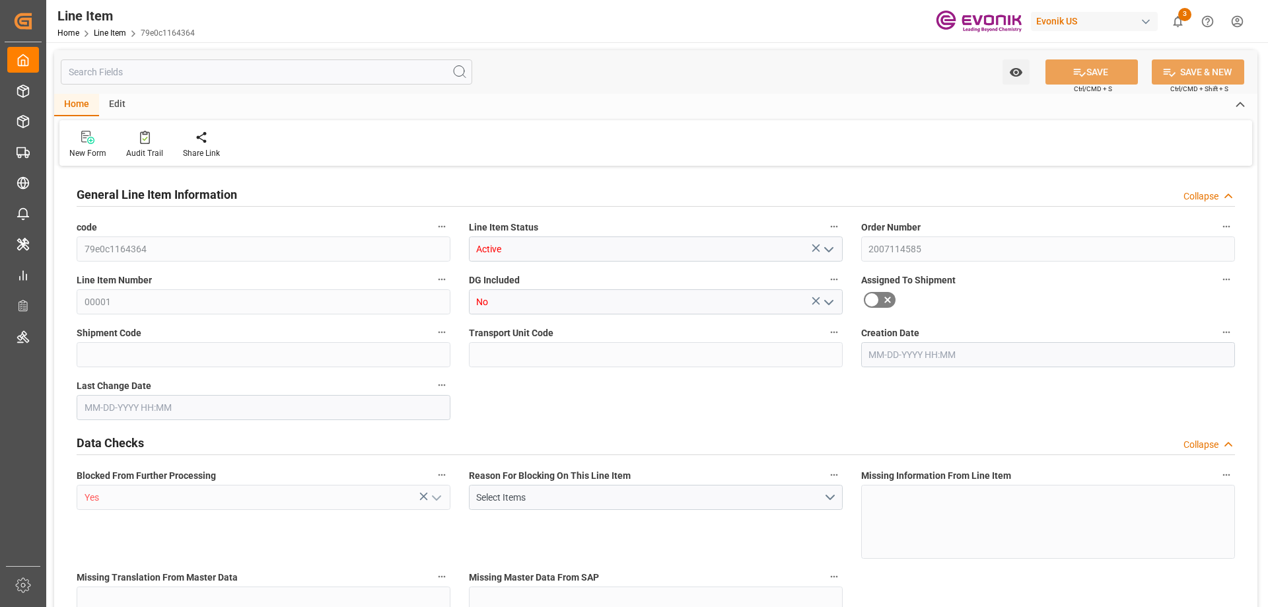
type input "94540"
type input "20000"
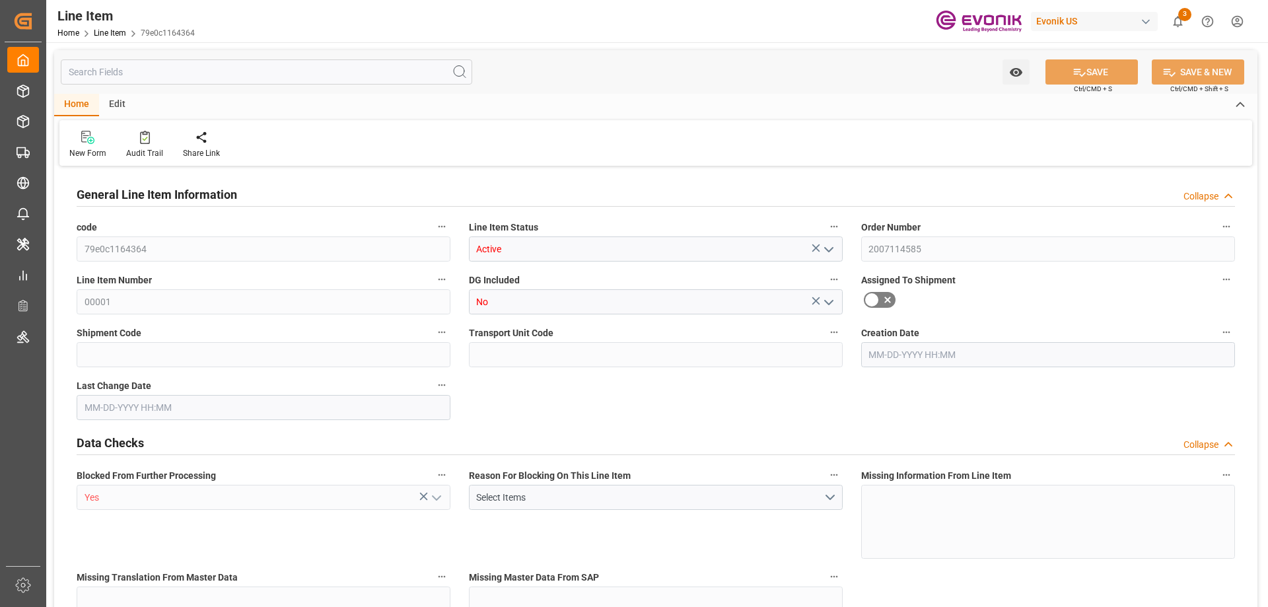
type input "20000"
type input "0"
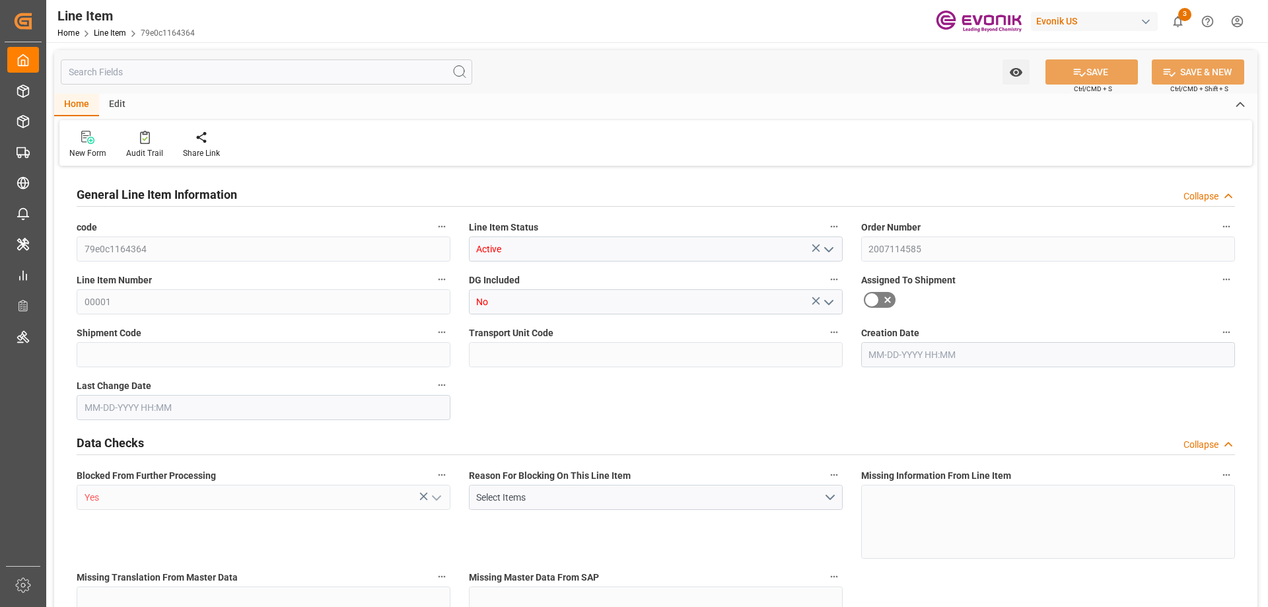
type input "0"
type input "[DATE] 20:35"
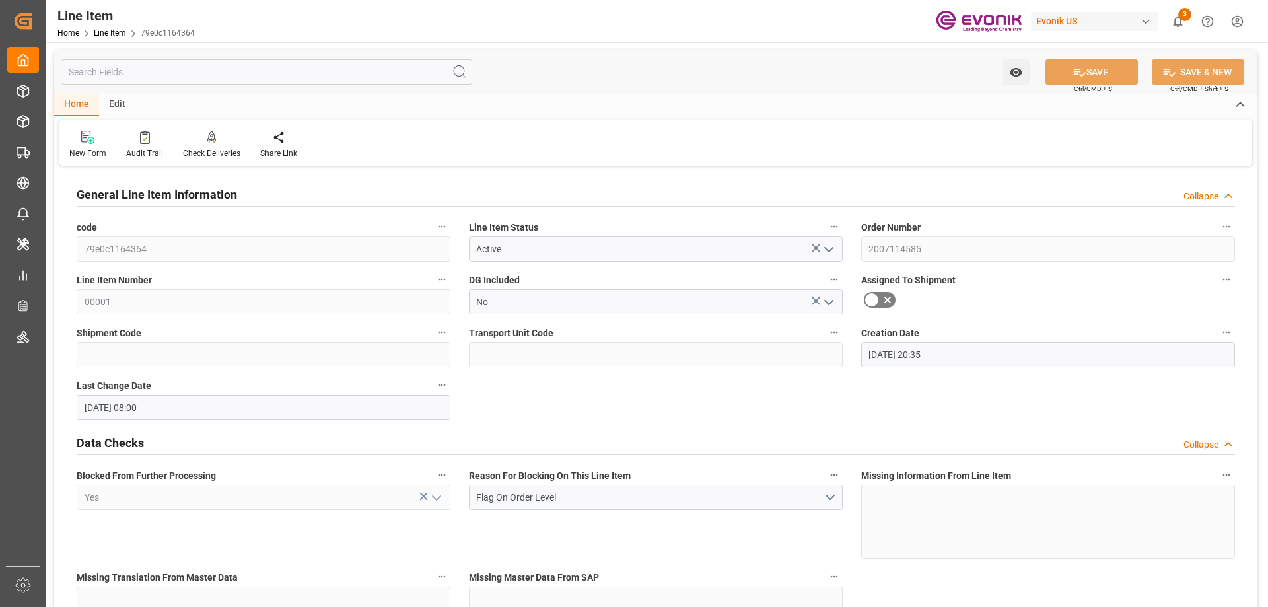
type input "[DATE] 08:00"
type input "[DATE]"
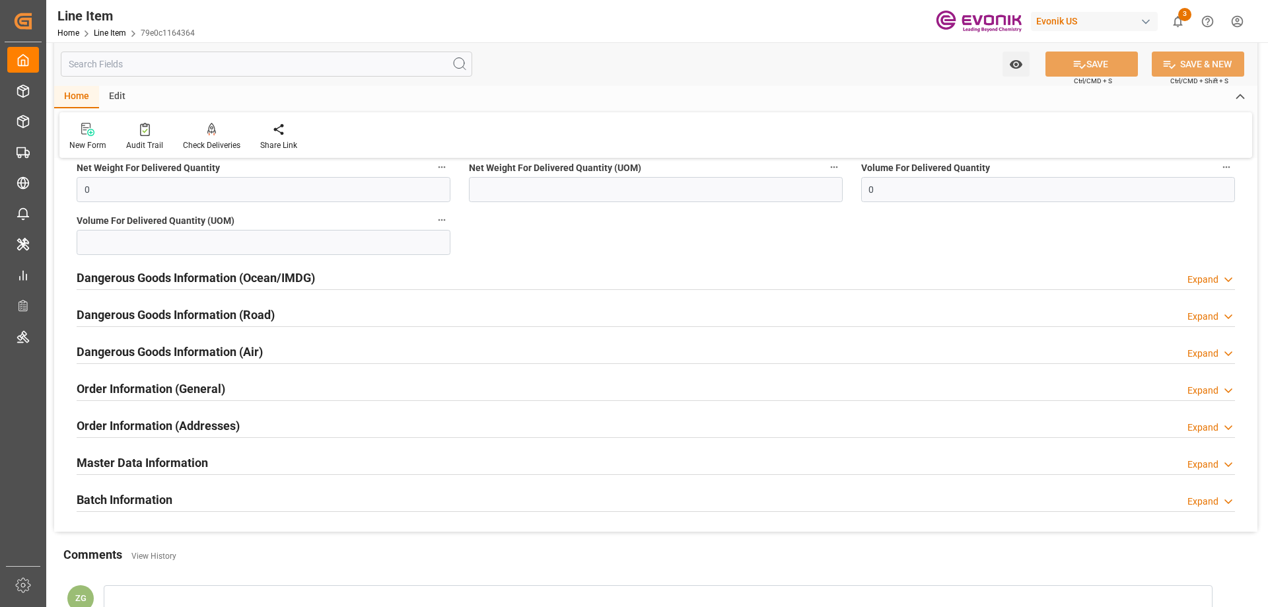
scroll to position [1651, 0]
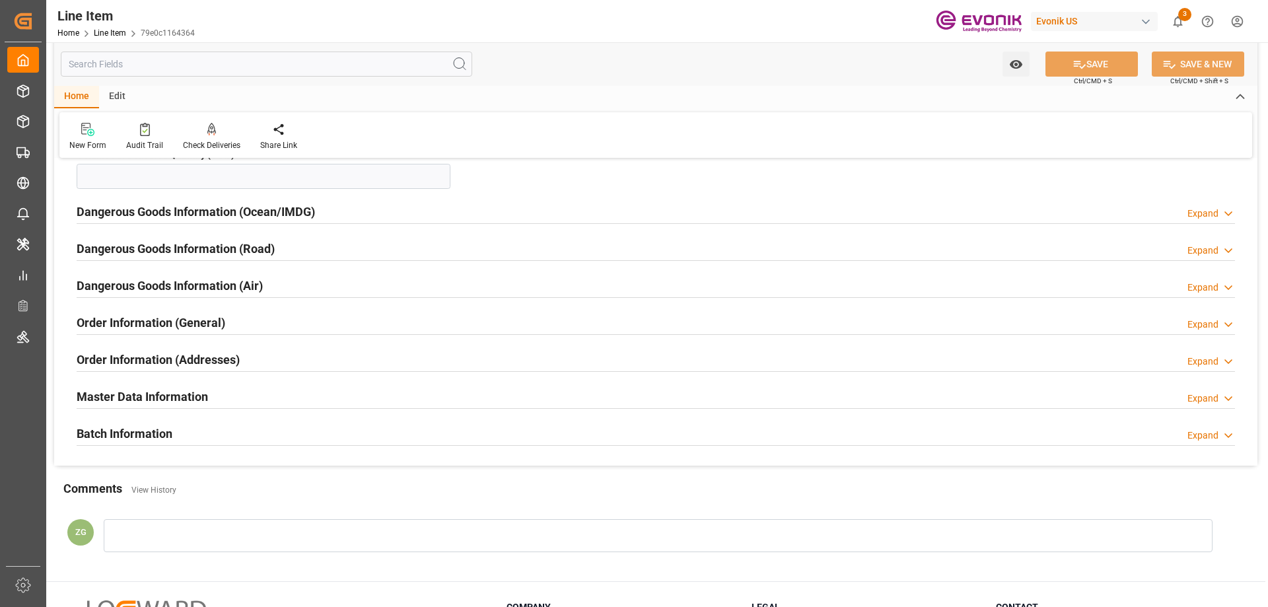
click at [433, 398] on div "Master Data Information Expand" at bounding box center [656, 395] width 1158 height 25
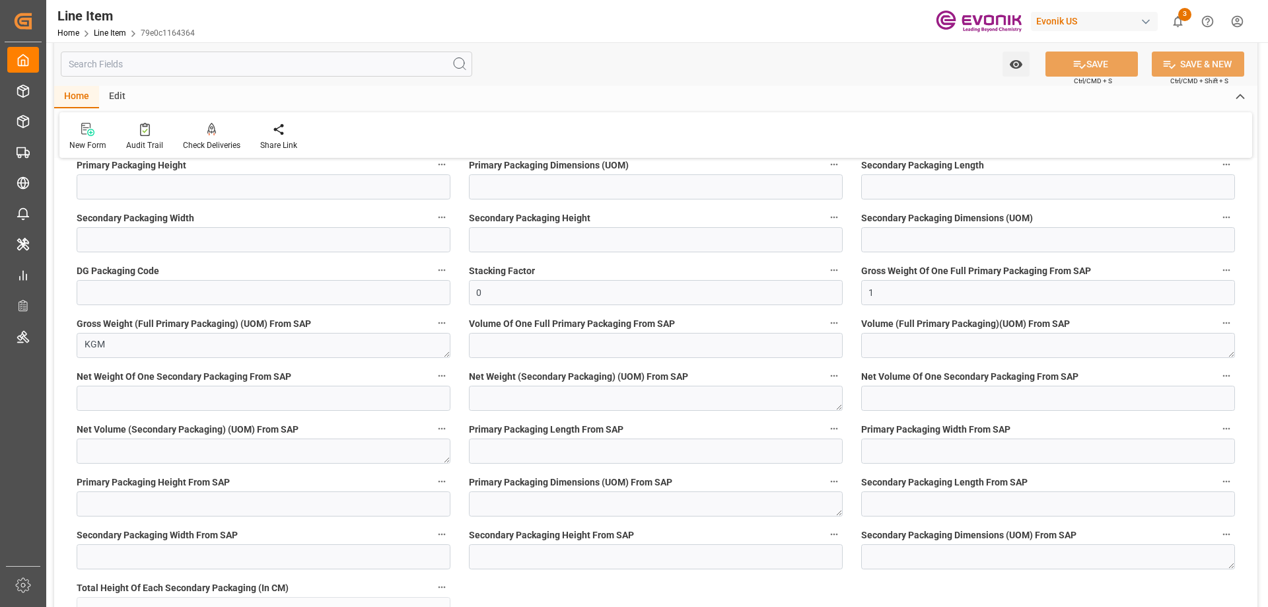
scroll to position [2443, 0]
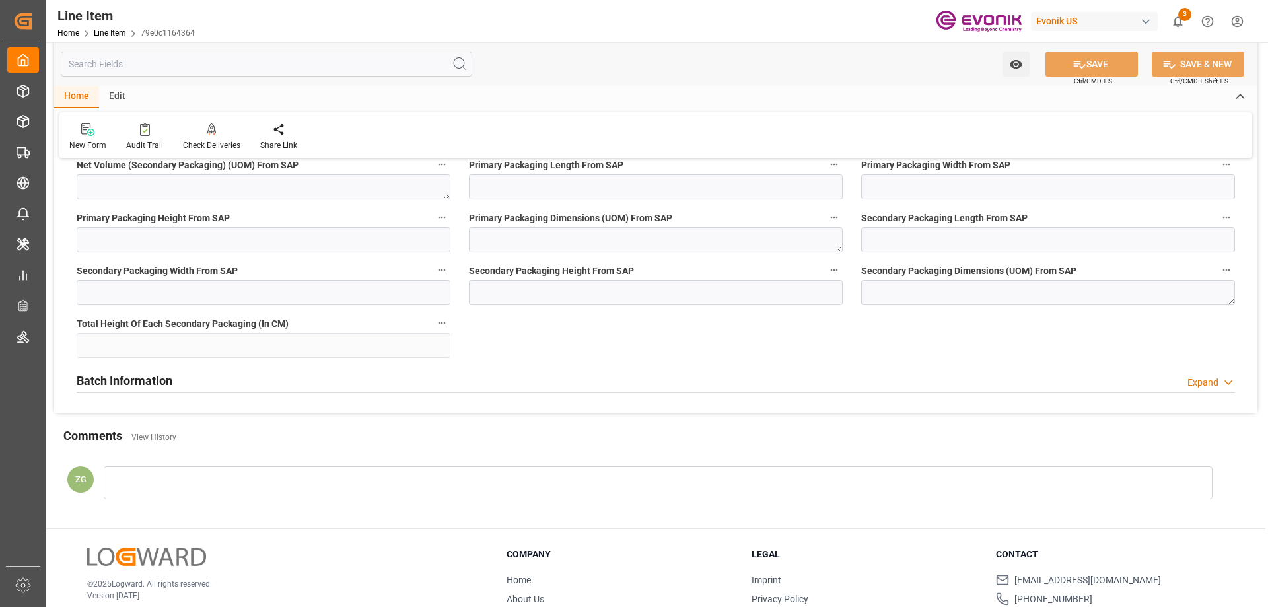
click at [172, 386] on h2 "Batch Information" at bounding box center [125, 381] width 96 height 18
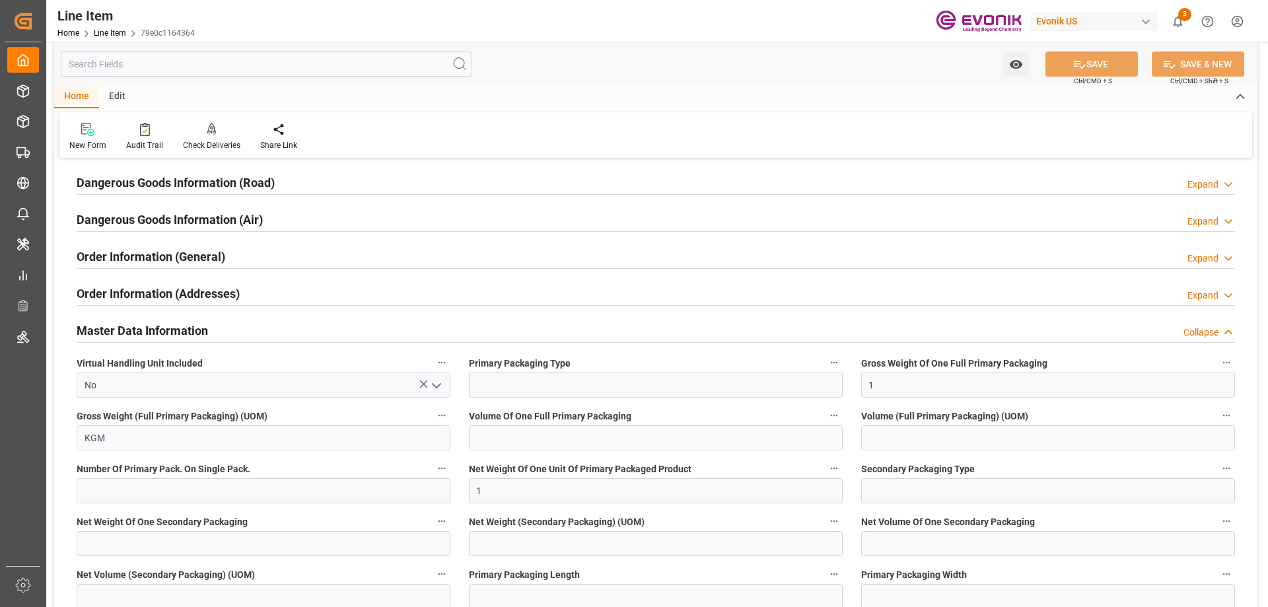
scroll to position [1651, 0]
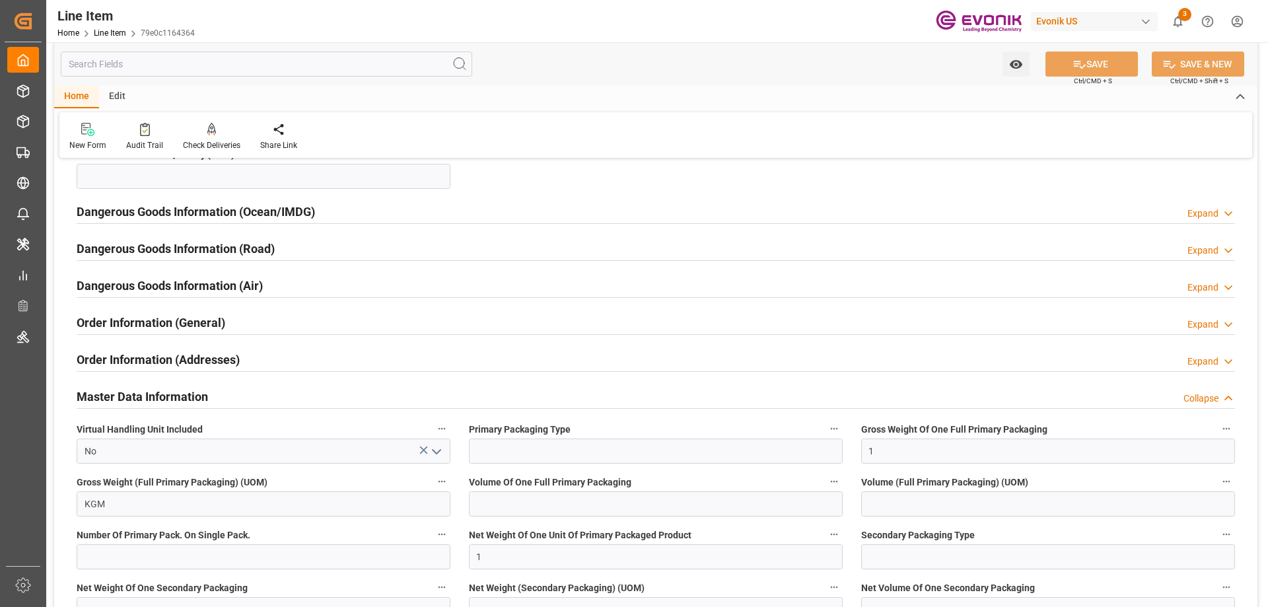
click at [191, 395] on h2 "Master Data Information" at bounding box center [142, 397] width 131 height 18
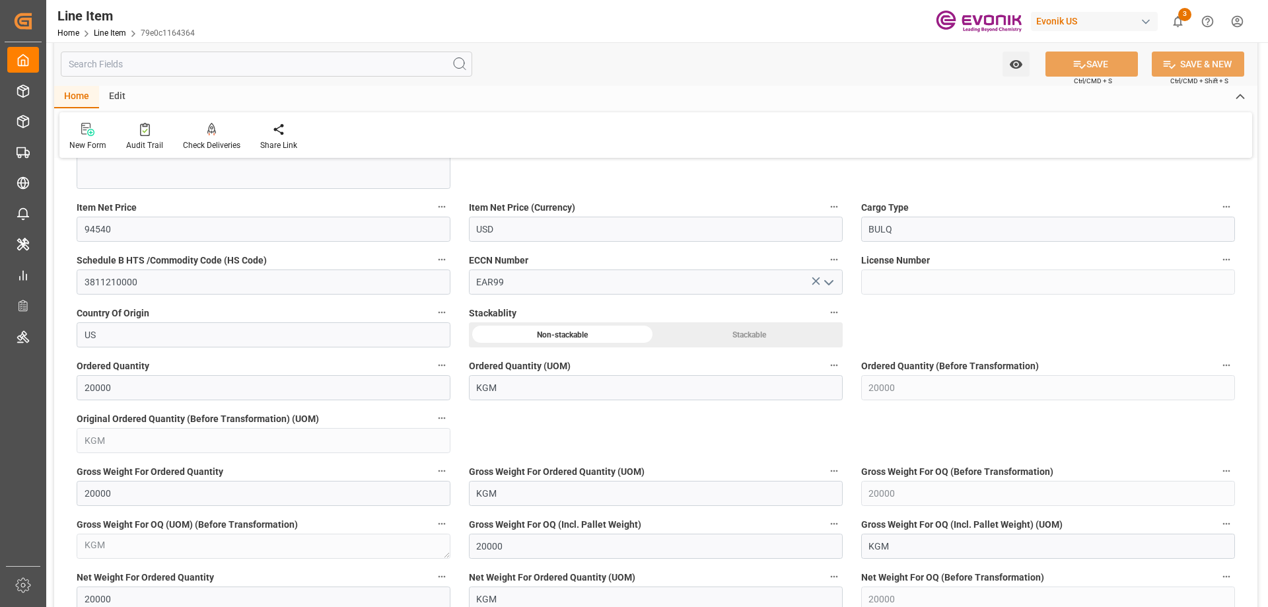
scroll to position [924, 0]
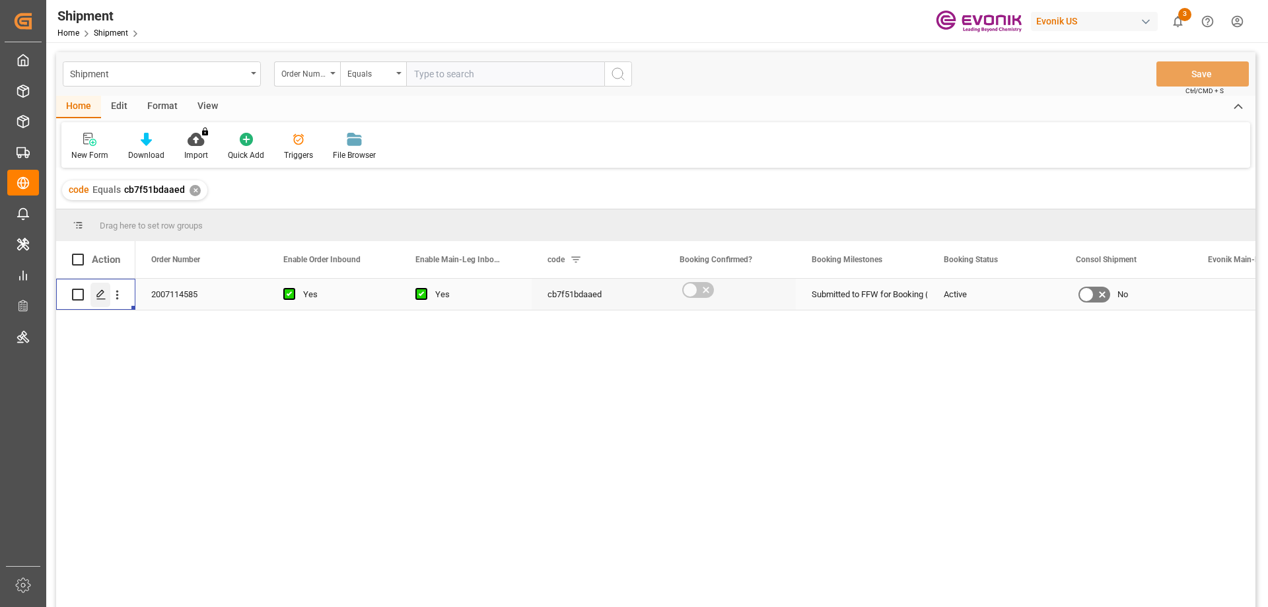
click at [104, 295] on icon "Press SPACE to select this row." at bounding box center [101, 294] width 11 height 11
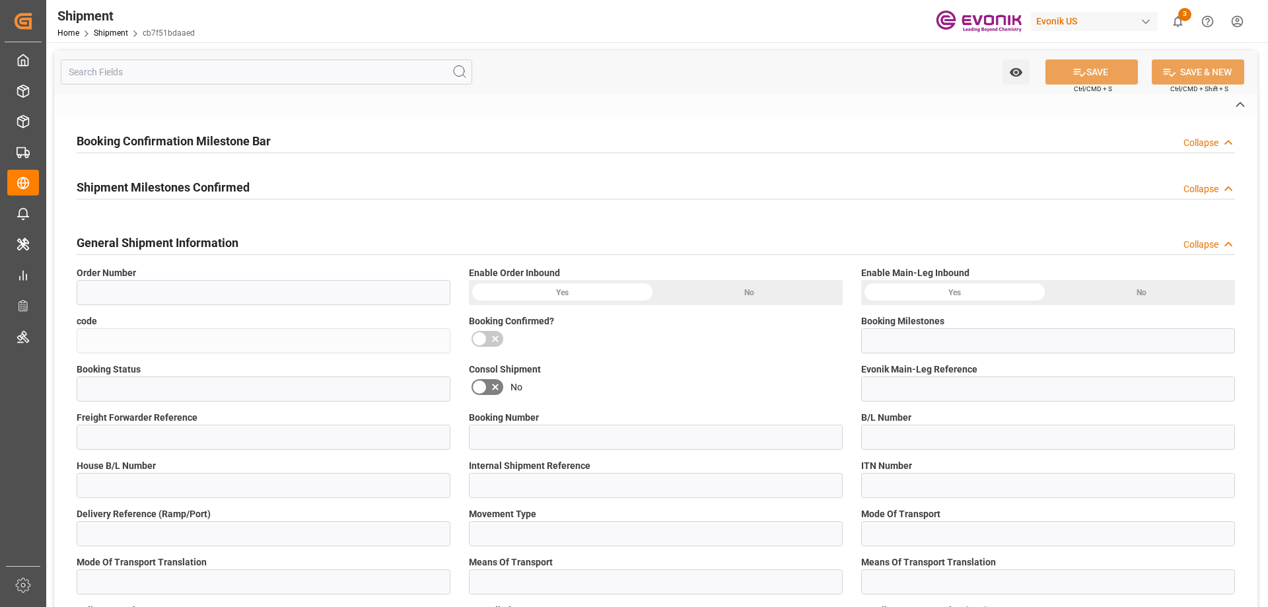
type input "2007114585"
type input "cb7f51bdaaed"
type input "Submitted to FFW for Booking (Pending)"
type input "Active"
type input "D2P"
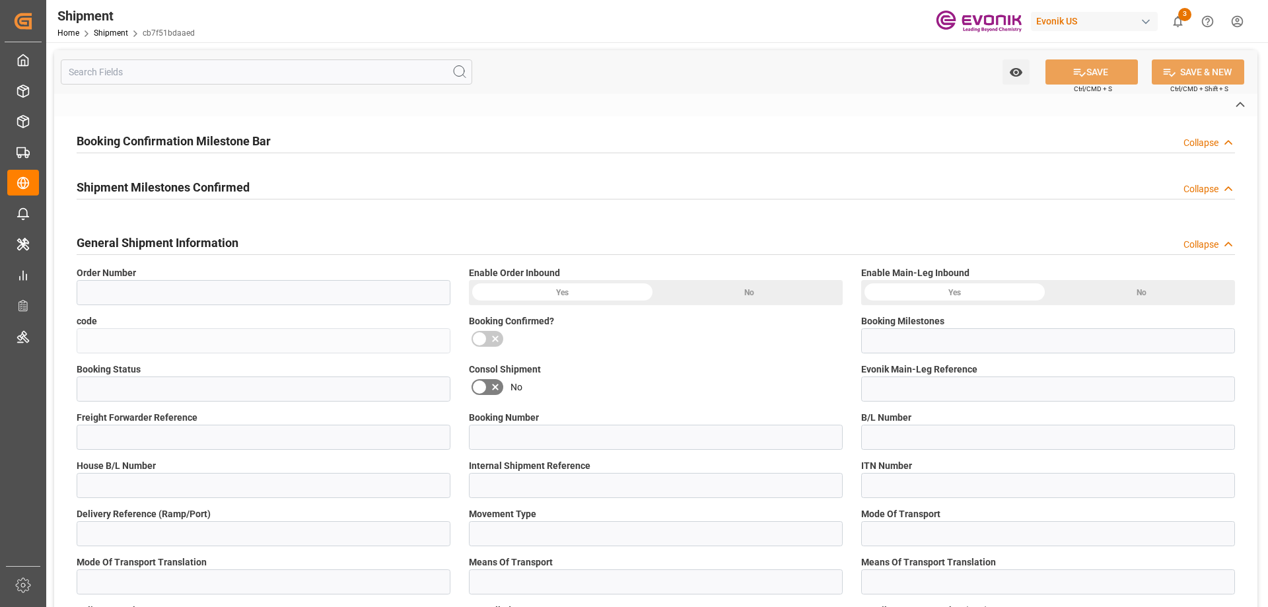
type input "45"
type input "FCL"
type input "0024"
type input "20TANK"
type input "0090024189"
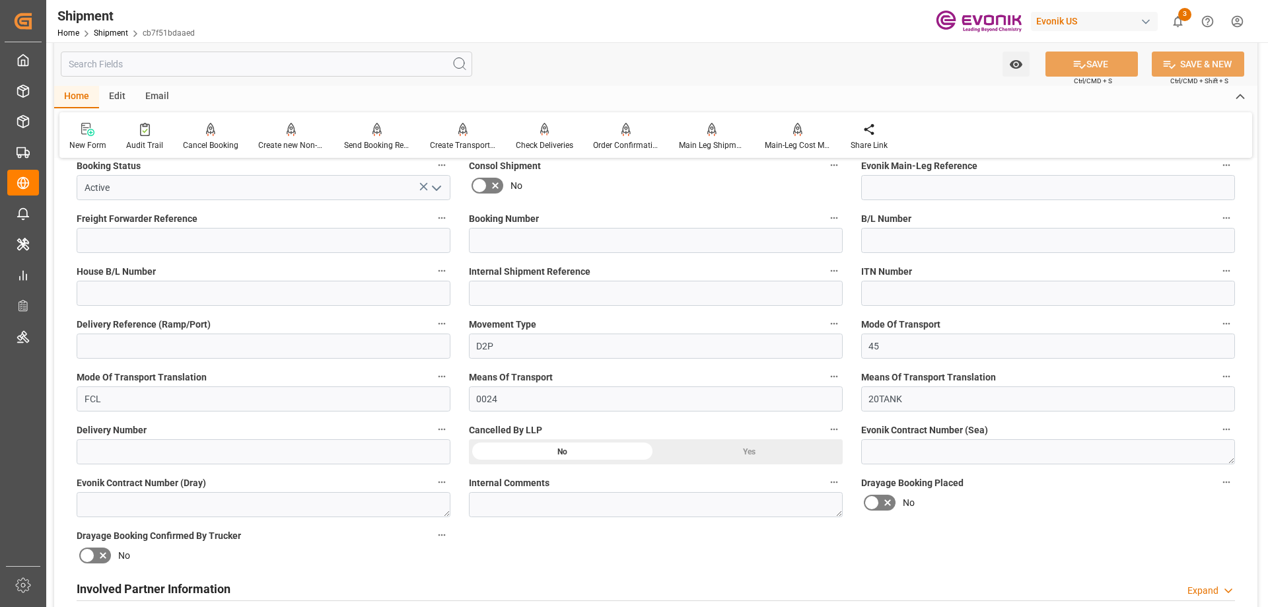
scroll to position [528, 0]
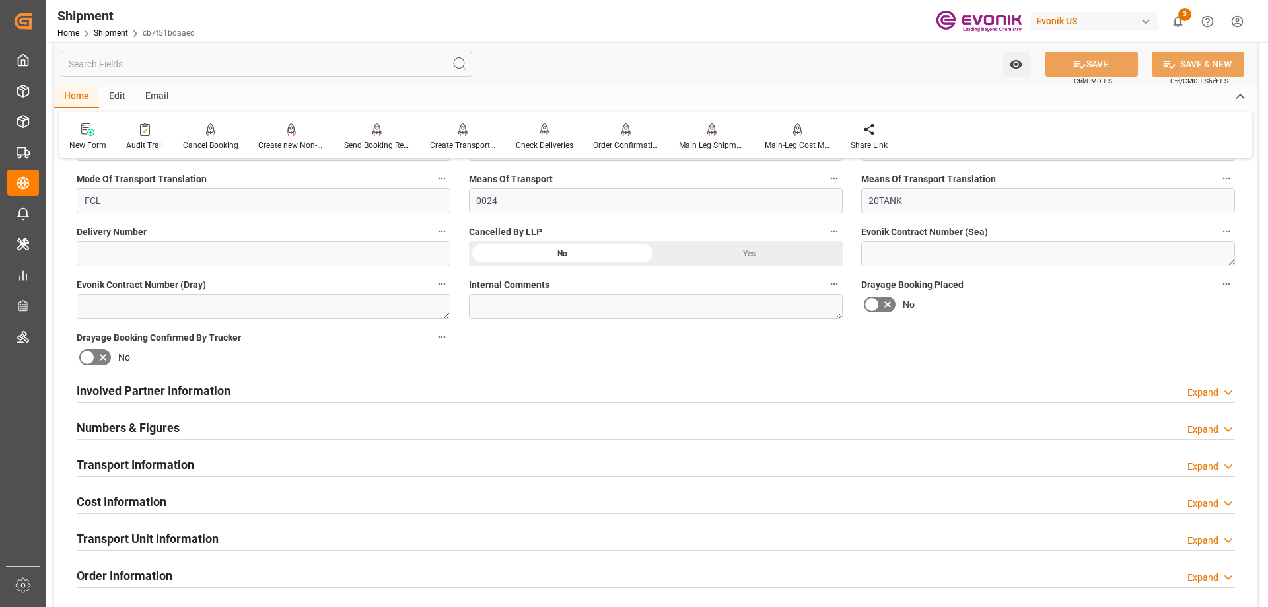
click at [238, 380] on div "Involved Partner Information Expand" at bounding box center [656, 389] width 1158 height 25
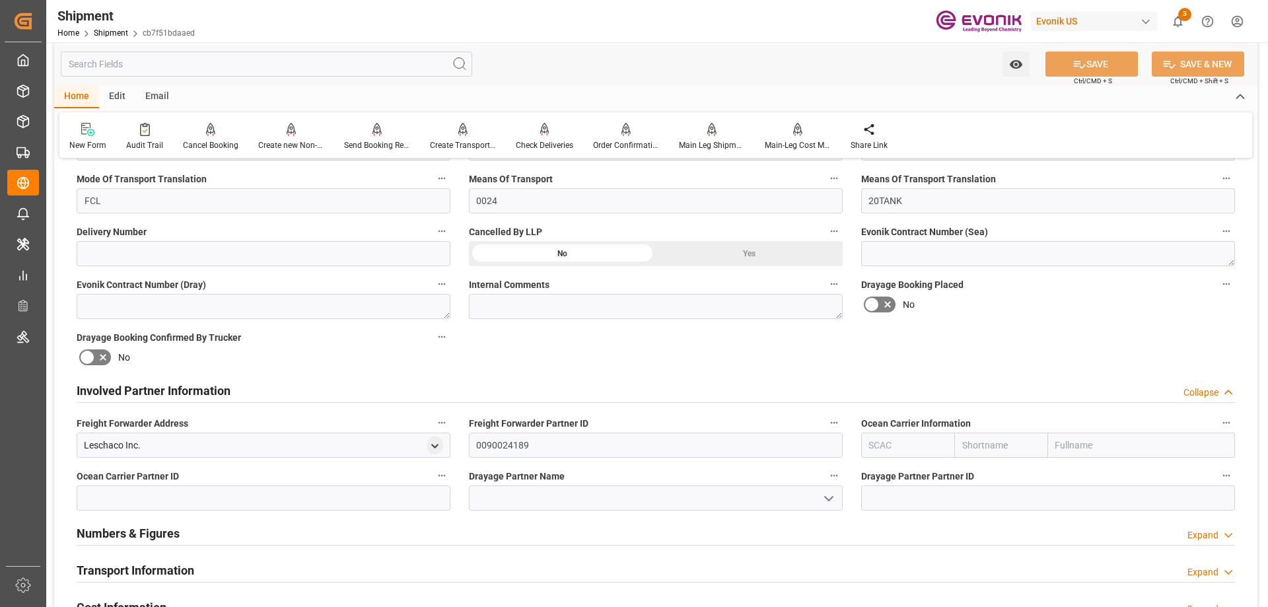
click at [1085, 447] on input "text" at bounding box center [1141, 445] width 187 height 25
type input "hoyer"
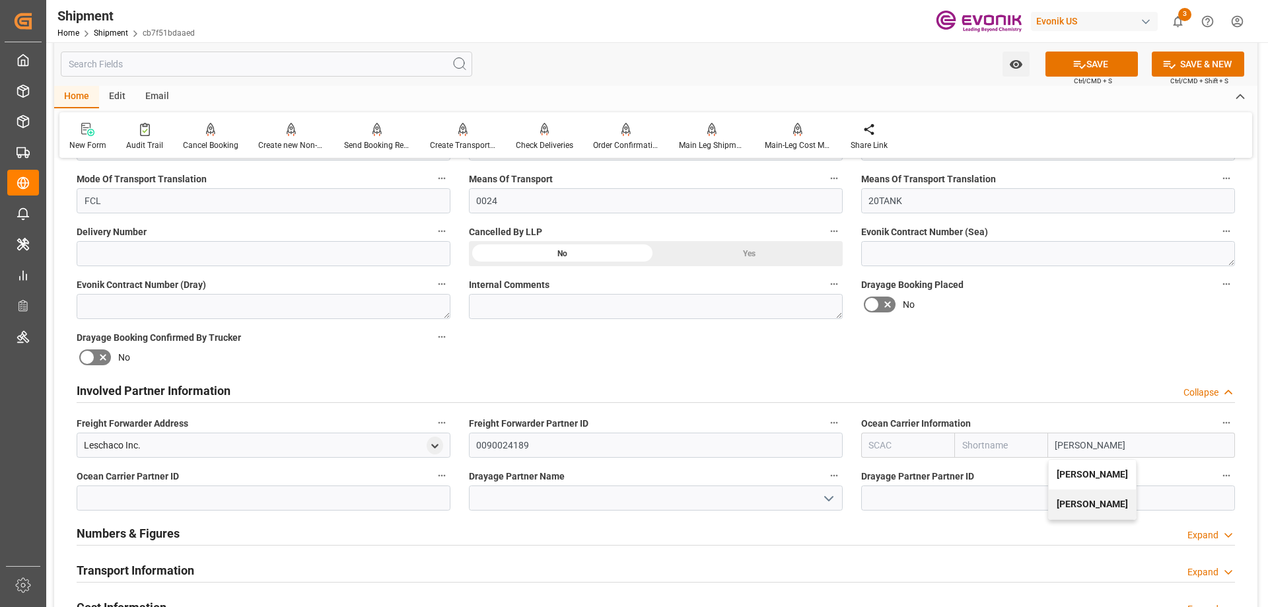
click at [1075, 472] on b "[PERSON_NAME]" at bounding box center [1092, 474] width 71 height 11
type input "HOYR"
type input "[PERSON_NAME]"
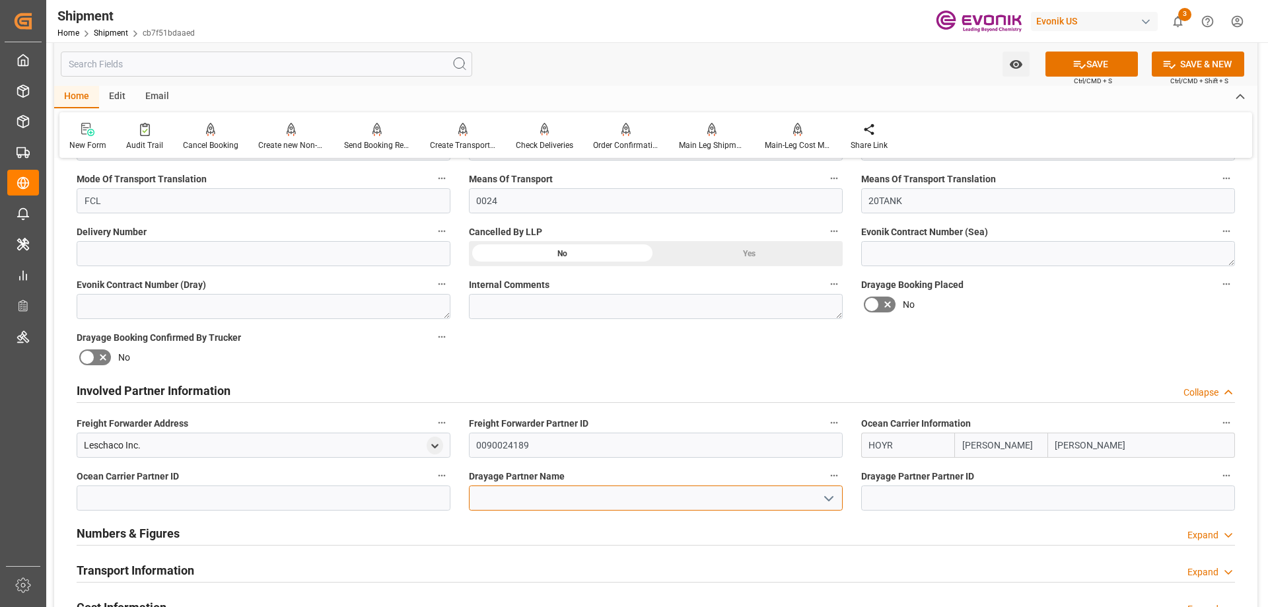
click at [728, 495] on input at bounding box center [656, 497] width 374 height 25
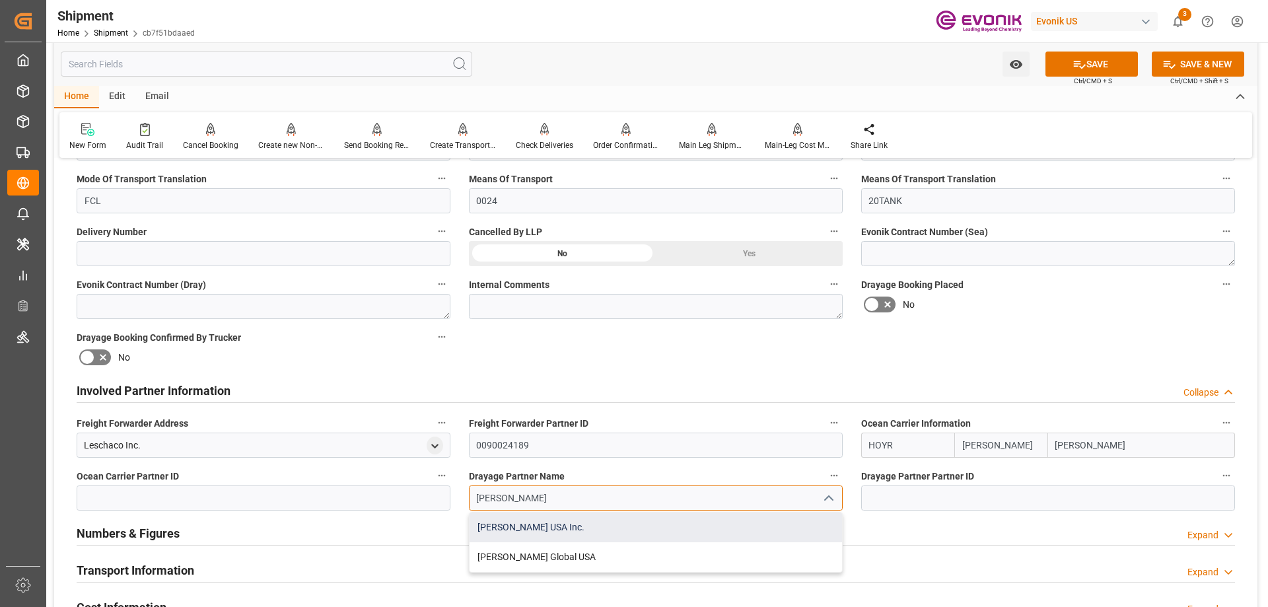
click at [580, 525] on div "[PERSON_NAME] USA Inc." at bounding box center [656, 527] width 372 height 30
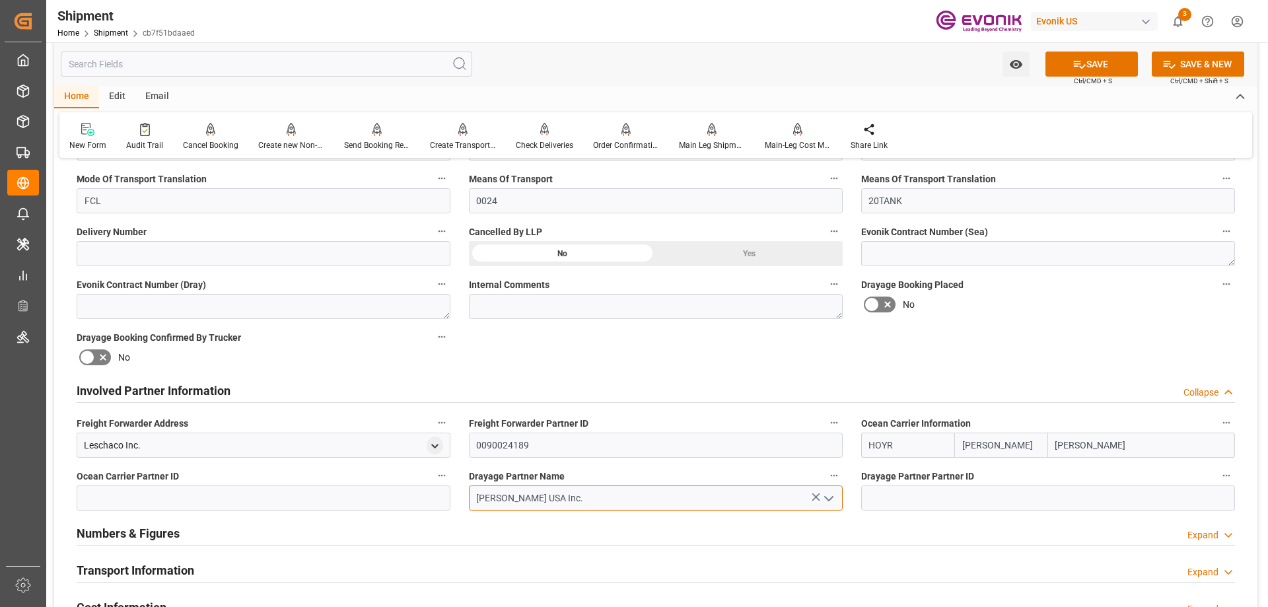
type input "[PERSON_NAME] USA Inc."
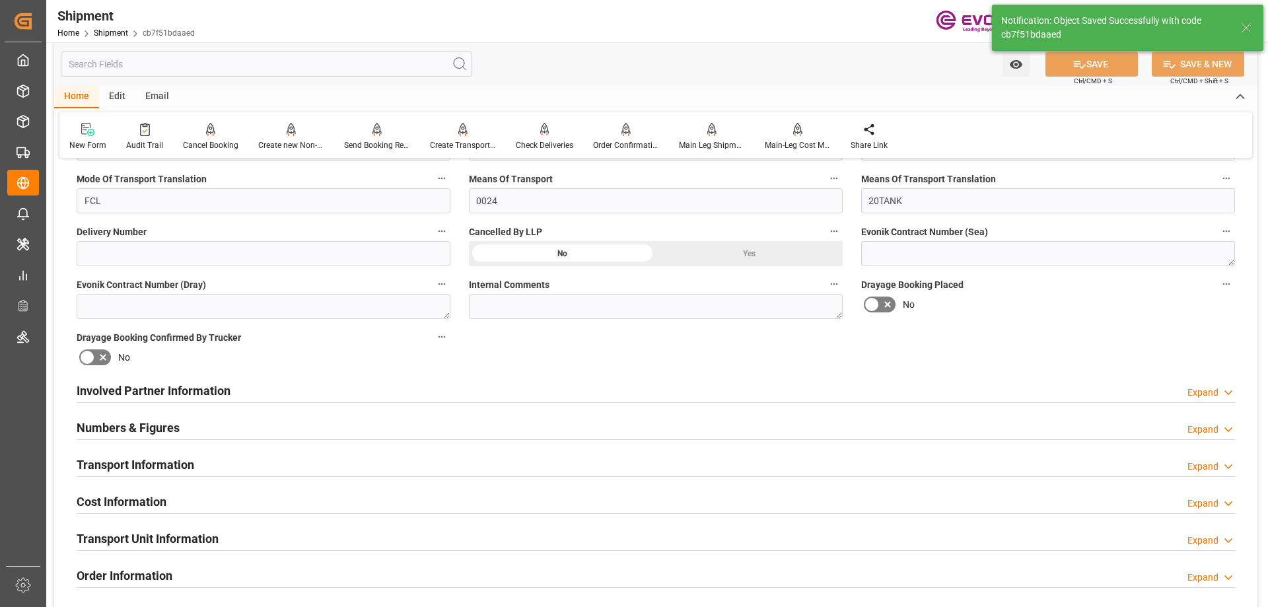
click at [158, 391] on h2 "Involved Partner Information" at bounding box center [154, 391] width 154 height 18
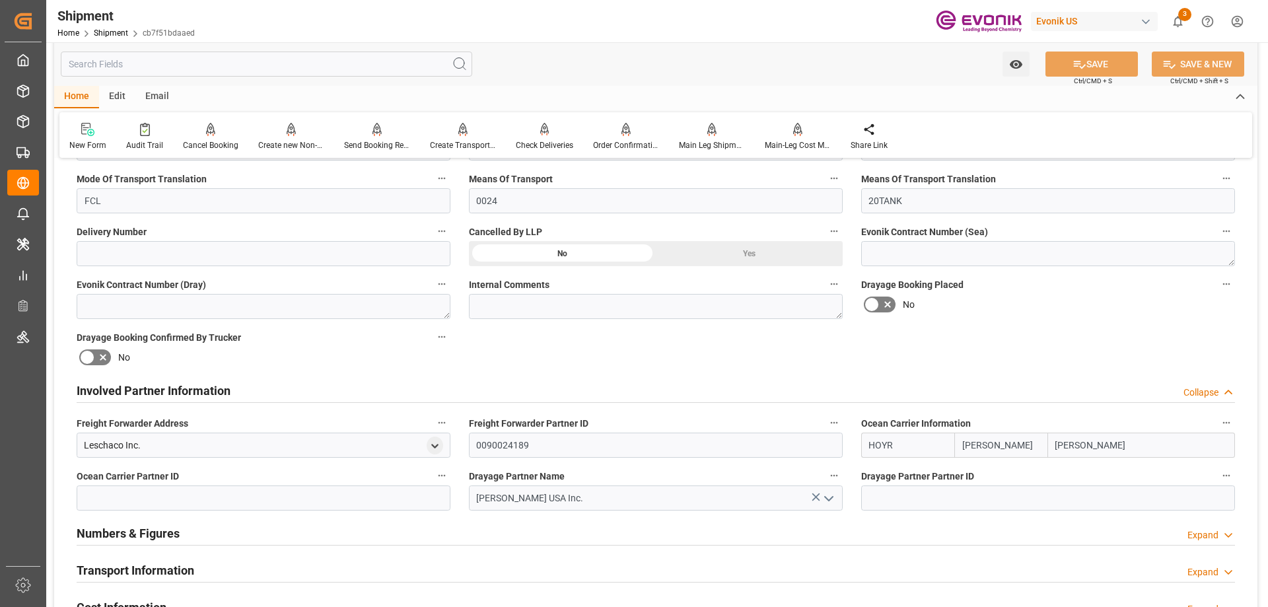
click at [131, 566] on h2 "Transport Information" at bounding box center [136, 570] width 118 height 18
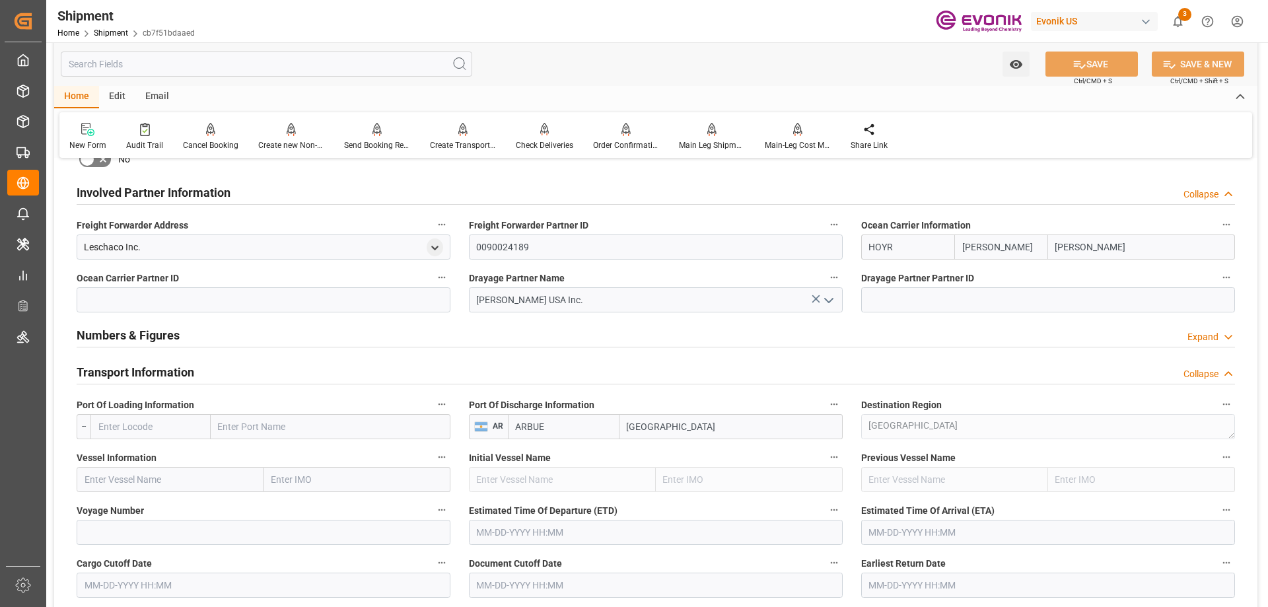
scroll to position [792, 0]
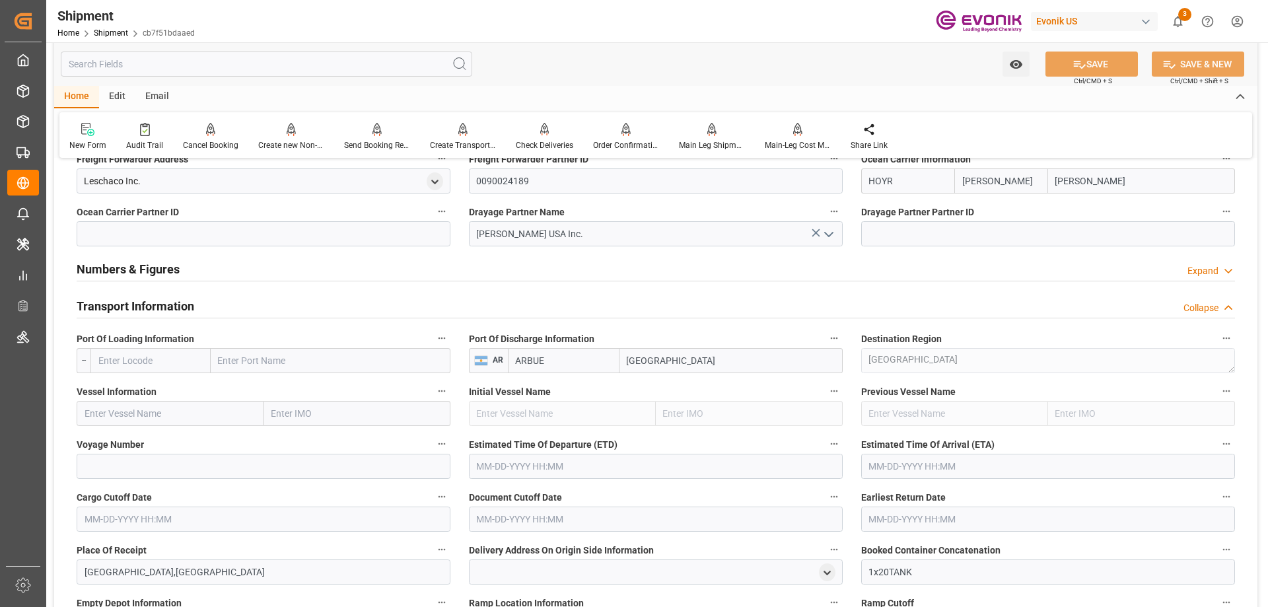
click at [108, 353] on input "text" at bounding box center [150, 360] width 120 height 25
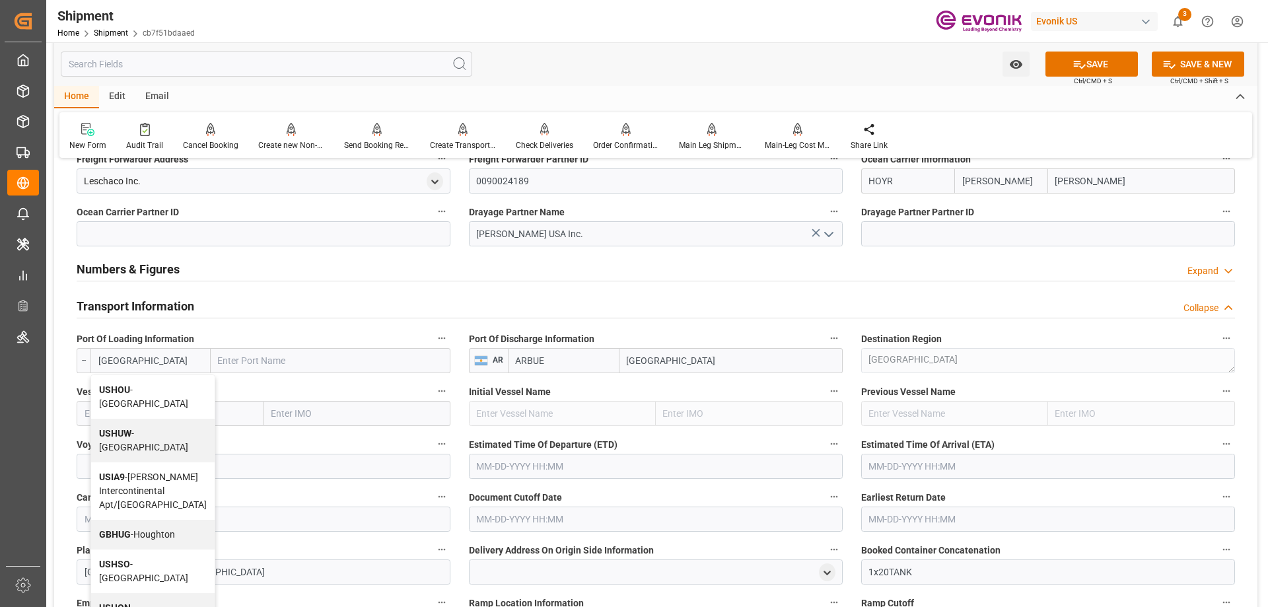
click at [132, 392] on span "USHOU - Houston" at bounding box center [143, 396] width 89 height 24
type input "USHOU"
type input "[GEOGRAPHIC_DATA]"
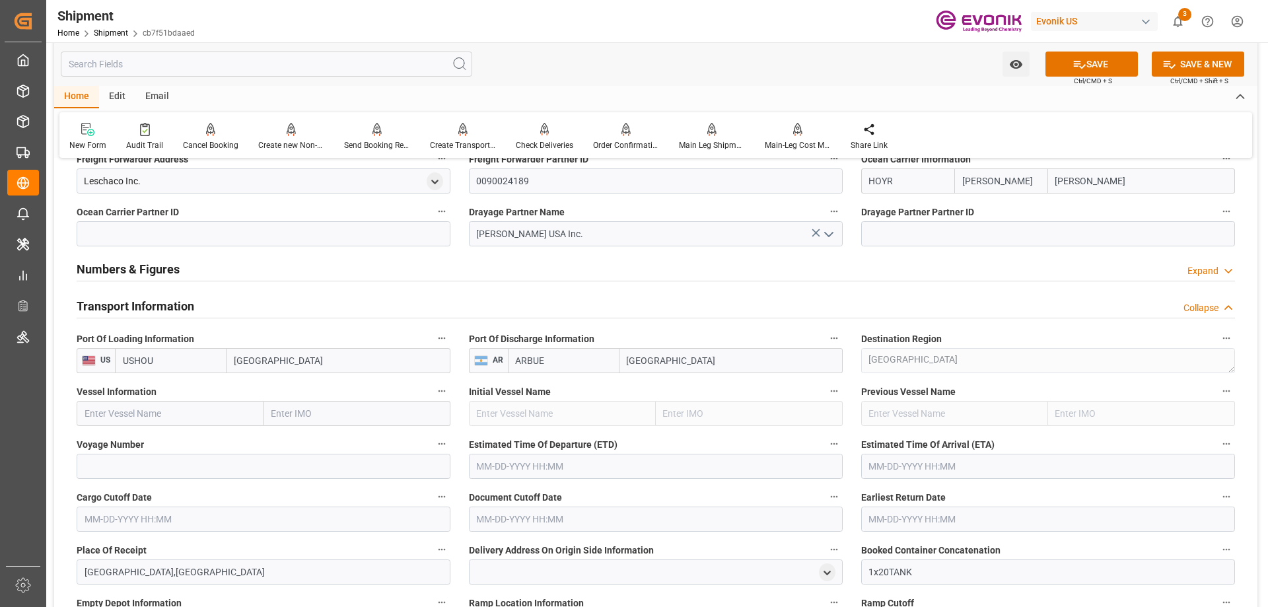
type input "USHOU"
click at [193, 423] on input "text" at bounding box center [170, 413] width 187 height 25
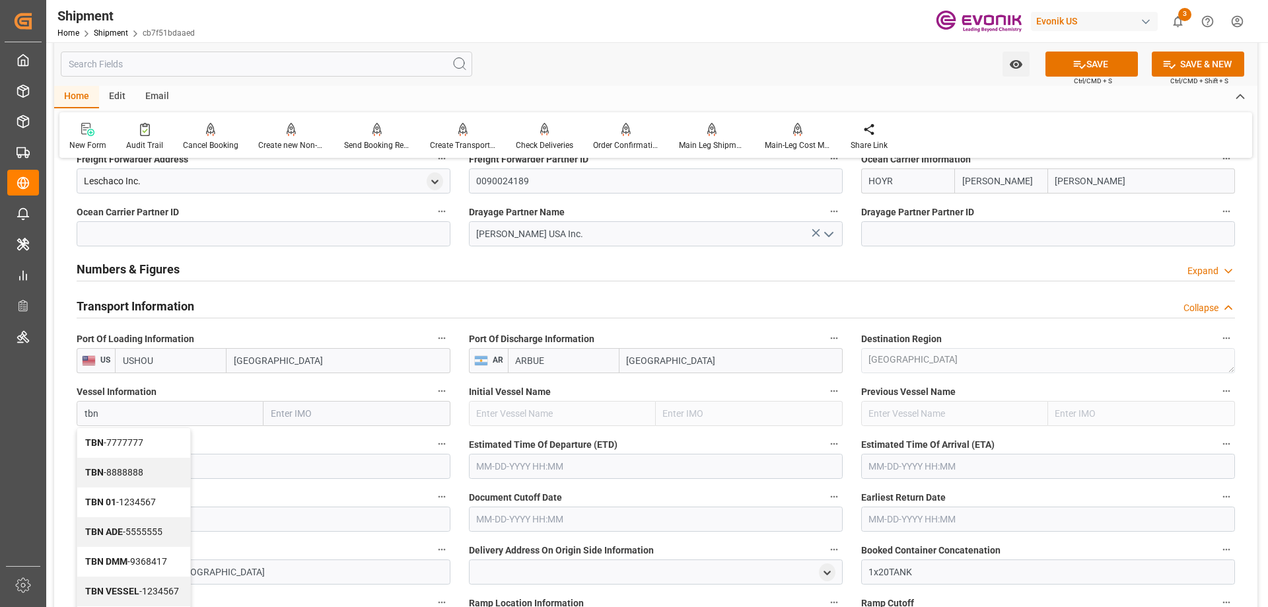
click at [143, 437] on span "TBN - 7777777" at bounding box center [114, 442] width 58 height 11
type input "TBN"
type input "7777777"
type input "TBN"
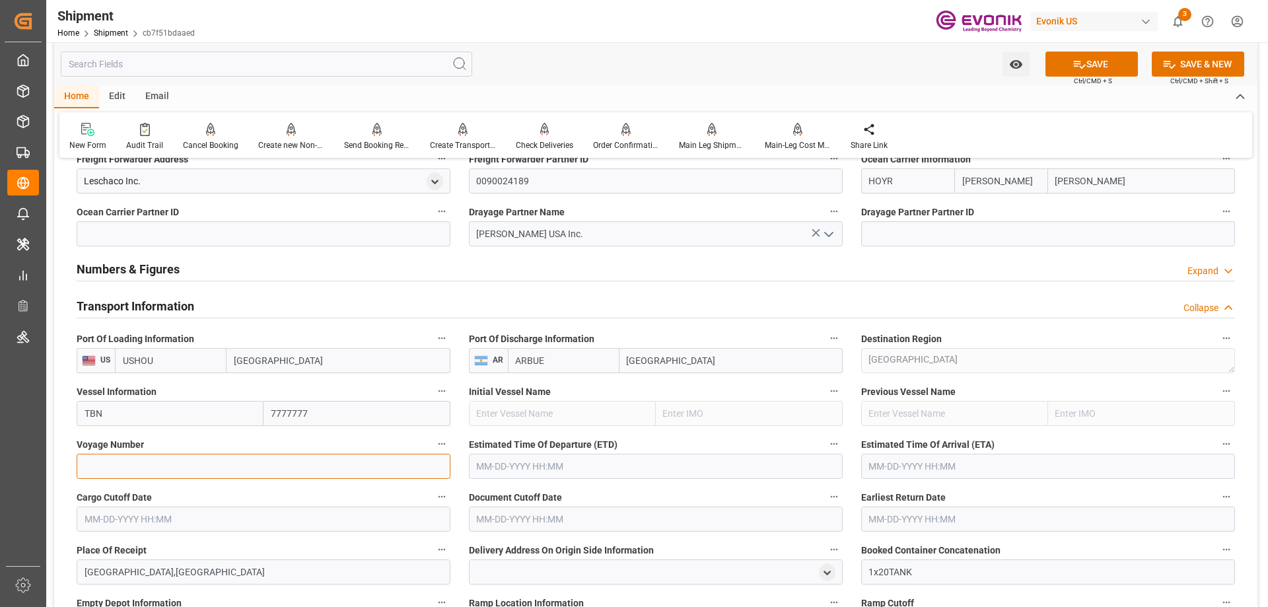
click at [221, 461] on input at bounding box center [264, 466] width 374 height 25
type input "0"
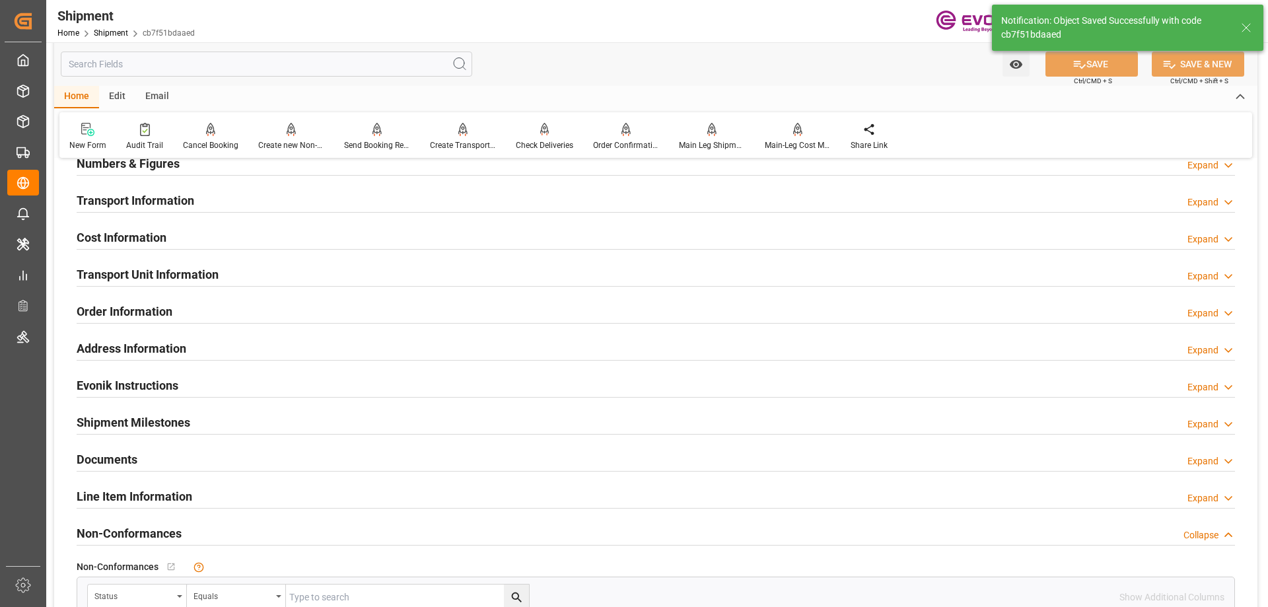
type input "TBN"
type input "7777777"
click at [134, 199] on h2 "Transport Information" at bounding box center [136, 200] width 118 height 18
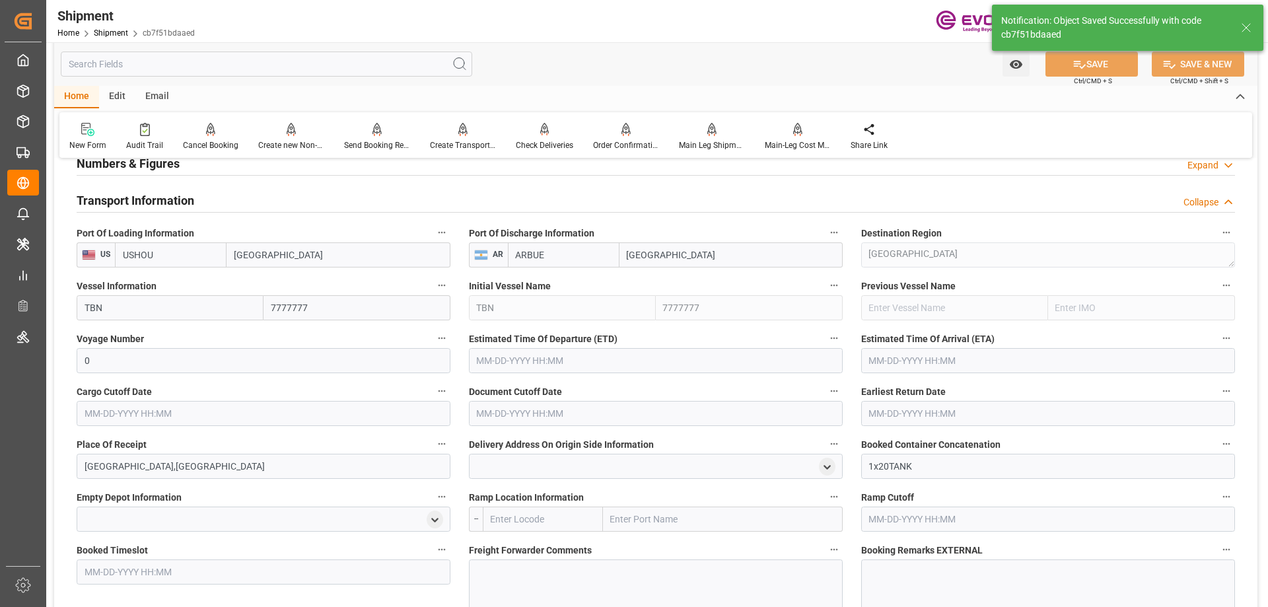
click at [149, 417] on input "text" at bounding box center [264, 413] width 374 height 25
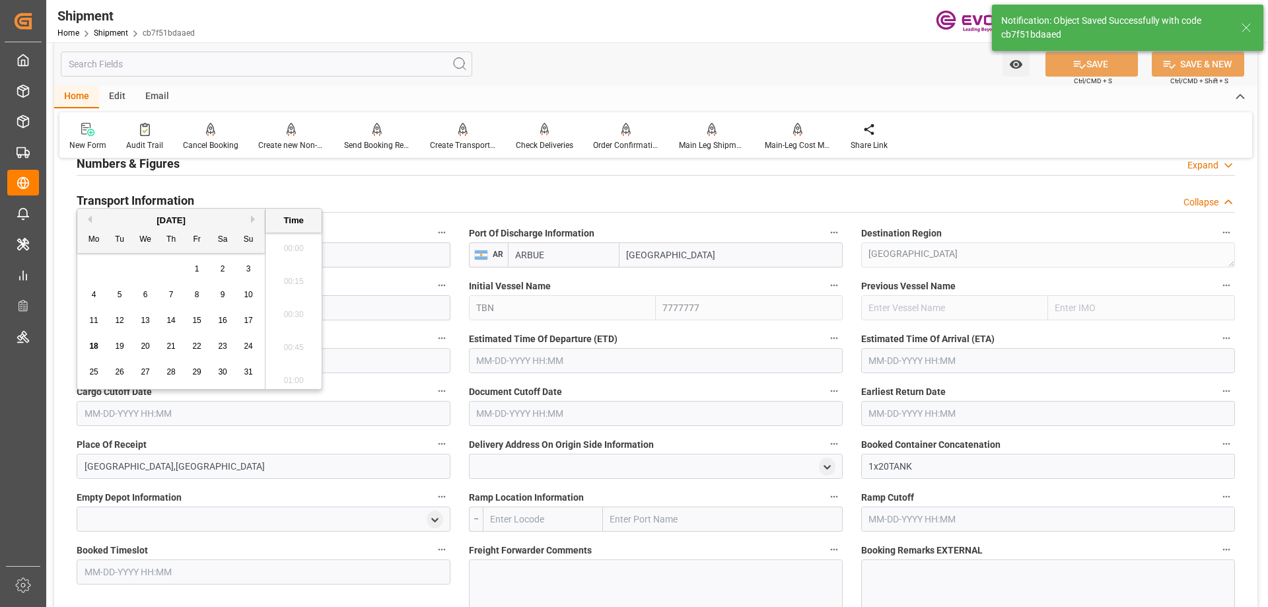
scroll to position [2085, 0]
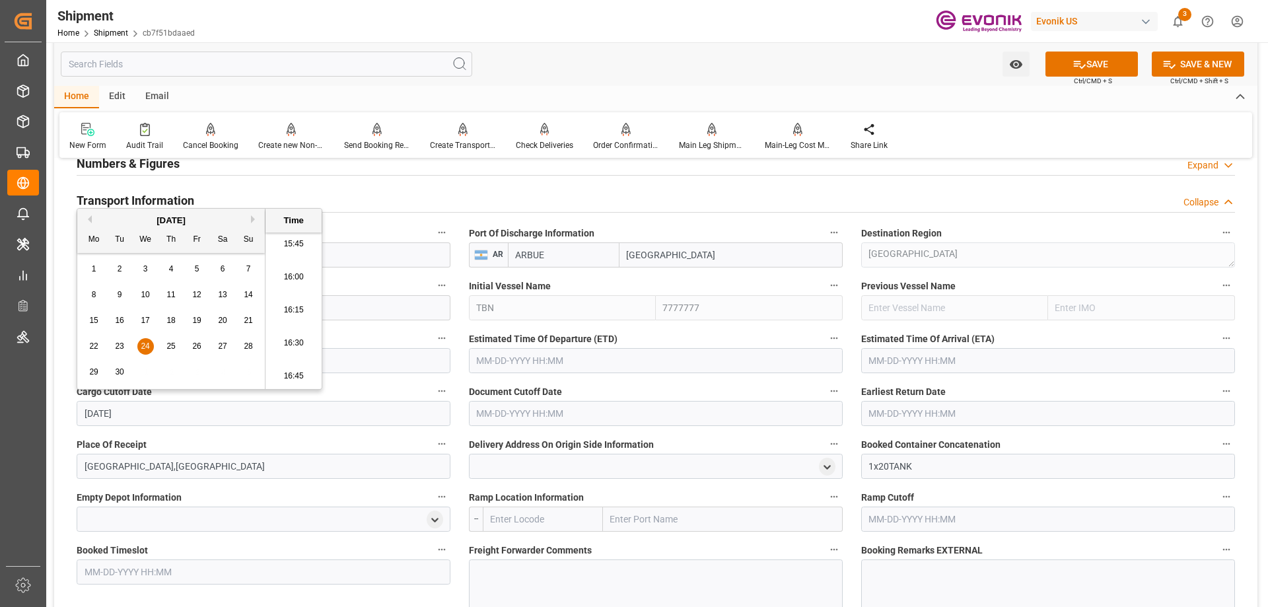
type input "9/24/2025"
type input "[DATE] 00:00"
drag, startPoint x: 166, startPoint y: 413, endPoint x: 51, endPoint y: 421, distance: 115.2
click at [51, 421] on div "Watch Option SAVE Ctrl/CMD + S SAVE & NEW Ctrl/CMD + Shift + S Home Edit Email …" at bounding box center [655, 263] width 1219 height 2027
click at [522, 423] on input "text" at bounding box center [656, 413] width 374 height 25
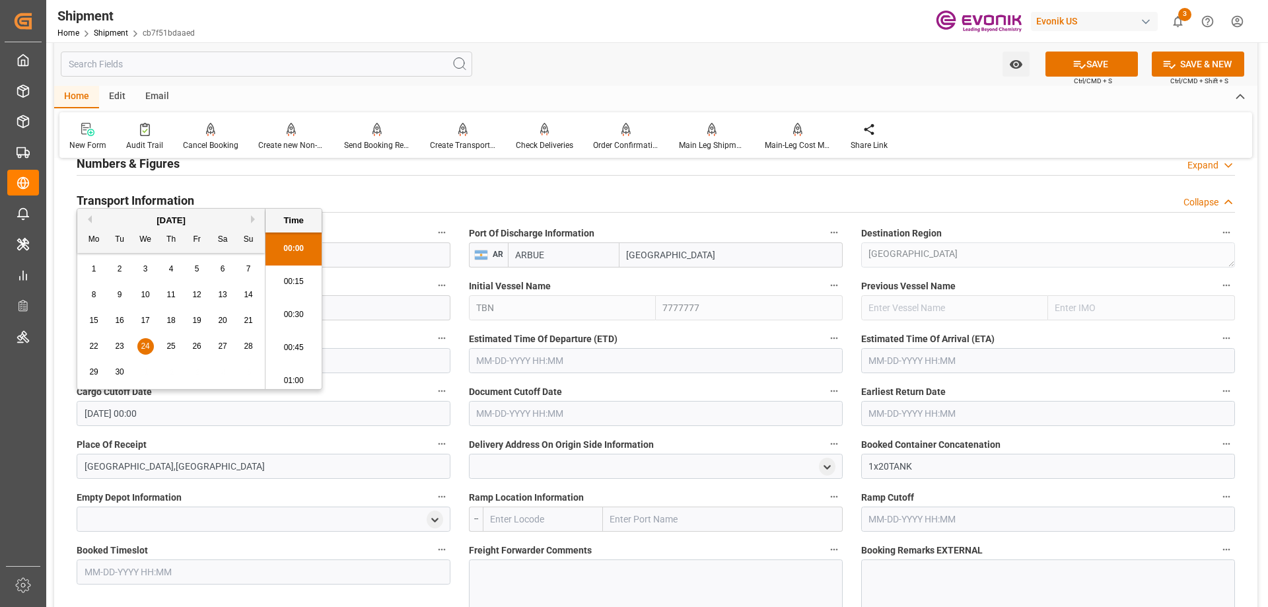
paste input "[DATE] 00:00"
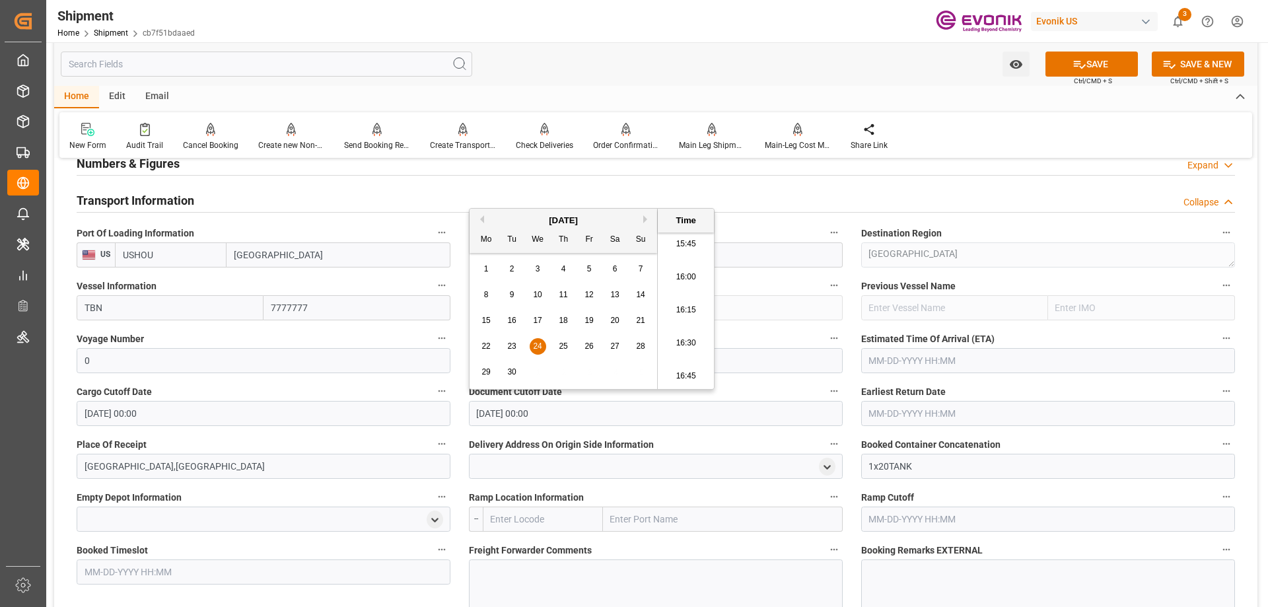
type input "[DATE] 00:00"
click at [881, 410] on input "text" at bounding box center [1048, 413] width 374 height 25
paste input "[DATE] 00:00"
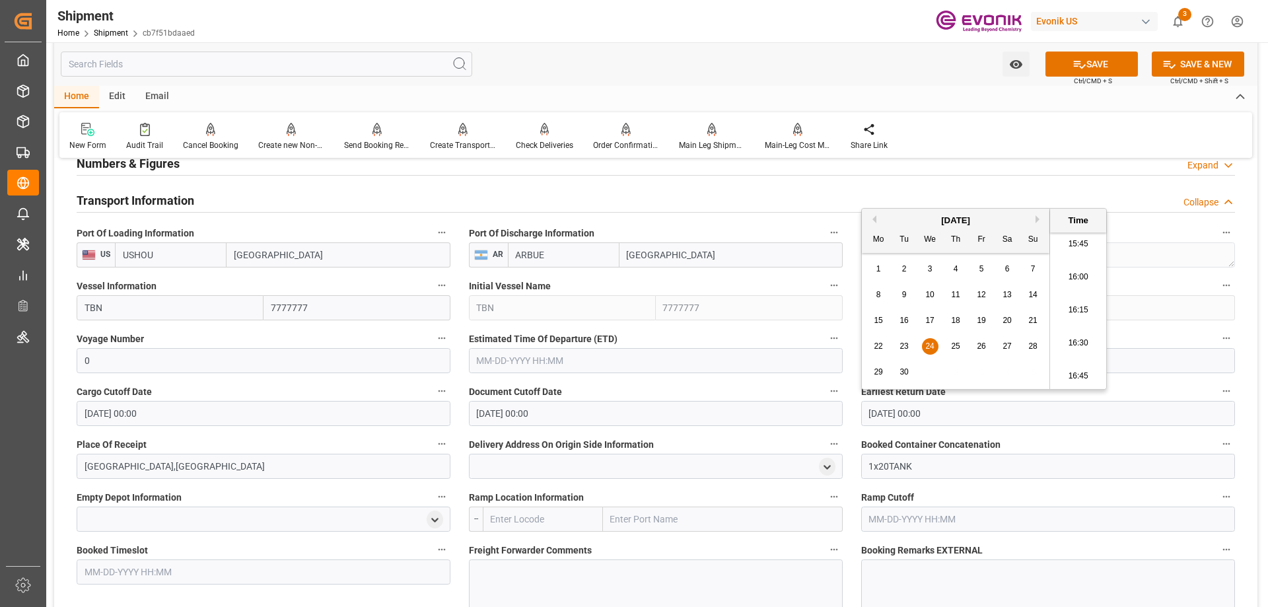
type input "[DATE] 00:00"
click at [694, 359] on input "text" at bounding box center [656, 360] width 374 height 25
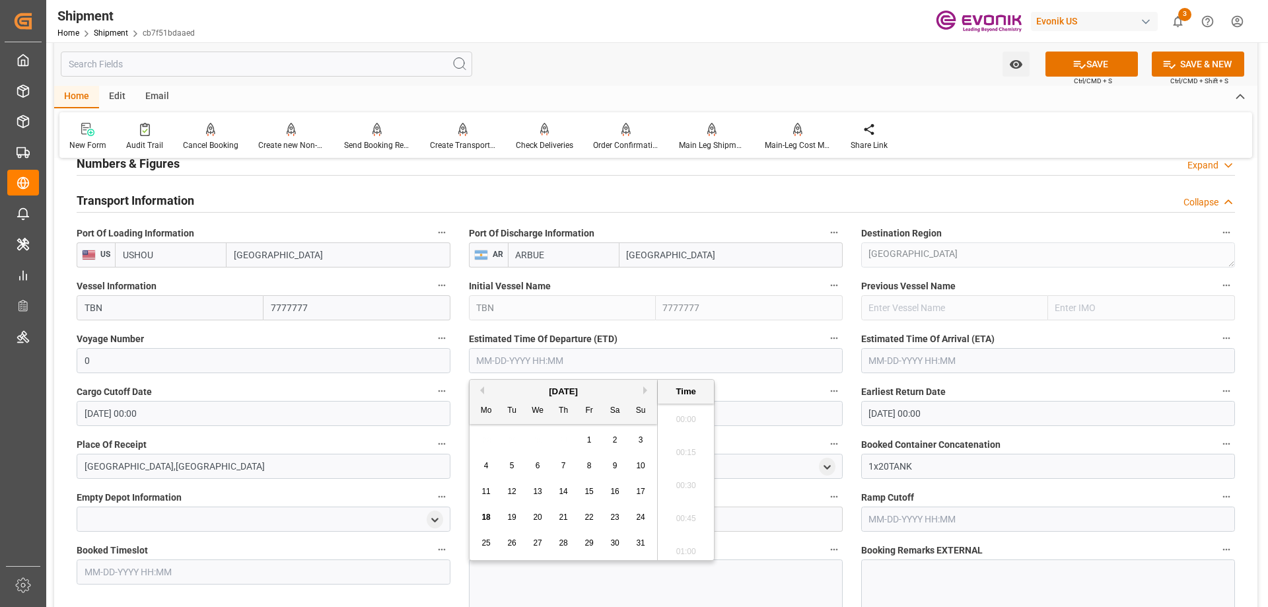
paste input "[DATE] 00:00"
click at [504, 386] on div "September 2025" at bounding box center [564, 391] width 188 height 13
click at [610, 517] on span "27" at bounding box center [614, 516] width 9 height 9
type input "[DATE] 00:00"
click at [919, 363] on input "text" at bounding box center [1048, 360] width 374 height 25
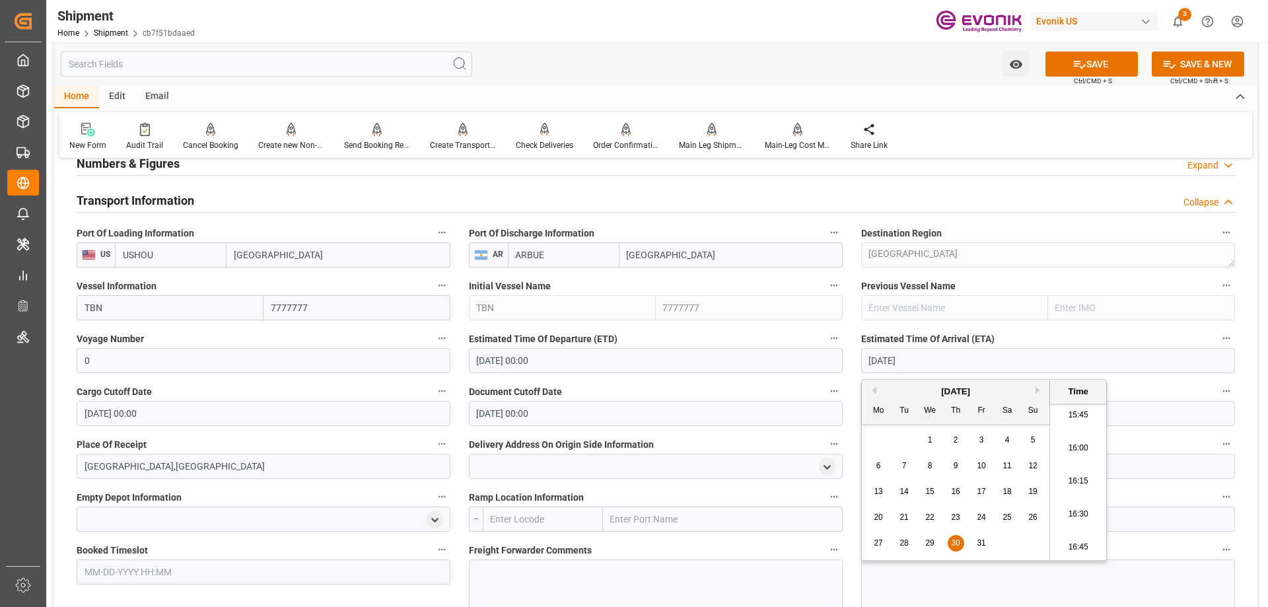
type input "10/30/2025"
type input "[DATE] 00:00"
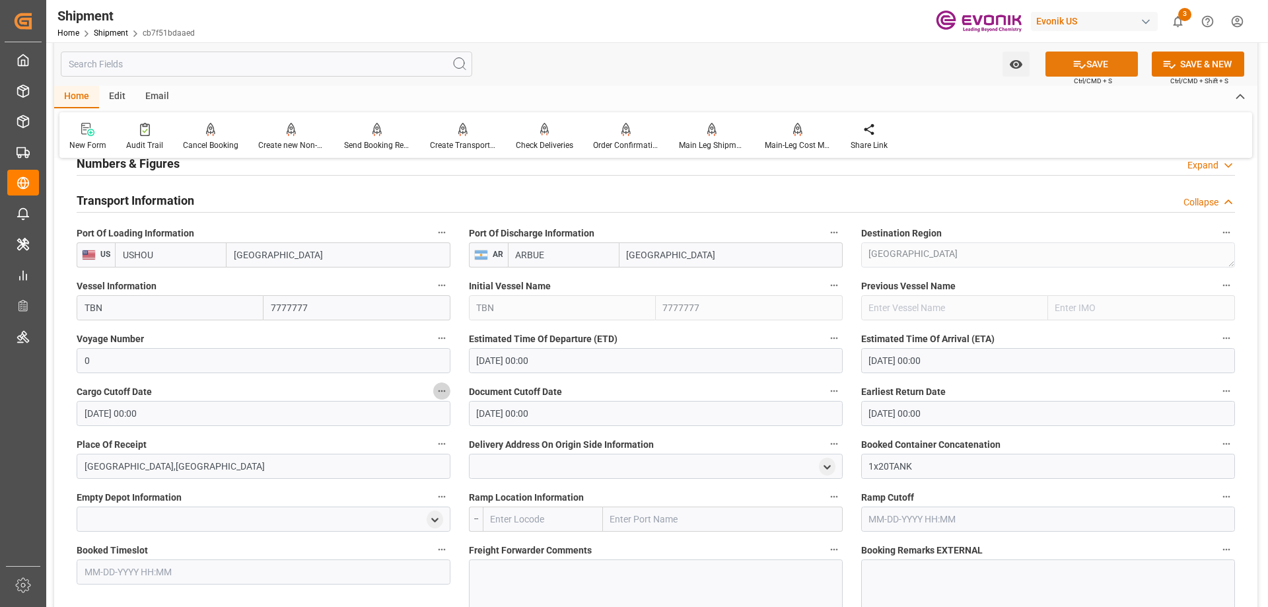
click at [1077, 65] on icon at bounding box center [1079, 64] width 14 height 14
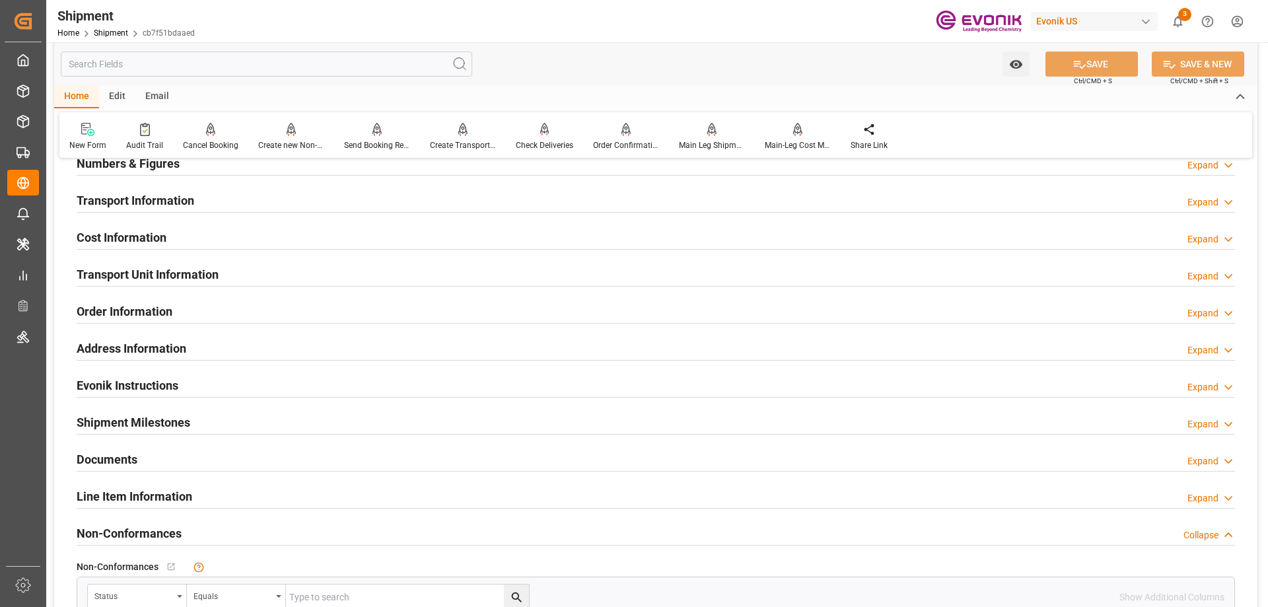
scroll to position [660, 0]
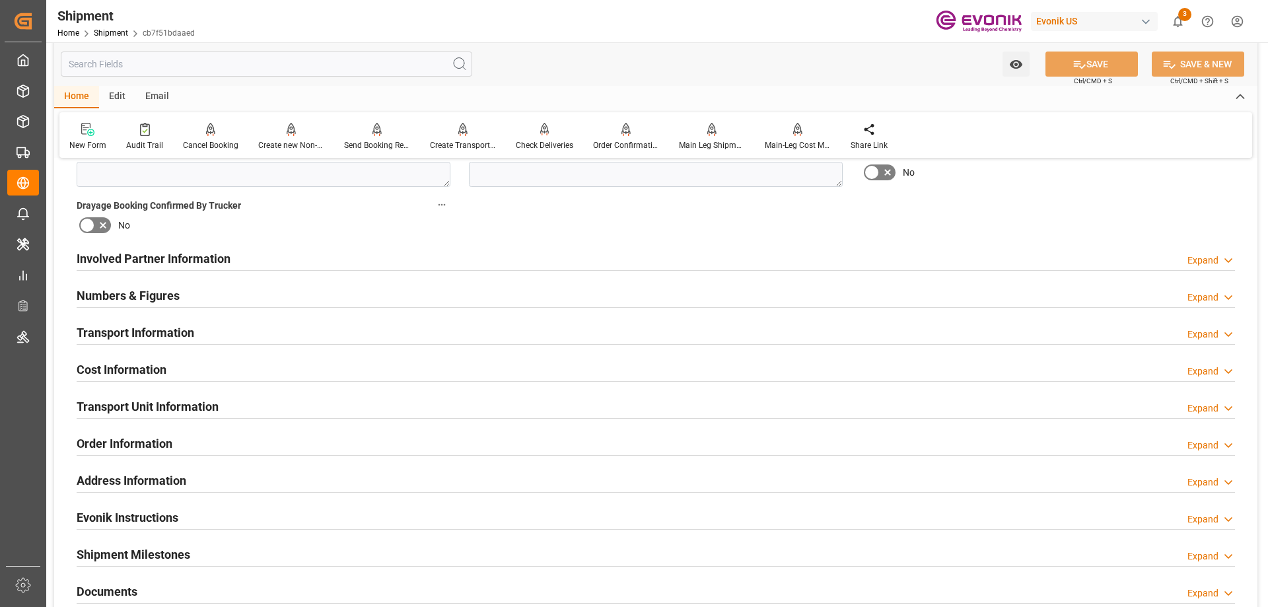
click at [157, 246] on div "Involved Partner Information" at bounding box center [154, 257] width 154 height 25
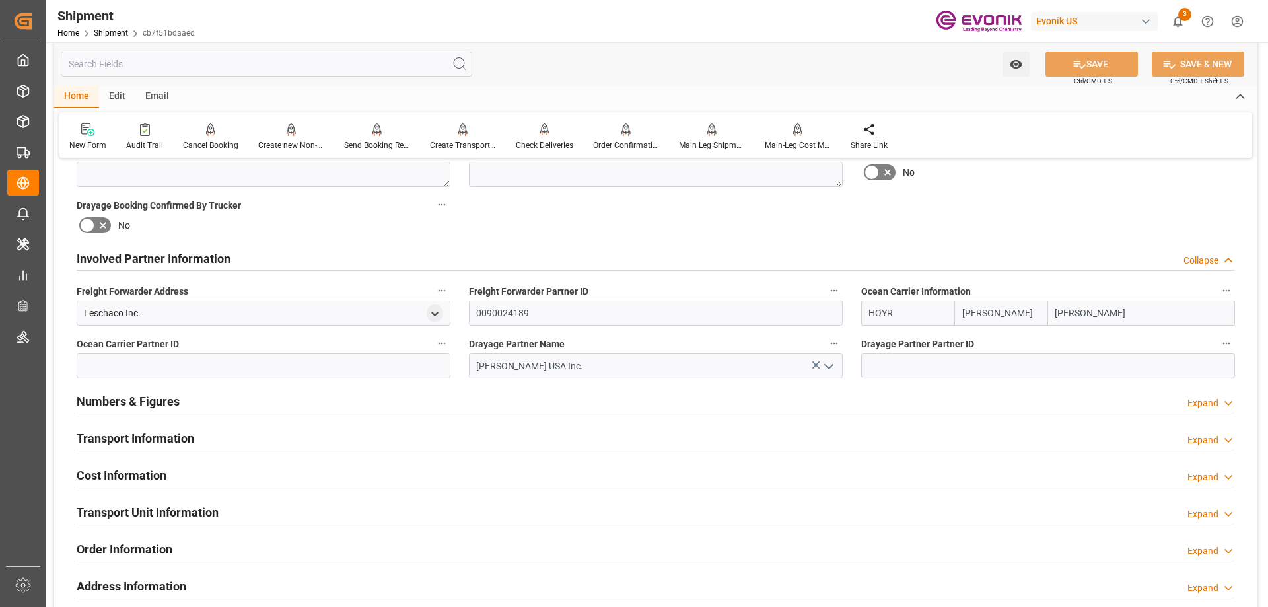
click at [151, 440] on h2 "Transport Information" at bounding box center [136, 438] width 118 height 18
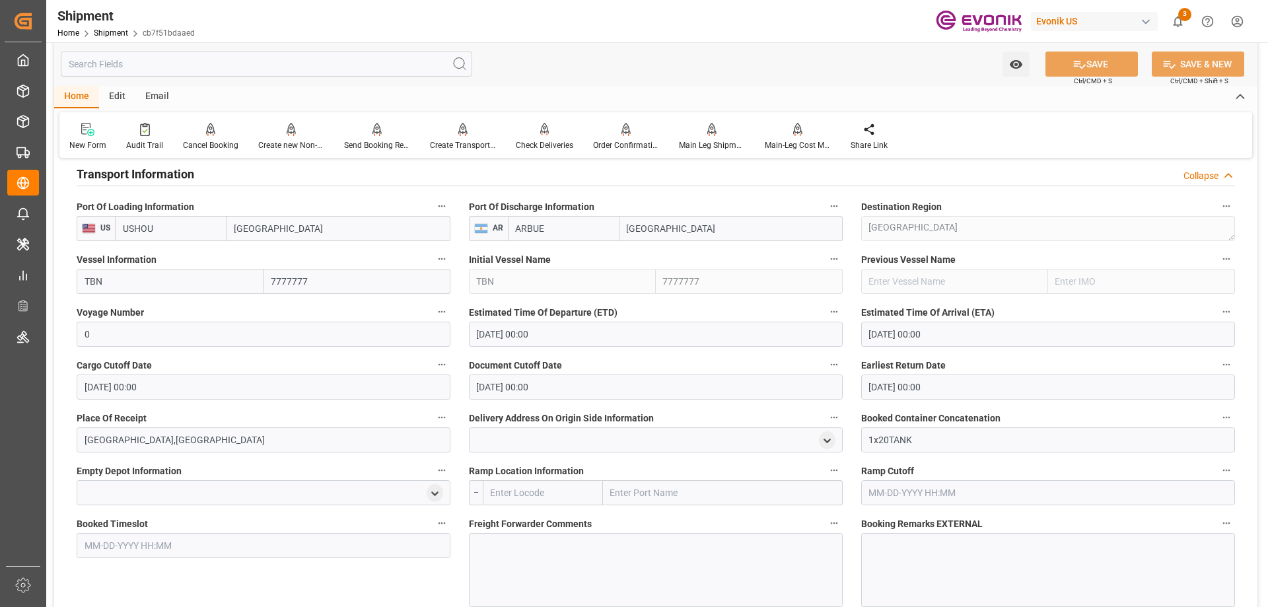
scroll to position [1057, 0]
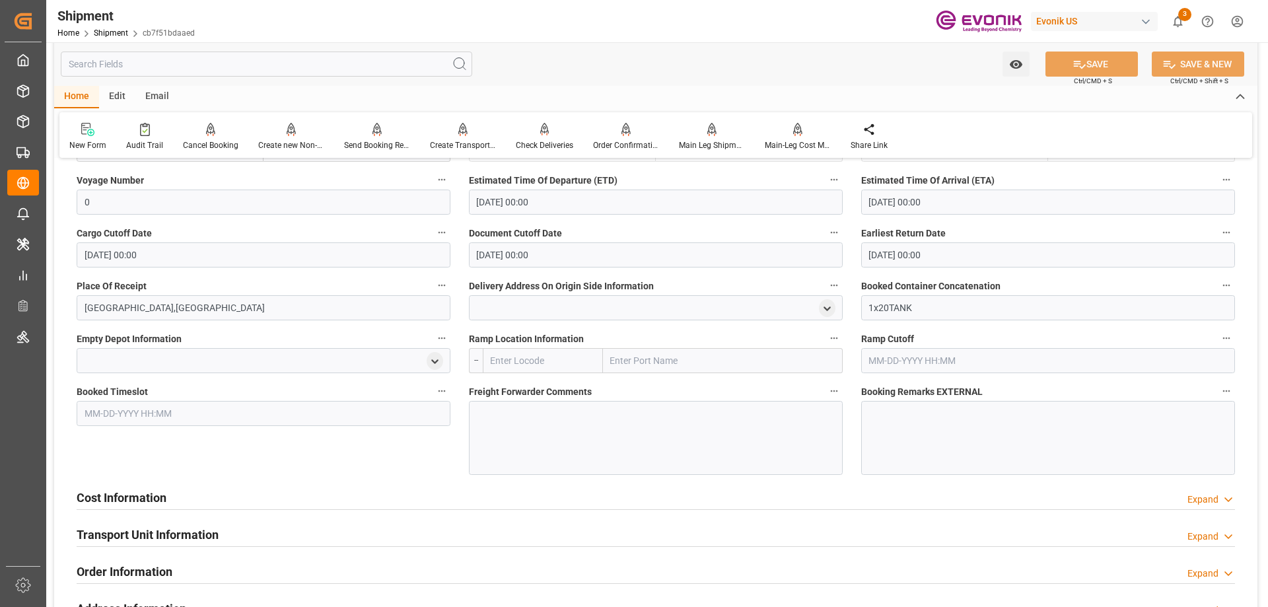
click at [615, 453] on div at bounding box center [656, 438] width 374 height 74
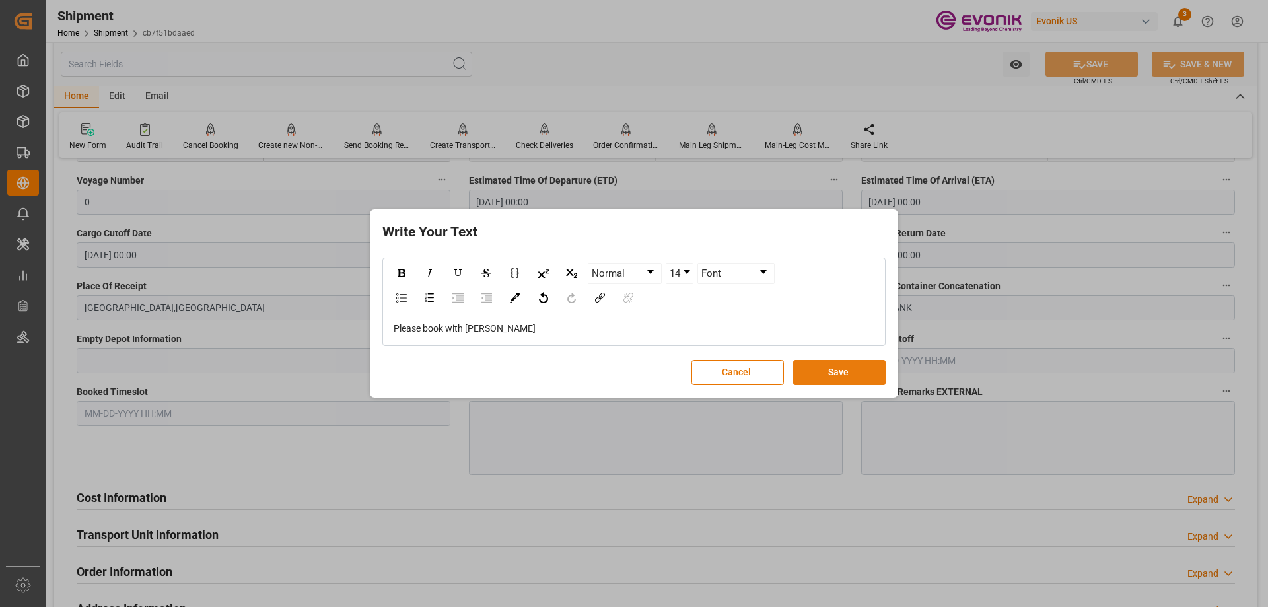
click at [874, 380] on button "Save" at bounding box center [839, 372] width 92 height 25
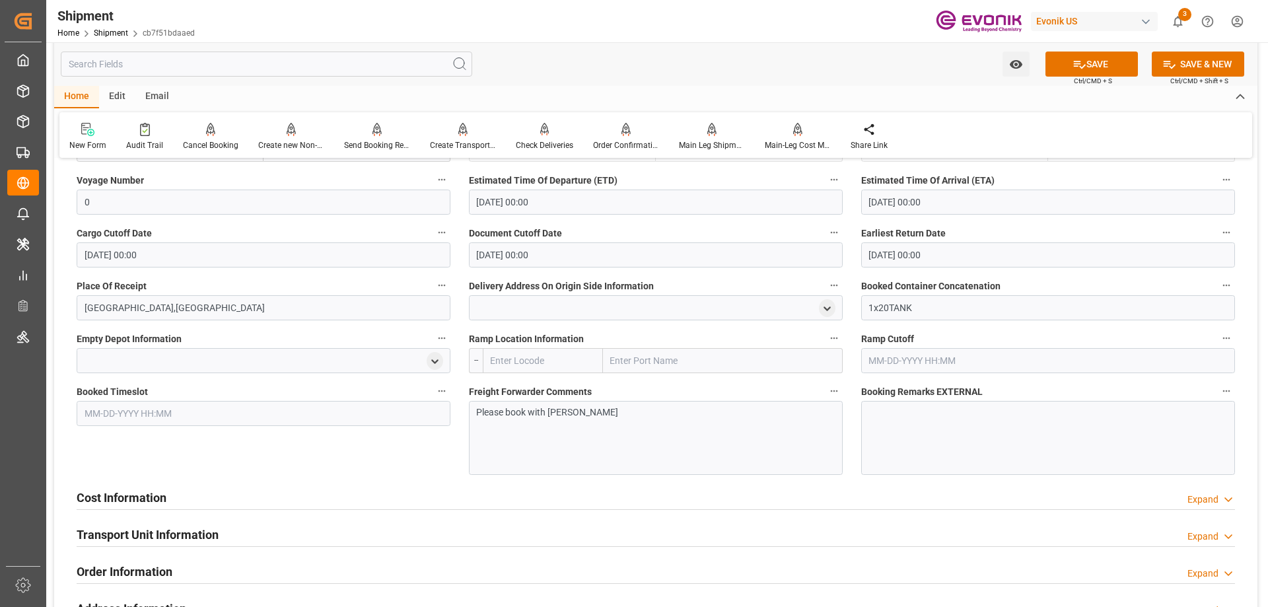
click at [270, 501] on div "Cost Information Expand" at bounding box center [656, 496] width 1158 height 25
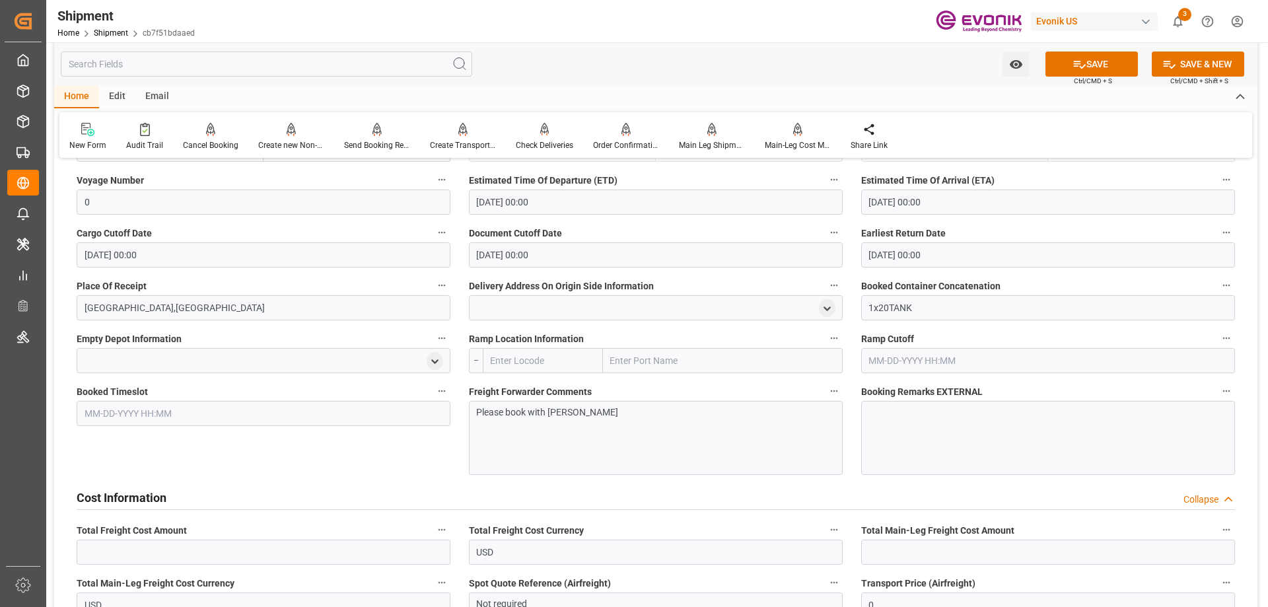
scroll to position [1123, 0]
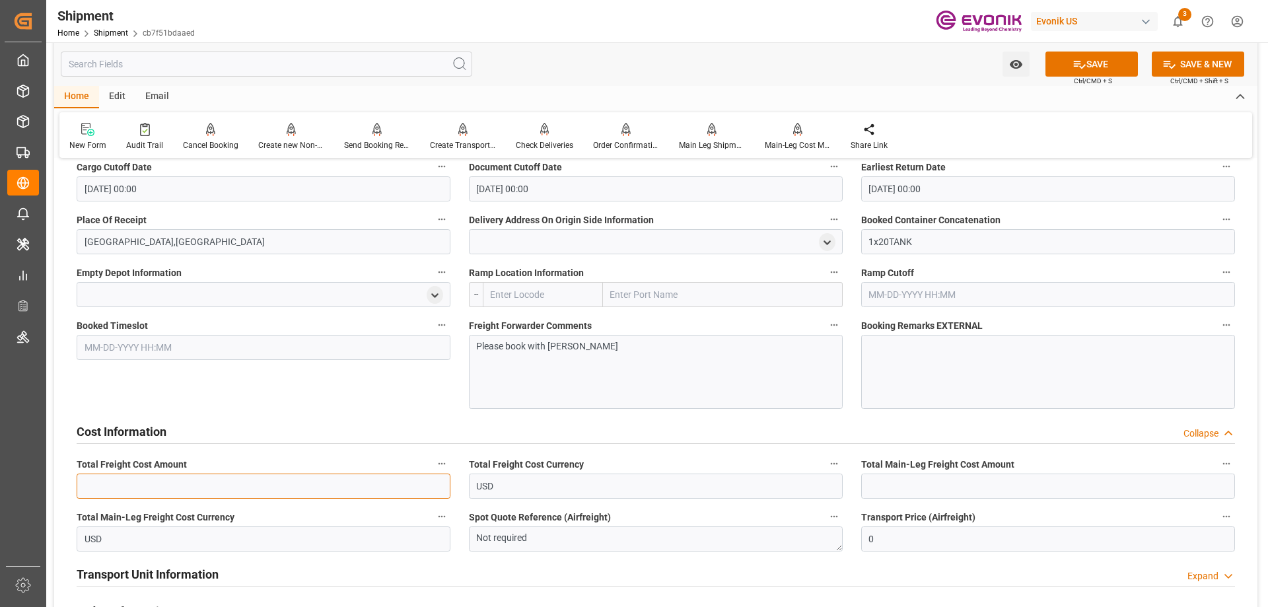
click at [250, 489] on input "text" at bounding box center [264, 485] width 374 height 25
type input "3155"
click at [884, 480] on input "text" at bounding box center [1048, 485] width 374 height 25
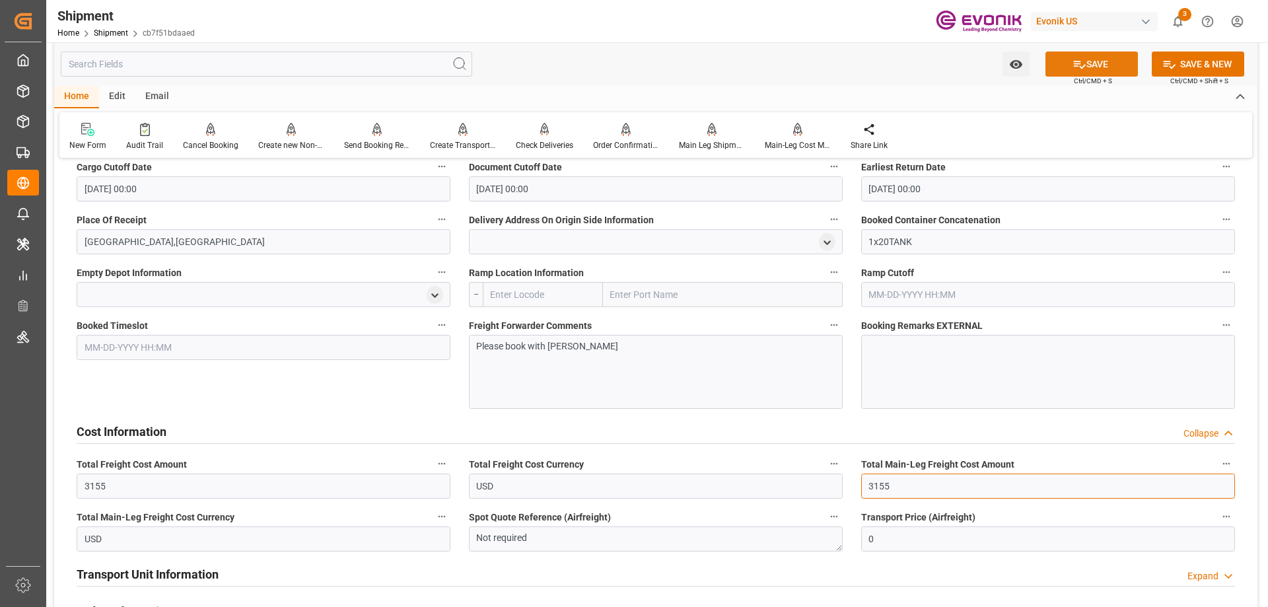
type input "3155"
click at [1080, 63] on icon at bounding box center [1079, 64] width 14 height 14
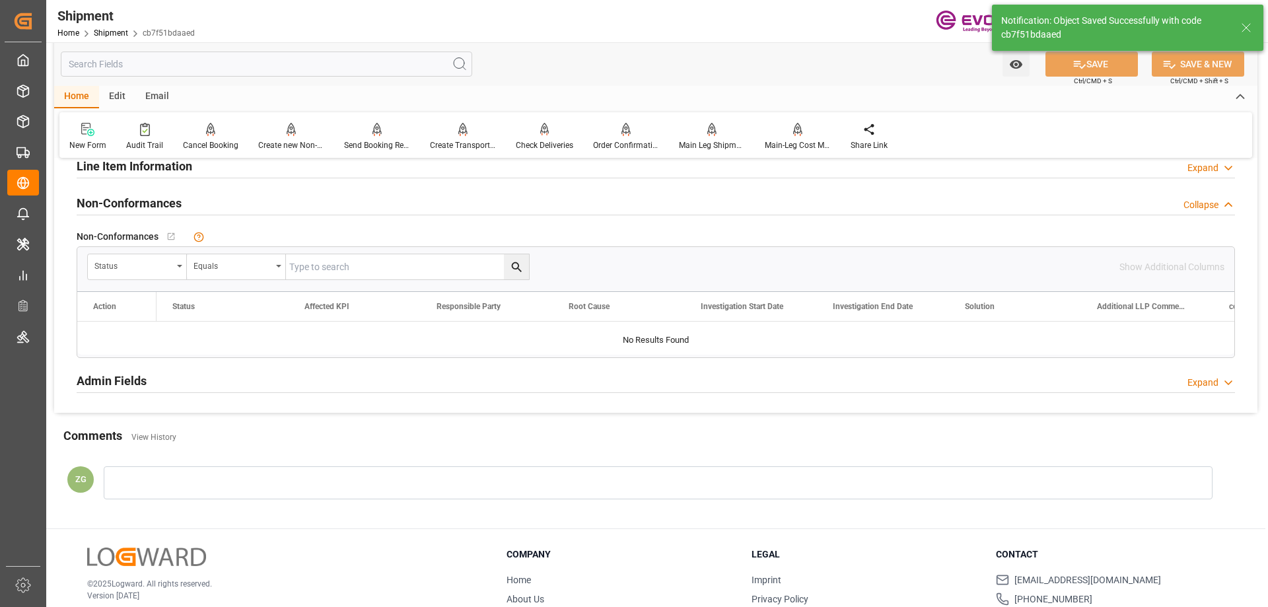
scroll to position [598, 0]
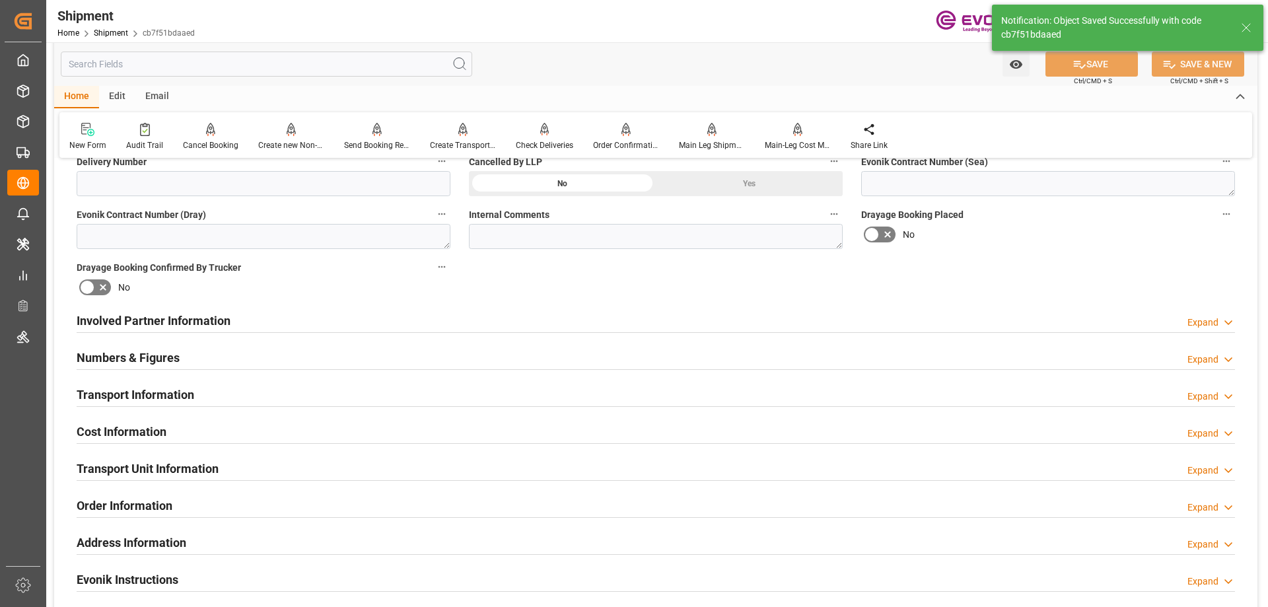
click at [214, 324] on h2 "Involved Partner Information" at bounding box center [154, 321] width 154 height 18
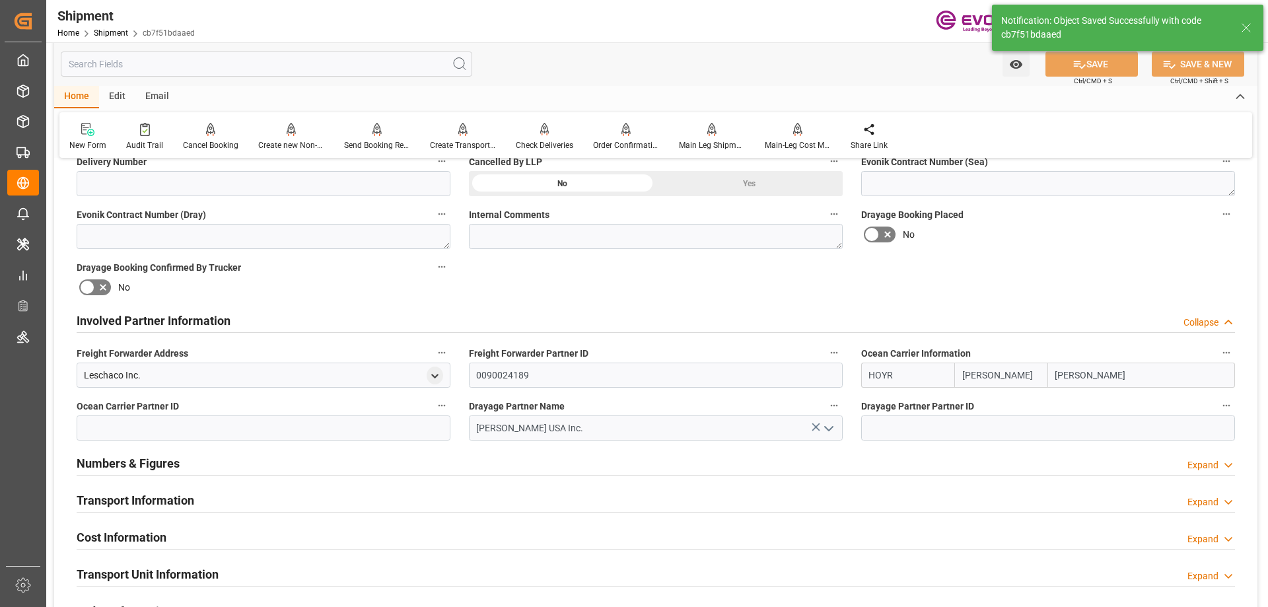
scroll to position [704, 0]
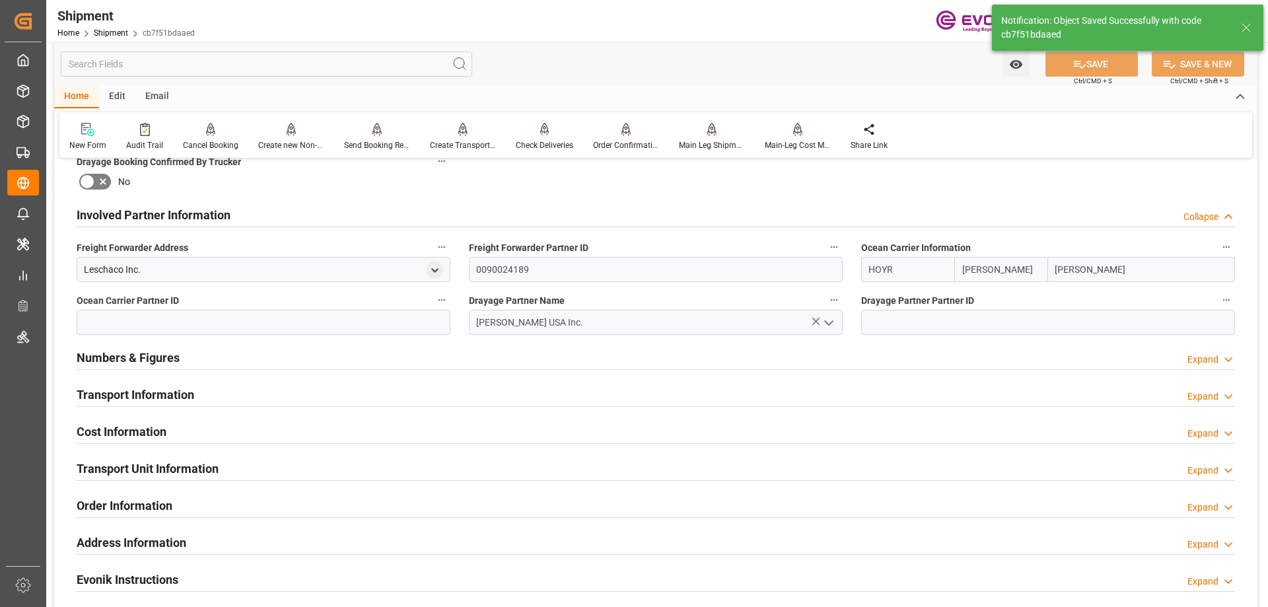
click at [161, 386] on h2 "Transport Information" at bounding box center [136, 395] width 118 height 18
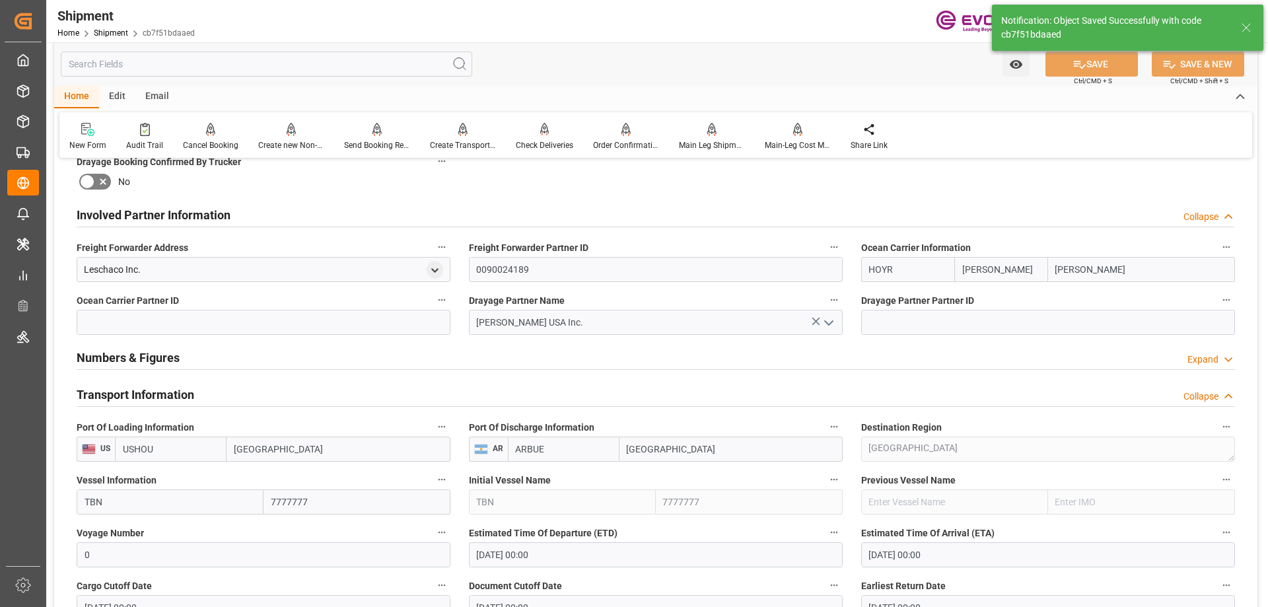
scroll to position [1123, 0]
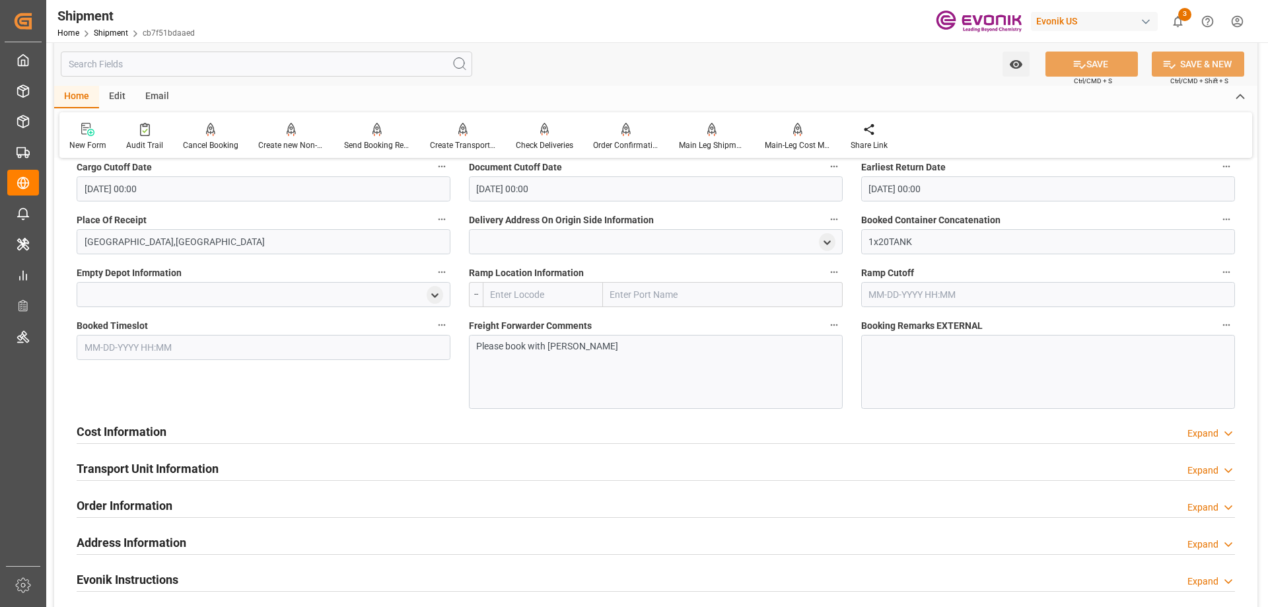
click at [144, 429] on h2 "Cost Information" at bounding box center [122, 432] width 90 height 18
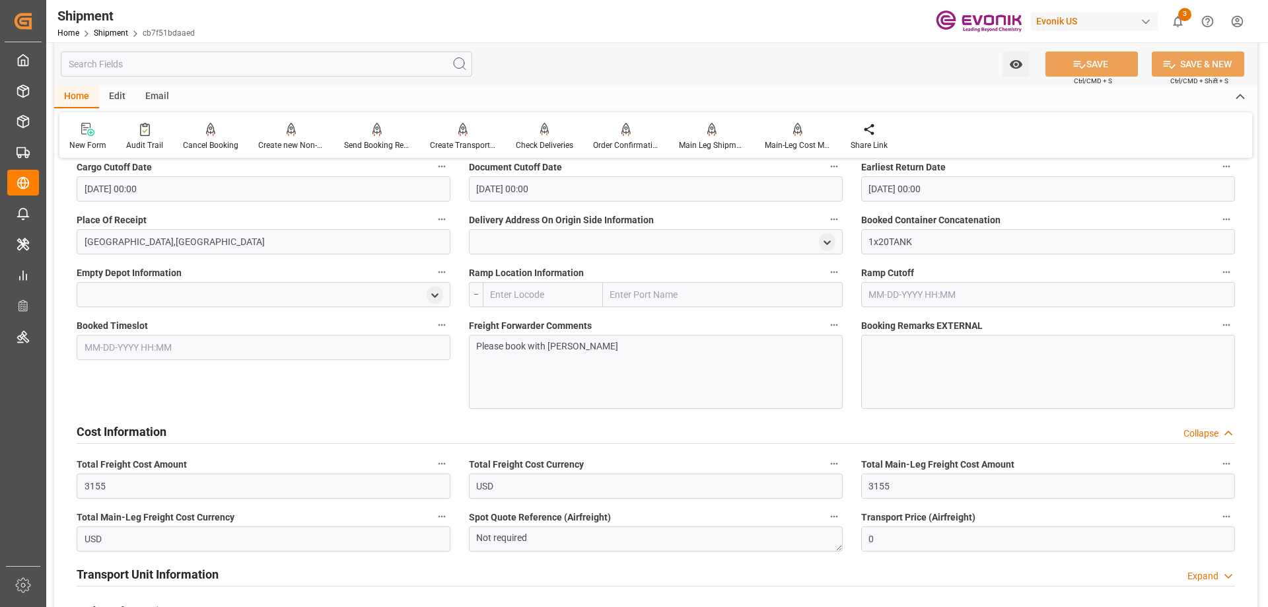
scroll to position [1255, 0]
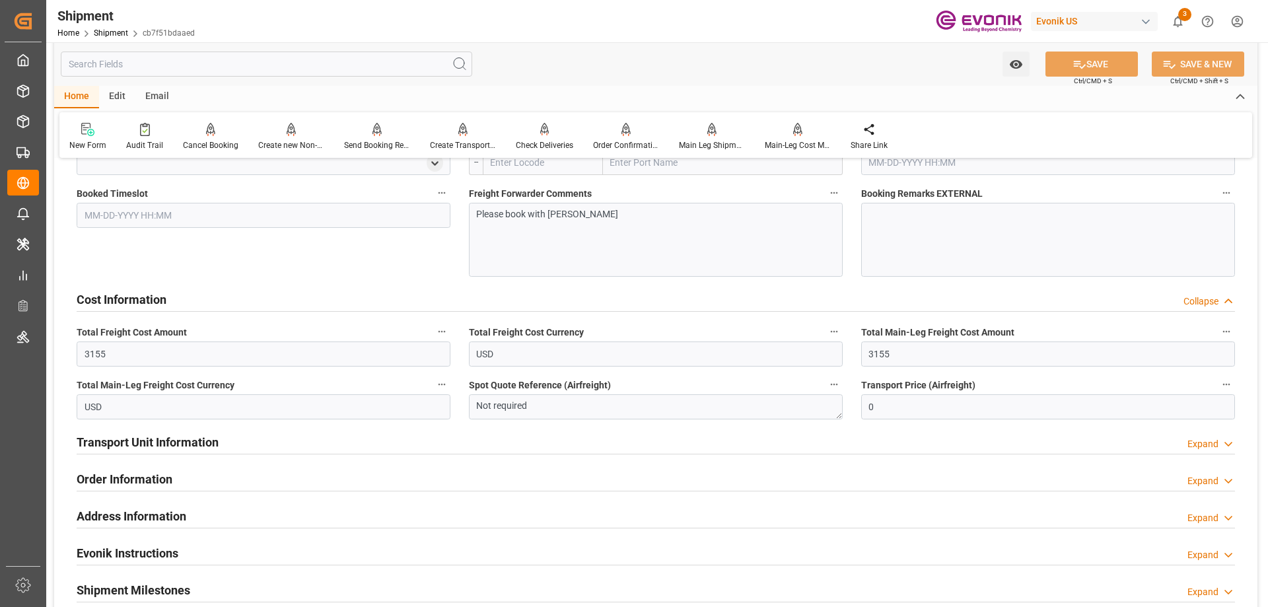
click at [153, 438] on h2 "Transport Unit Information" at bounding box center [148, 442] width 142 height 18
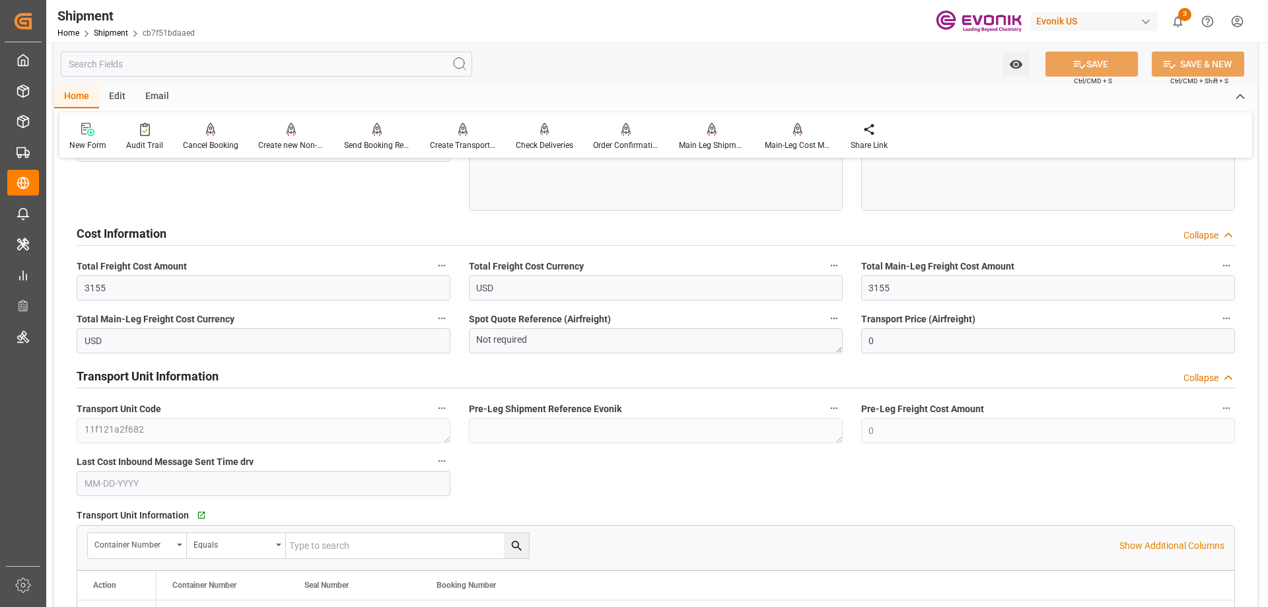
scroll to position [1387, 0]
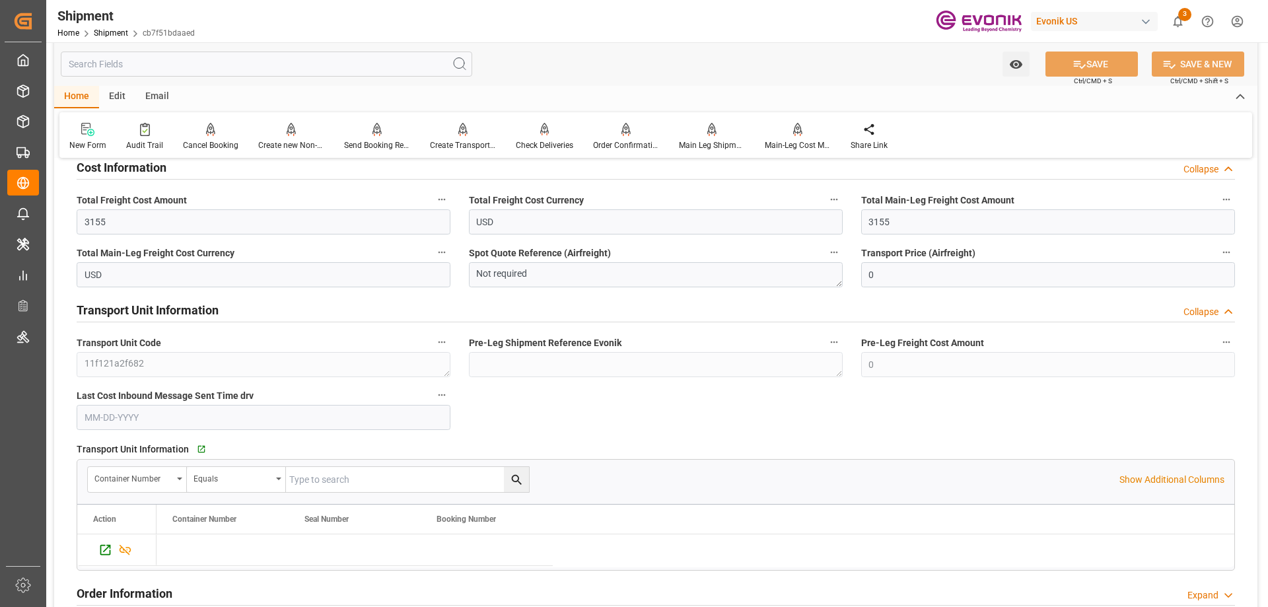
drag, startPoint x: 467, startPoint y: 503, endPoint x: 497, endPoint y: 503, distance: 30.4
click at [497, 503] on div "Container Number Equals Show Additional Columns Drag here to set row groups Dra…" at bounding box center [656, 515] width 1158 height 112
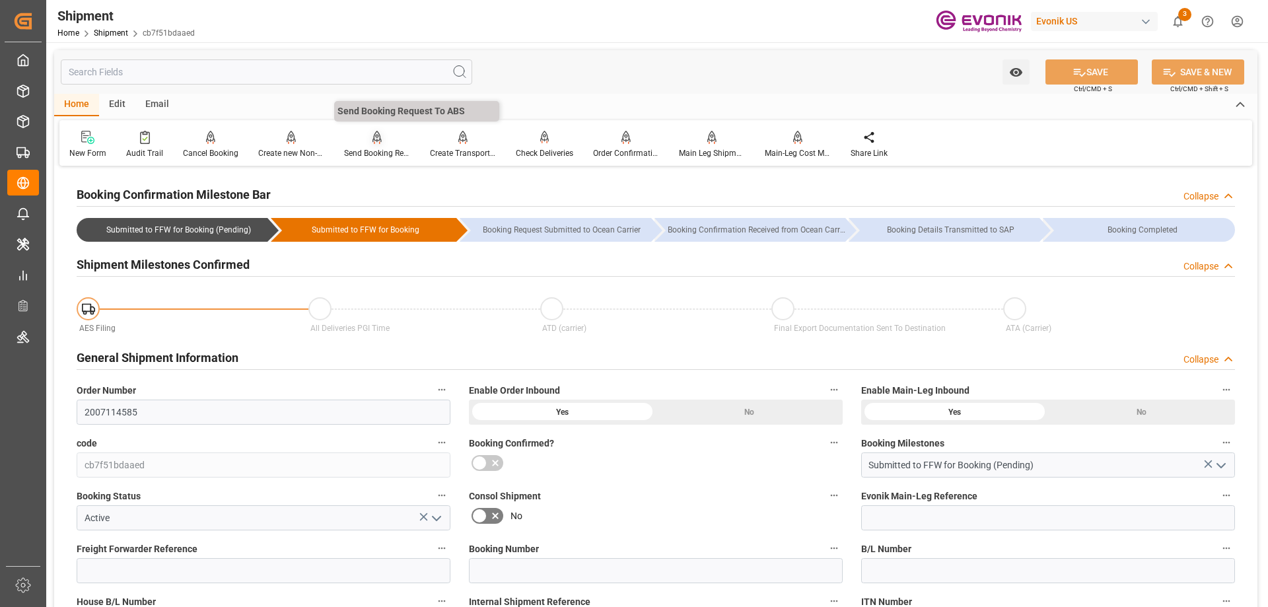
click at [353, 149] on div "Send Booking Request To ABS" at bounding box center [377, 153] width 66 height 12
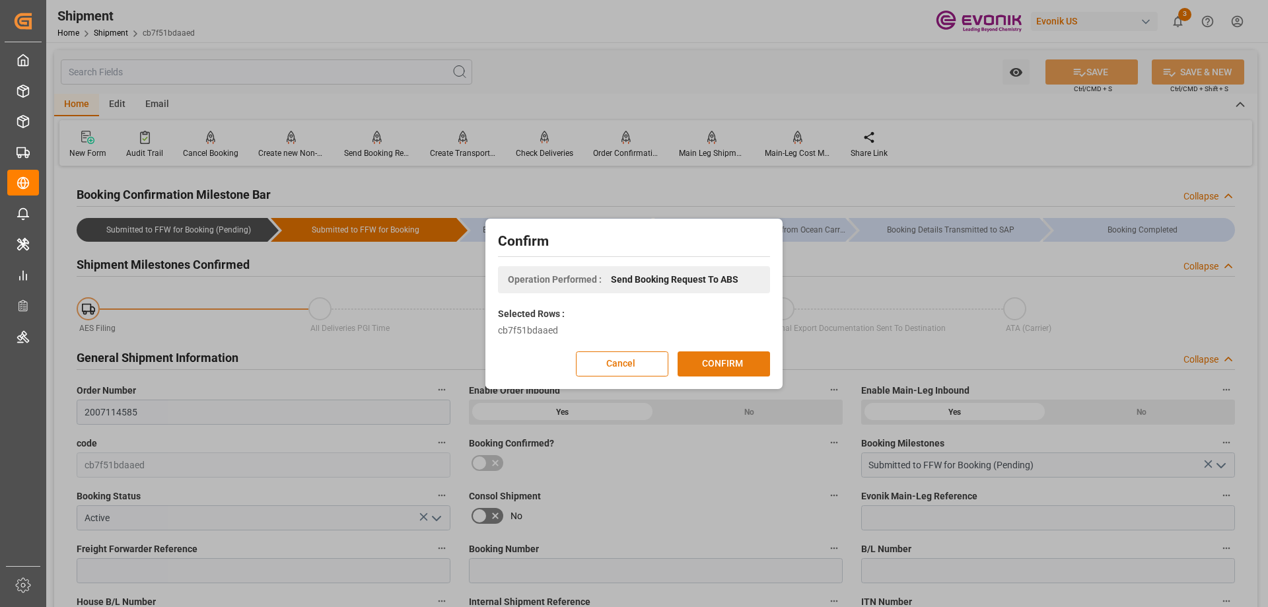
click at [718, 363] on button "CONFIRM" at bounding box center [724, 363] width 92 height 25
